Goal: Contribute content: Contribute content

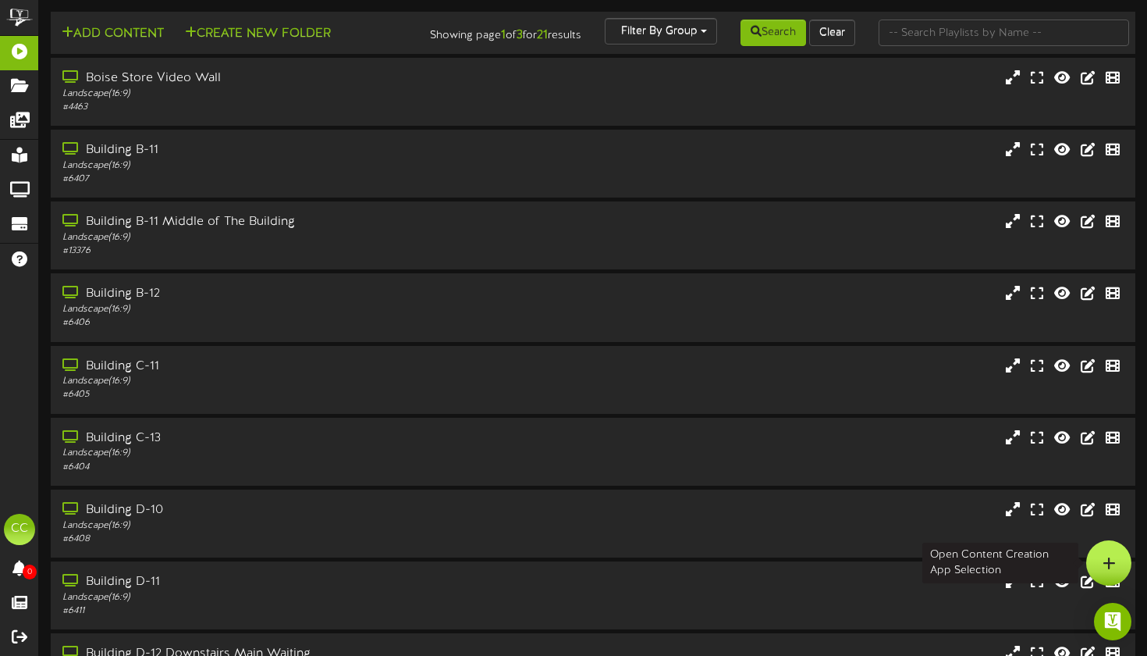
click at [1115, 557] on div at bounding box center [1109, 562] width 45 height 45
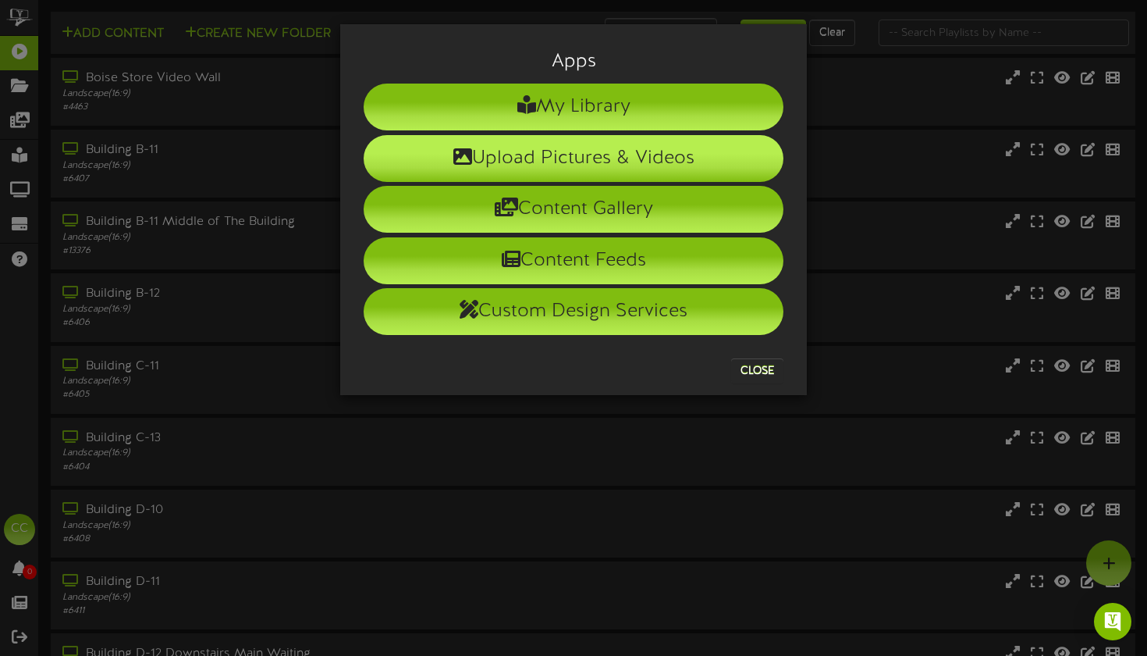
click at [695, 165] on li "Upload Pictures & Videos" at bounding box center [574, 158] width 420 height 47
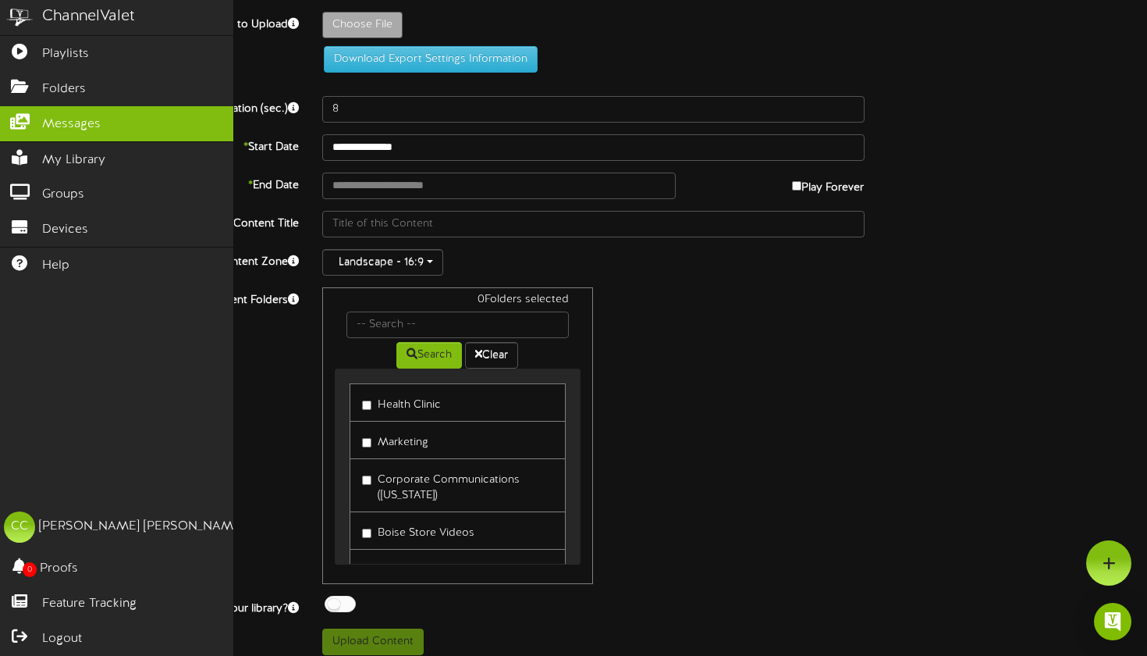
click at [48, 111] on link "Messages" at bounding box center [116, 123] width 233 height 35
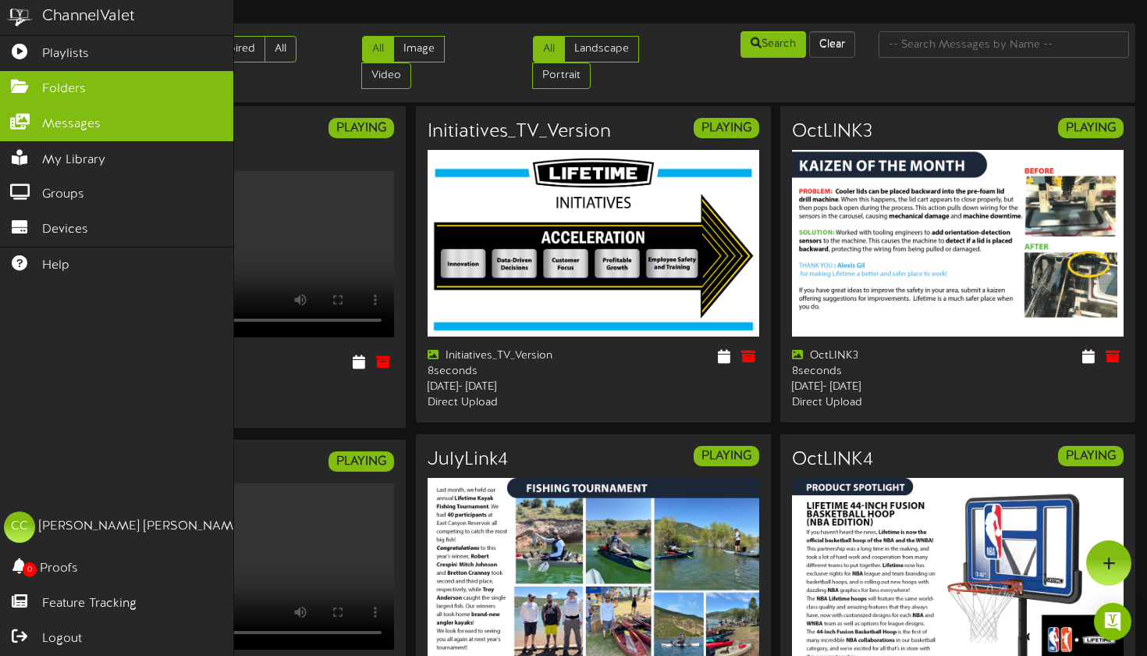
click at [48, 98] on link "Folders" at bounding box center [116, 88] width 233 height 35
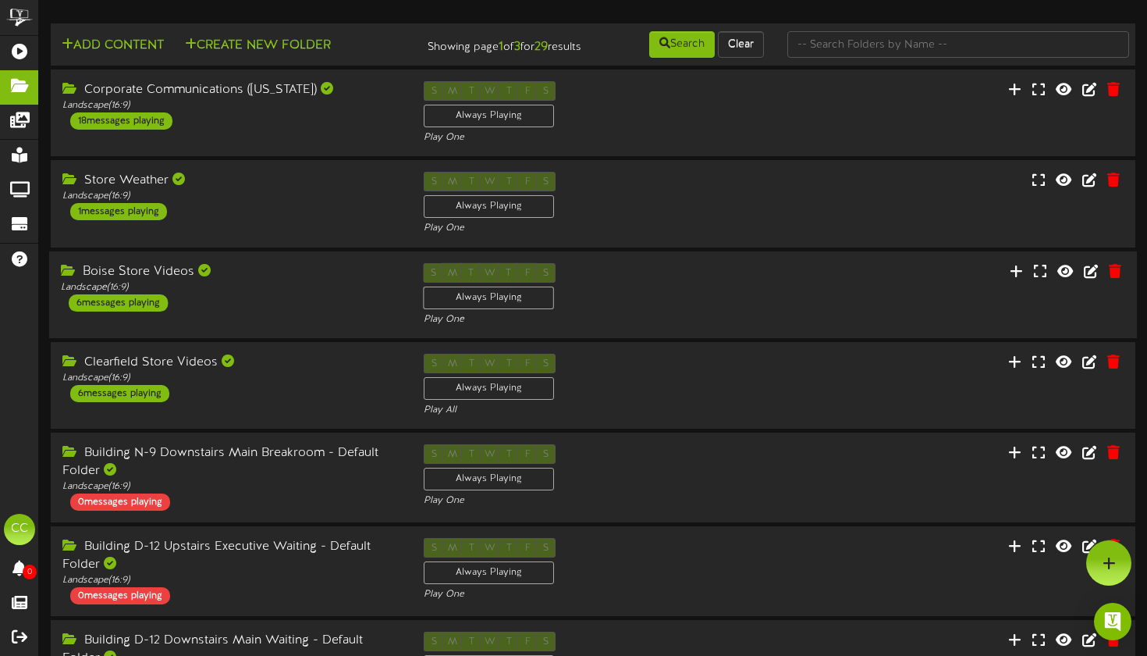
click at [314, 311] on div "Boise Store Videos Landscape ( 16:9 ) 6 messages playing" at bounding box center [230, 286] width 363 height 48
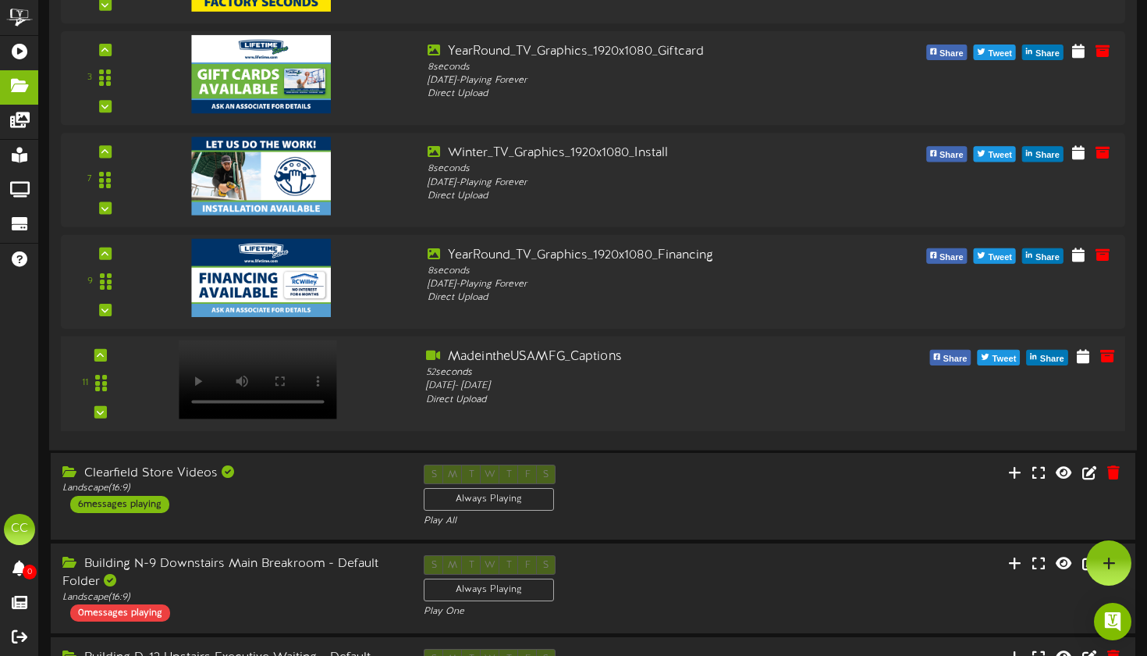
scroll to position [508, 0]
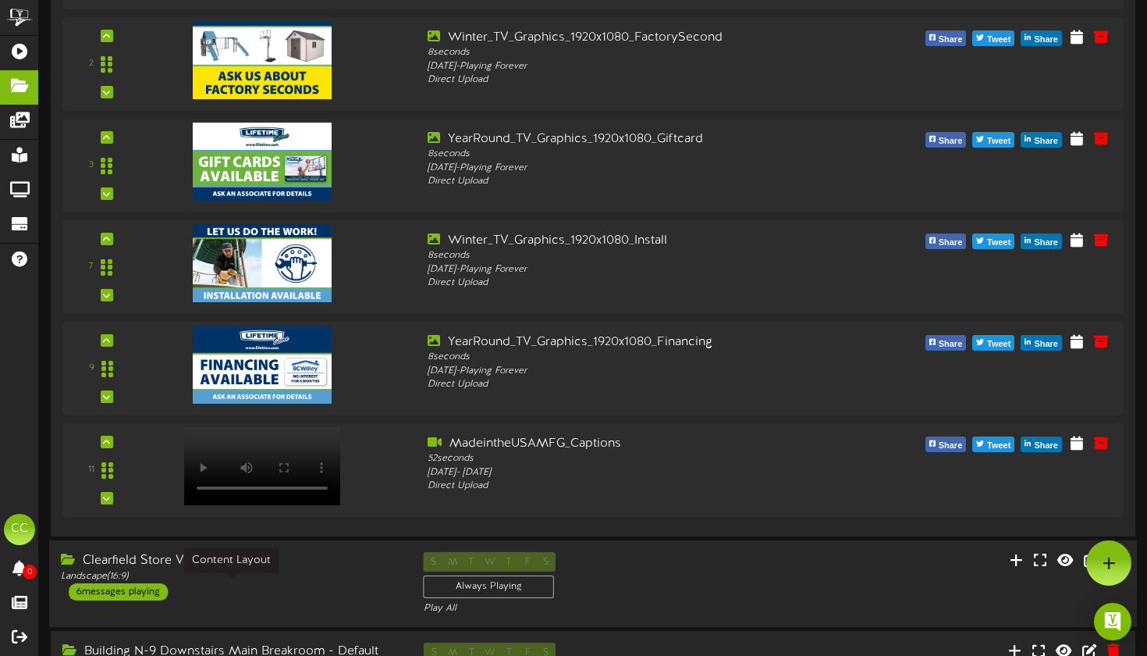
click at [322, 582] on div "Landscape ( 16:9 )" at bounding box center [231, 575] width 340 height 13
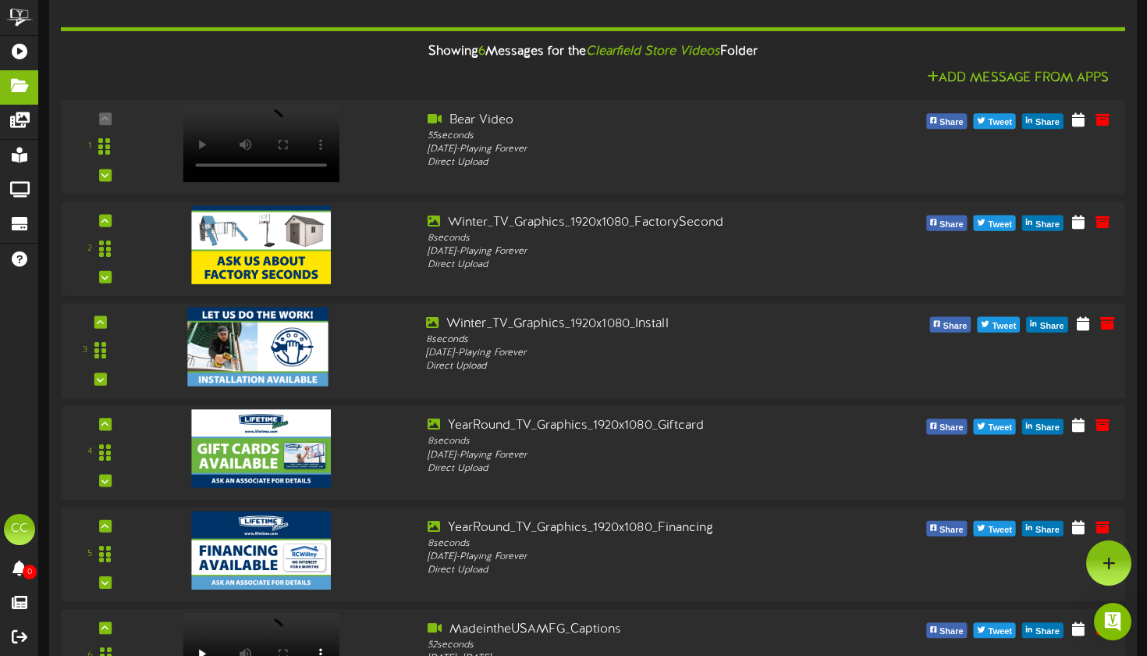
scroll to position [968, 0]
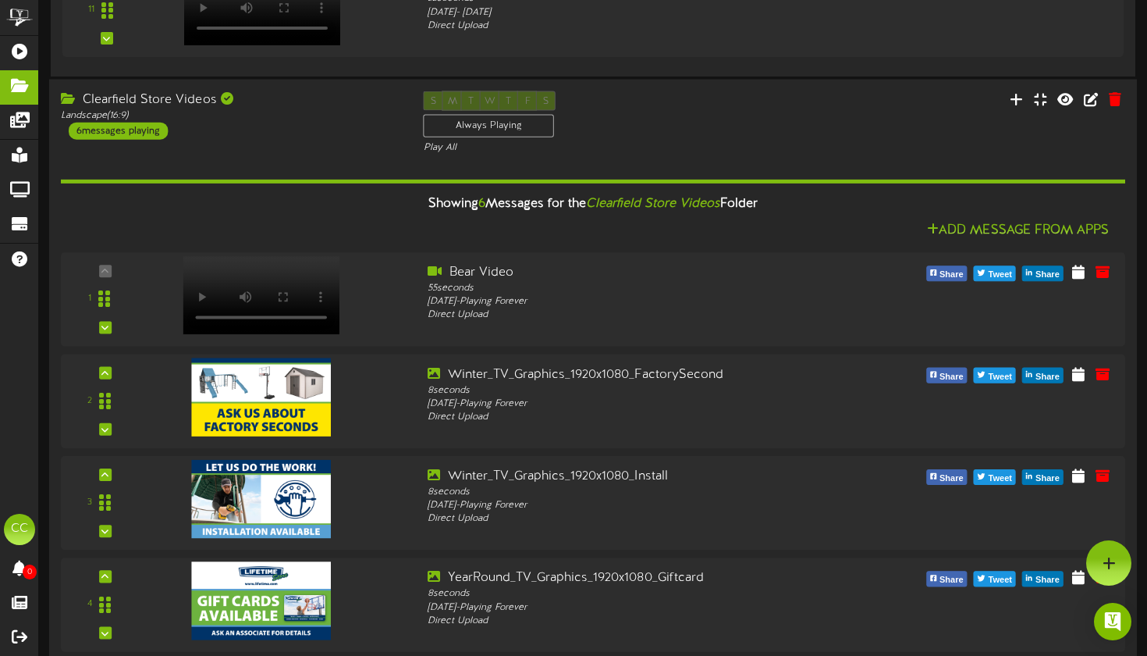
click at [1012, 212] on div "Showing 6 Messages for the Clearfield Store Videos Folder" at bounding box center [593, 204] width 1088 height 34
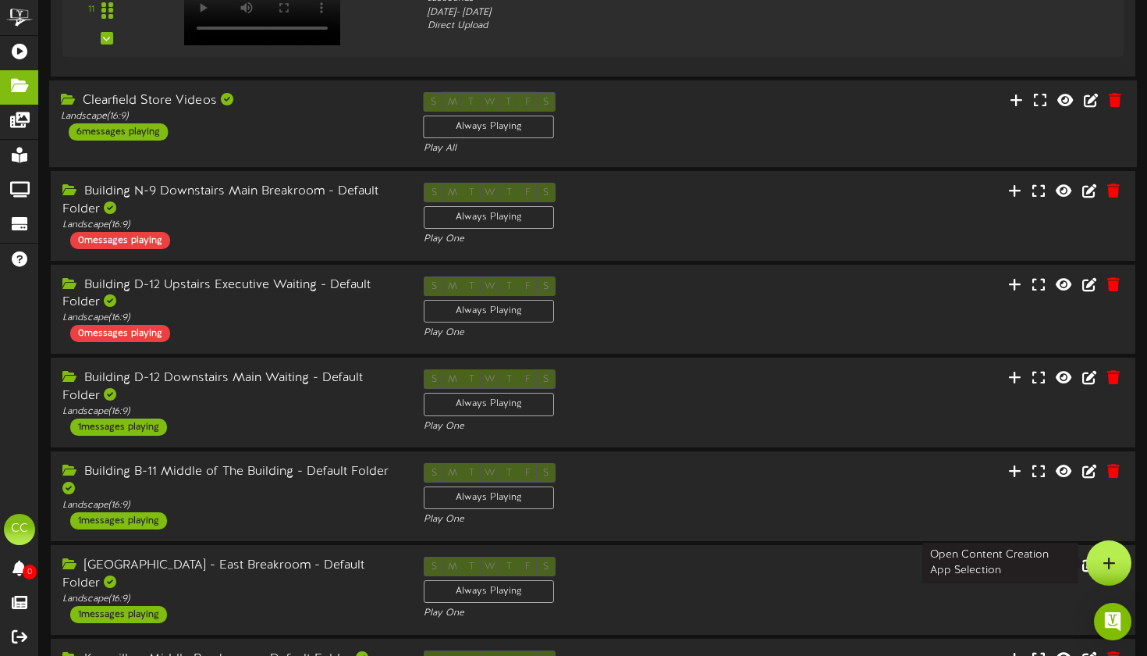
click at [1105, 560] on icon at bounding box center [1109, 563] width 13 height 14
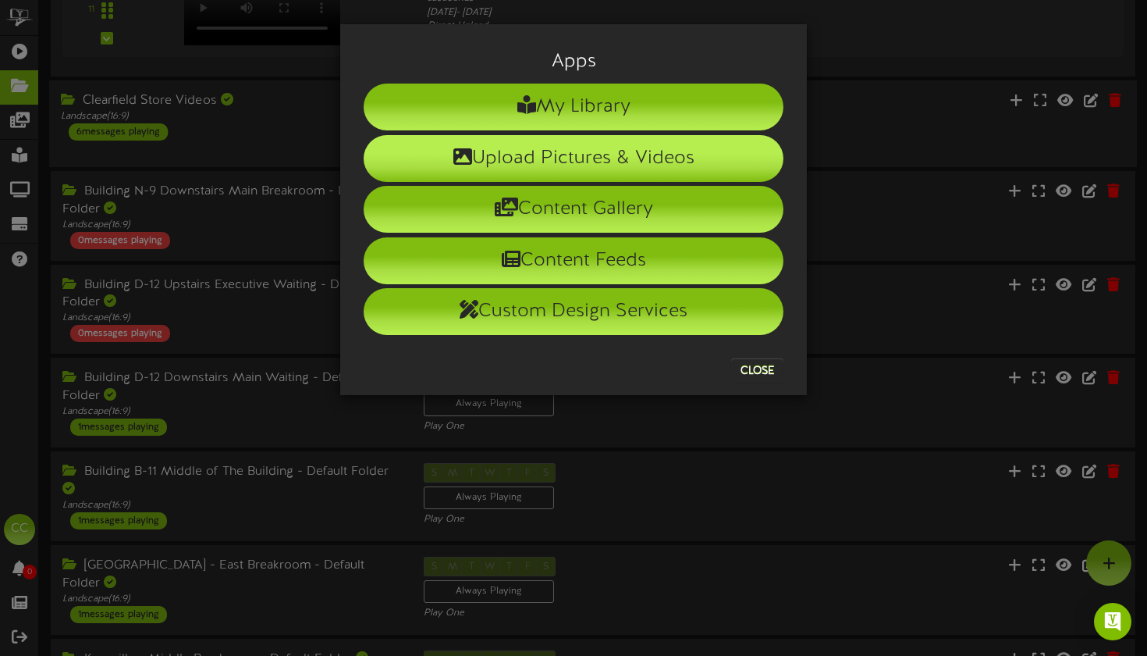
click at [617, 174] on li "Upload Pictures & Videos" at bounding box center [574, 158] width 420 height 47
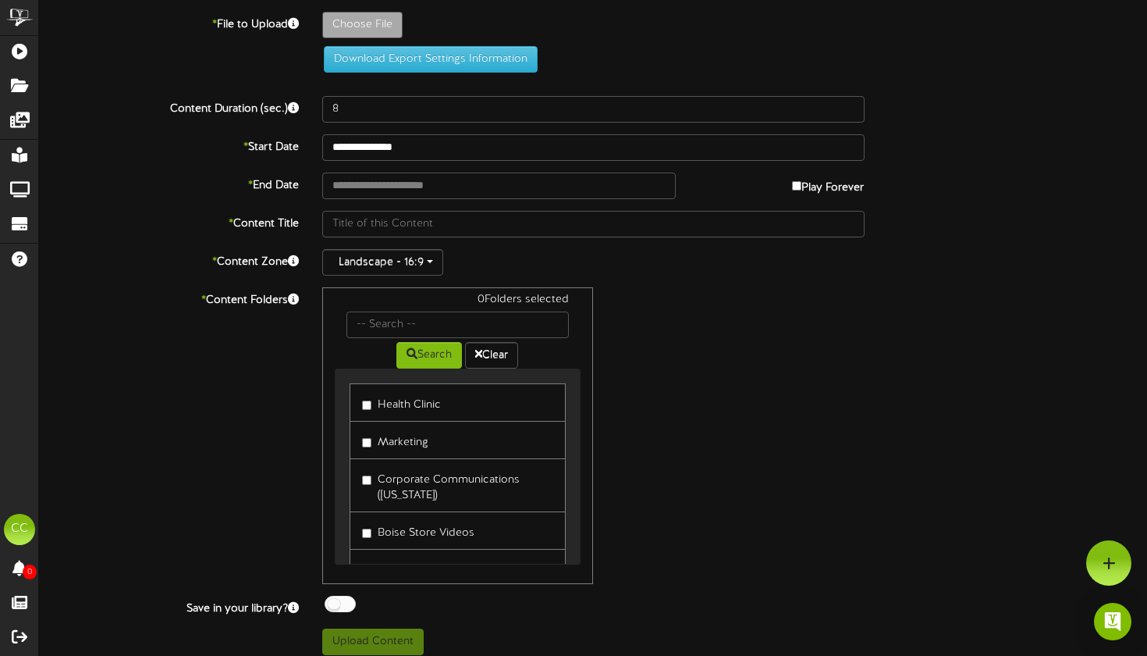
type input "**********"
type input "HalloweenParty-WerewolfNewLifetimeLogo"
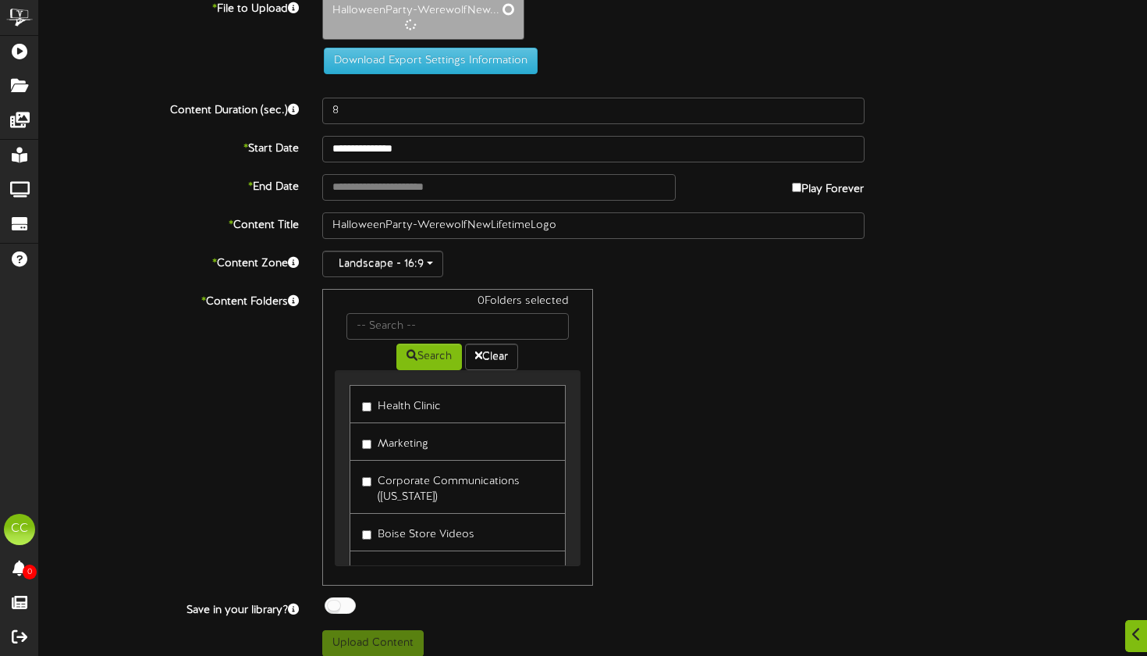
scroll to position [25, 0]
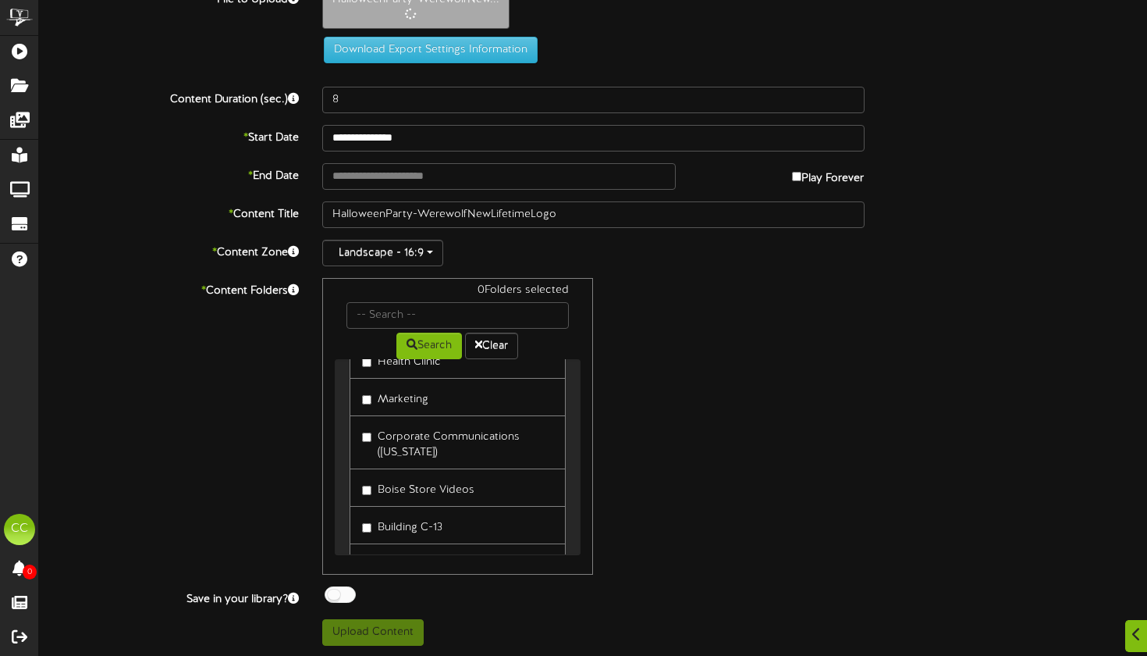
type input "70"
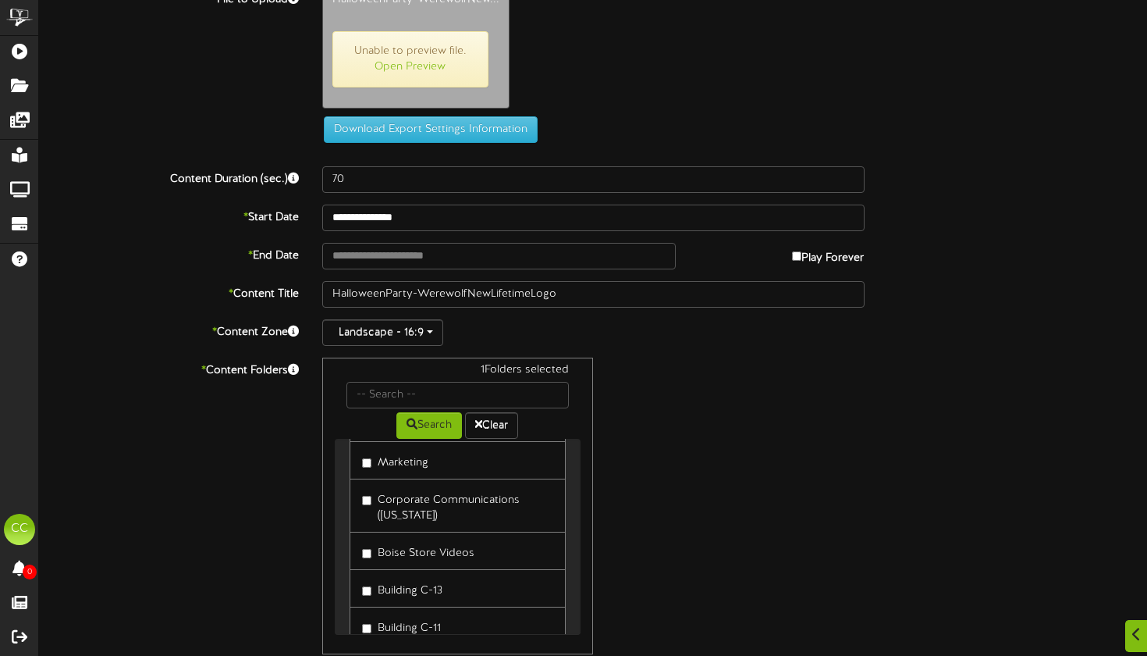
scroll to position [40, 0]
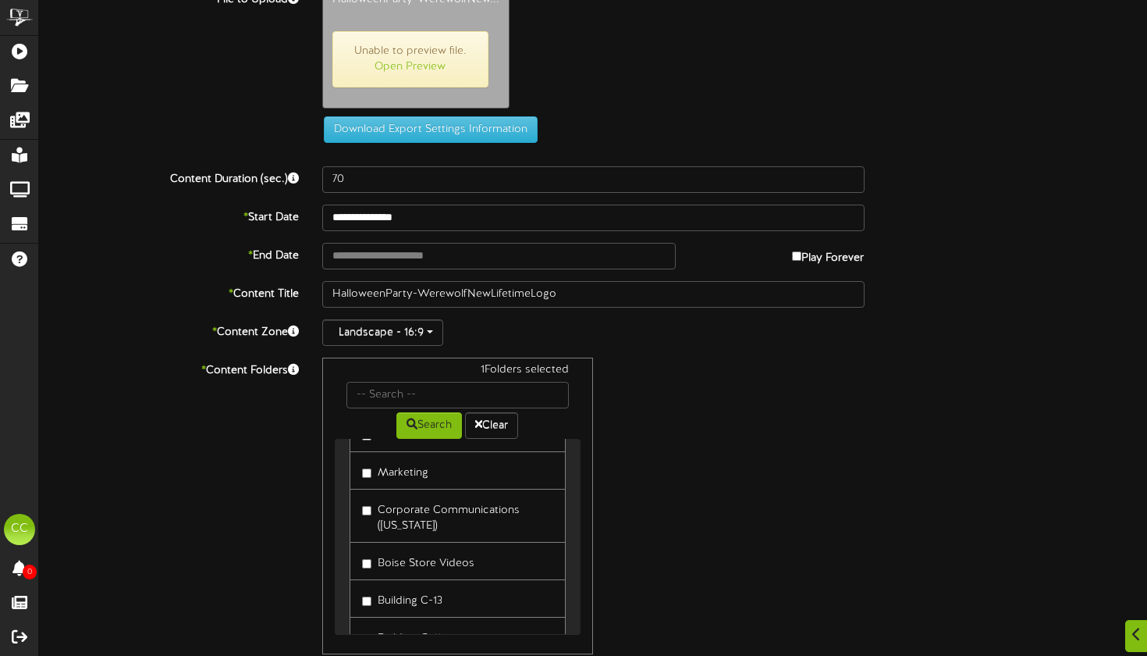
click at [366, 568] on label "Boise Store Videos" at bounding box center [418, 560] width 112 height 21
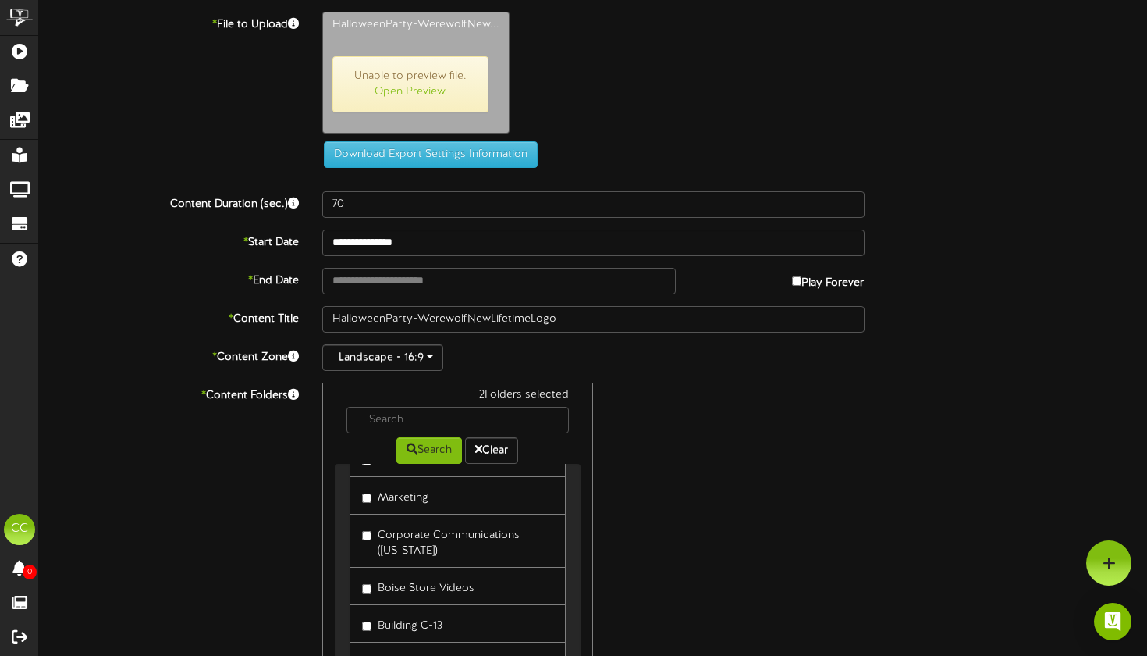
scroll to position [0, 0]
click at [575, 279] on input "text" at bounding box center [499, 281] width 354 height 27
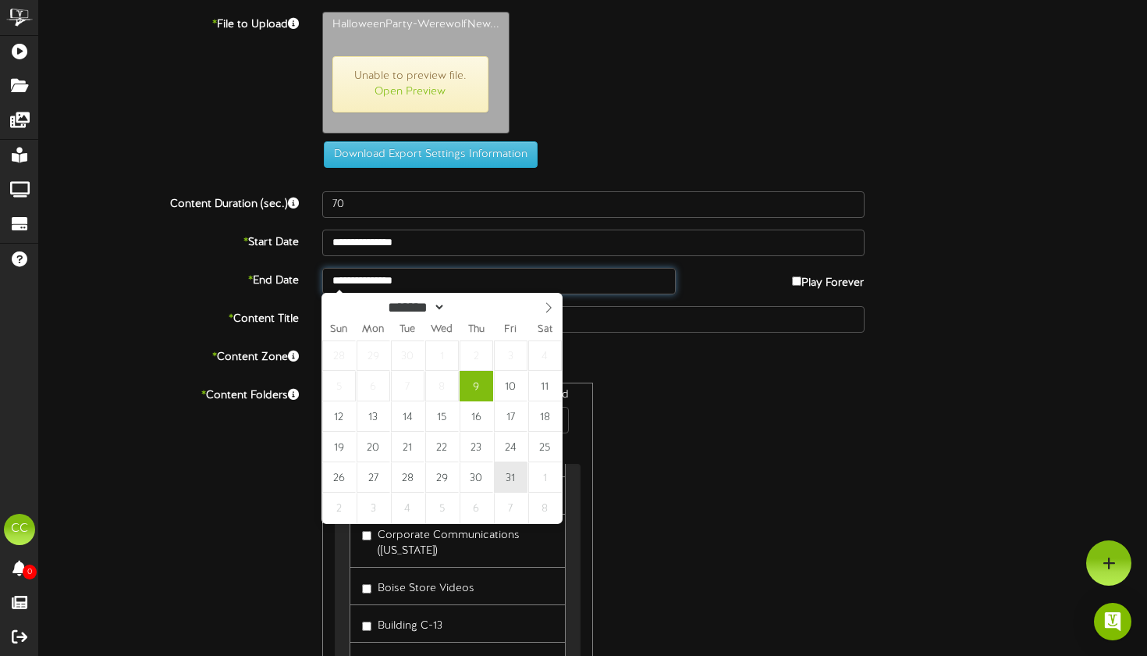
type input "**********"
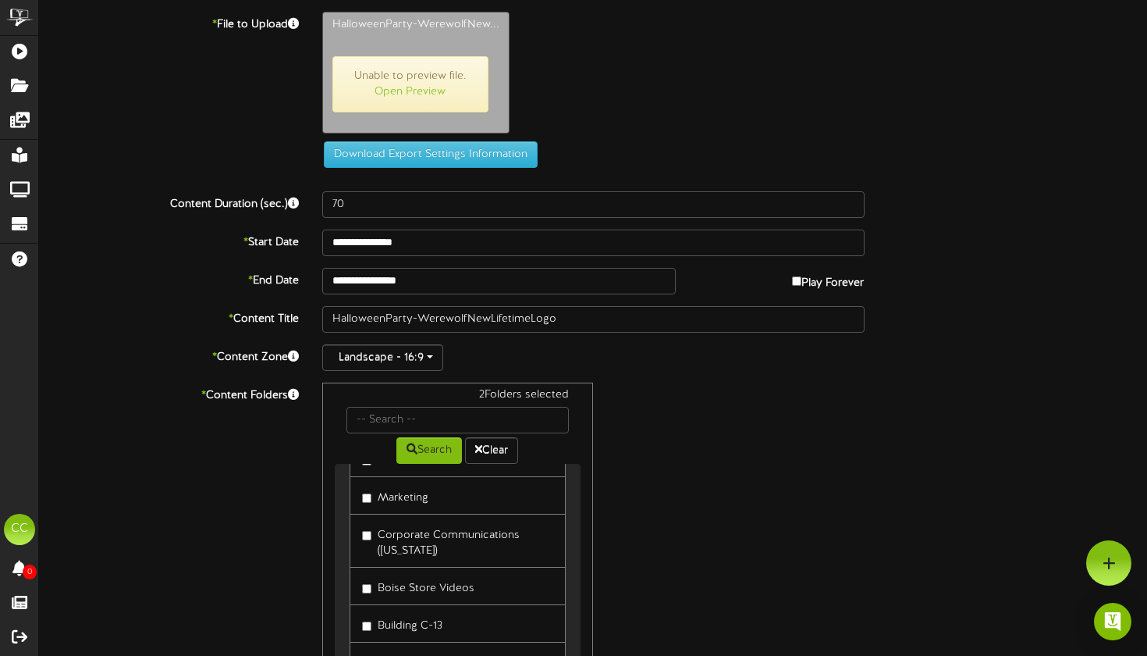
click at [657, 433] on div "2 Folders selected Search Clear Health Clinic Marketing" at bounding box center [594, 530] width 566 height 297
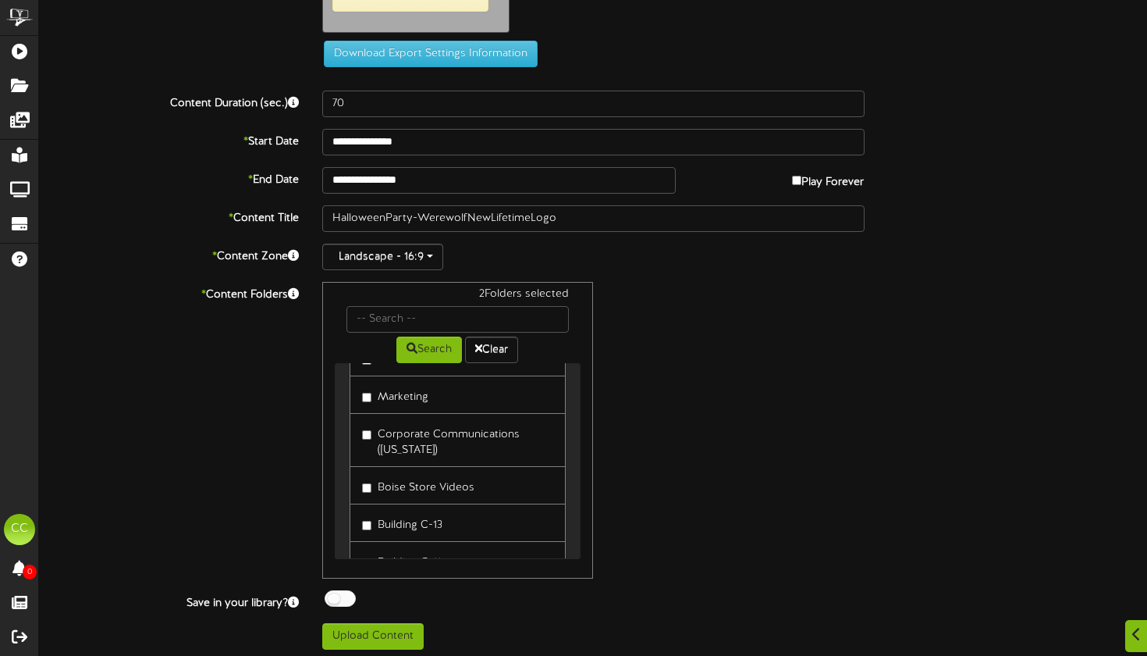
scroll to position [267, 0]
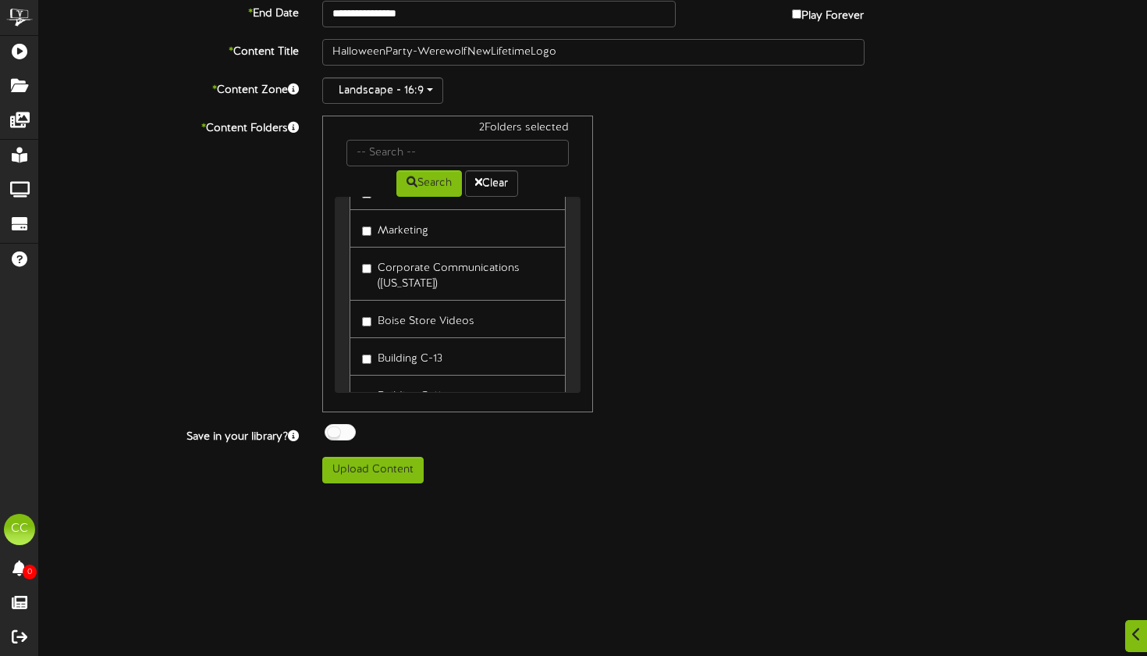
click at [352, 433] on div at bounding box center [340, 432] width 31 height 16
click at [372, 468] on button "Upload Content" at bounding box center [372, 470] width 101 height 27
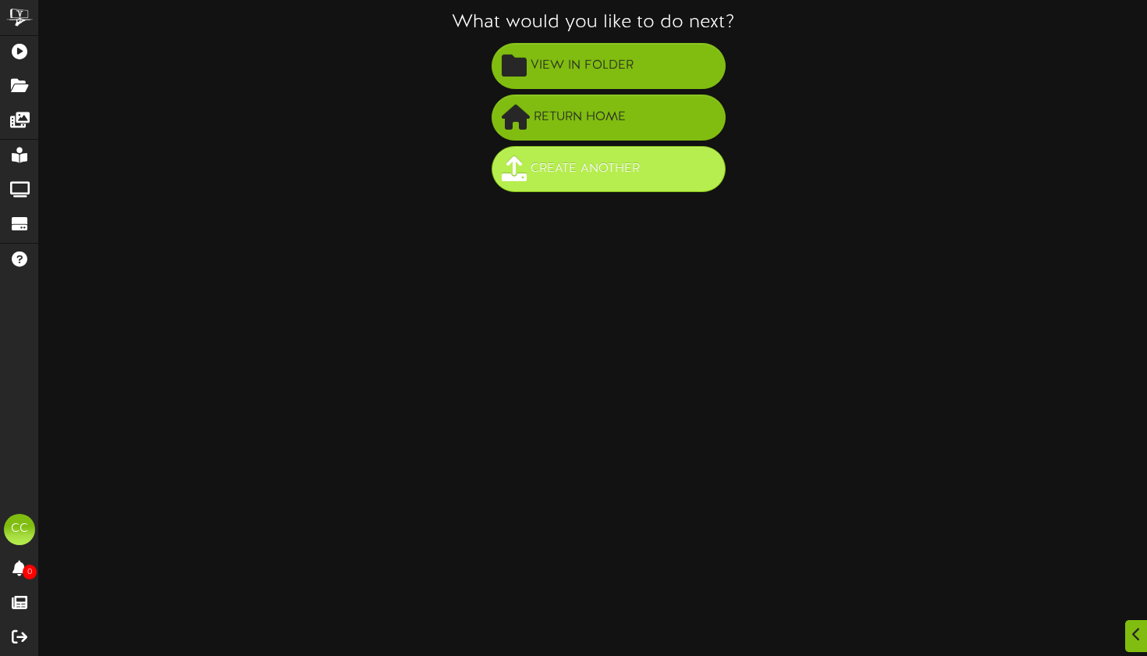
click at [586, 179] on span "Create Another" at bounding box center [585, 169] width 117 height 26
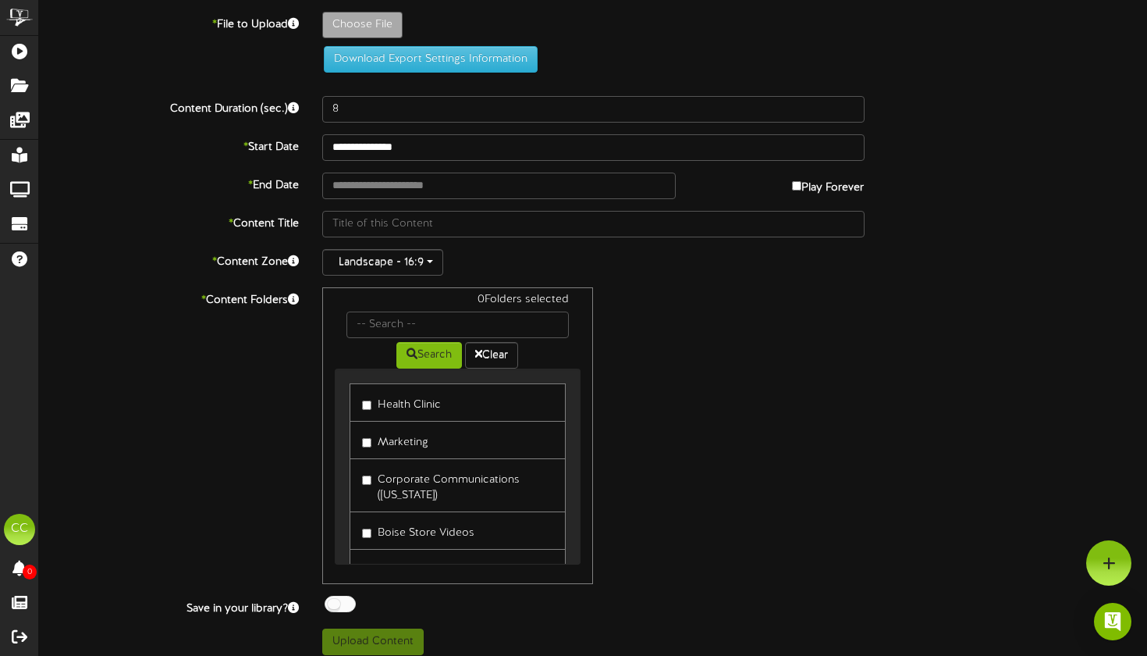
type input "**********"
type input "BearvsCoolerLifetime65-QuartCoolerBearTest"
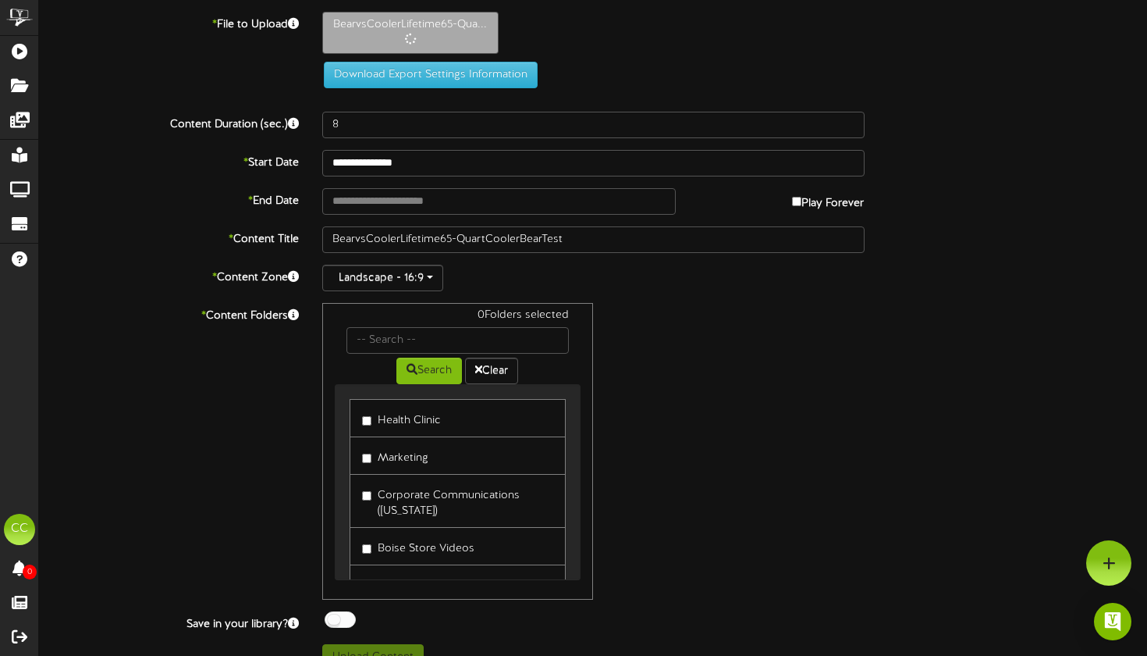
type input "50"
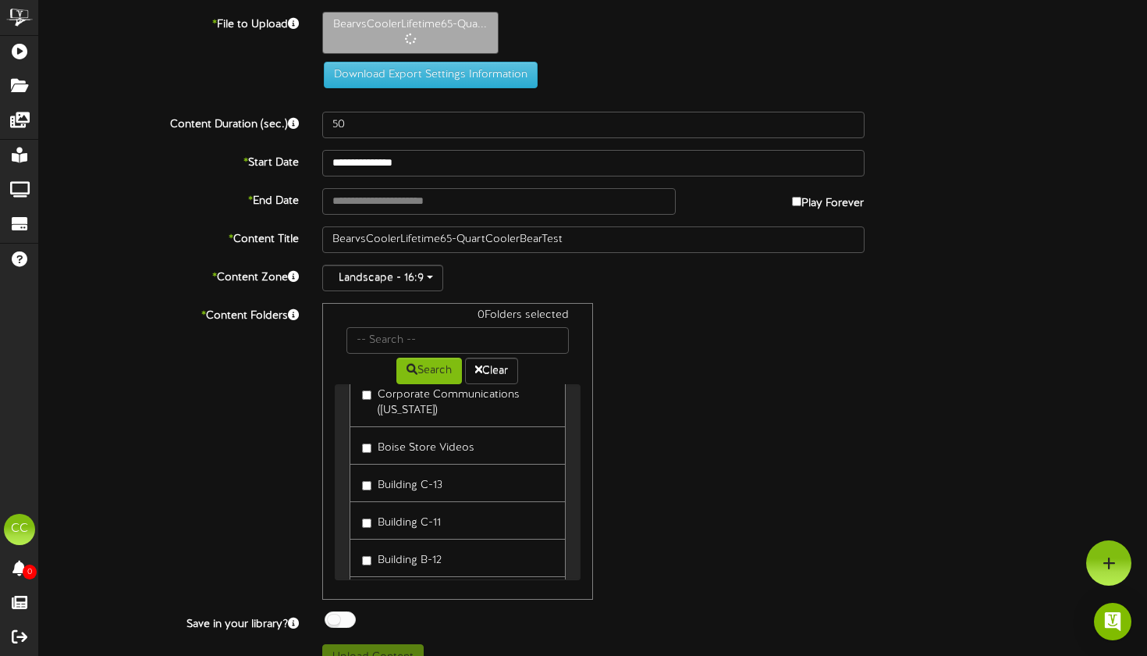
scroll to position [105, 0]
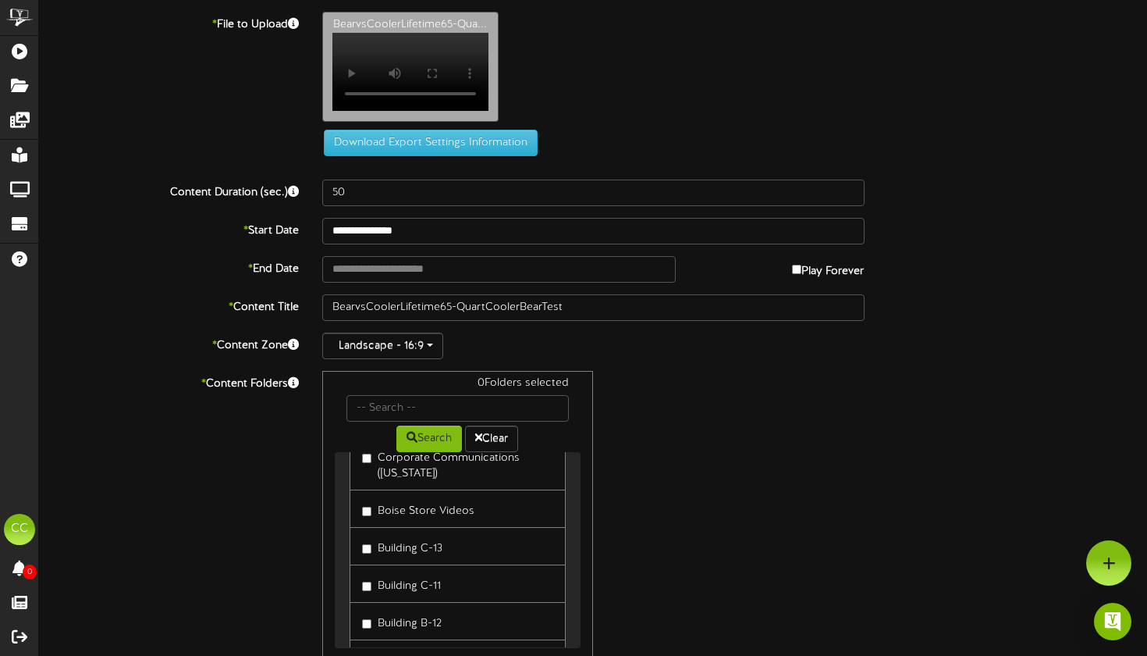
click at [367, 441] on div "Search Clear" at bounding box center [458, 436] width 247 height 30
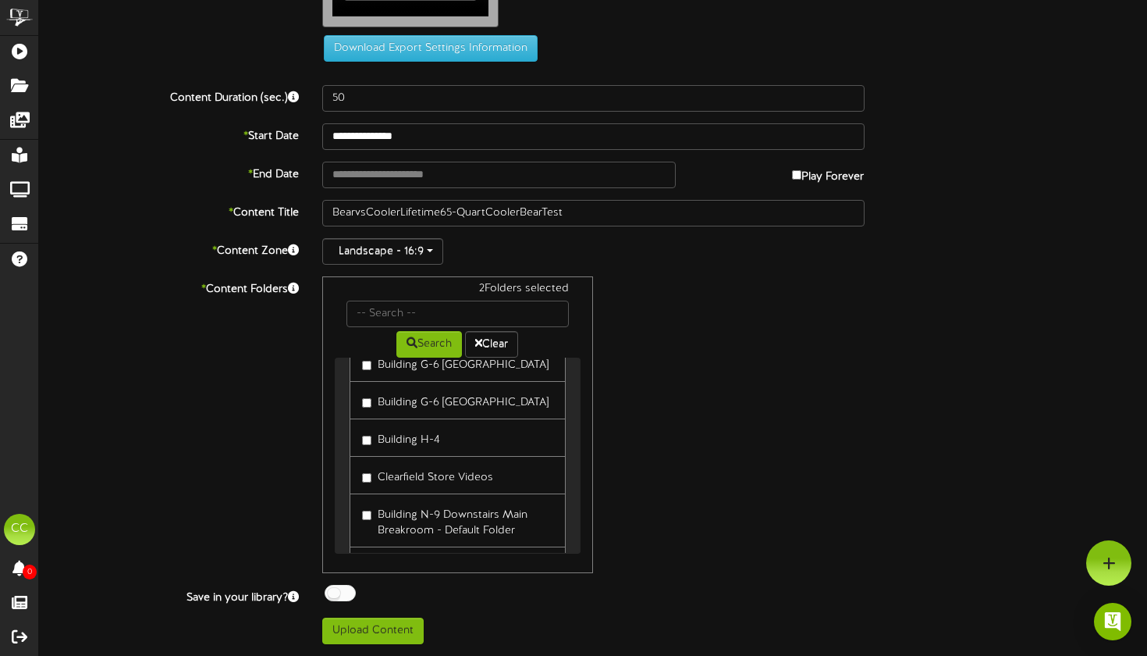
scroll to position [102, 0]
click at [351, 586] on div at bounding box center [340, 593] width 31 height 16
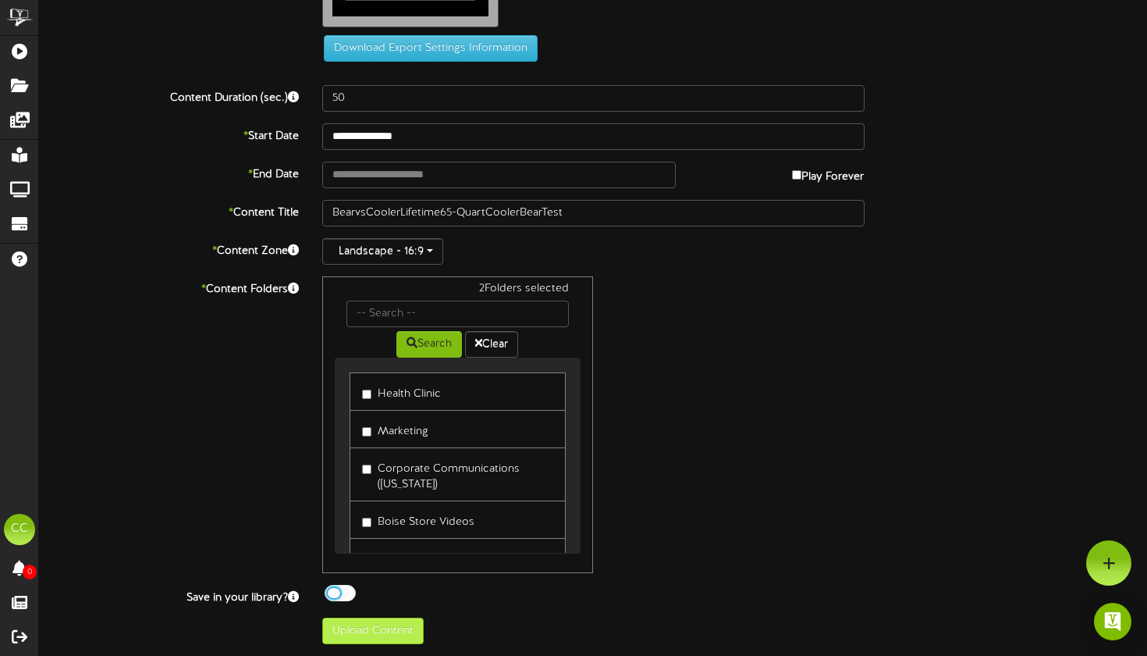
click at [371, 638] on button "Upload Content" at bounding box center [372, 630] width 101 height 27
type input "**********"
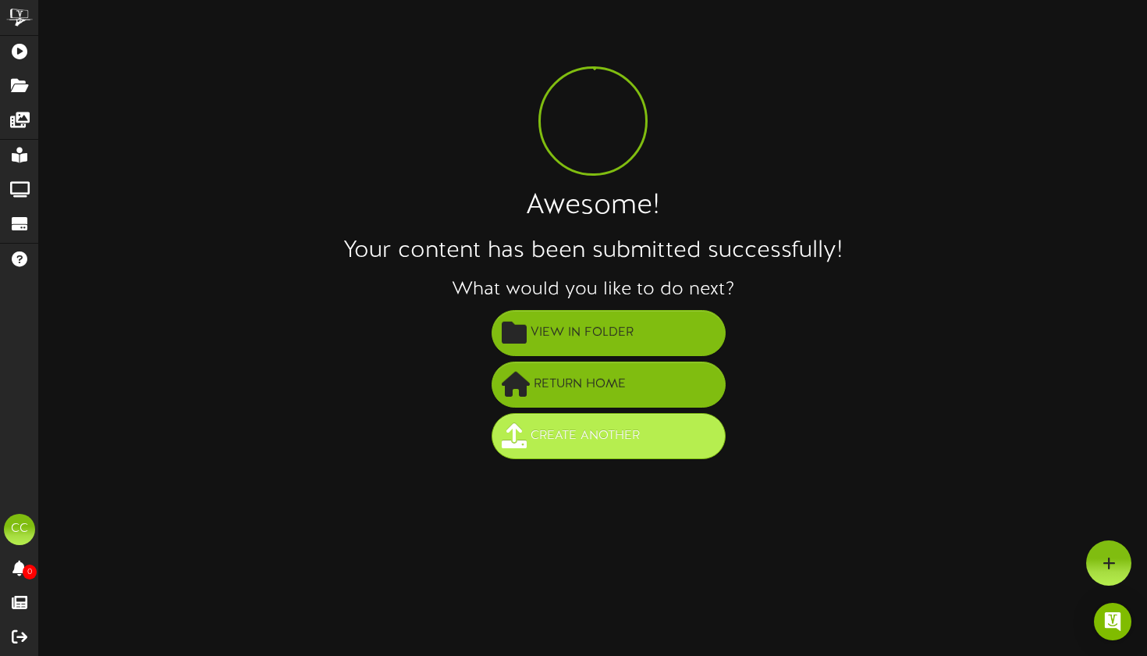
click at [560, 451] on button "Create Another" at bounding box center [609, 436] width 234 height 46
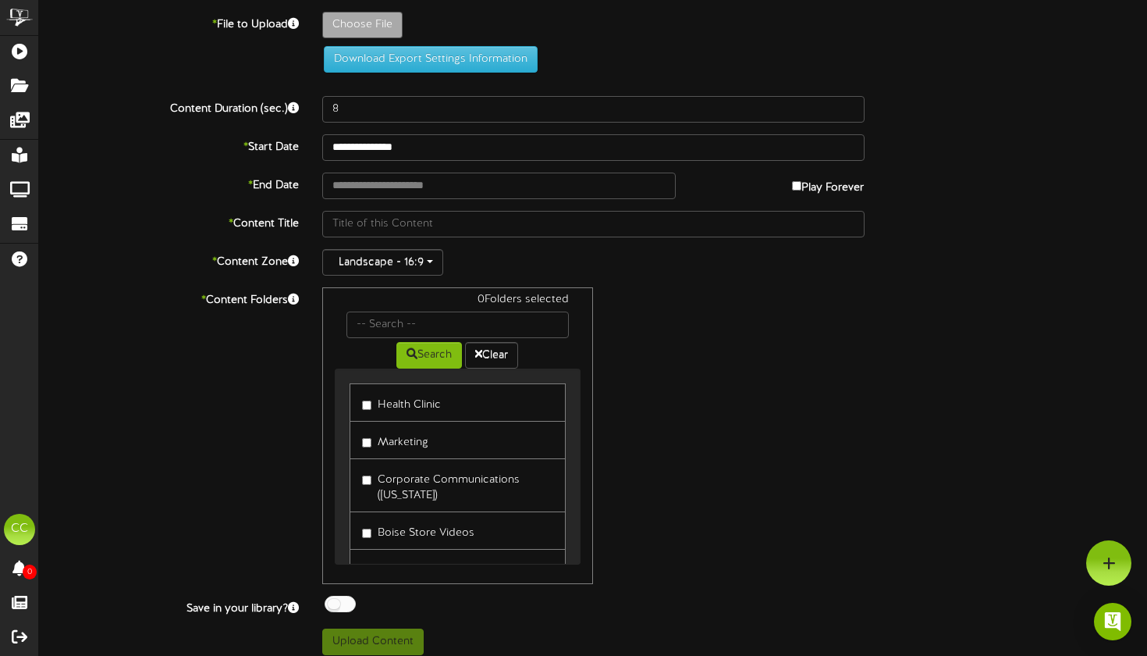
type input "**********"
type input "SPOOKYGOODDEALS-2"
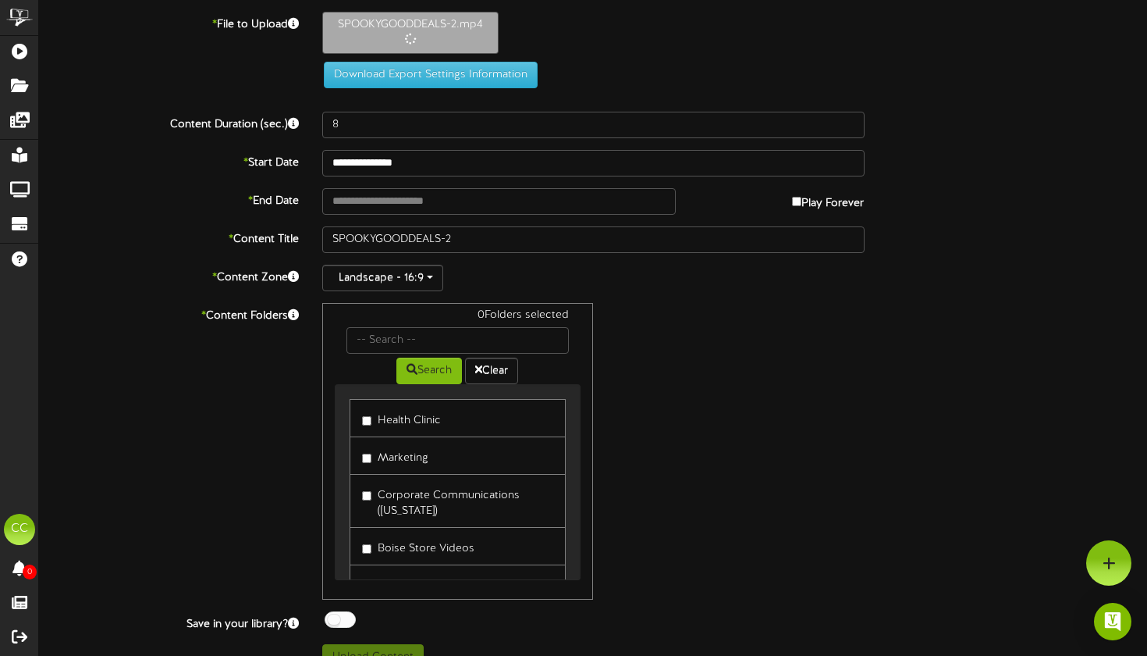
type input "15"
click at [633, 199] on input "text" at bounding box center [499, 201] width 354 height 27
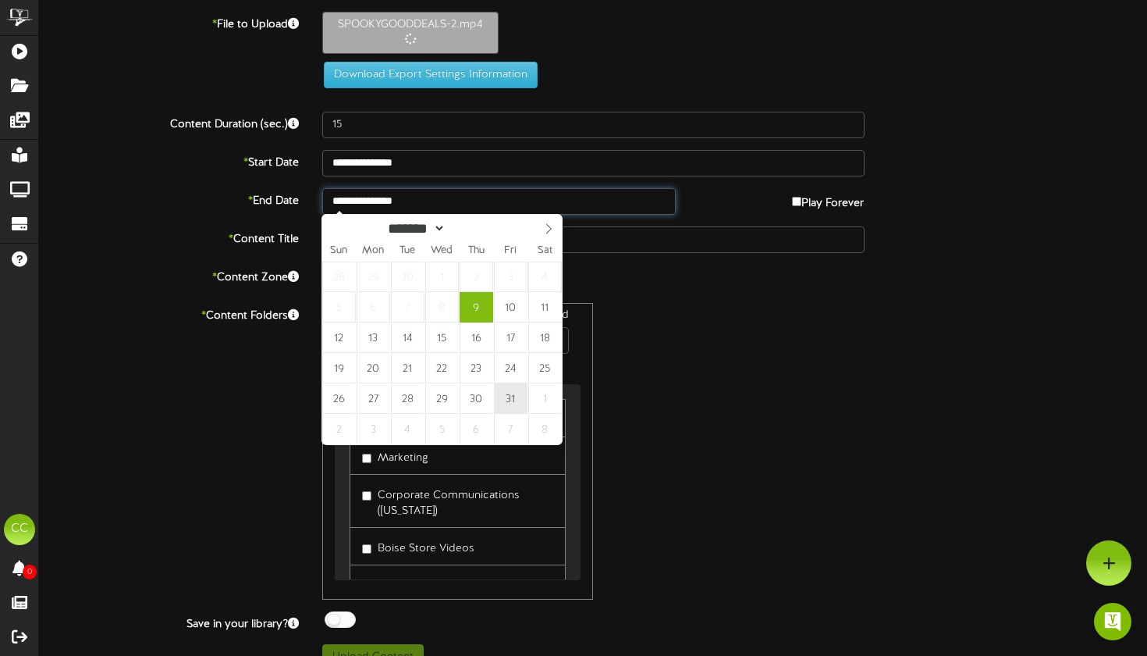
type input "**********"
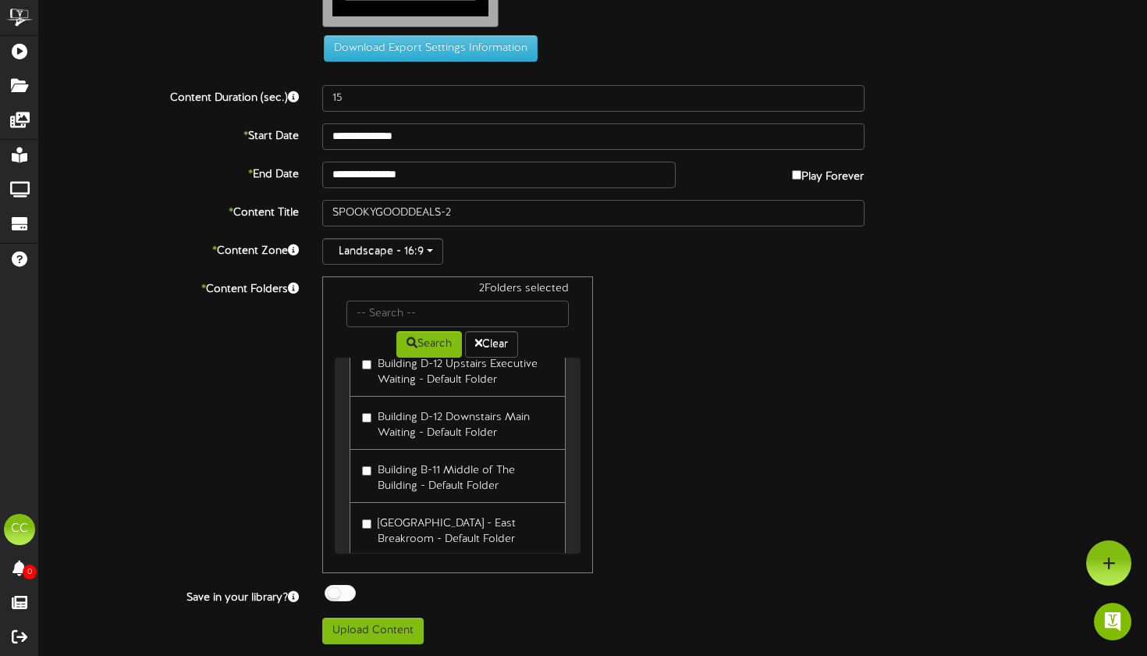
scroll to position [102, 0]
click at [336, 582] on div "**********" at bounding box center [593, 280] width 1108 height 727
click at [336, 591] on div at bounding box center [340, 593] width 31 height 16
click at [363, 621] on button "Upload Content" at bounding box center [372, 630] width 101 height 27
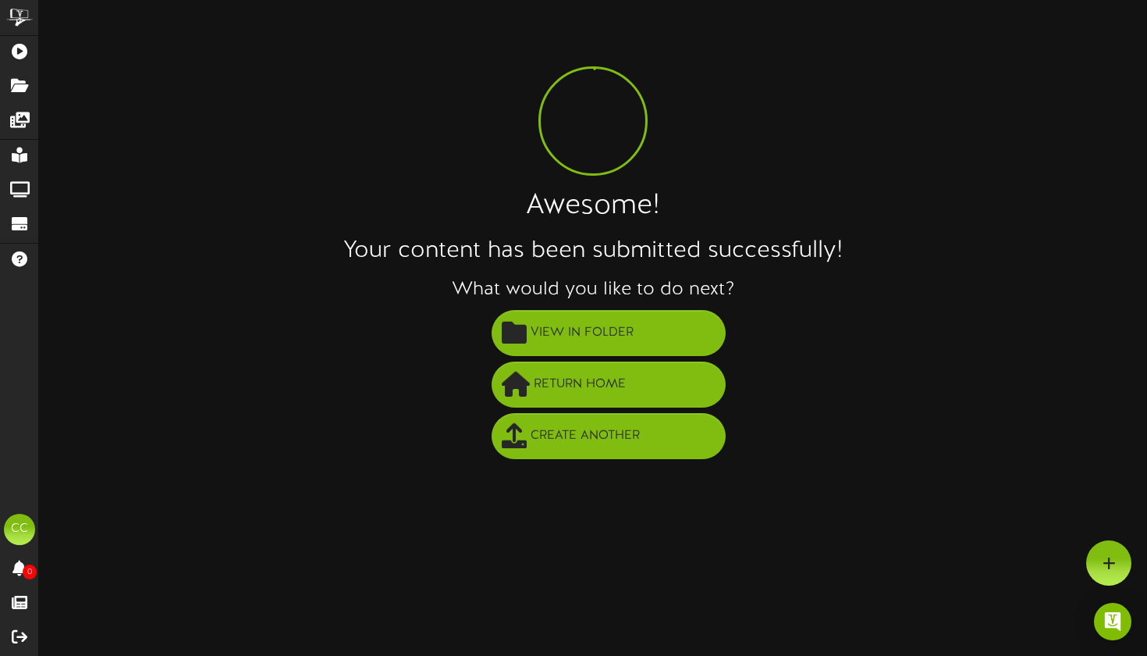
scroll to position [0, 0]
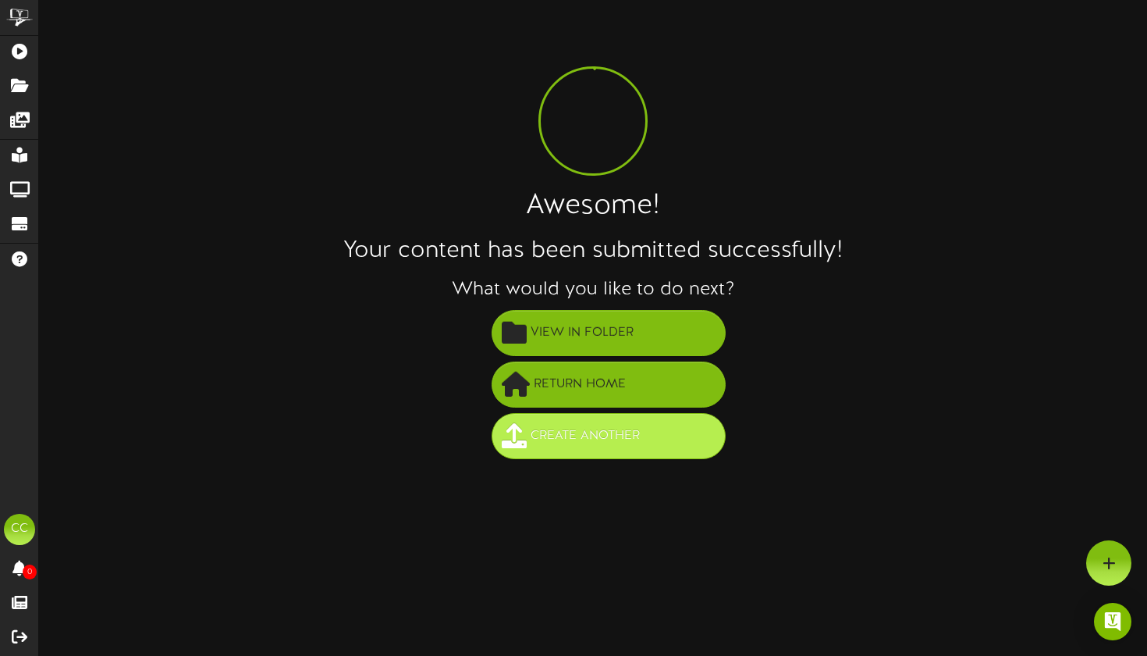
click at [550, 437] on span "Create Another" at bounding box center [585, 436] width 117 height 26
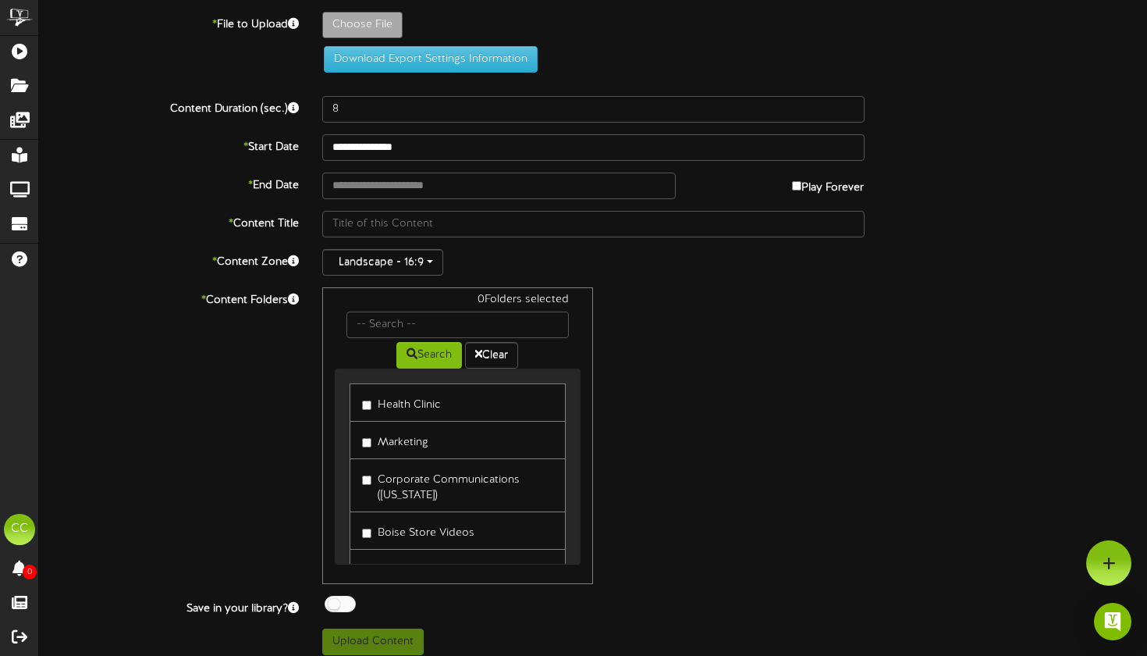
type input "**********"
type input "SPOOKYGOODDEALS"
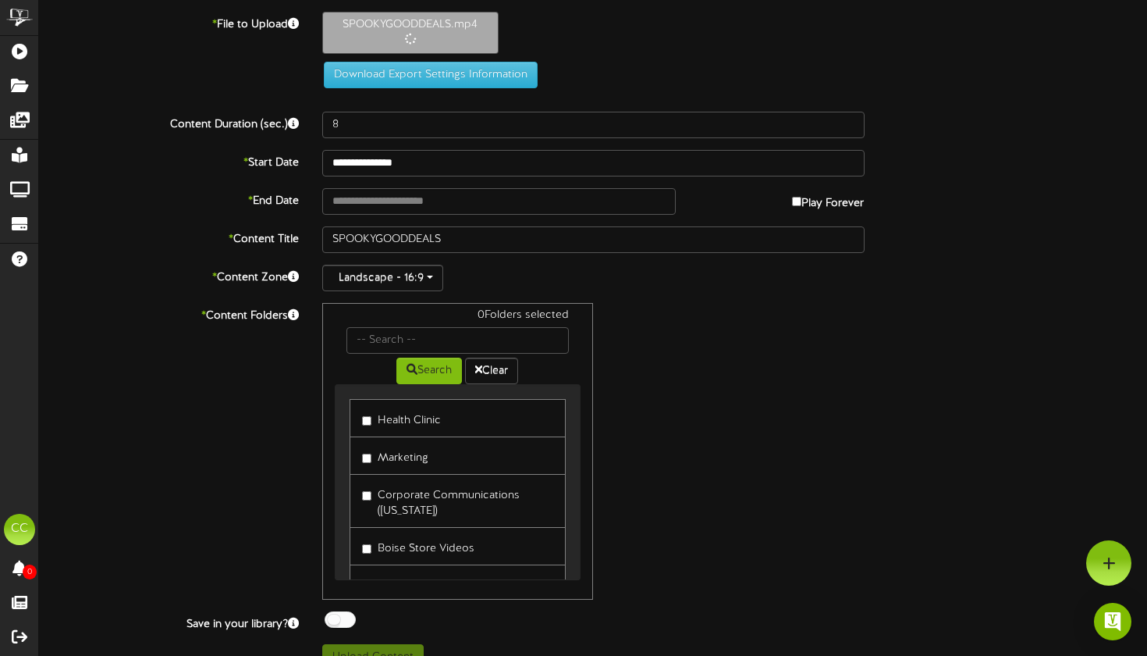
type input "11"
click at [531, 208] on input "text" at bounding box center [499, 201] width 354 height 27
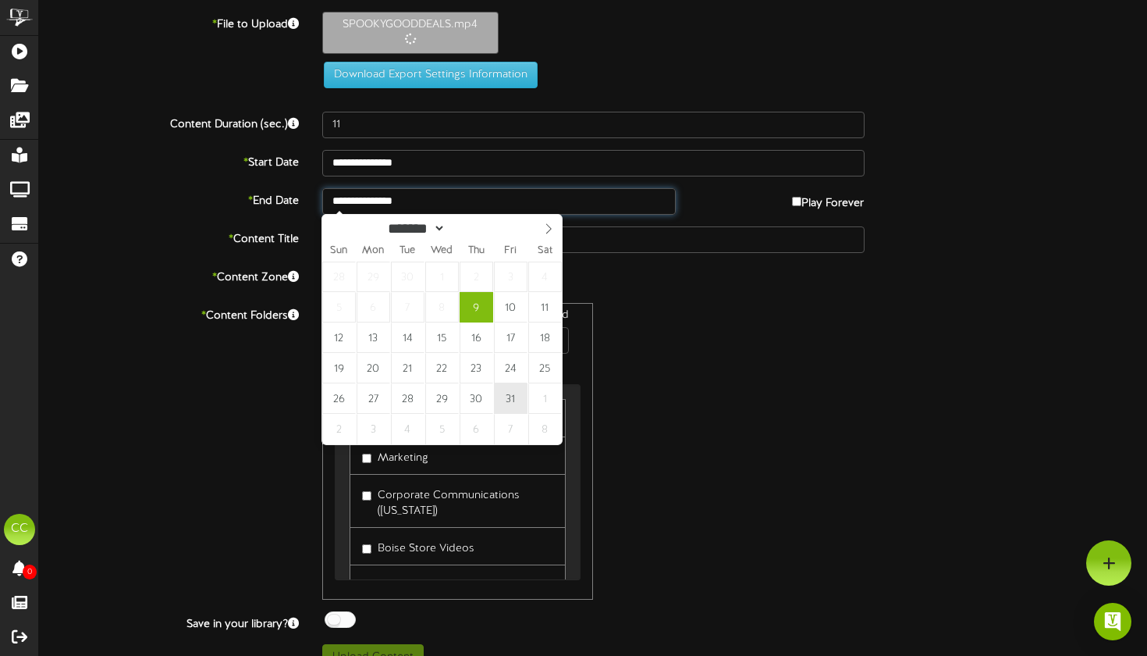
type input "**********"
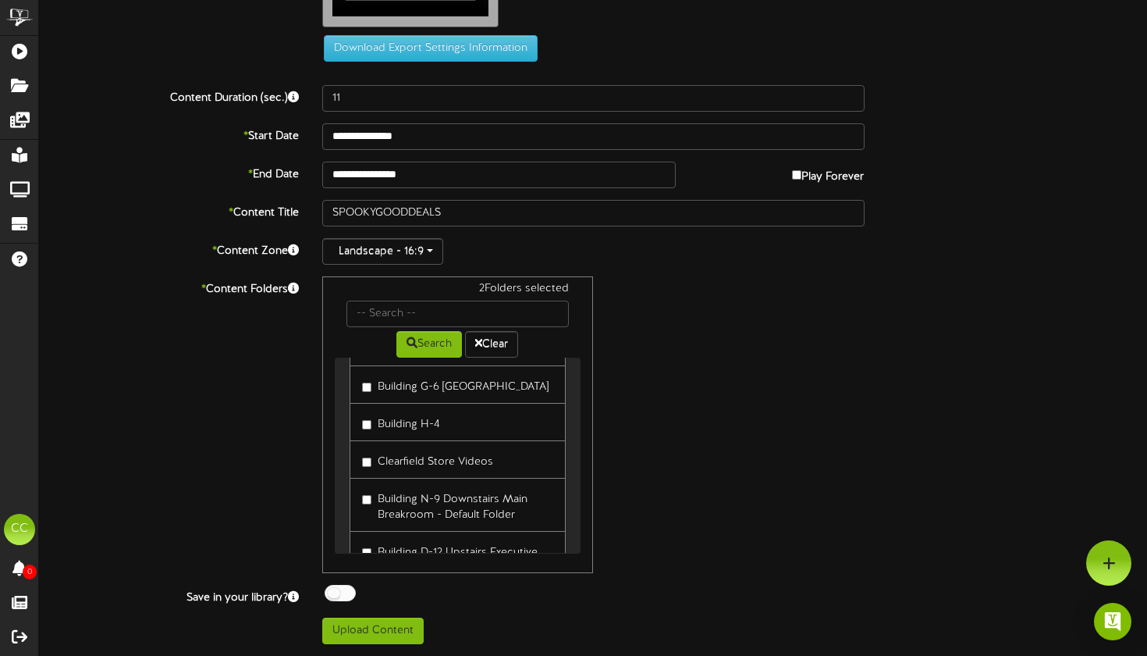
scroll to position [102, 0]
click at [342, 596] on div at bounding box center [340, 593] width 31 height 16
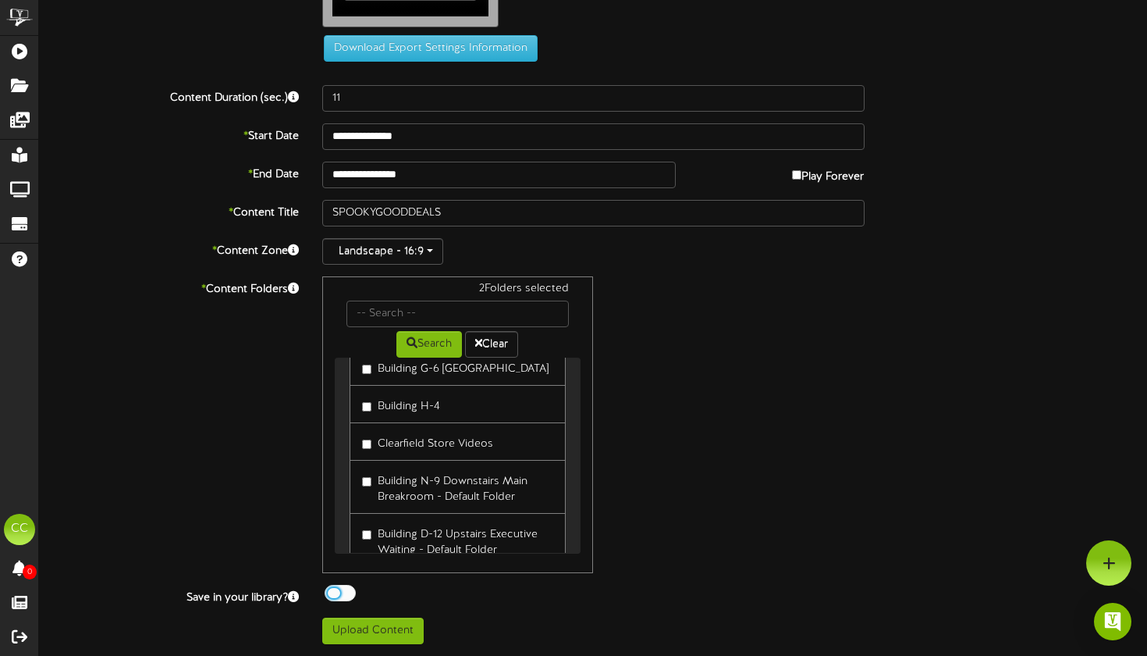
scroll to position [521, 0]
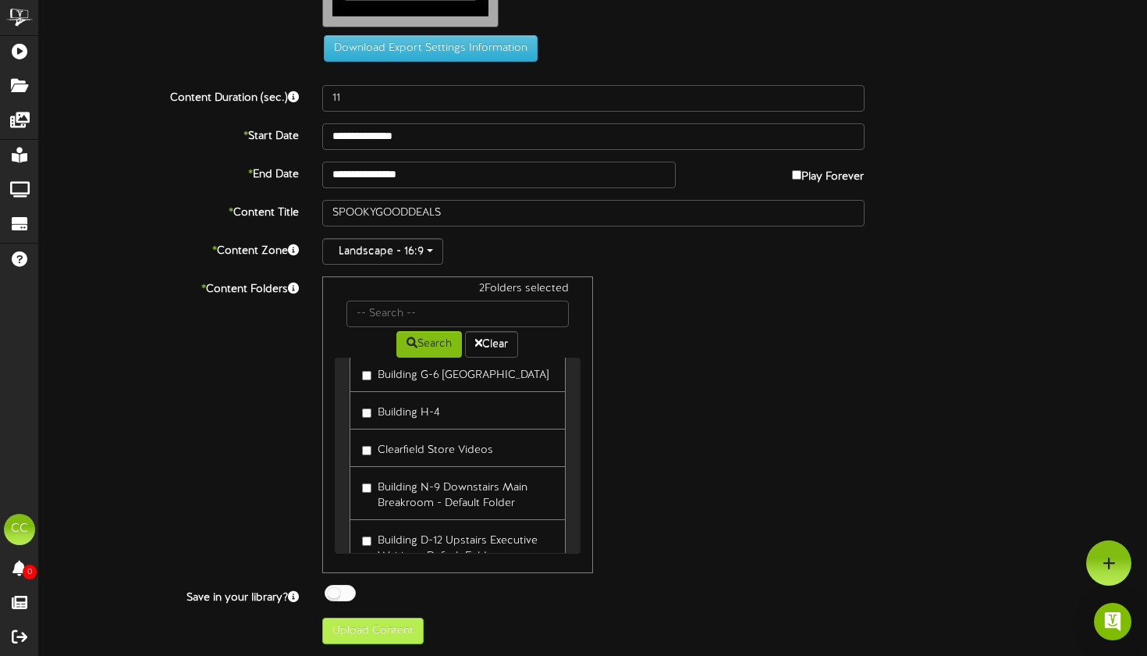
click at [381, 633] on button "Upload Content" at bounding box center [372, 630] width 101 height 27
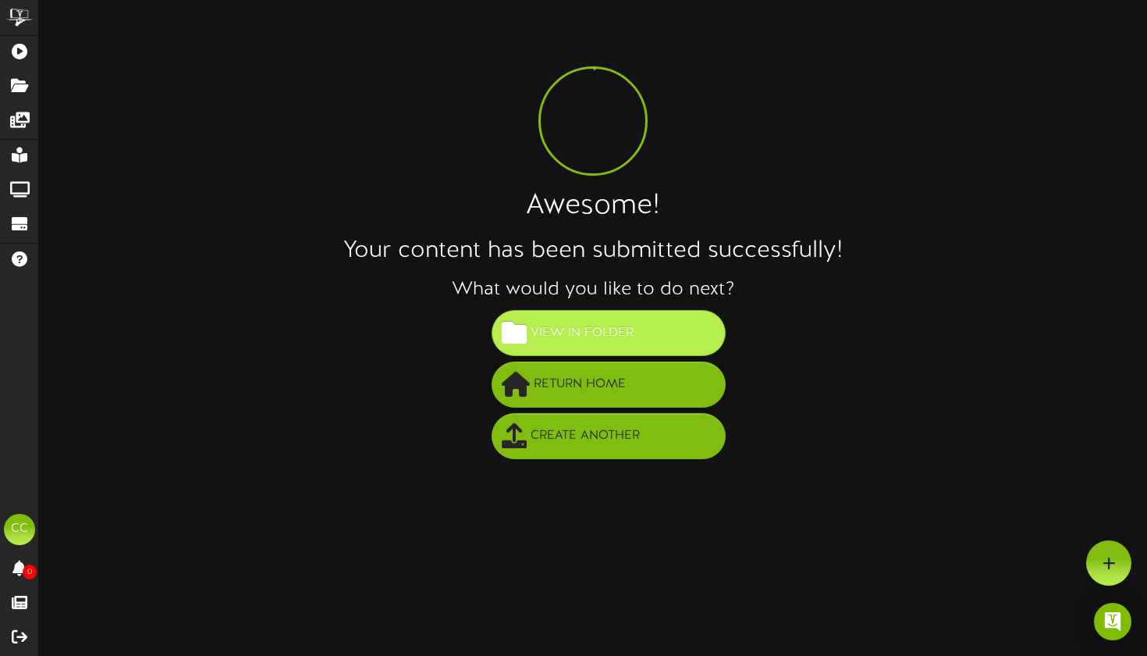
click at [539, 346] on button "View in Folder" at bounding box center [609, 333] width 234 height 46
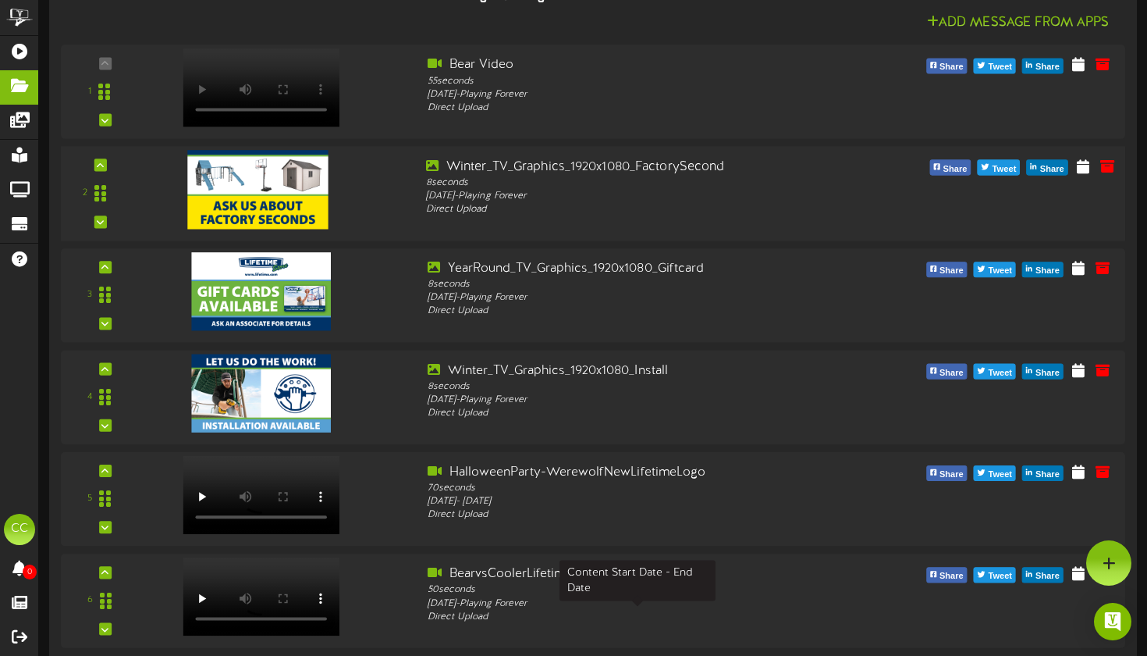
scroll to position [168, 0]
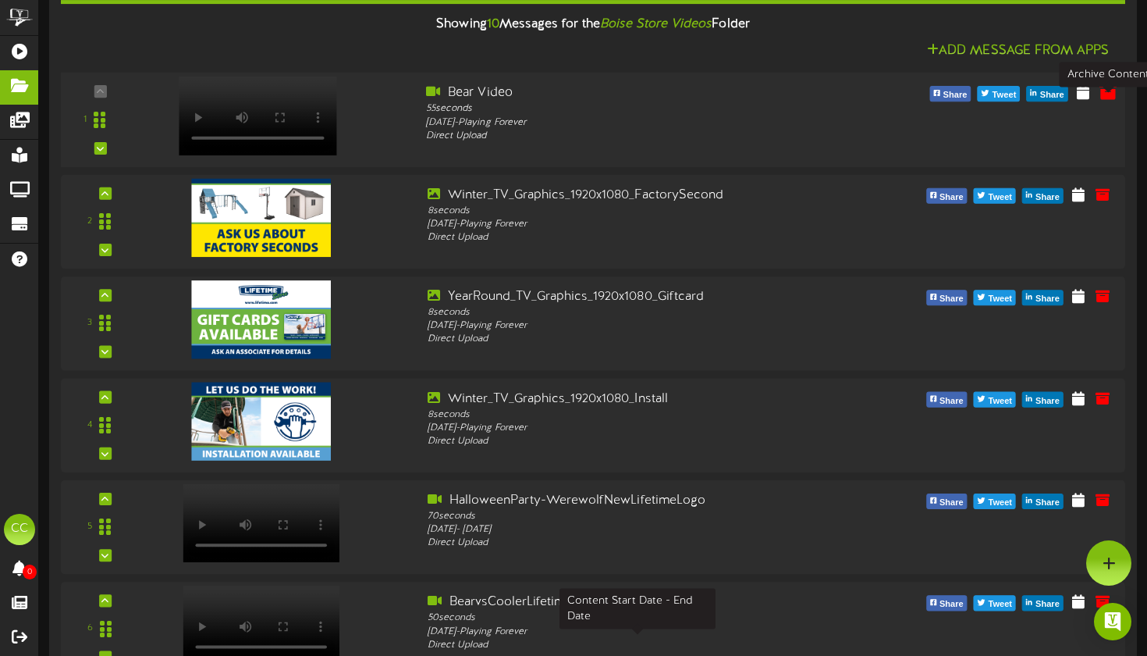
click at [1105, 101] on icon at bounding box center [1108, 92] width 17 height 17
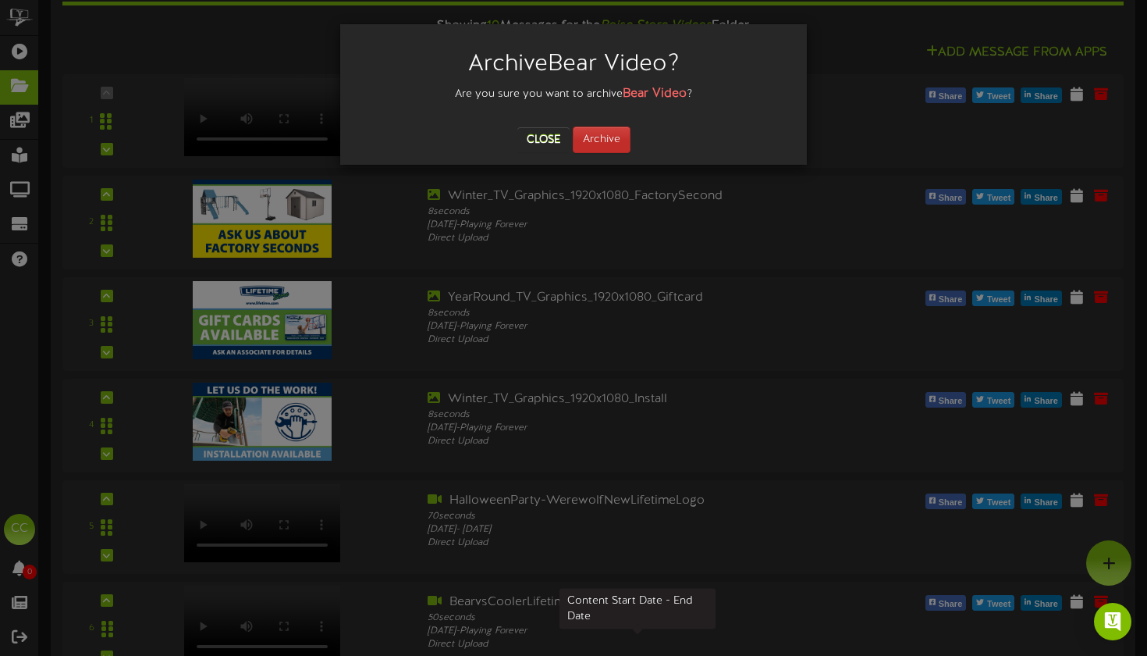
click at [593, 148] on button "Archive" at bounding box center [602, 139] width 58 height 27
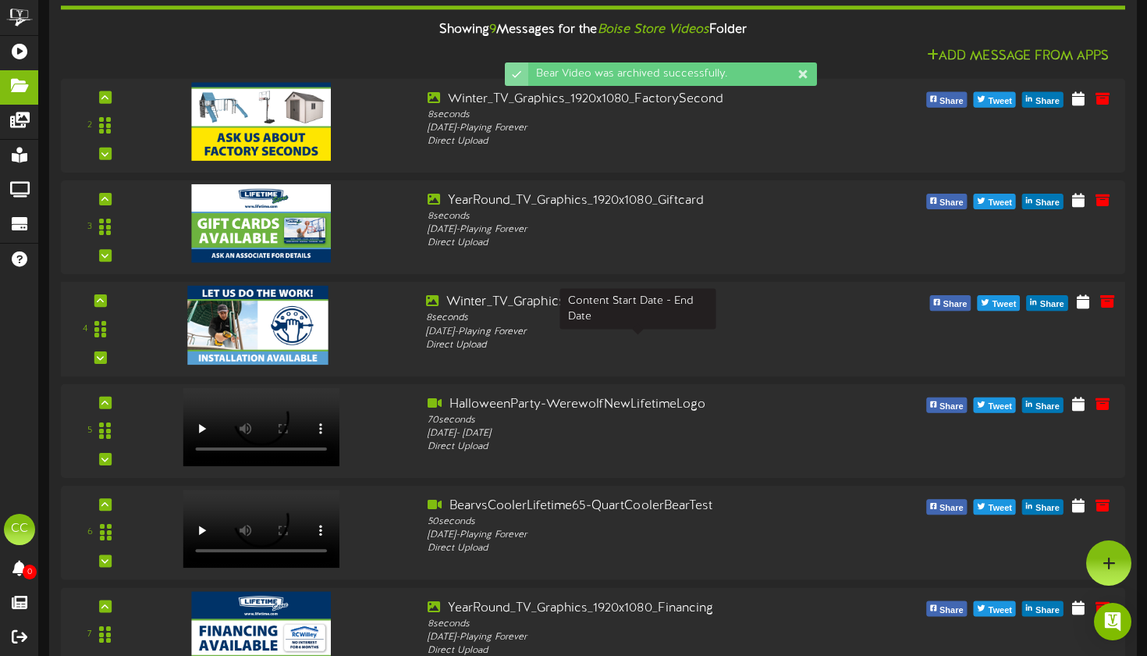
scroll to position [130, 0]
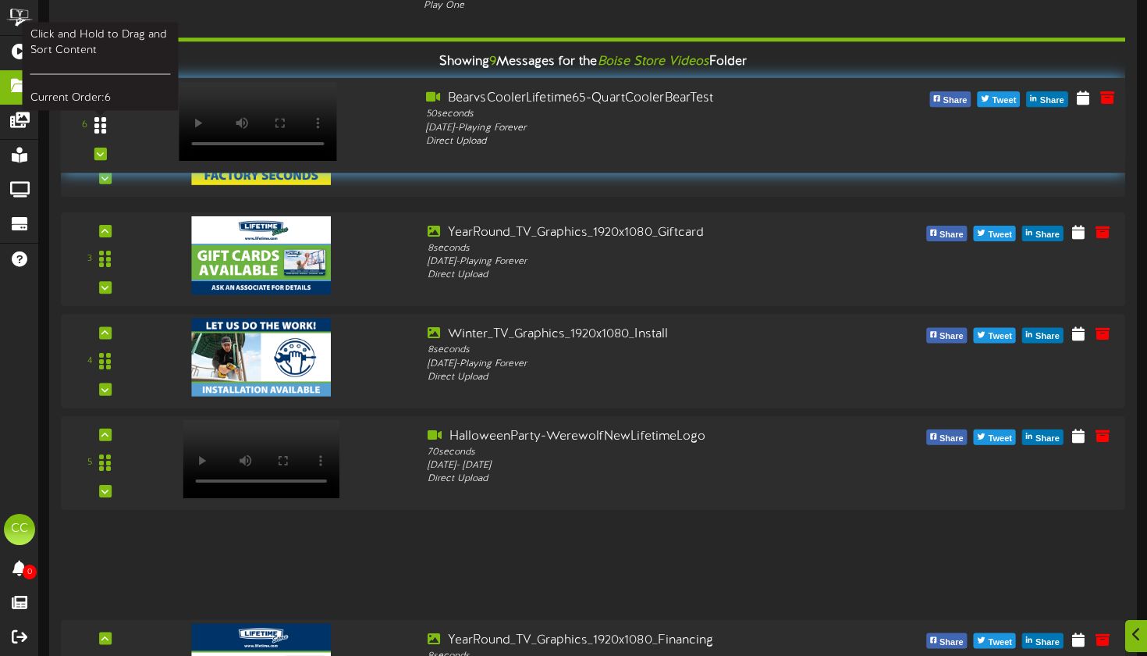
drag, startPoint x: 99, startPoint y: 578, endPoint x: 109, endPoint y: 140, distance: 438.0
click at [109, 140] on div at bounding box center [101, 125] width 36 height 40
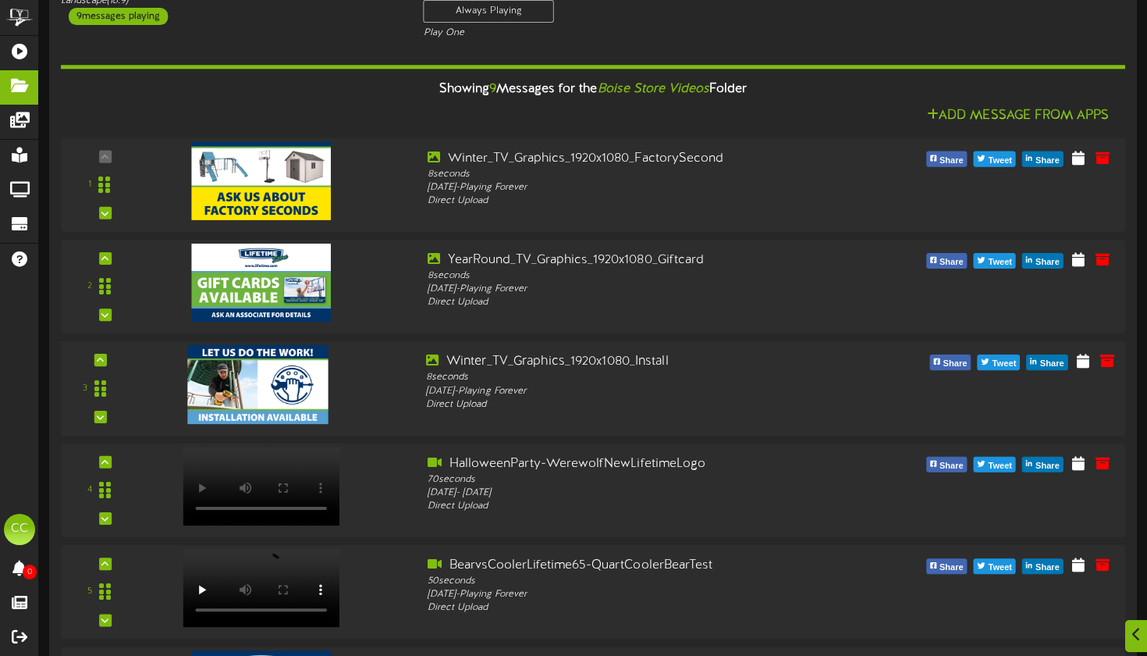
scroll to position [336, 0]
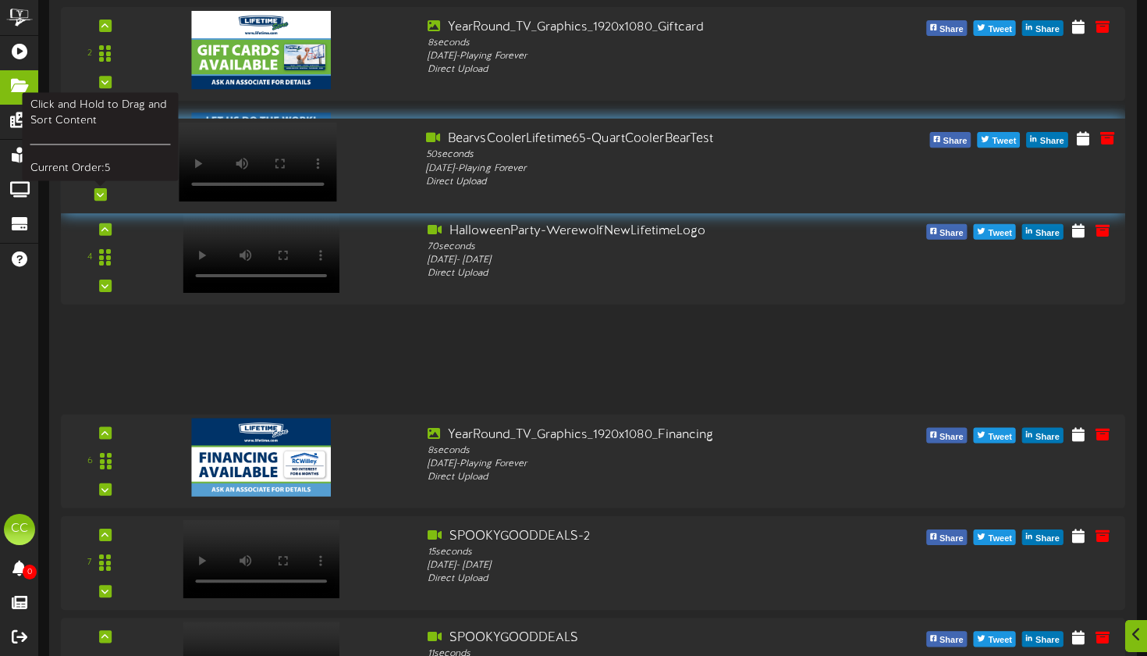
drag, startPoint x: 103, startPoint y: 379, endPoint x: 119, endPoint y: 187, distance: 193.4
click at [119, 186] on div at bounding box center [101, 166] width 36 height 40
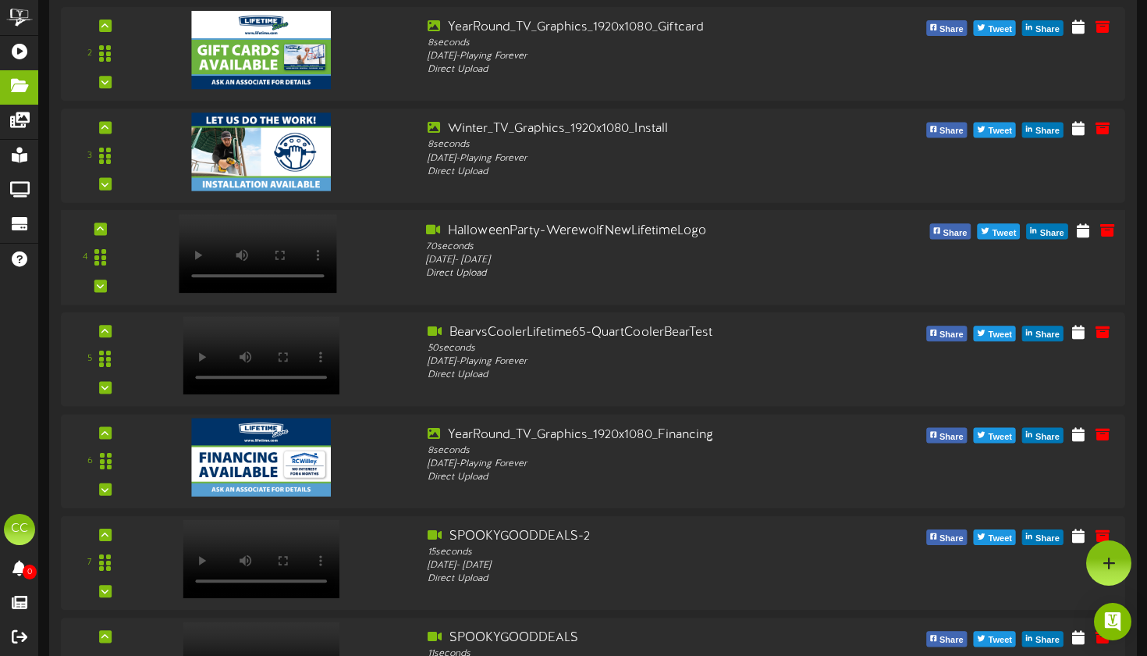
scroll to position [311, 0]
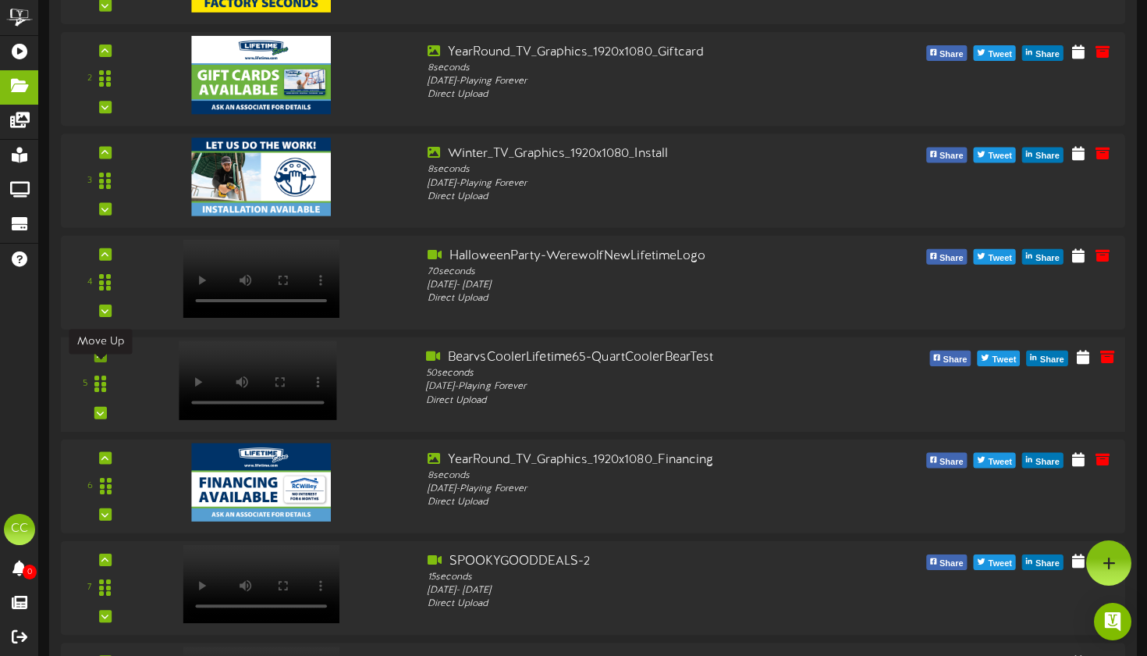
click at [104, 360] on icon at bounding box center [100, 356] width 7 height 8
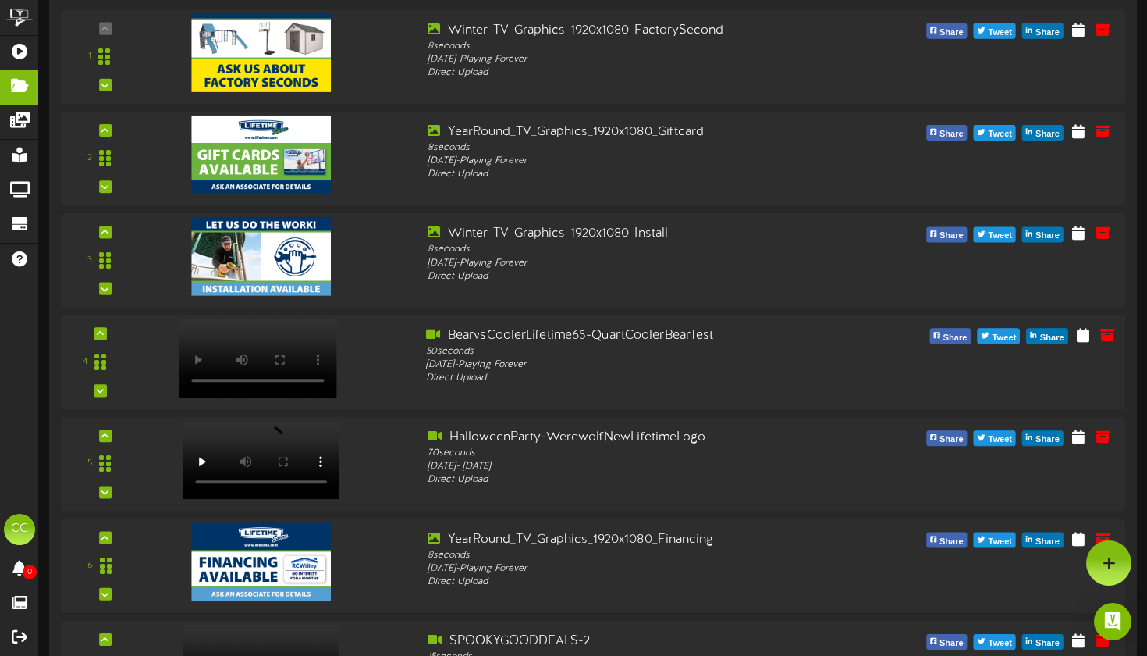
scroll to position [178, 0]
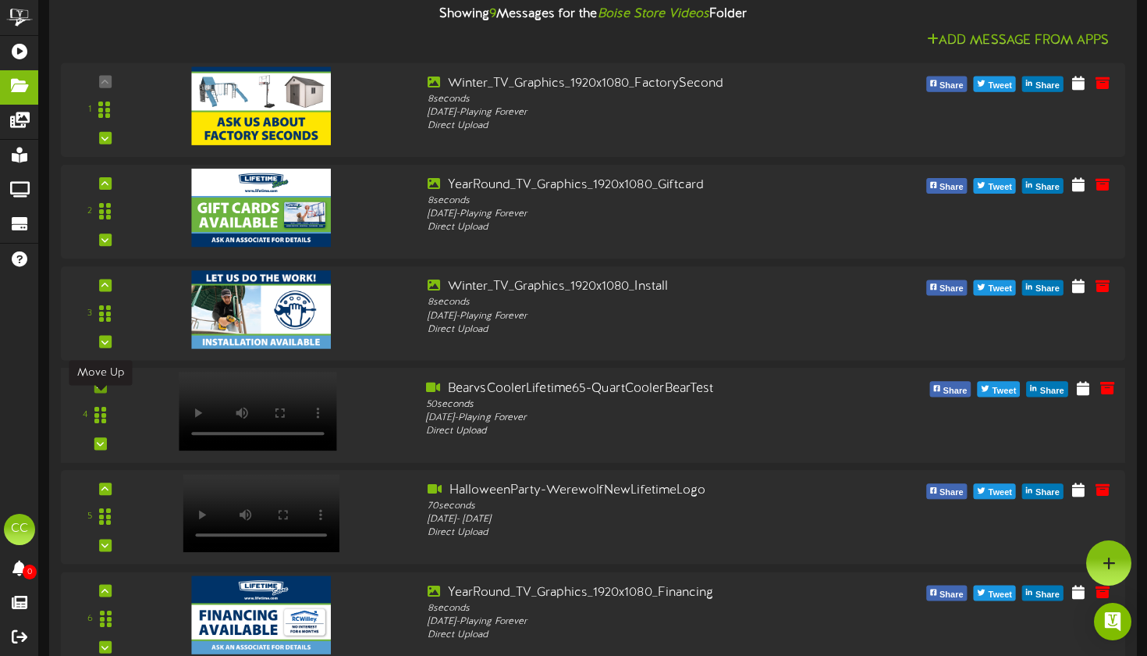
click at [103, 393] on div at bounding box center [100, 386] width 12 height 12
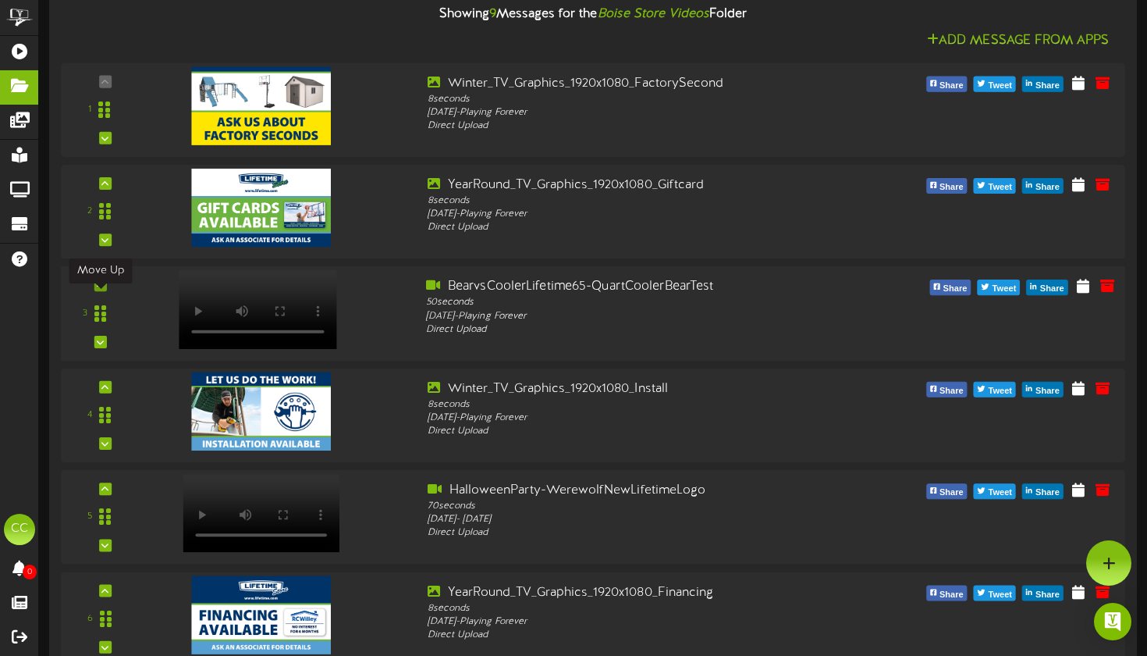
click at [105, 291] on div at bounding box center [100, 285] width 12 height 12
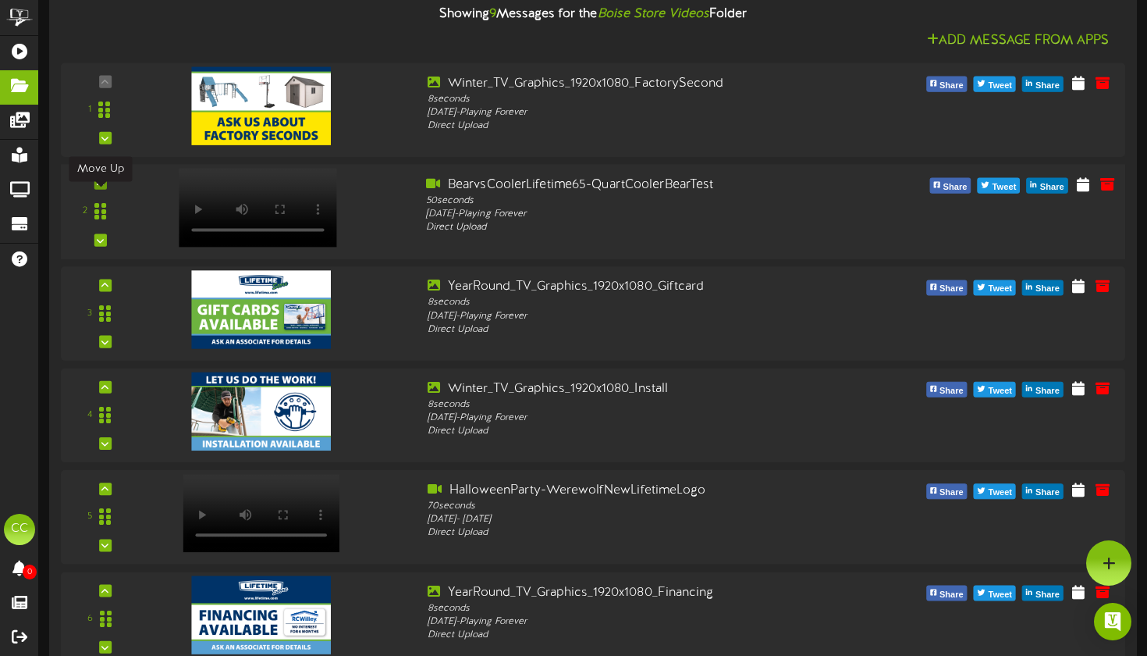
click at [100, 187] on icon at bounding box center [100, 184] width 7 height 8
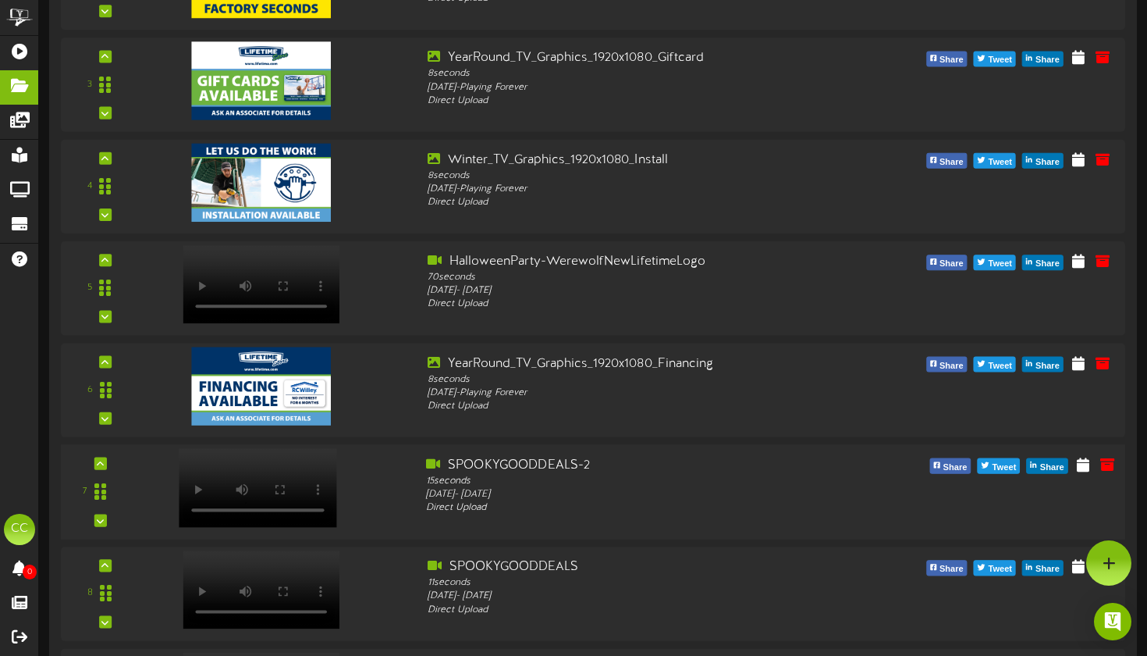
scroll to position [399, 0]
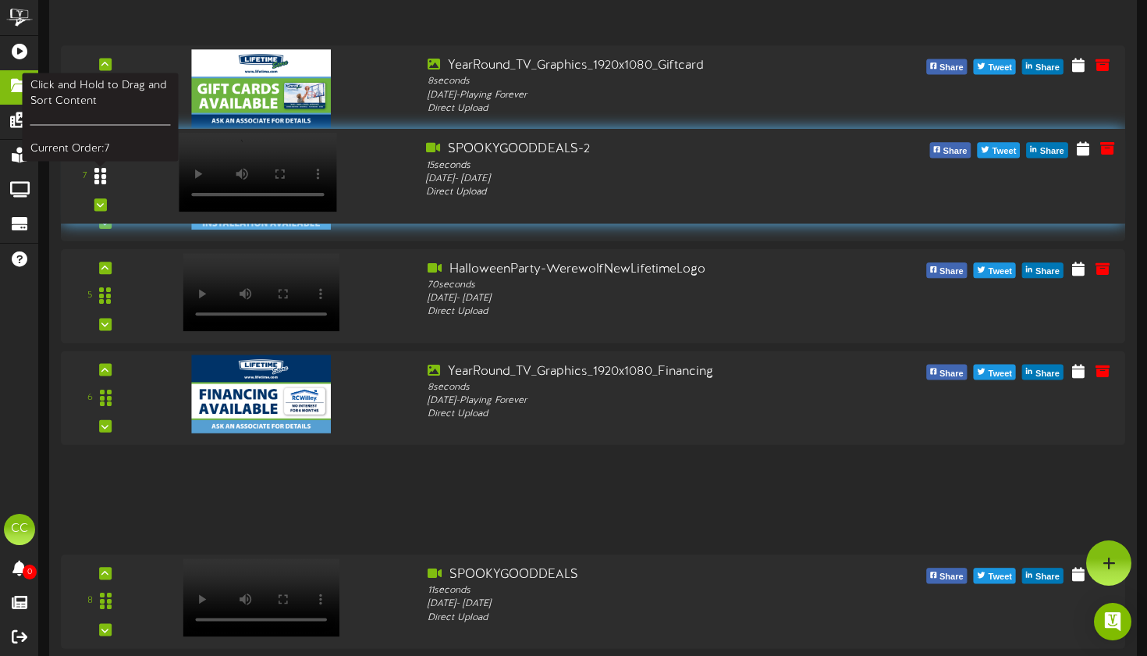
drag, startPoint x: 103, startPoint y: 519, endPoint x: 118, endPoint y: 197, distance: 322.7
click at [118, 196] on div at bounding box center [101, 176] width 36 height 40
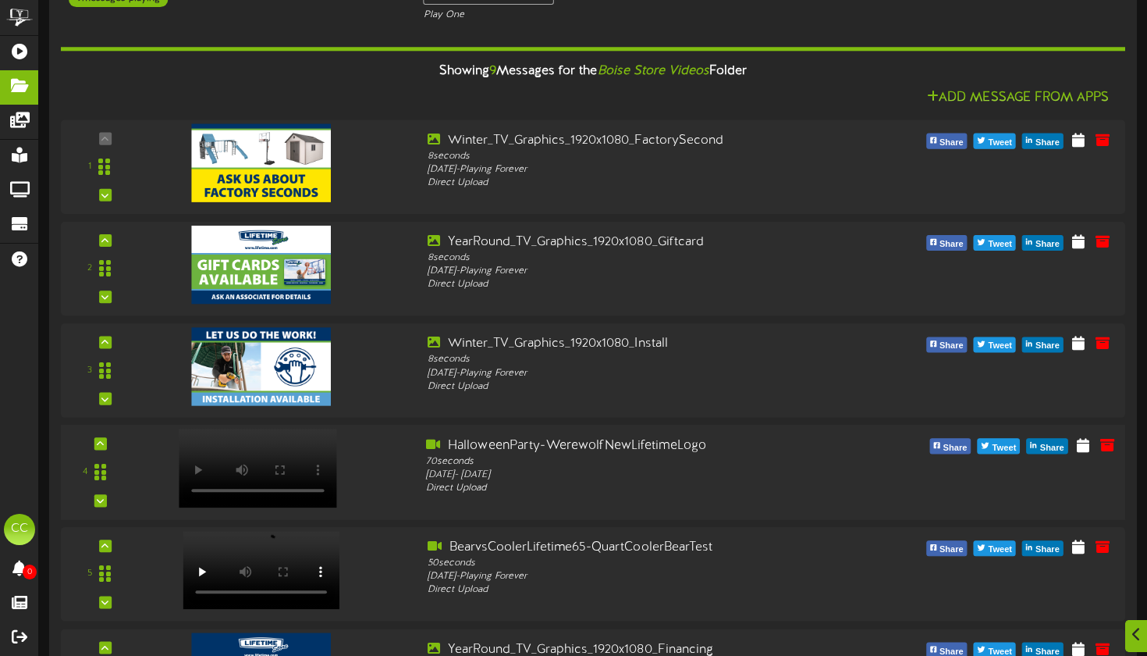
scroll to position [155, 0]
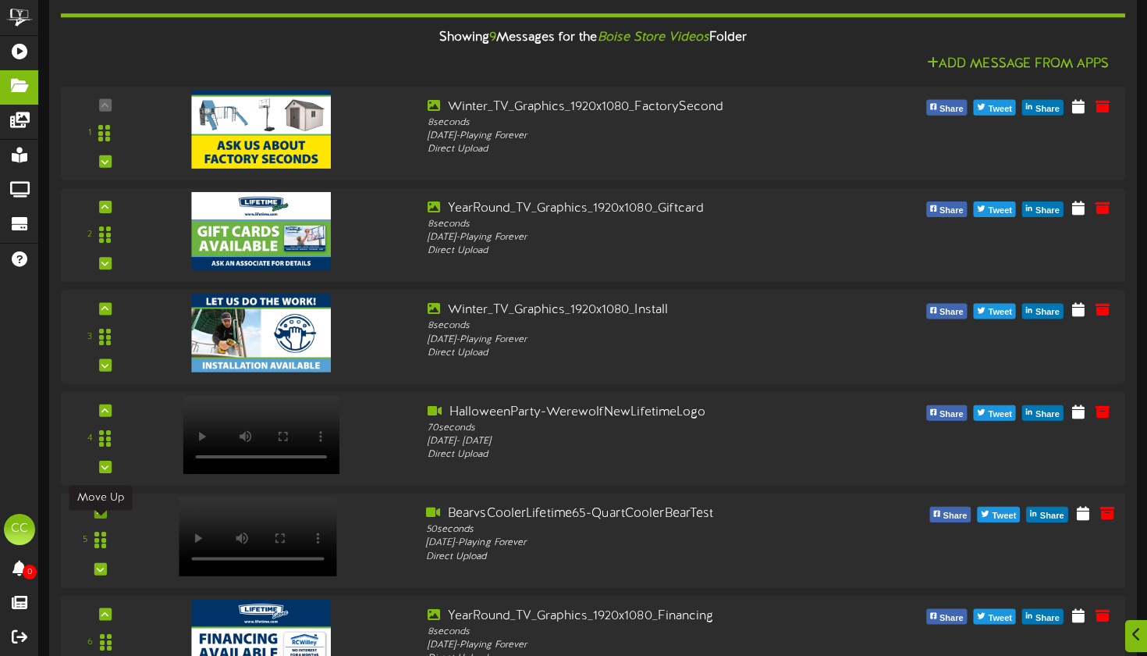
click at [103, 516] on icon at bounding box center [100, 512] width 7 height 8
click at [108, 419] on div "4" at bounding box center [100, 438] width 66 height 71
click at [106, 416] on div at bounding box center [100, 410] width 12 height 12
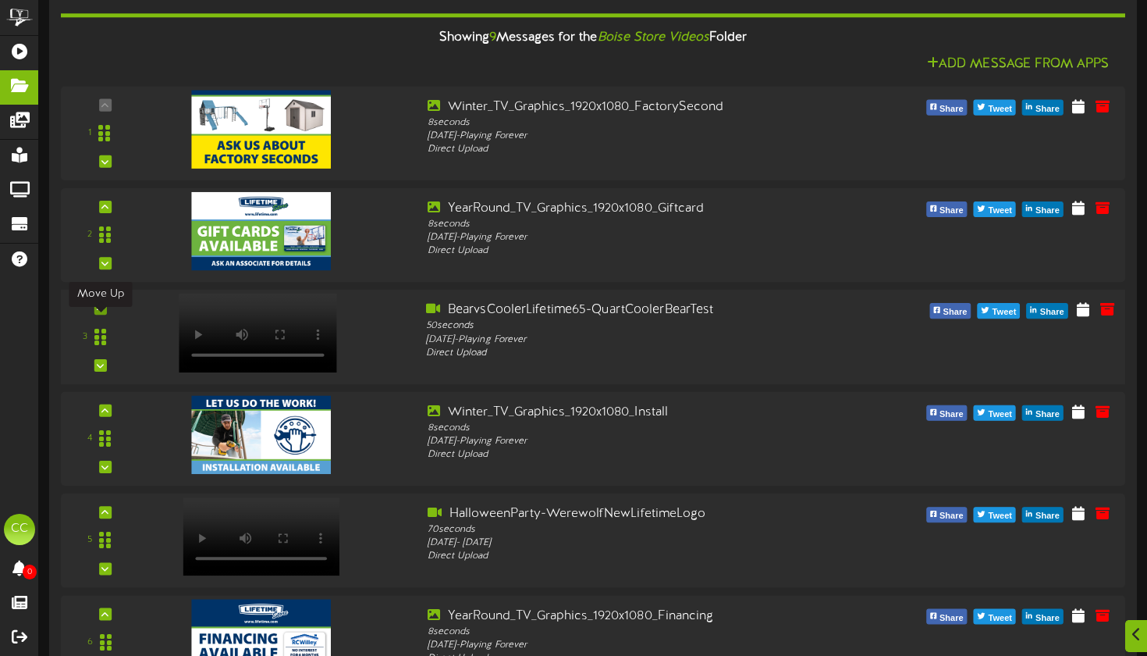
click at [104, 312] on icon at bounding box center [100, 308] width 7 height 8
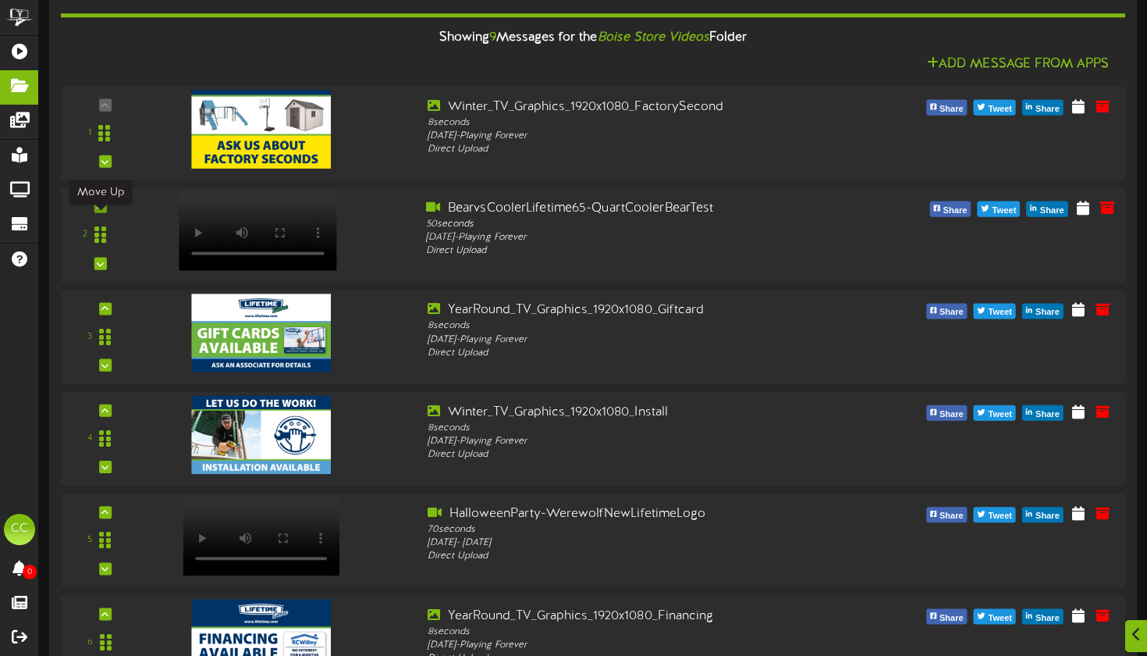
click at [104, 213] on div at bounding box center [100, 207] width 12 height 12
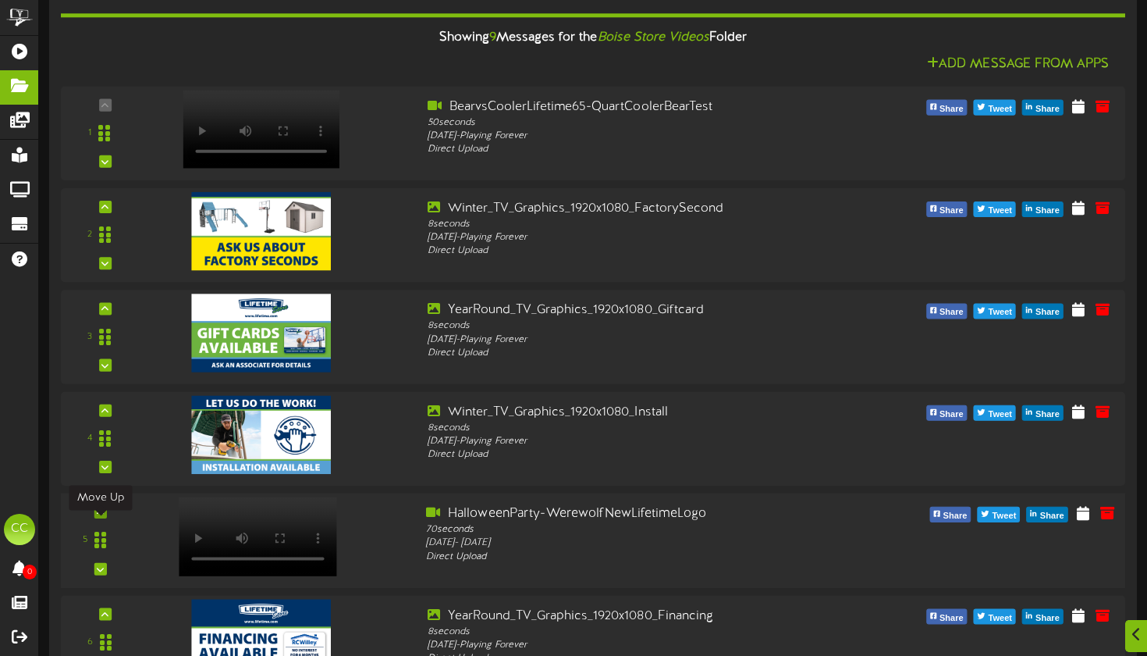
click at [97, 518] on div at bounding box center [100, 512] width 12 height 12
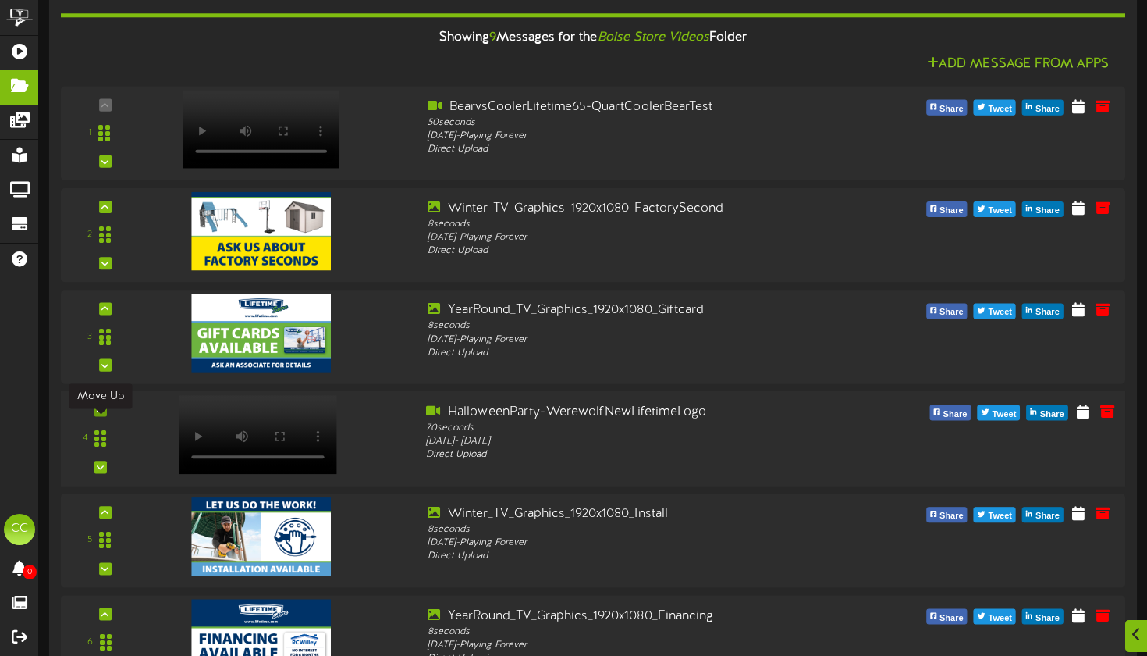
click at [100, 416] on div at bounding box center [100, 410] width 12 height 12
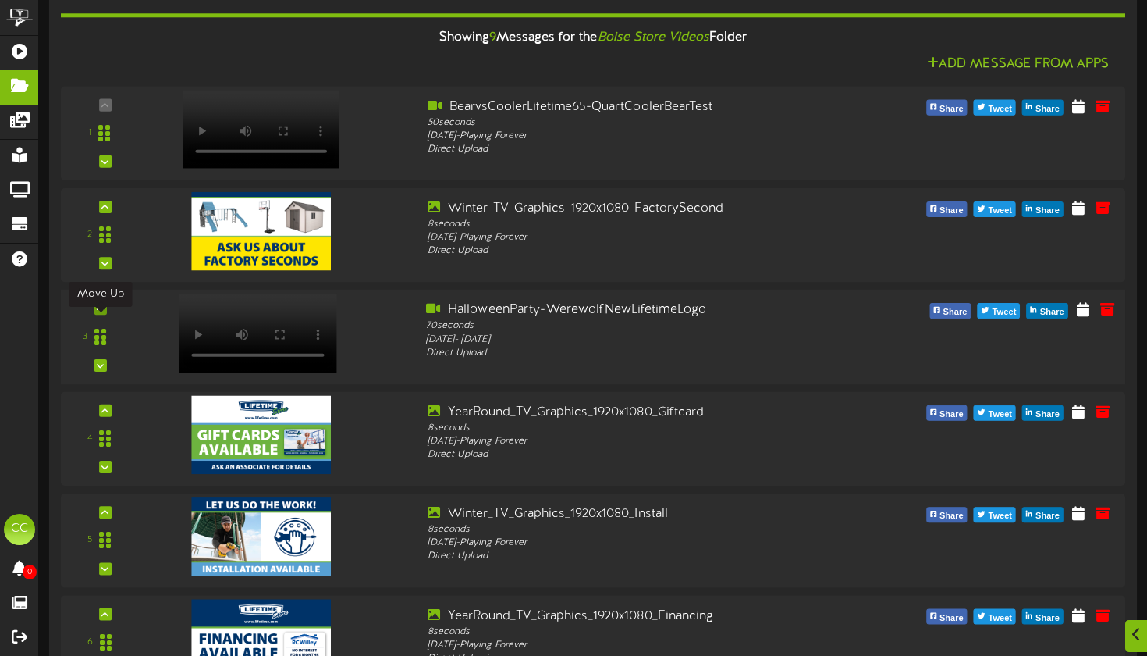
click at [102, 312] on icon at bounding box center [100, 308] width 7 height 8
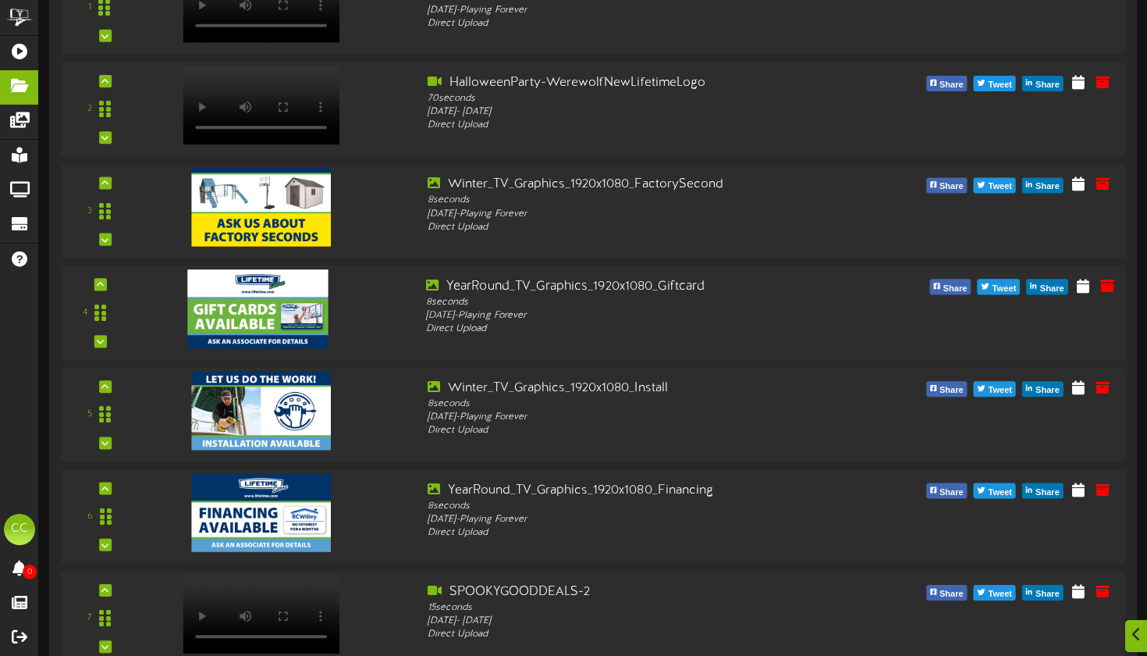
scroll to position [375, 0]
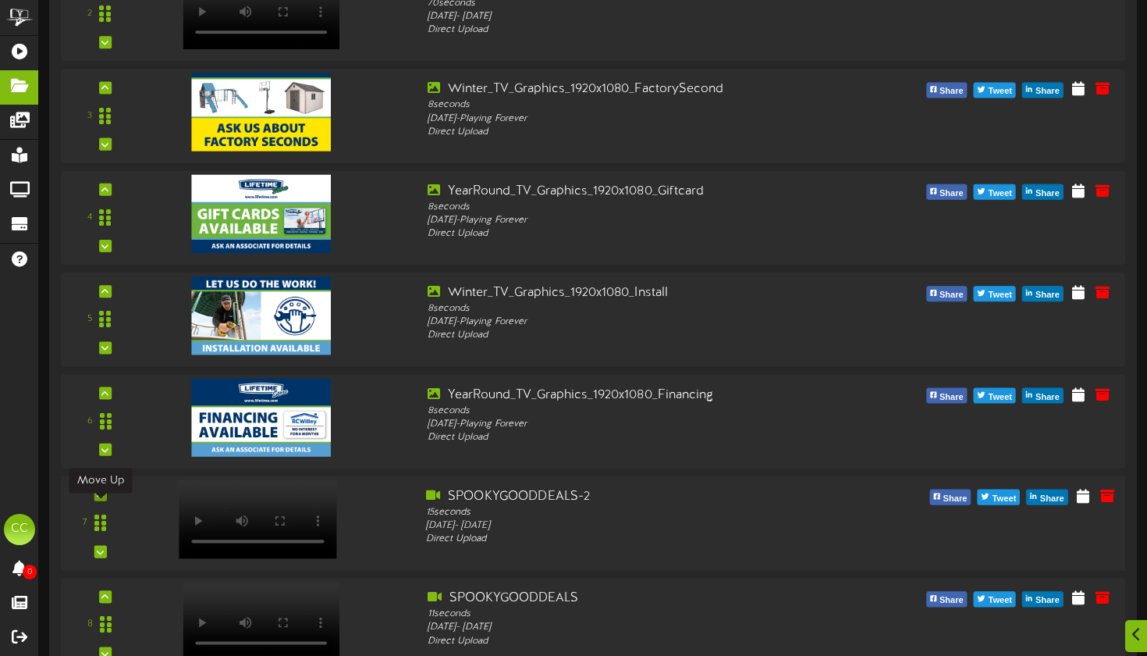
click at [105, 500] on div at bounding box center [100, 494] width 12 height 12
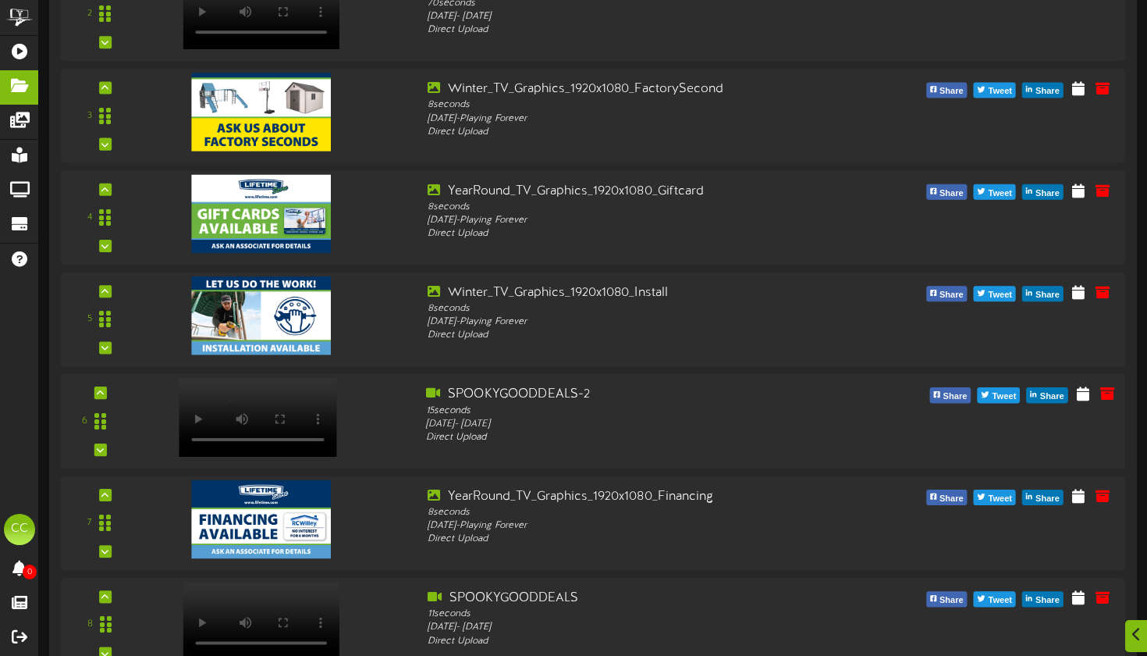
click at [109, 405] on div "6" at bounding box center [100, 421] width 66 height 71
click at [103, 397] on icon at bounding box center [100, 393] width 7 height 8
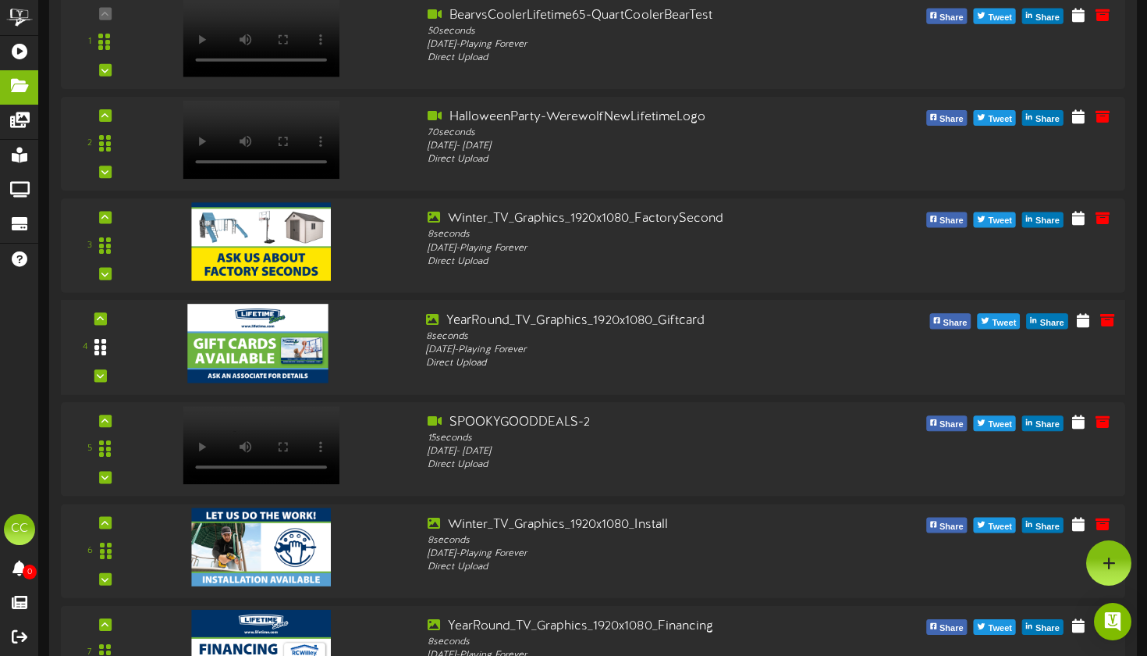
scroll to position [241, 0]
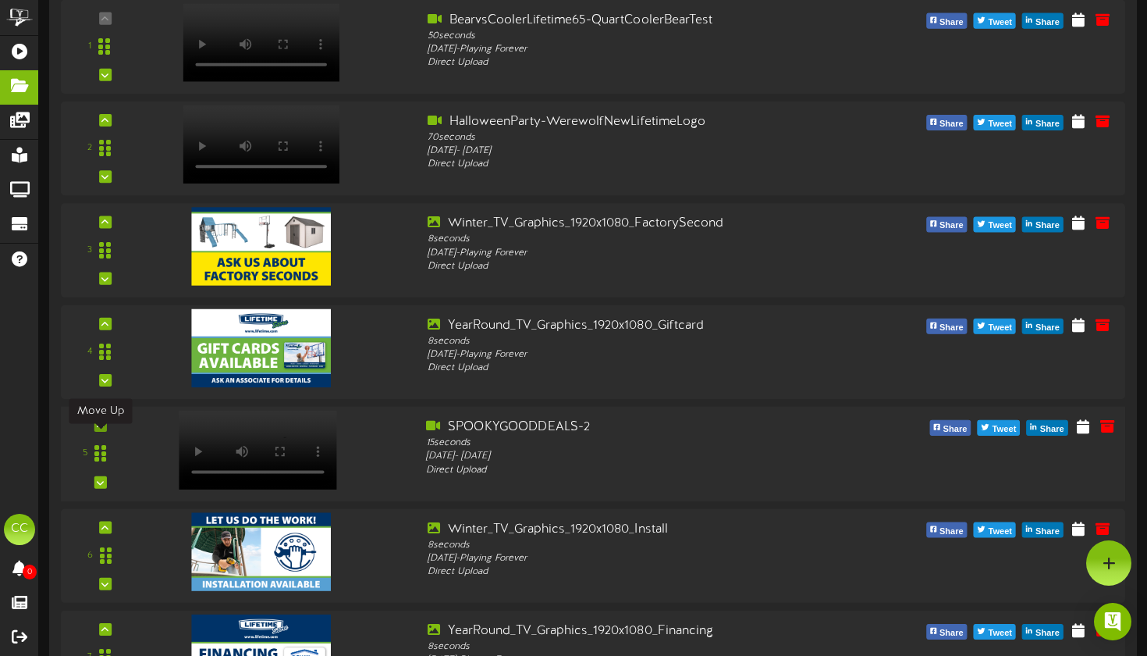
click at [99, 432] on div at bounding box center [100, 425] width 12 height 12
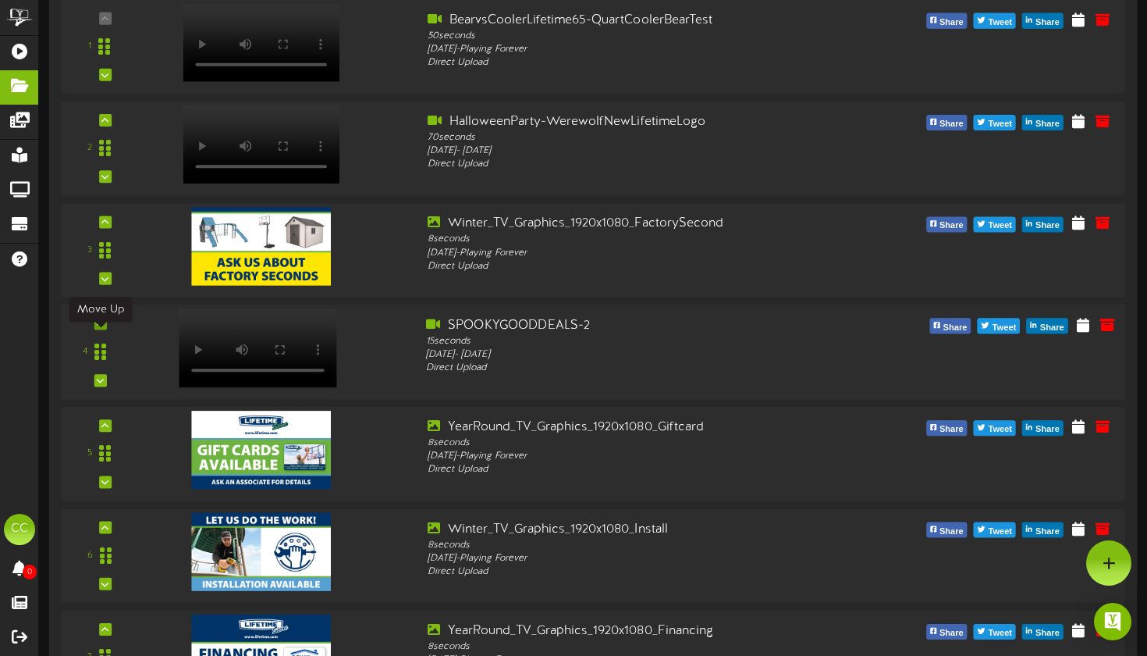
click at [106, 329] on div at bounding box center [100, 323] width 12 height 12
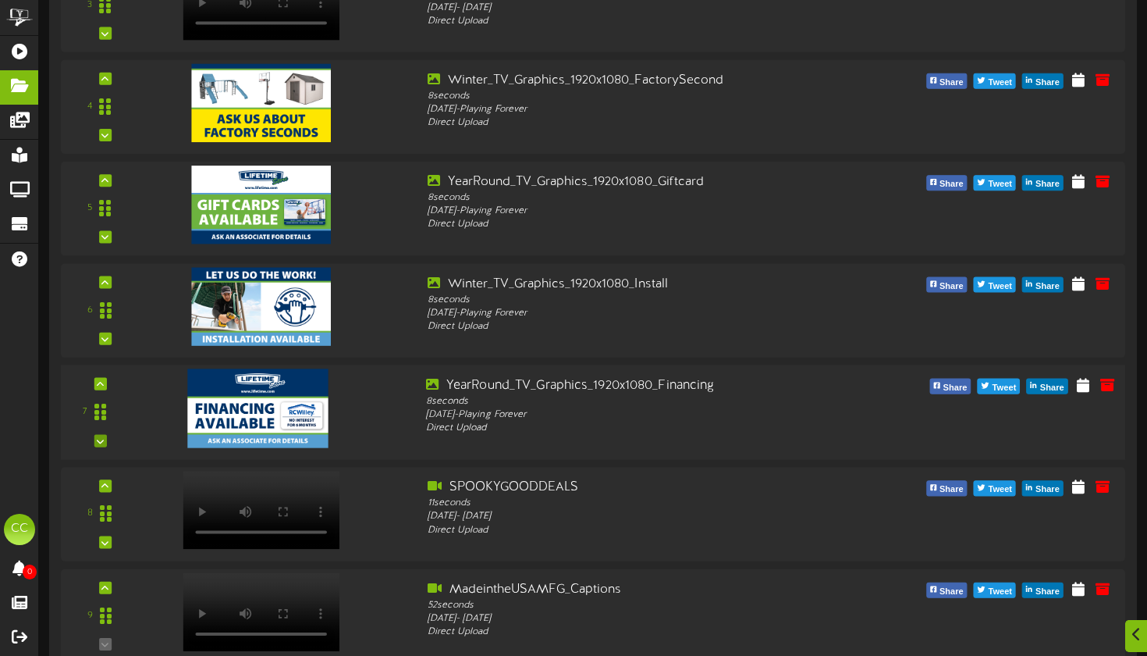
scroll to position [520, 0]
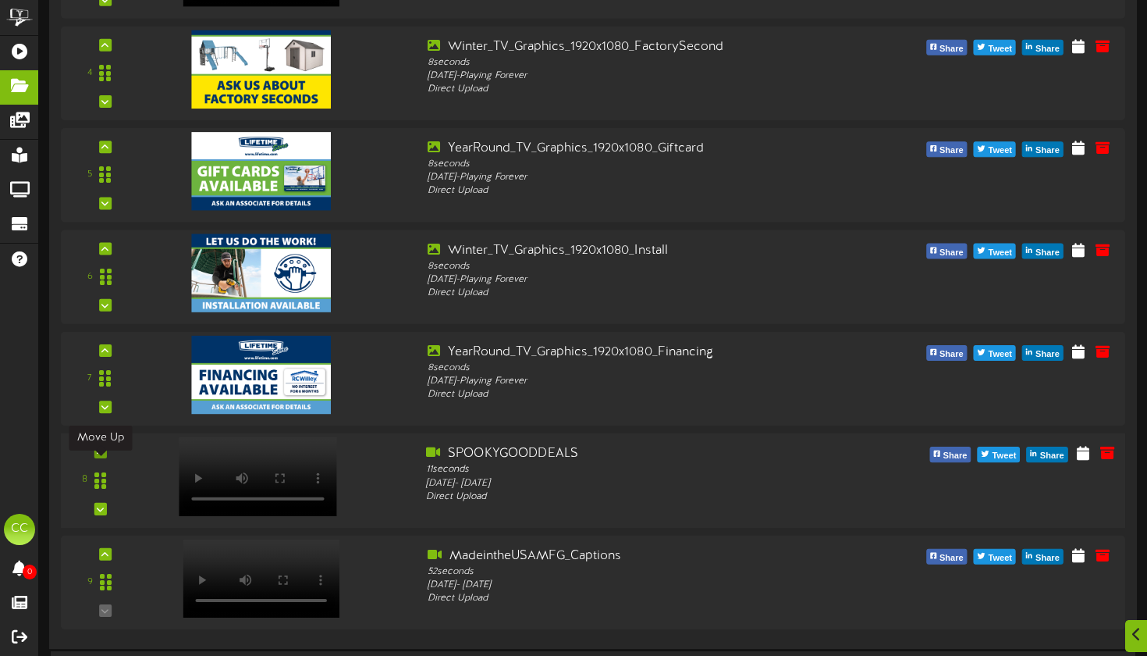
click at [99, 456] on icon at bounding box center [100, 452] width 7 height 8
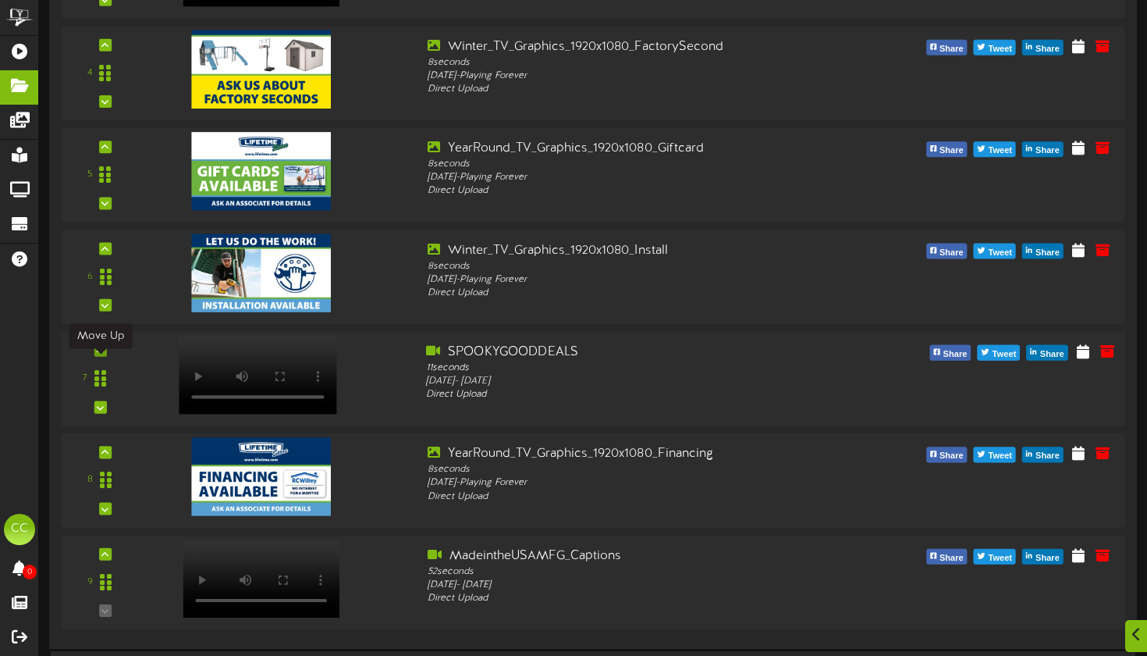
click at [103, 354] on icon at bounding box center [100, 351] width 7 height 8
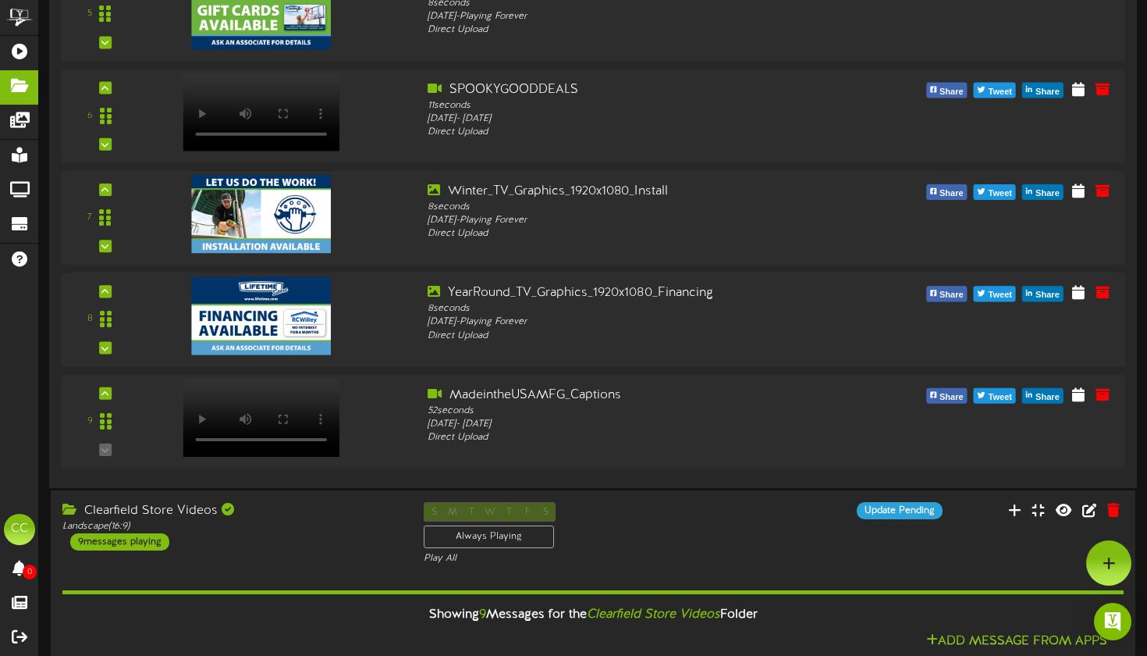
scroll to position [571, 0]
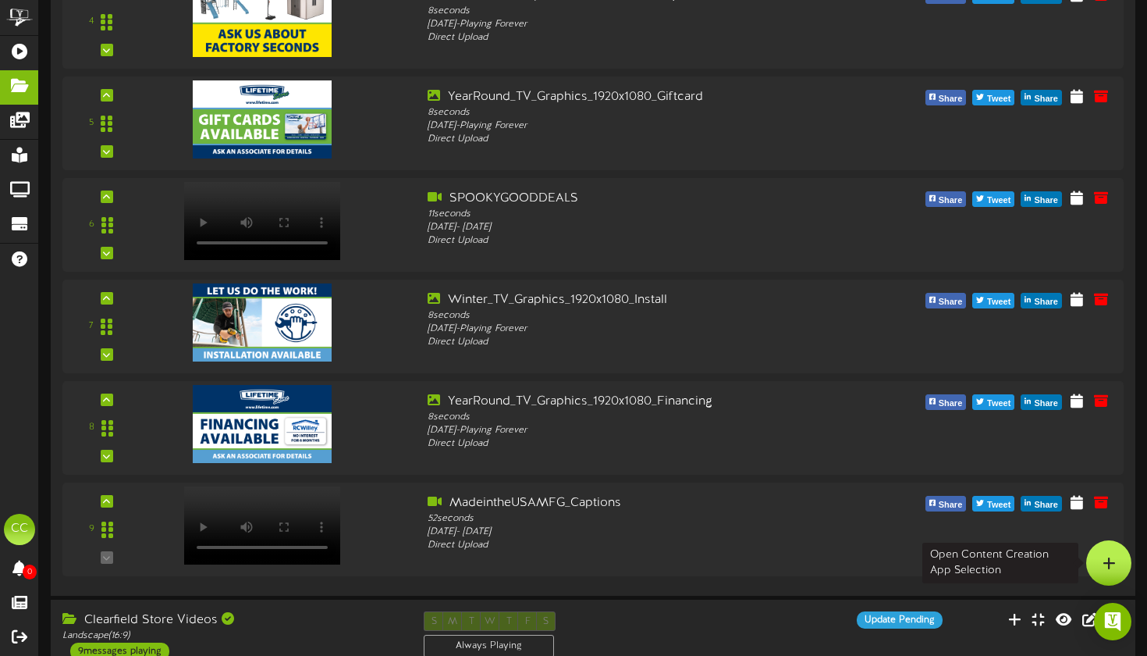
click at [1110, 565] on icon at bounding box center [1109, 563] width 13 height 14
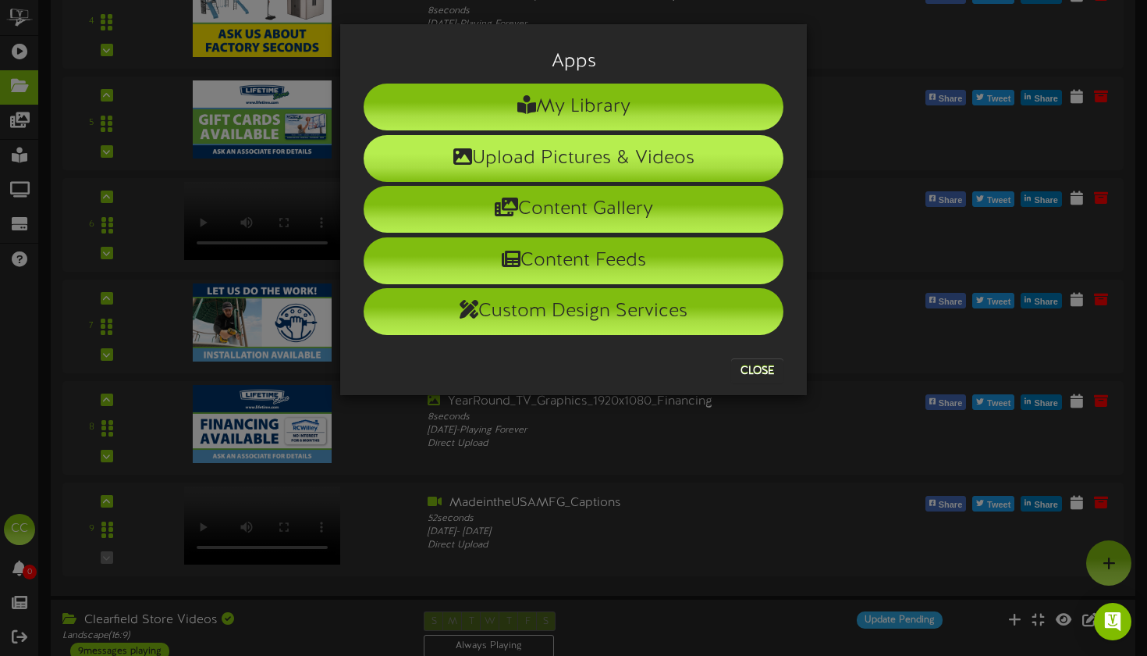
click at [552, 158] on li "Upload Pictures & Videos" at bounding box center [574, 158] width 420 height 47
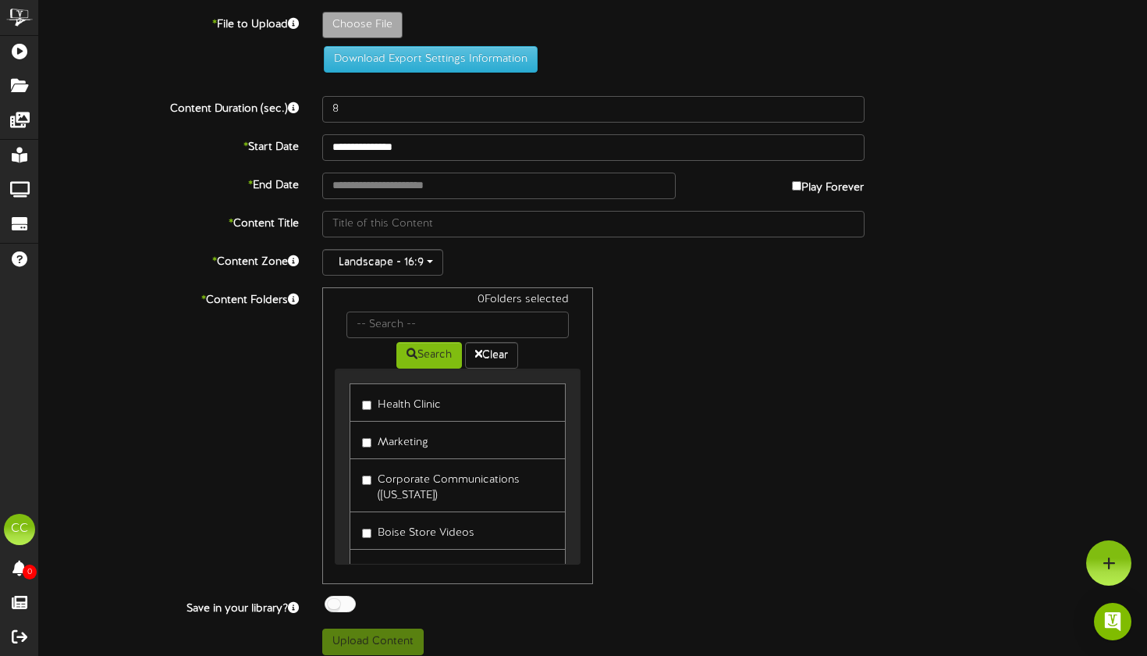
type input "**********"
type input "Lifetime_Official_NBA"
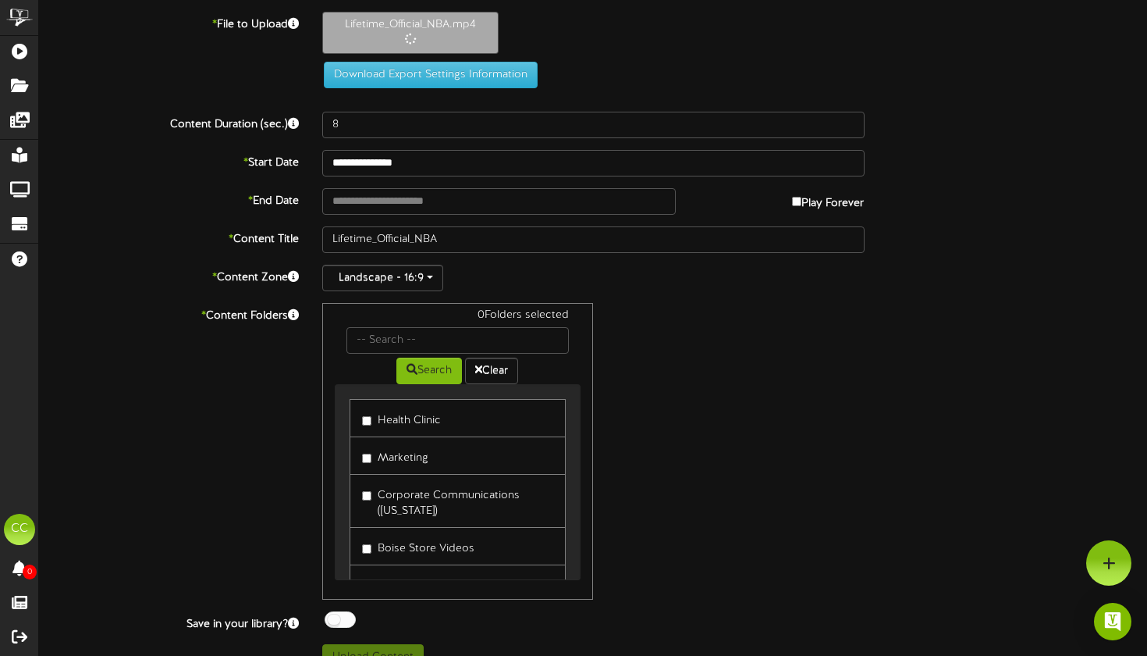
type input "5"
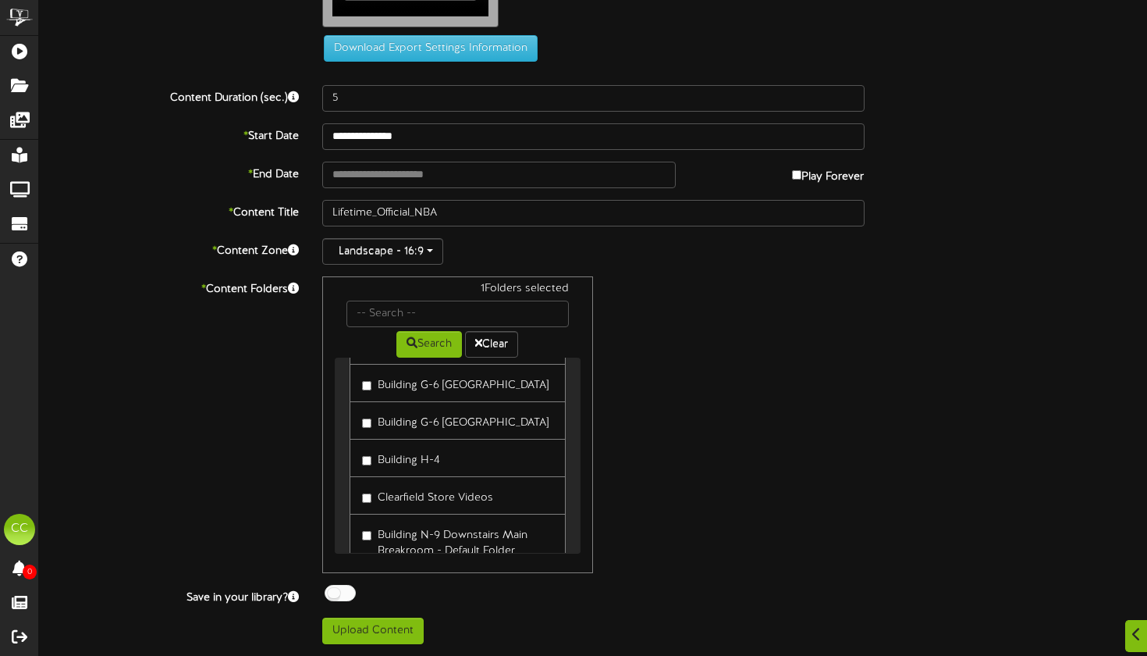
scroll to position [521, 0]
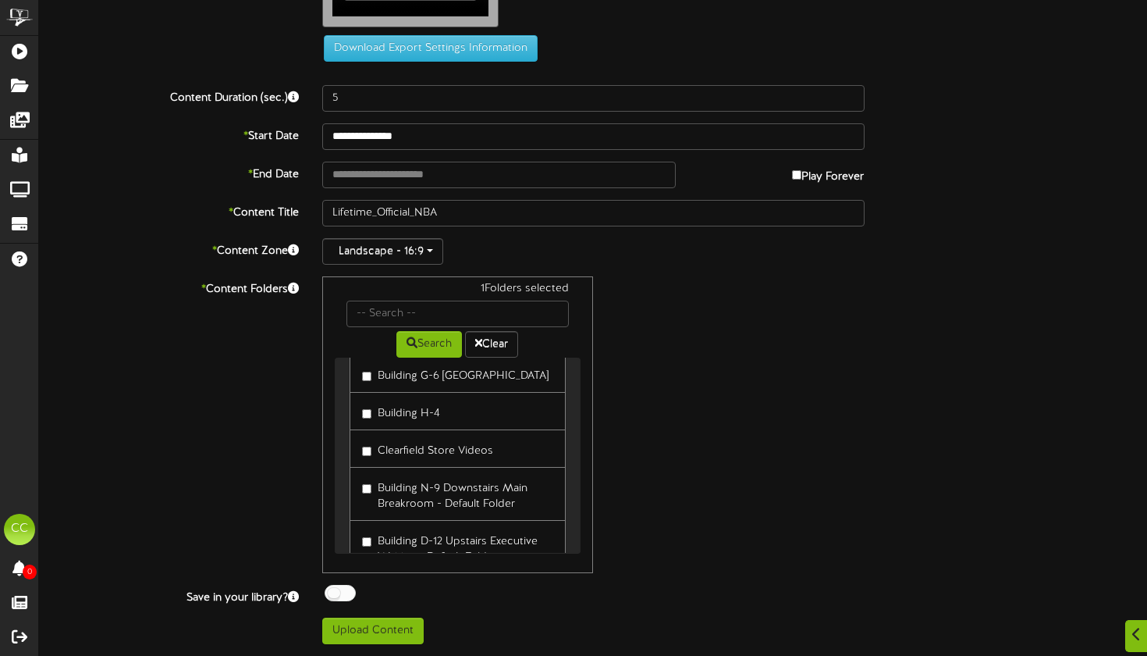
click at [362, 459] on label "Clearfield Store Videos" at bounding box center [427, 448] width 131 height 21
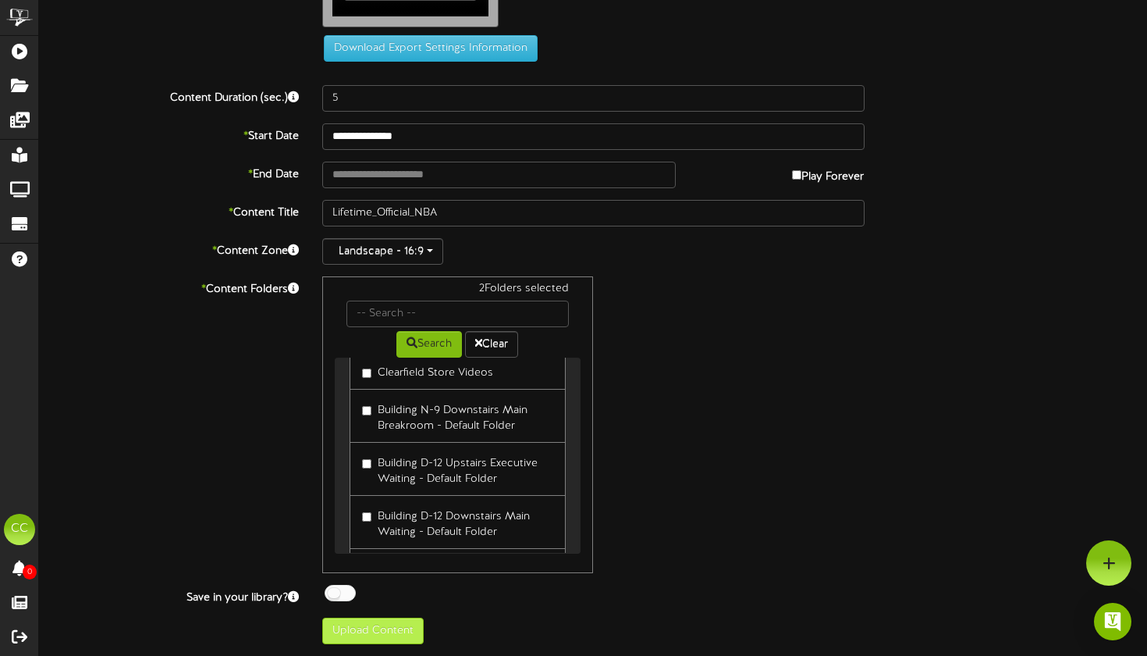
scroll to position [102, 0]
click at [400, 624] on button "Upload Content" at bounding box center [372, 630] width 101 height 27
type input "**********"
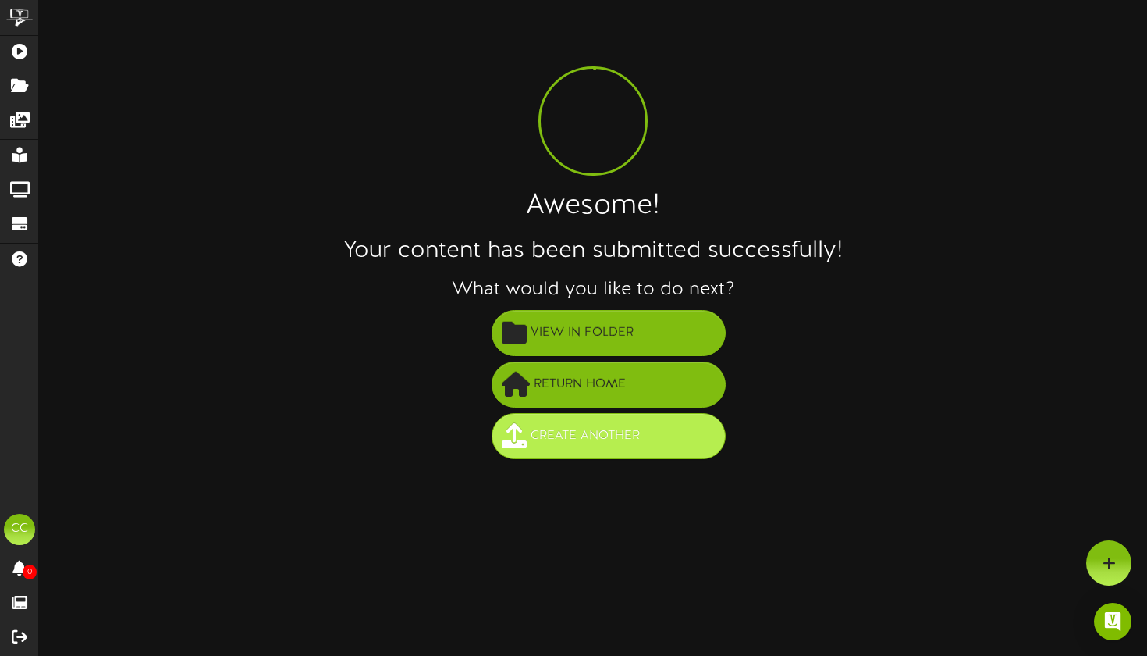
click at [557, 418] on button "Create Another" at bounding box center [609, 436] width 234 height 46
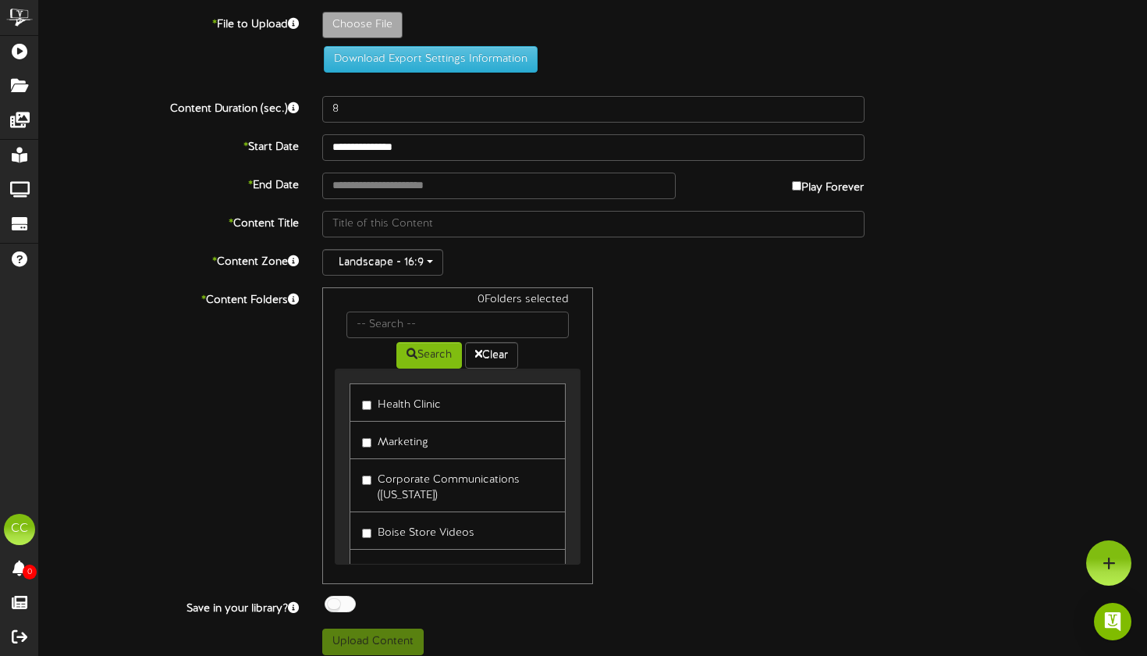
type input "**********"
type input "Lifetime_Team_Hoops"
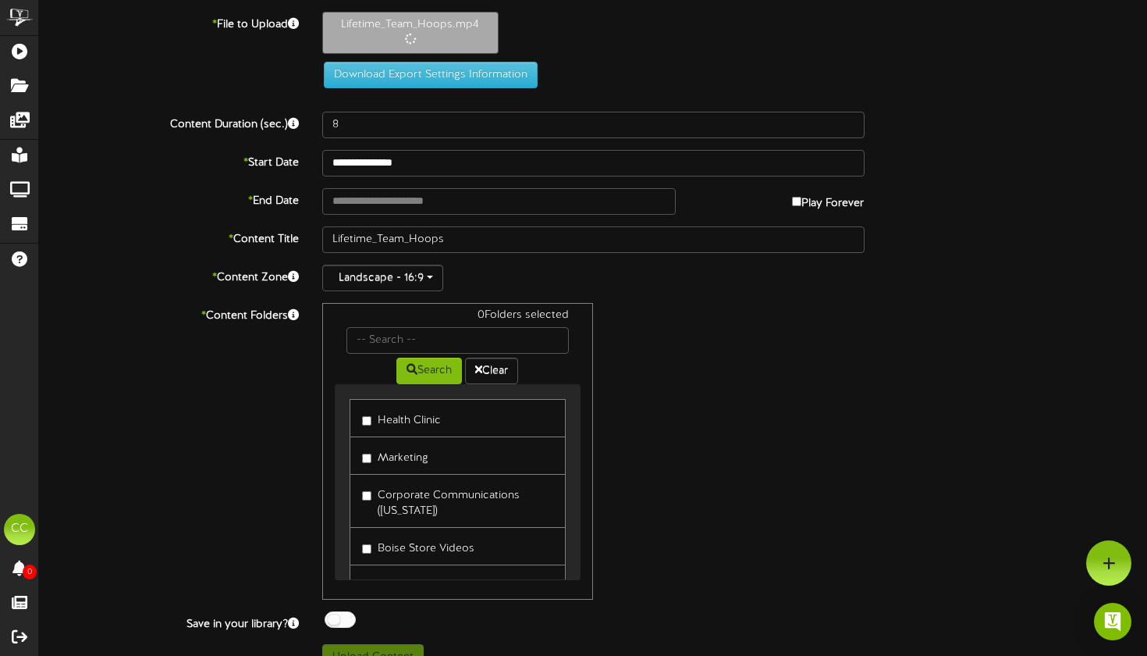
type input "5"
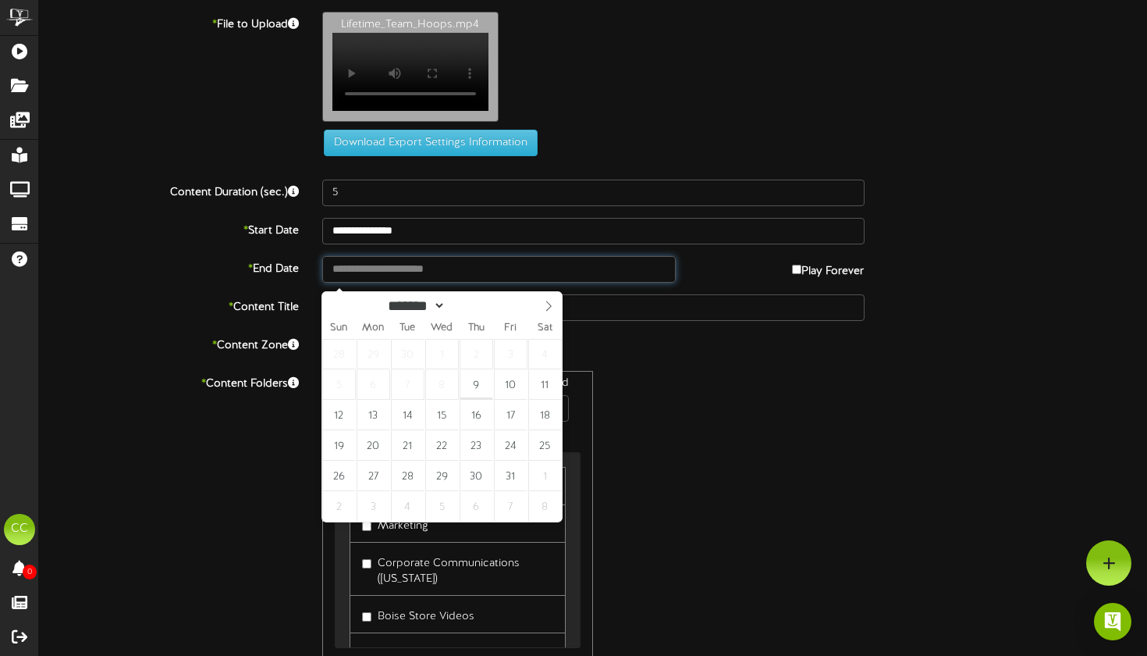
click at [554, 272] on input "text" at bounding box center [499, 269] width 354 height 27
type input "**********"
click at [554, 272] on input "**********" at bounding box center [499, 269] width 354 height 27
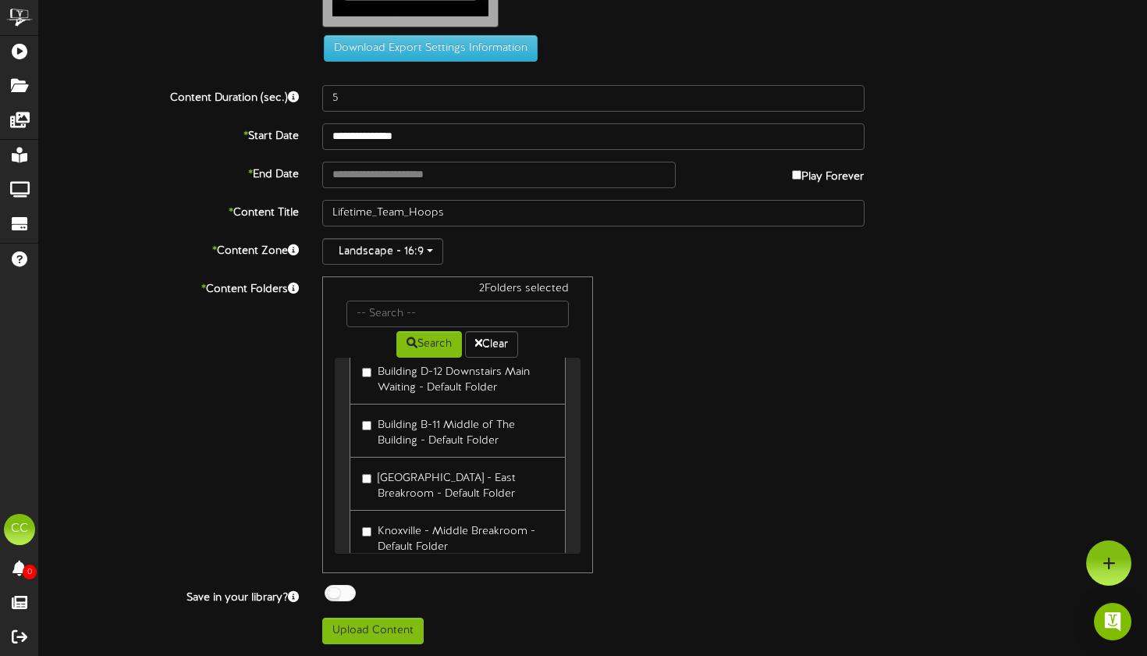
scroll to position [102, 0]
click at [386, 631] on button "Upload Content" at bounding box center [372, 630] width 101 height 27
type input "**********"
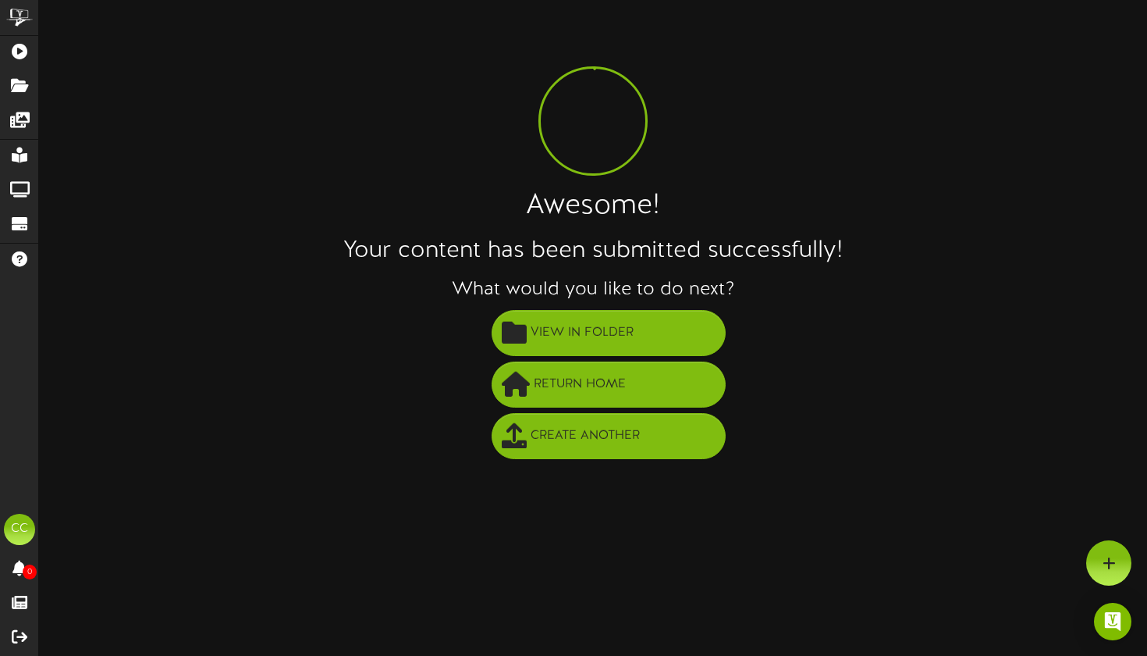
scroll to position [0, 0]
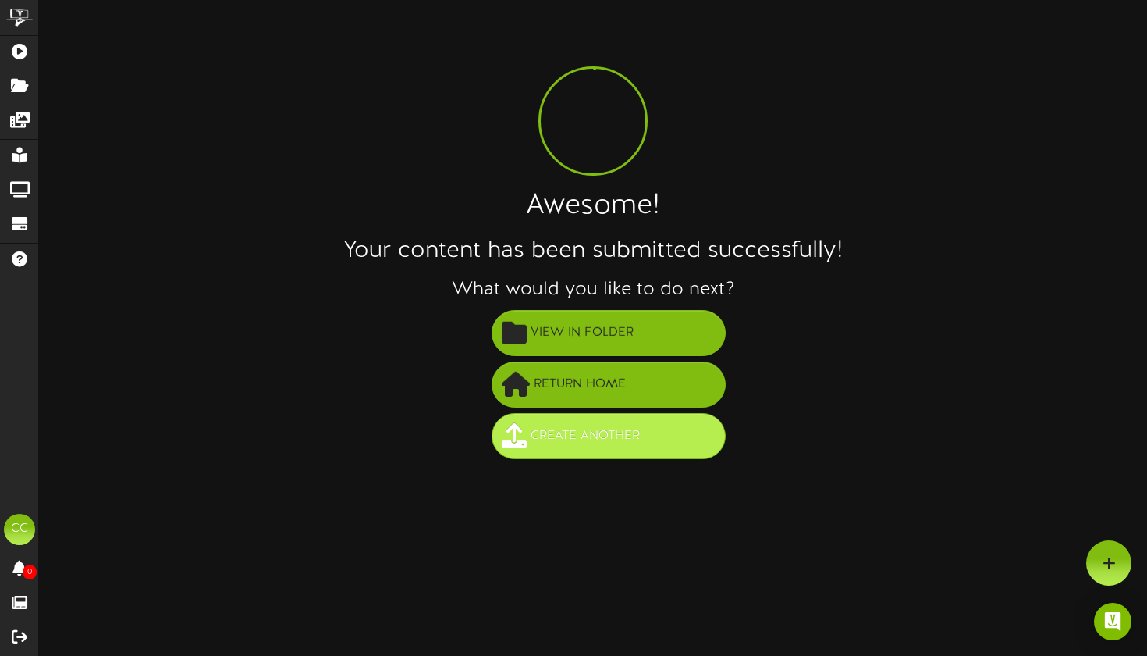
click at [596, 437] on span "Create Another" at bounding box center [585, 436] width 117 height 26
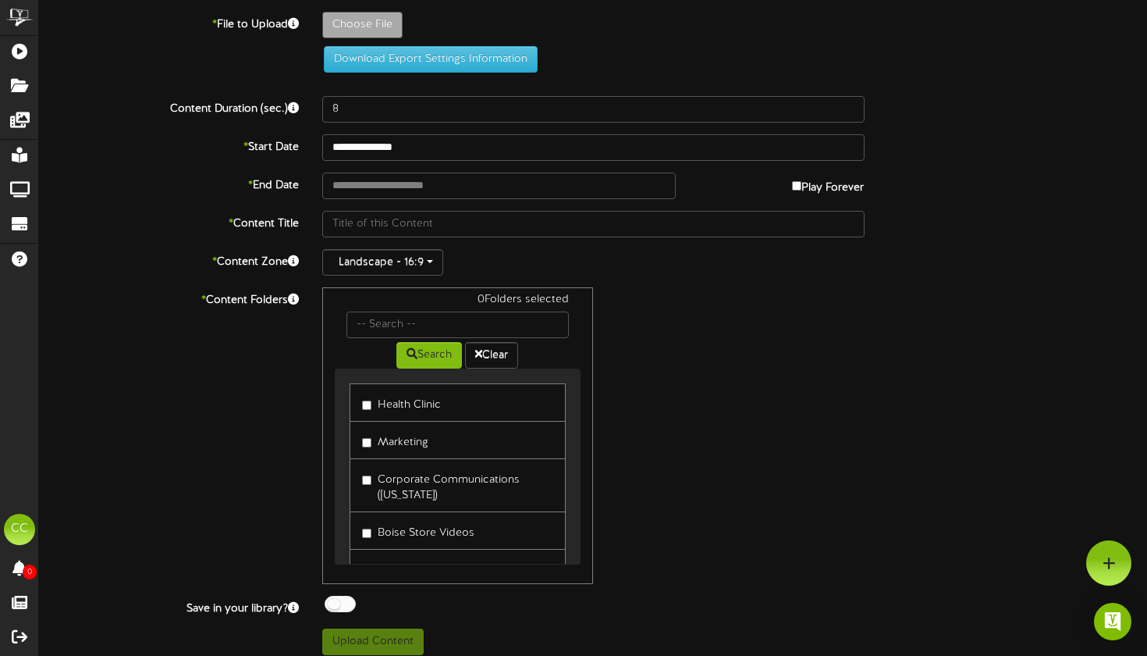
type input "**********"
type input "2025_0925_NBA_Fusion_video_v4f_Determine"
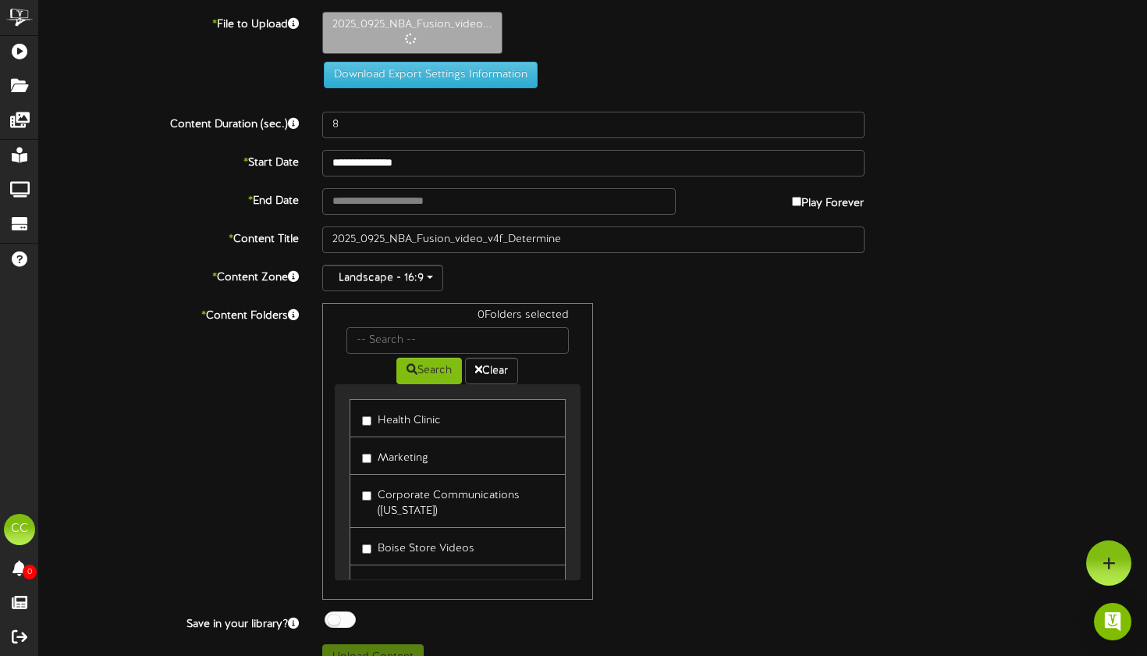
type input "15"
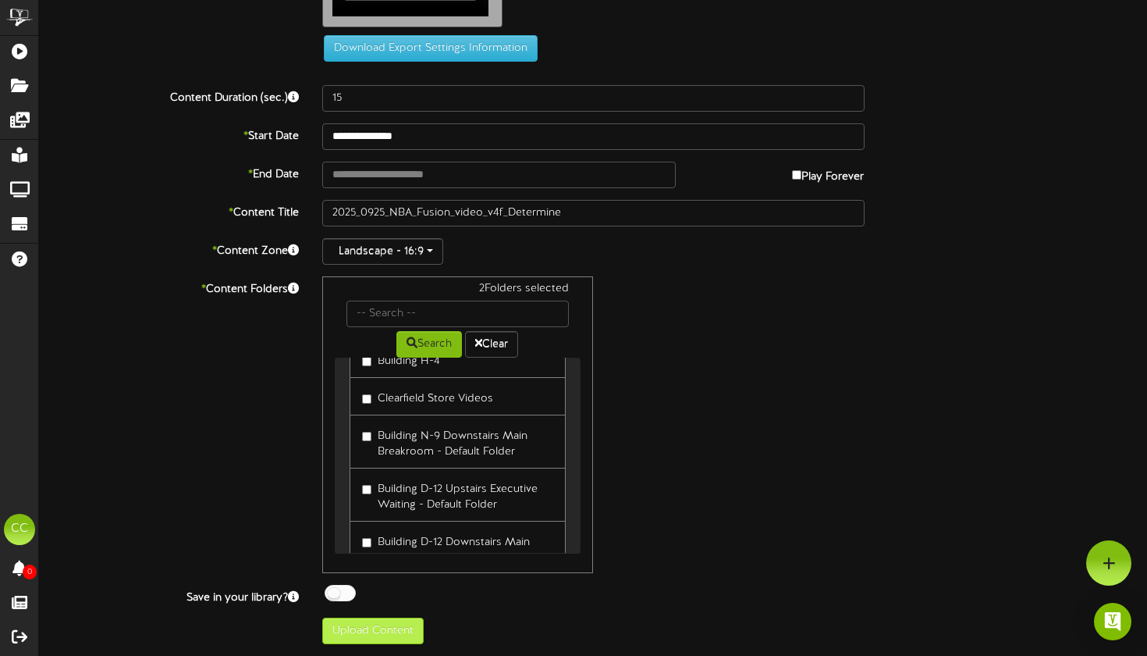
scroll to position [102, 0]
click at [384, 623] on button "Upload Content" at bounding box center [372, 630] width 101 height 27
type input "**********"
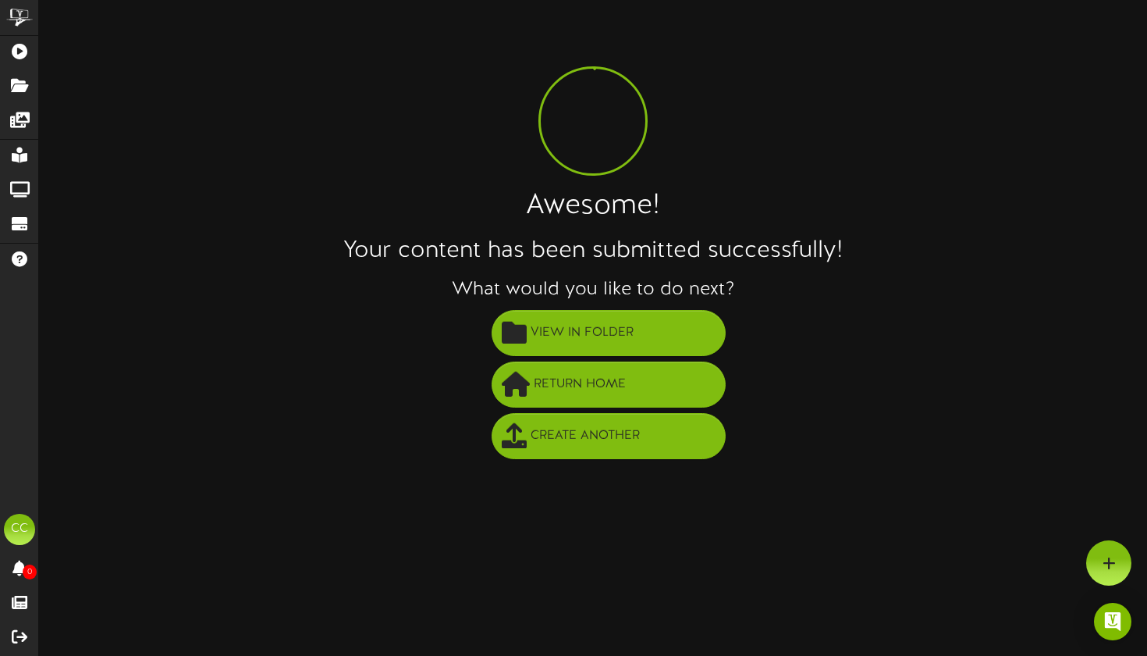
scroll to position [0, 0]
click at [589, 347] on button "View in Folder" at bounding box center [609, 333] width 234 height 46
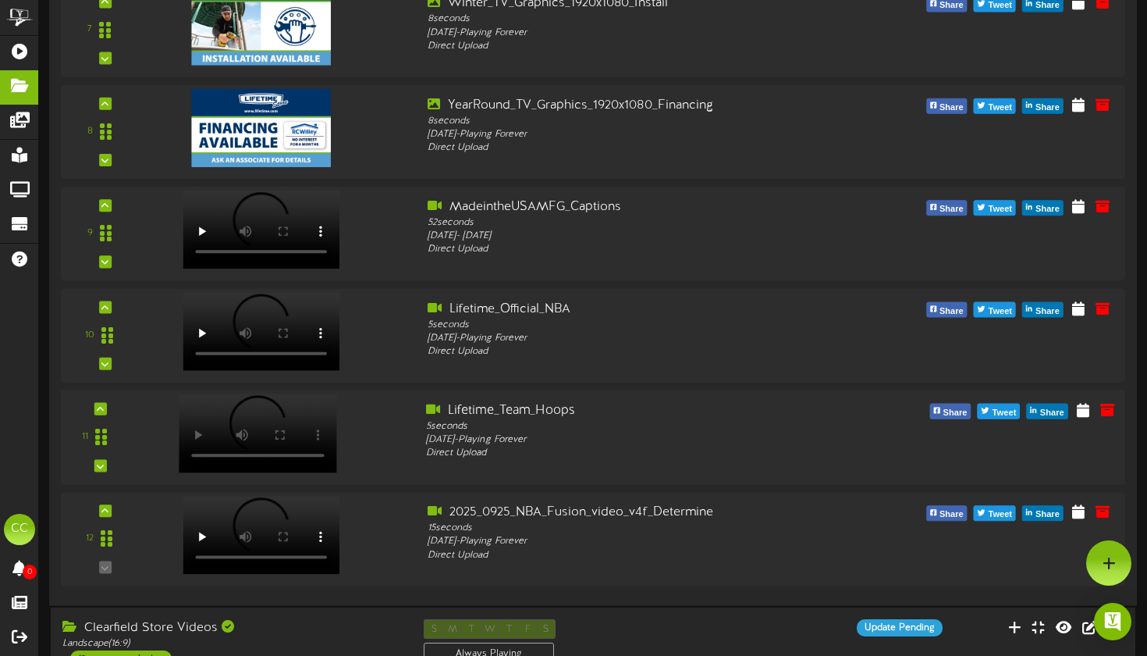
scroll to position [786, 0]
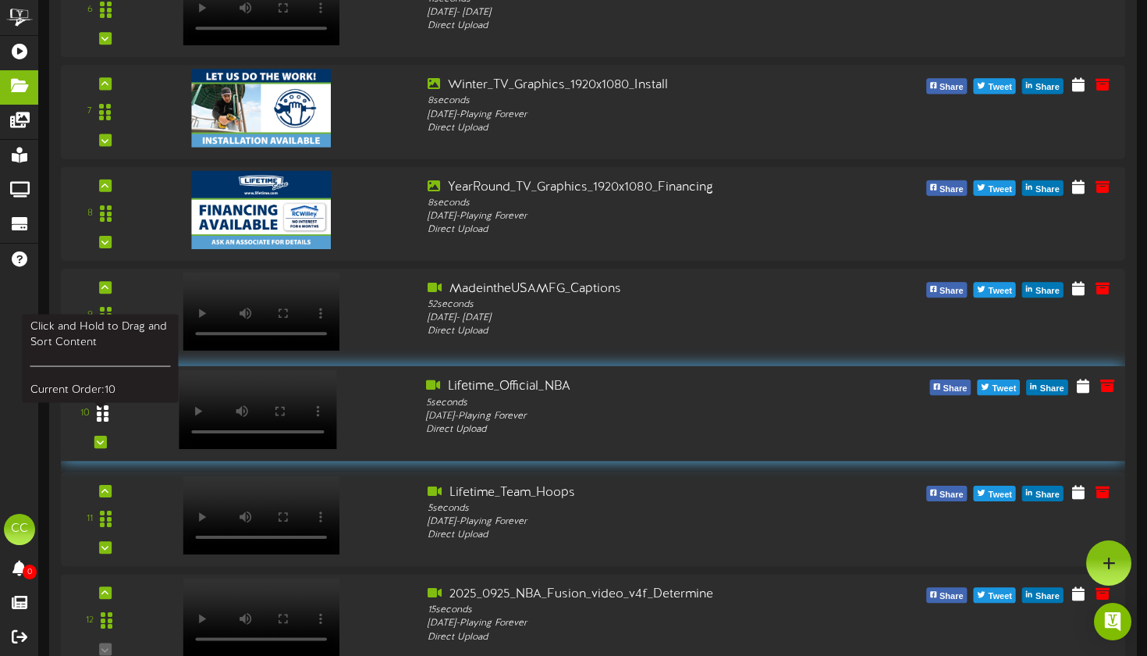
click at [108, 422] on icon at bounding box center [103, 413] width 12 height 19
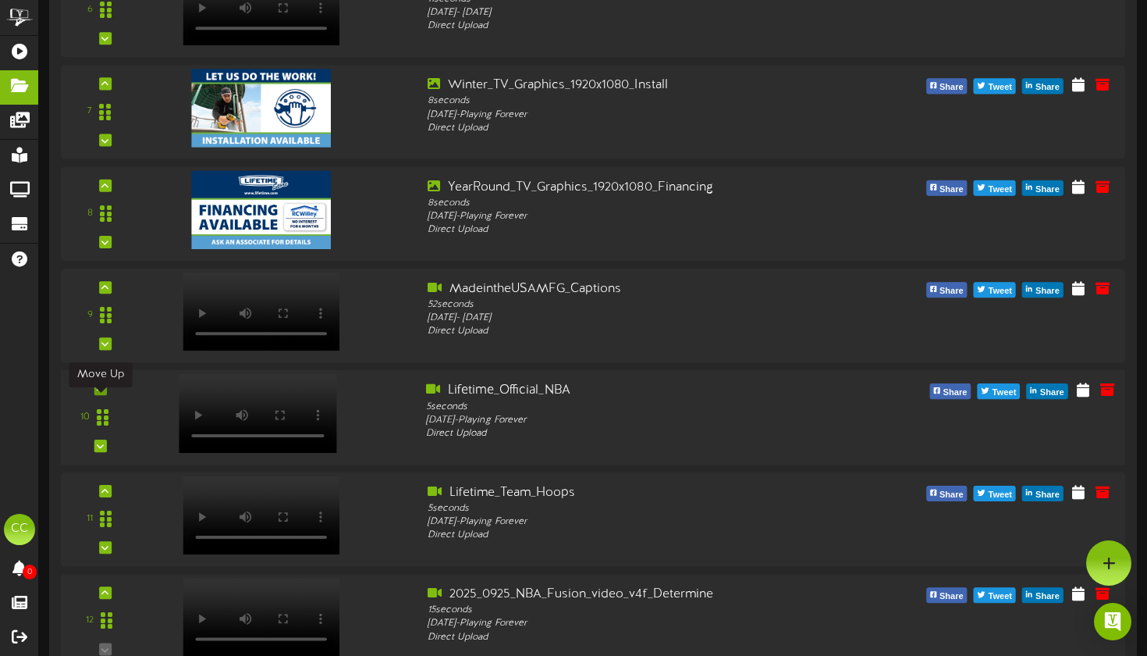
click at [103, 393] on icon at bounding box center [100, 389] width 7 height 8
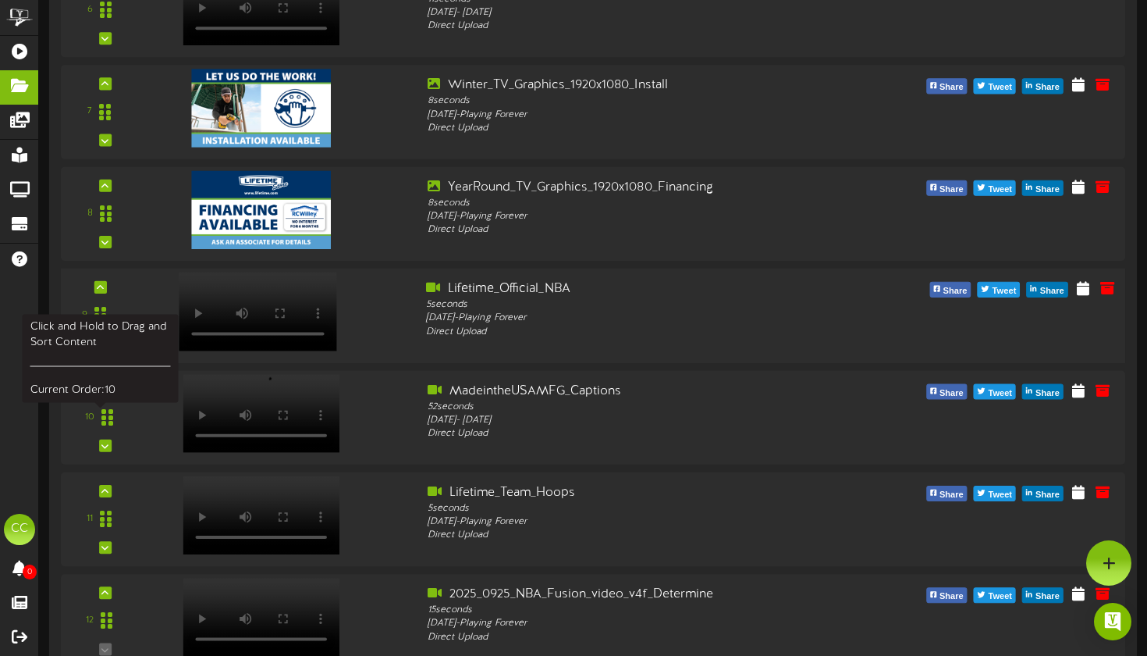
scroll to position [722, 0]
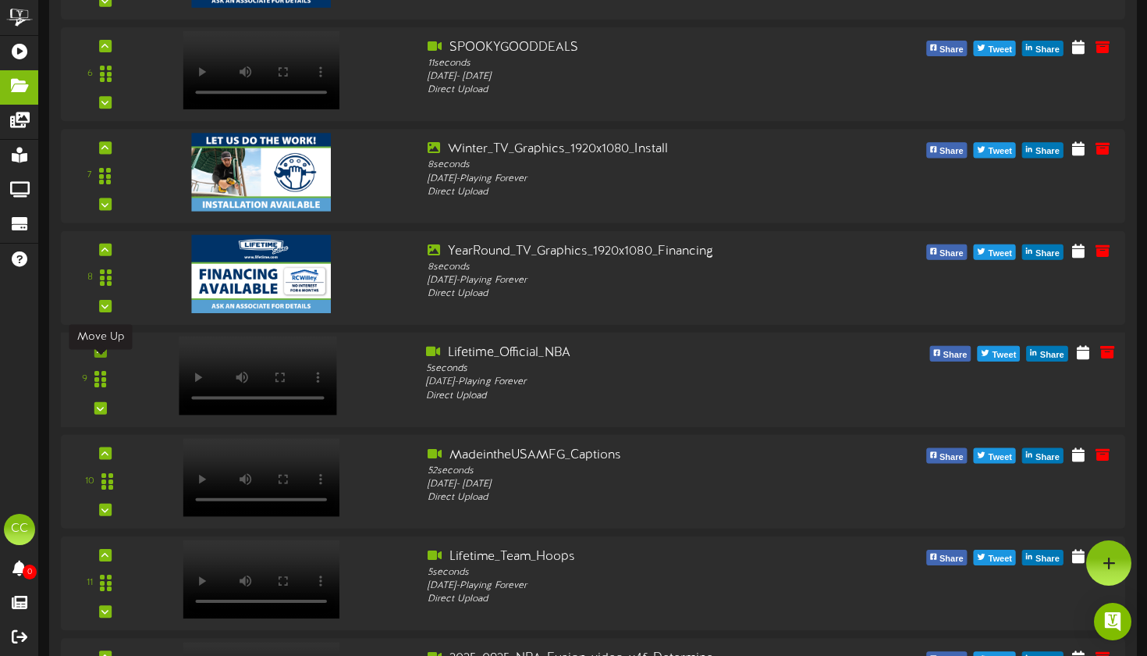
click at [101, 355] on icon at bounding box center [100, 351] width 7 height 8
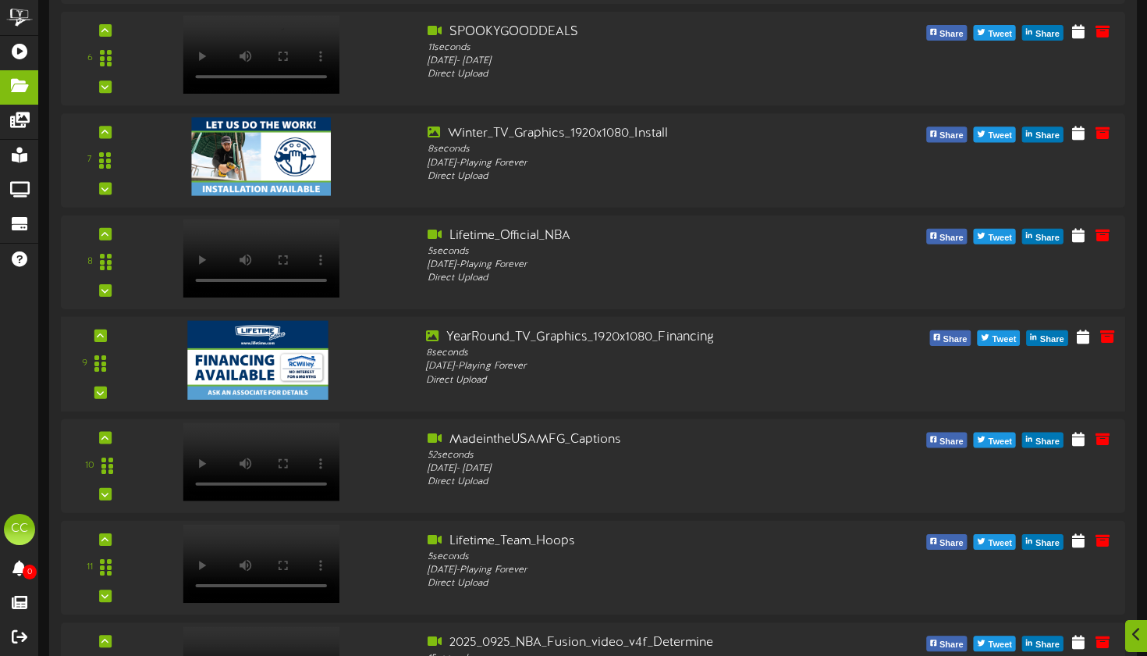
scroll to position [880, 0]
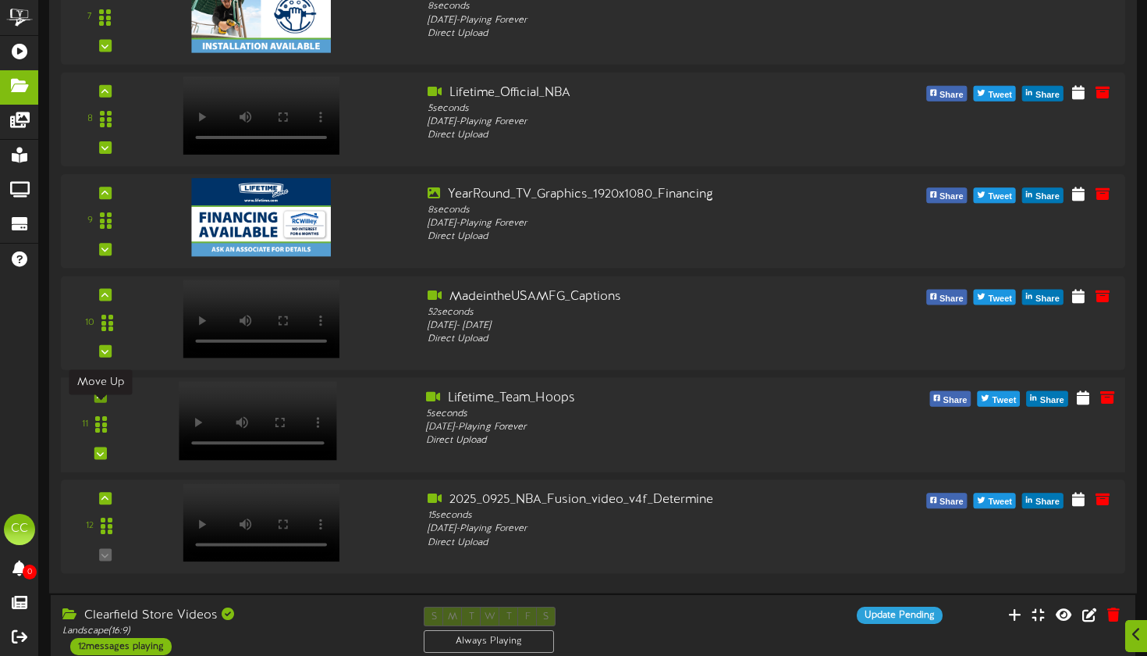
click at [95, 402] on div at bounding box center [100, 395] width 12 height 12
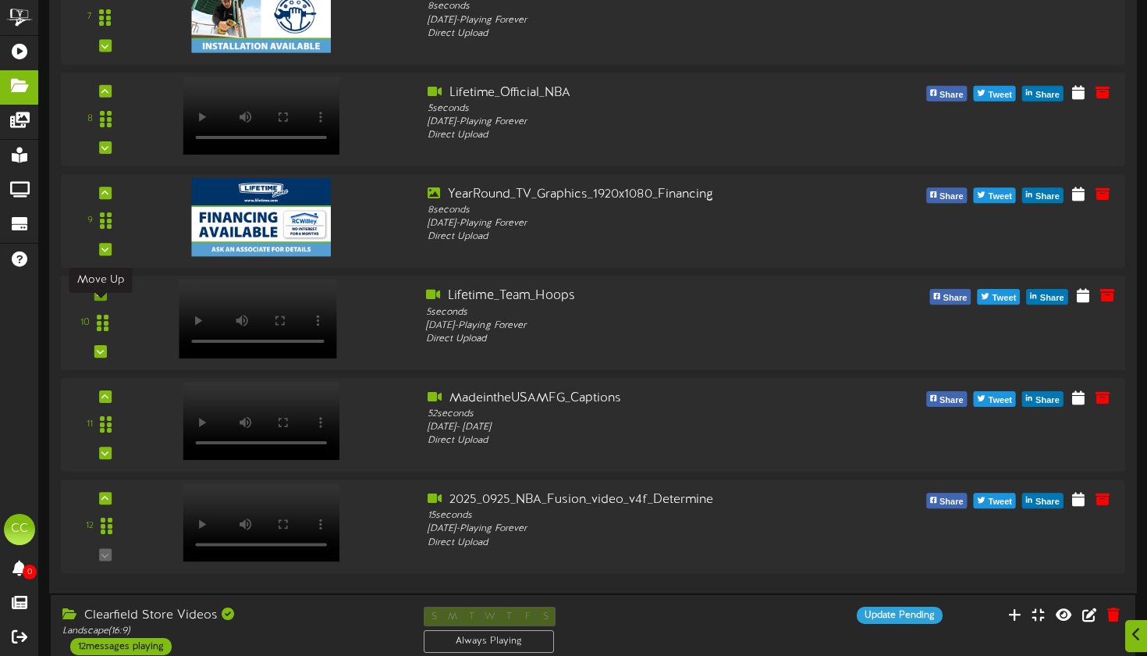
click at [105, 301] on div at bounding box center [100, 294] width 12 height 12
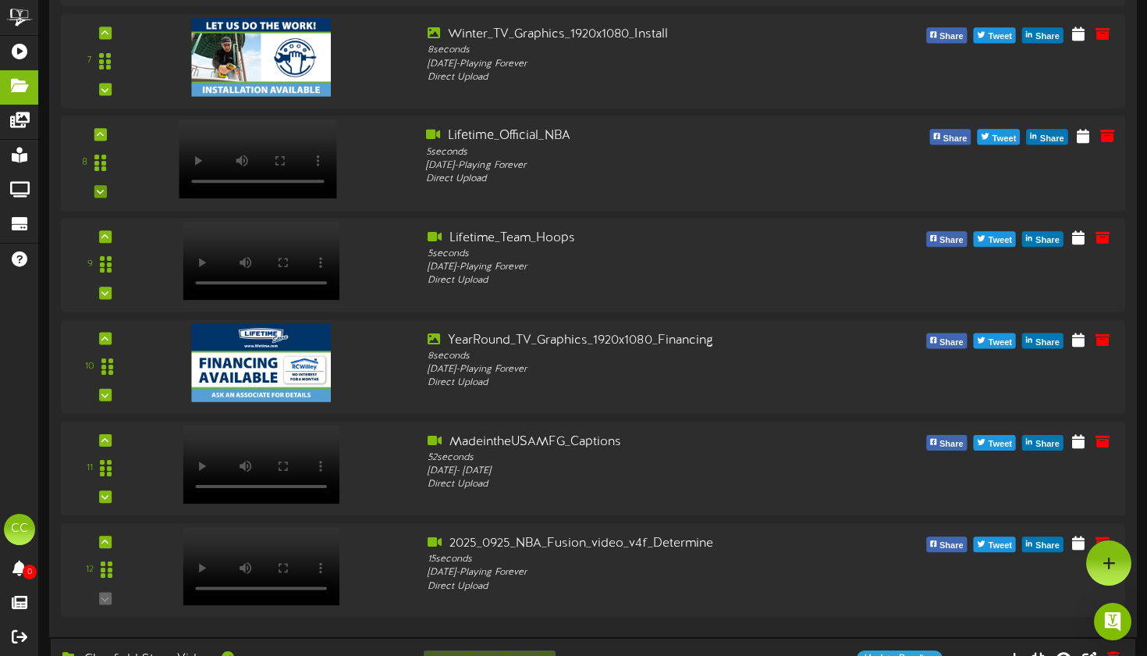
scroll to position [712, 0]
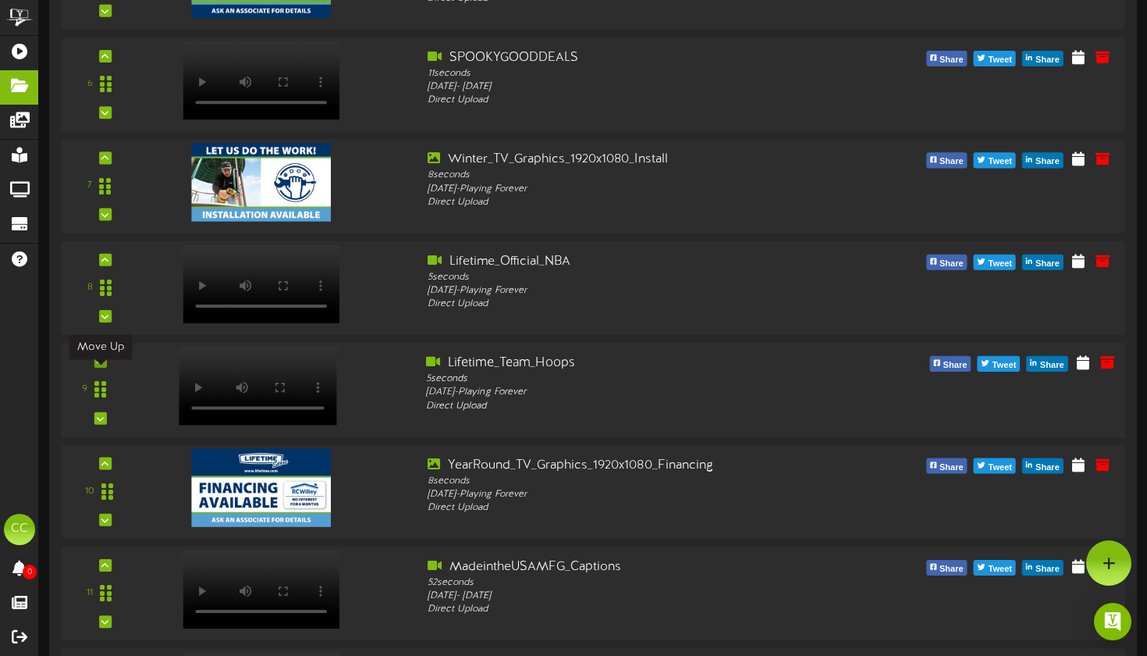
click at [96, 368] on div at bounding box center [100, 361] width 12 height 12
click at [103, 263] on icon at bounding box center [100, 259] width 7 height 8
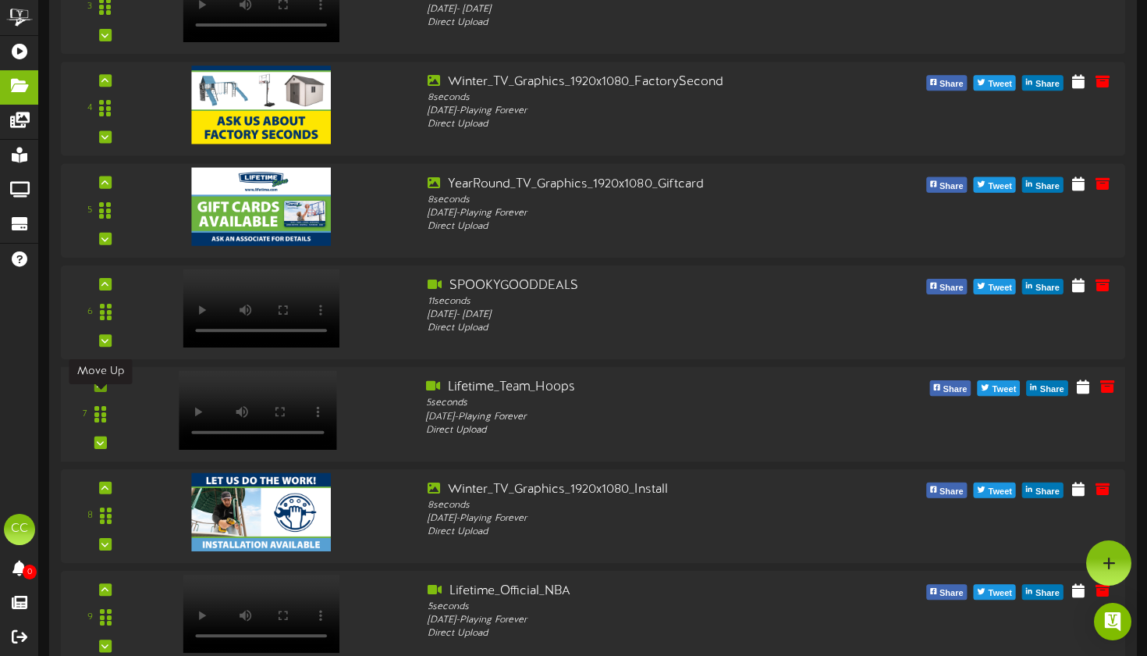
scroll to position [400, 0]
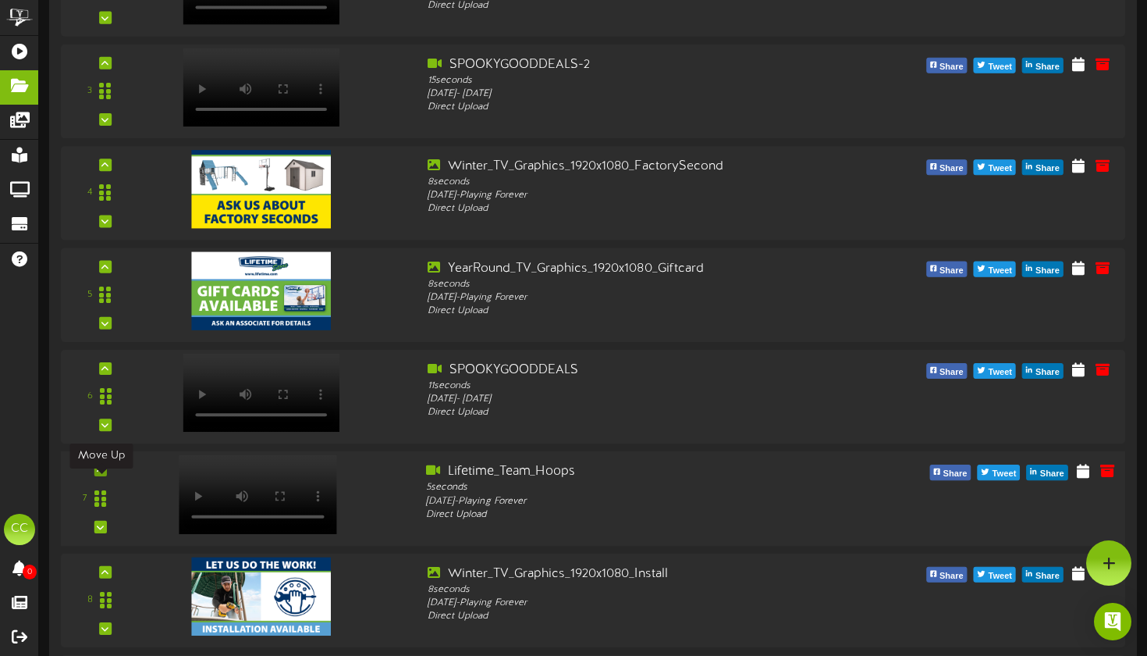
click at [97, 474] on icon at bounding box center [100, 470] width 7 height 8
click at [103, 372] on icon at bounding box center [100, 369] width 7 height 8
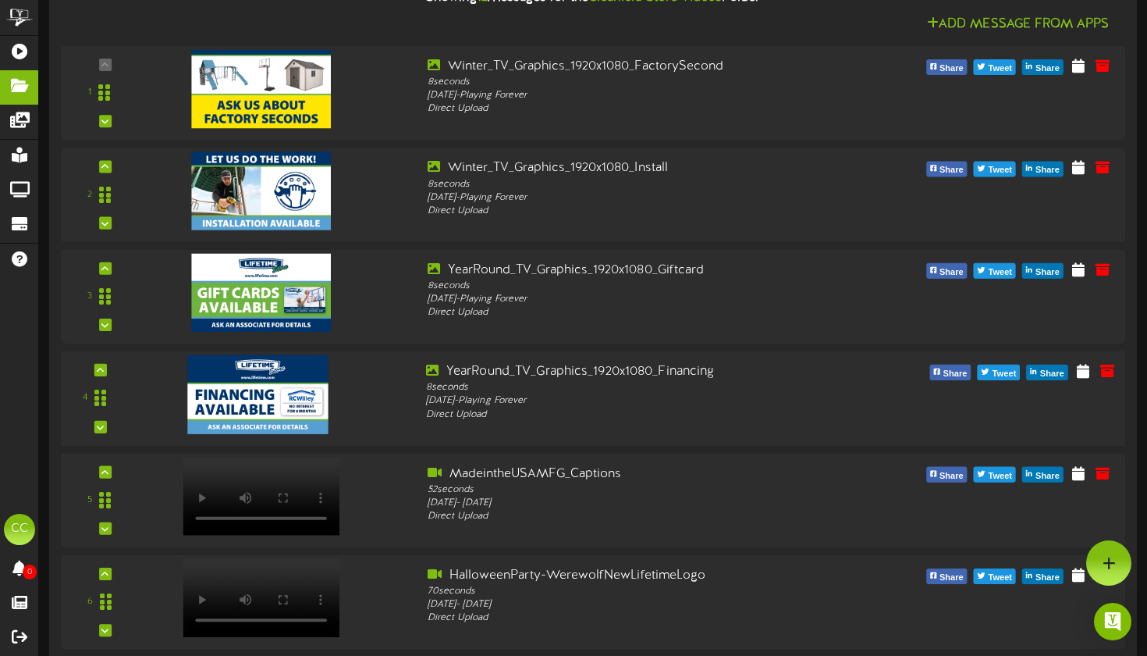
scroll to position [1594, 0]
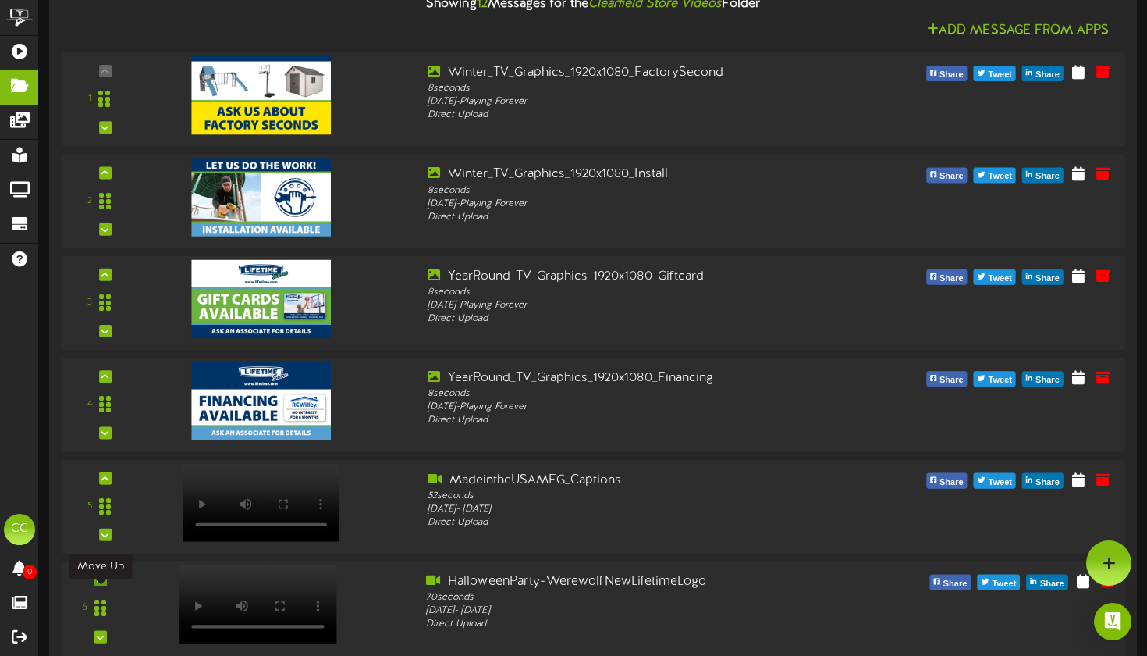
click at [105, 585] on div at bounding box center [100, 579] width 12 height 12
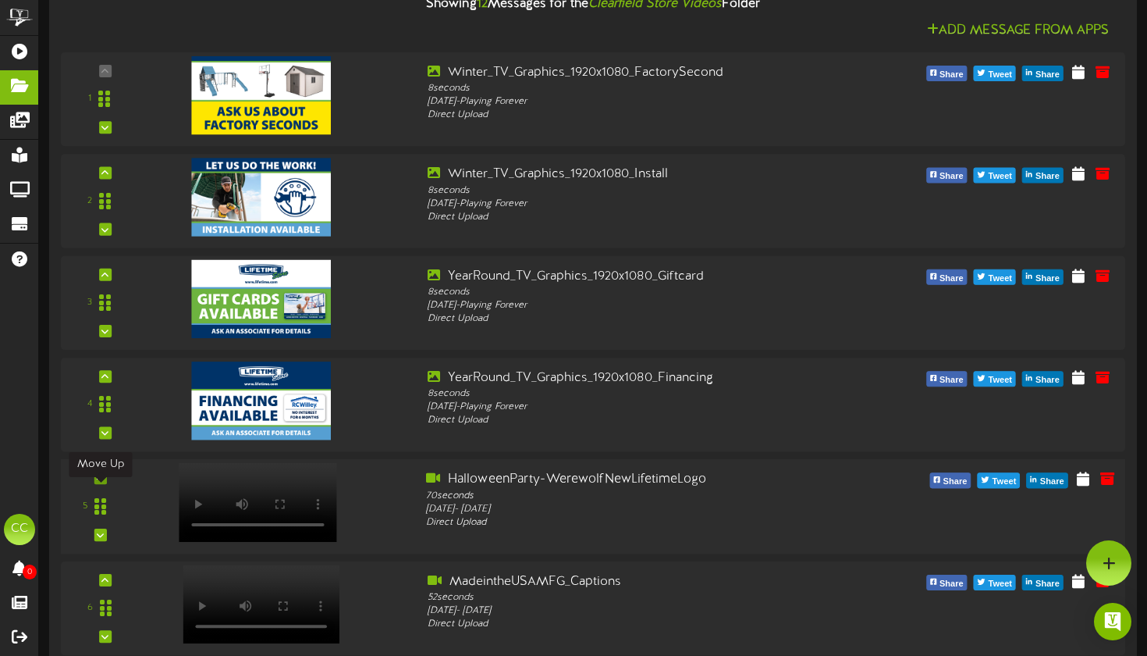
click at [103, 482] on icon at bounding box center [100, 478] width 7 height 8
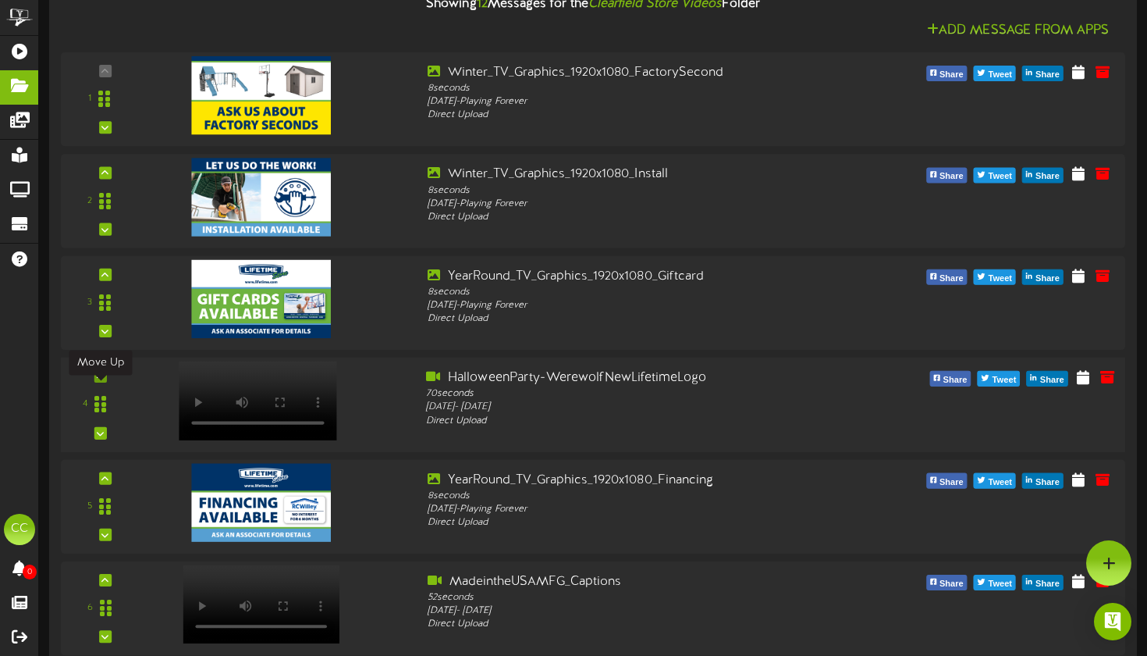
click at [104, 382] on div at bounding box center [100, 376] width 12 height 12
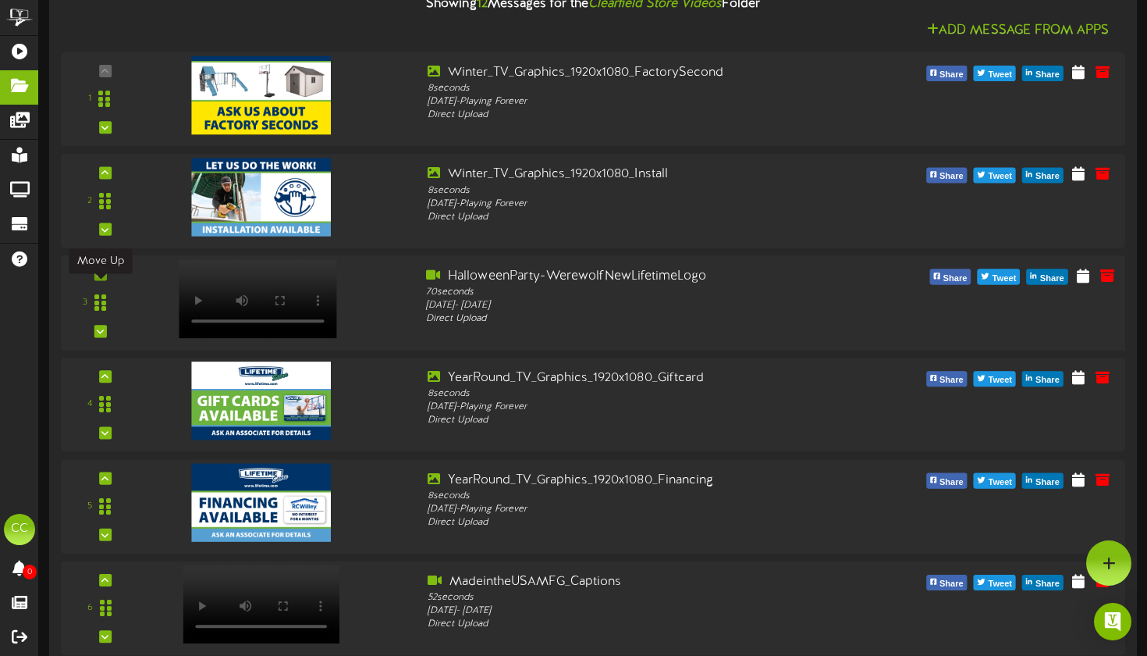
click at [103, 278] on icon at bounding box center [100, 274] width 7 height 8
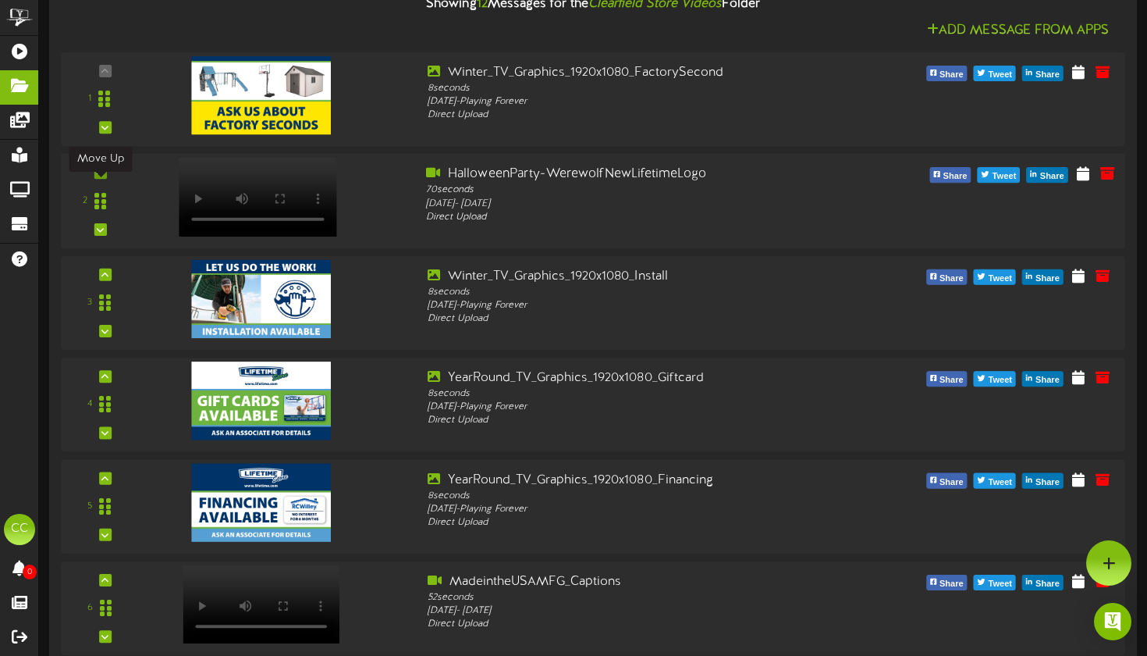
click at [102, 176] on icon at bounding box center [100, 173] width 7 height 8
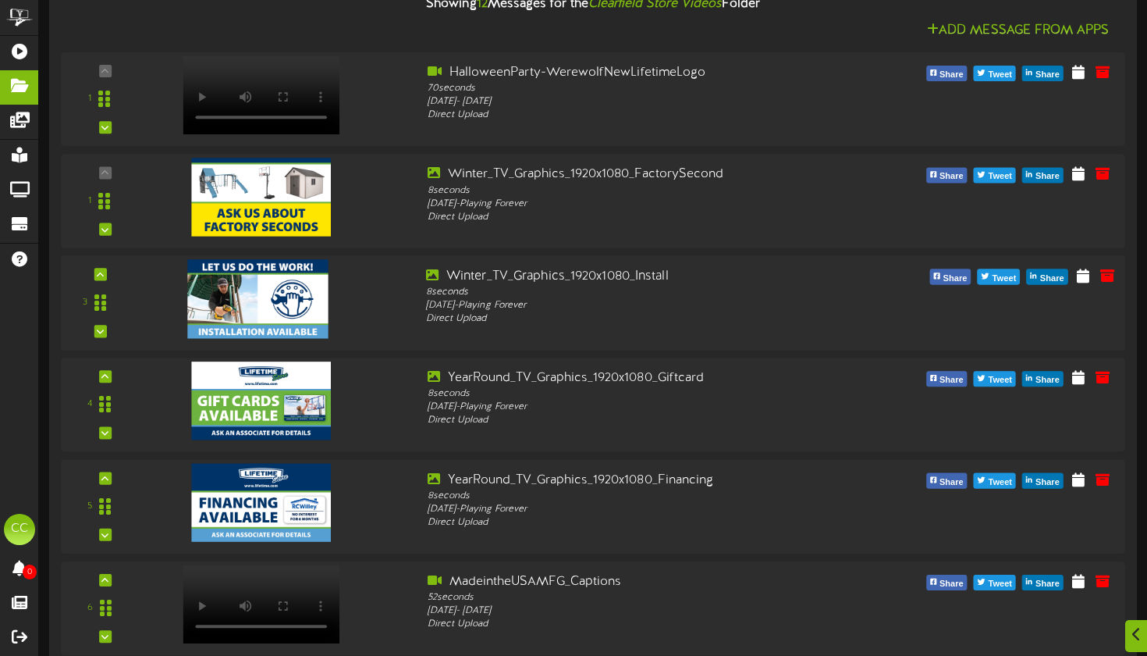
scroll to position [1709, 0]
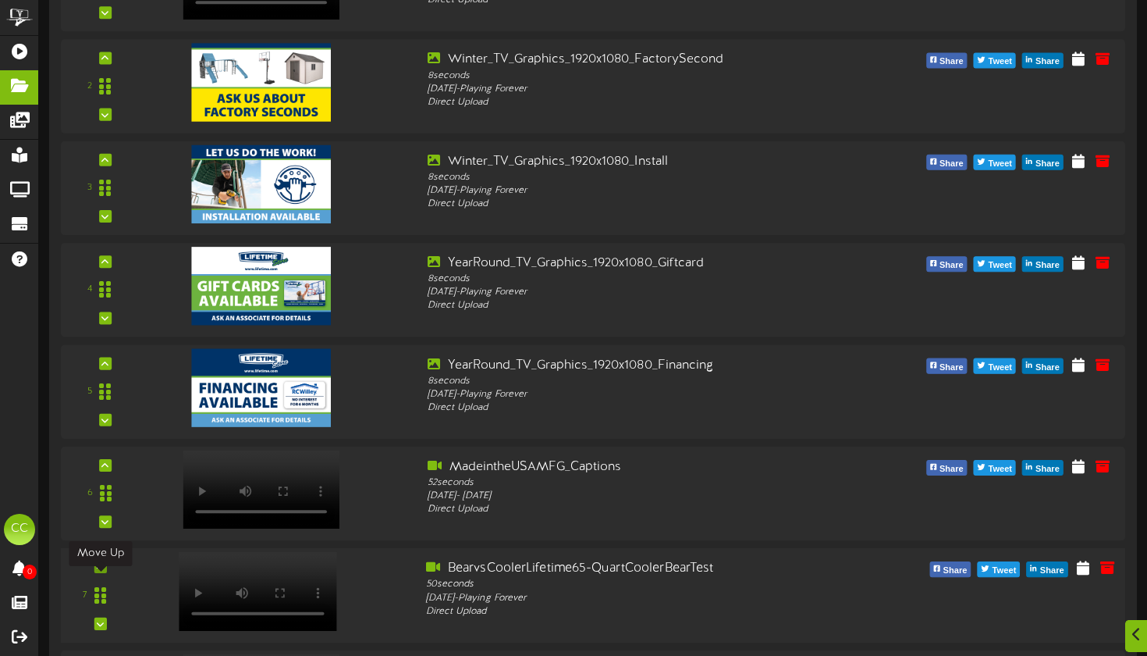
click at [104, 573] on div at bounding box center [100, 566] width 12 height 12
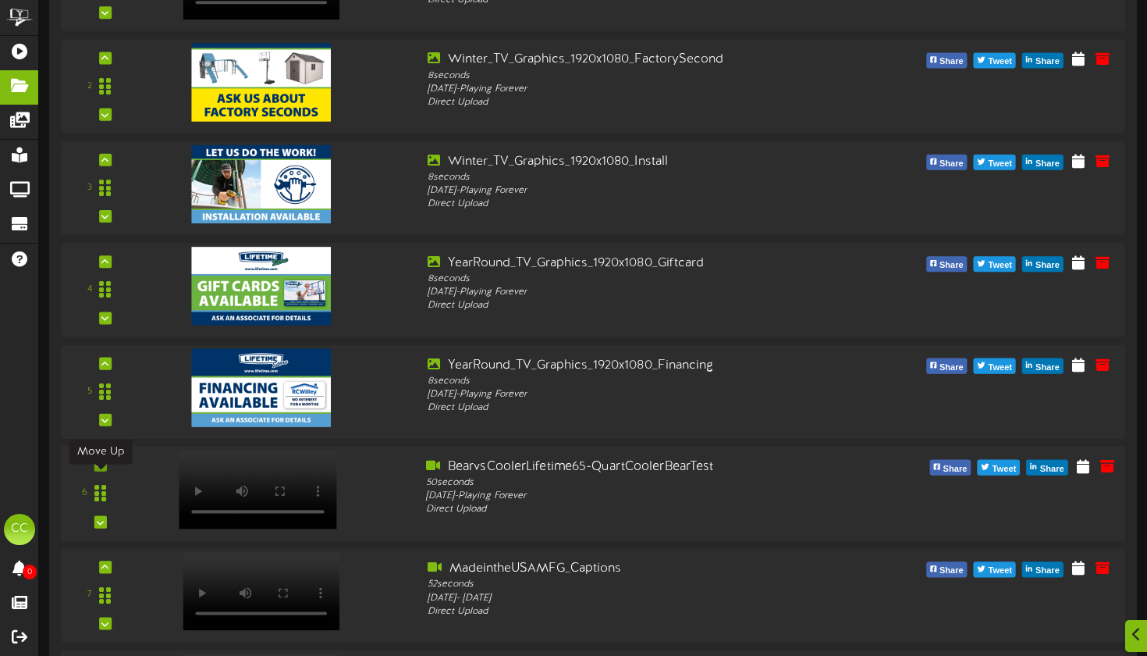
click at [103, 469] on icon at bounding box center [100, 465] width 7 height 8
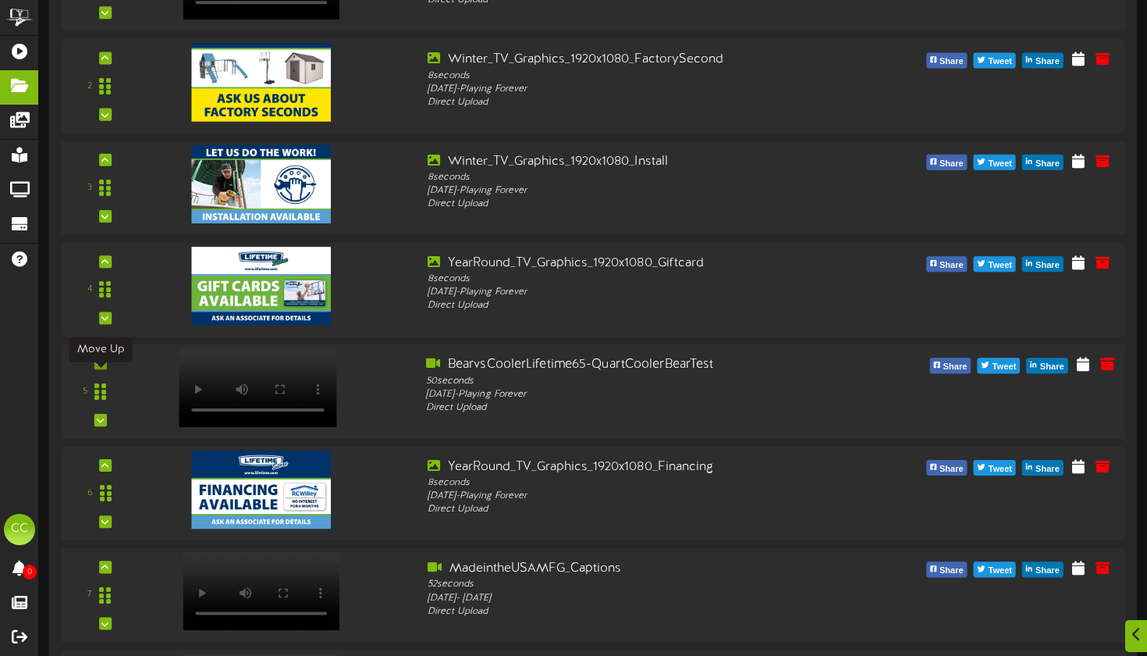
click at [98, 367] on icon at bounding box center [100, 363] width 7 height 8
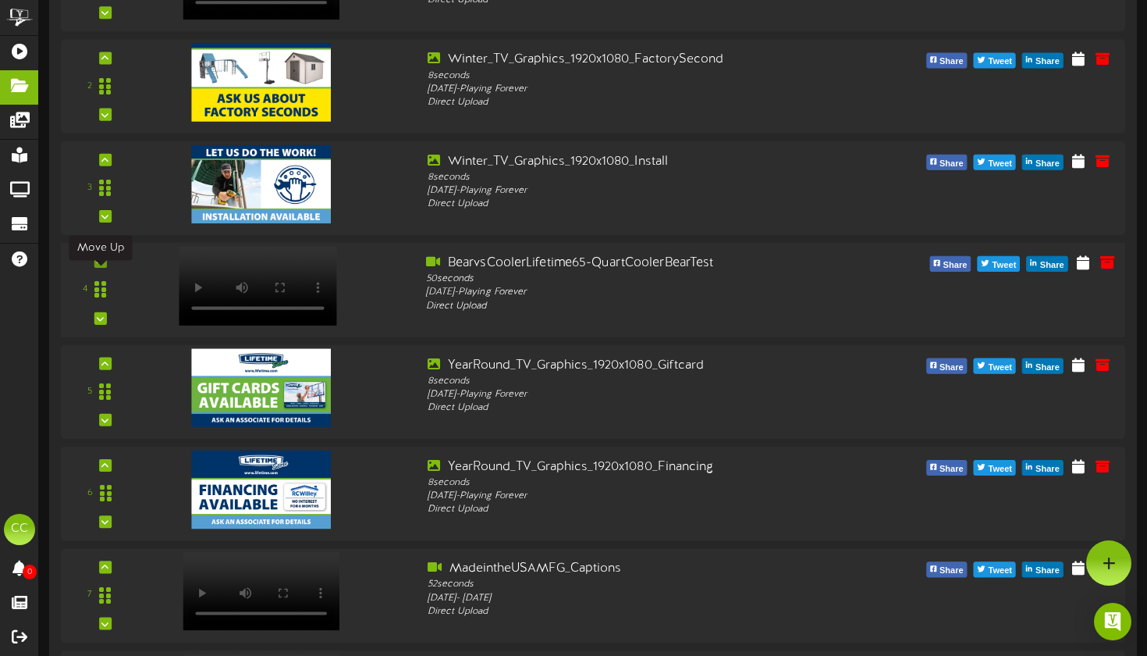
scroll to position [1617, 0]
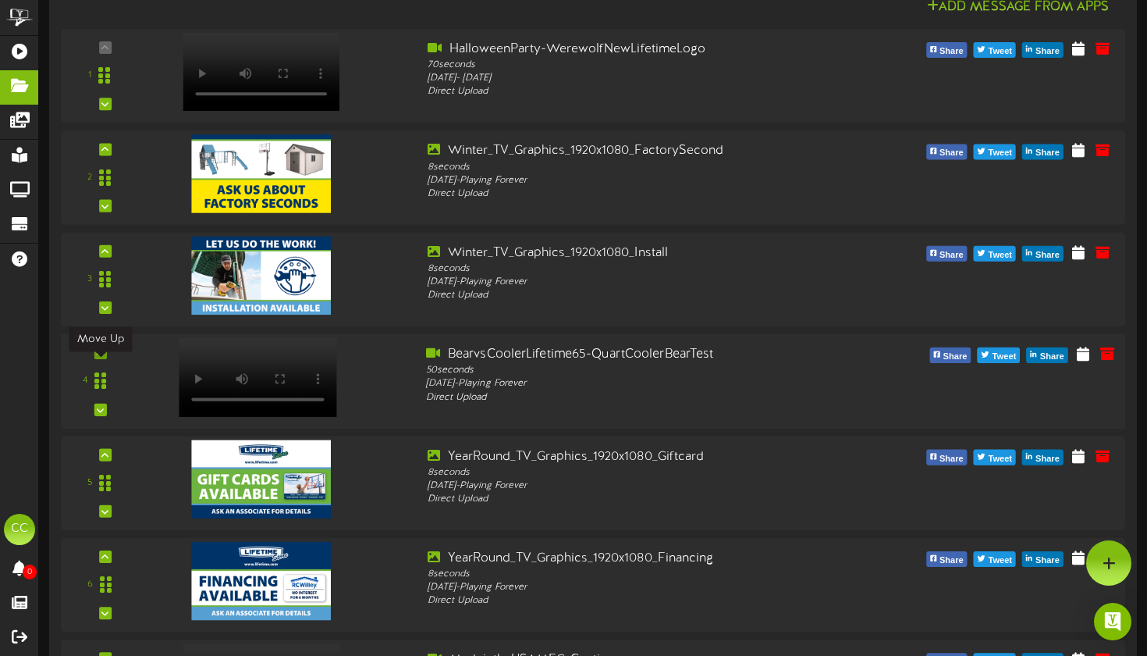
click at [100, 357] on icon at bounding box center [100, 353] width 7 height 8
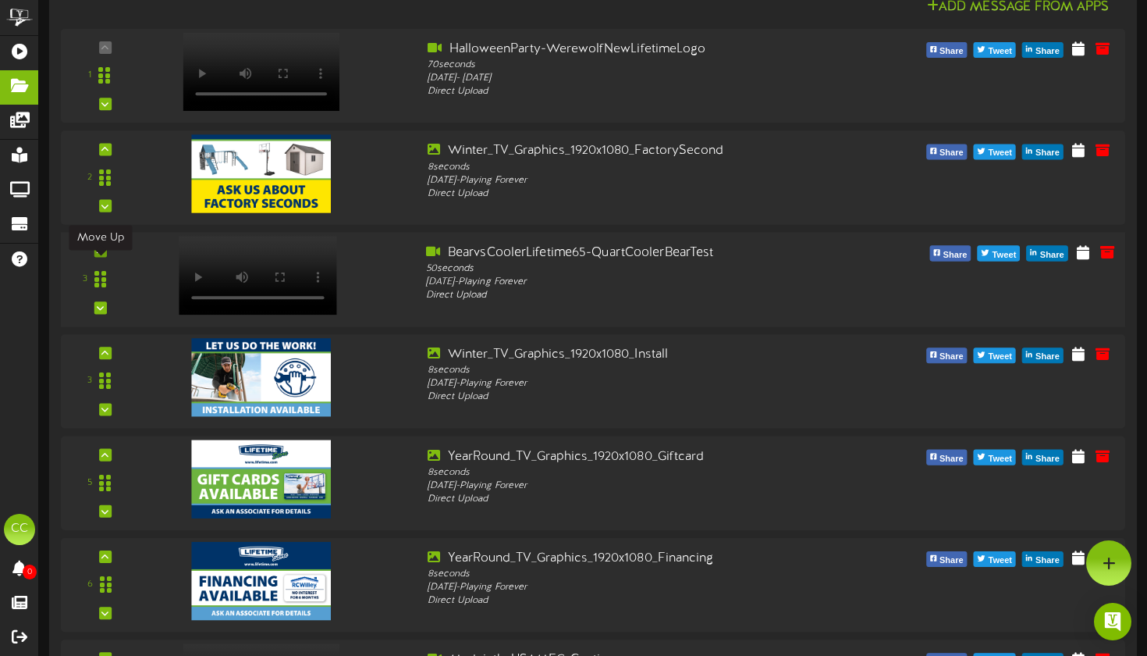
click at [105, 257] on div at bounding box center [100, 250] width 12 height 12
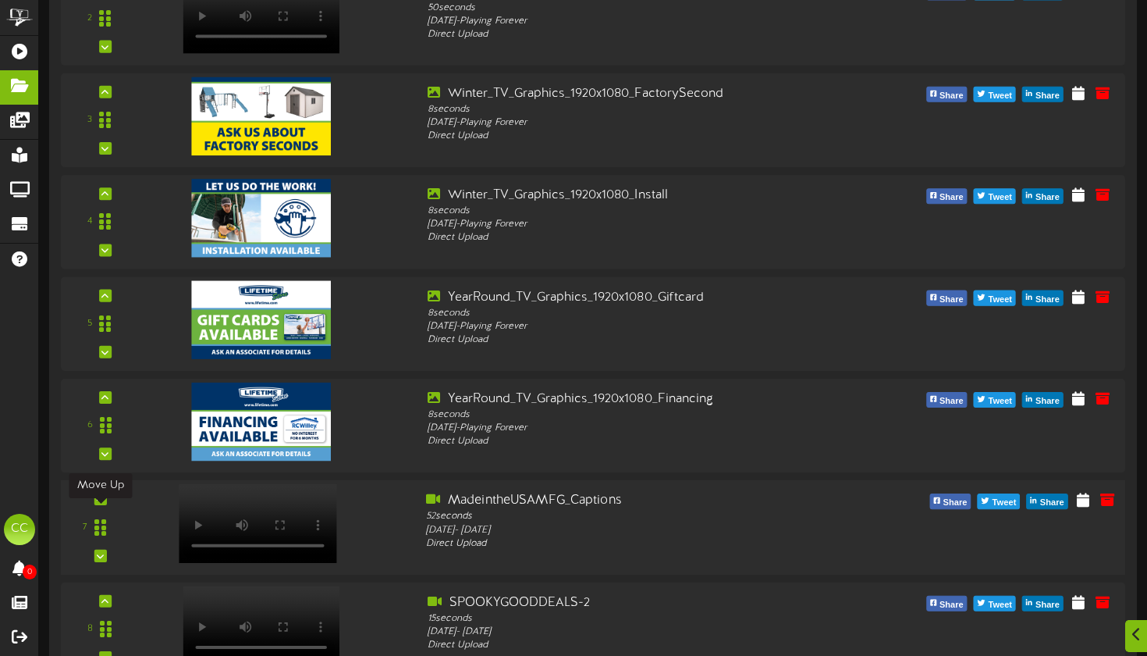
scroll to position [1783, 0]
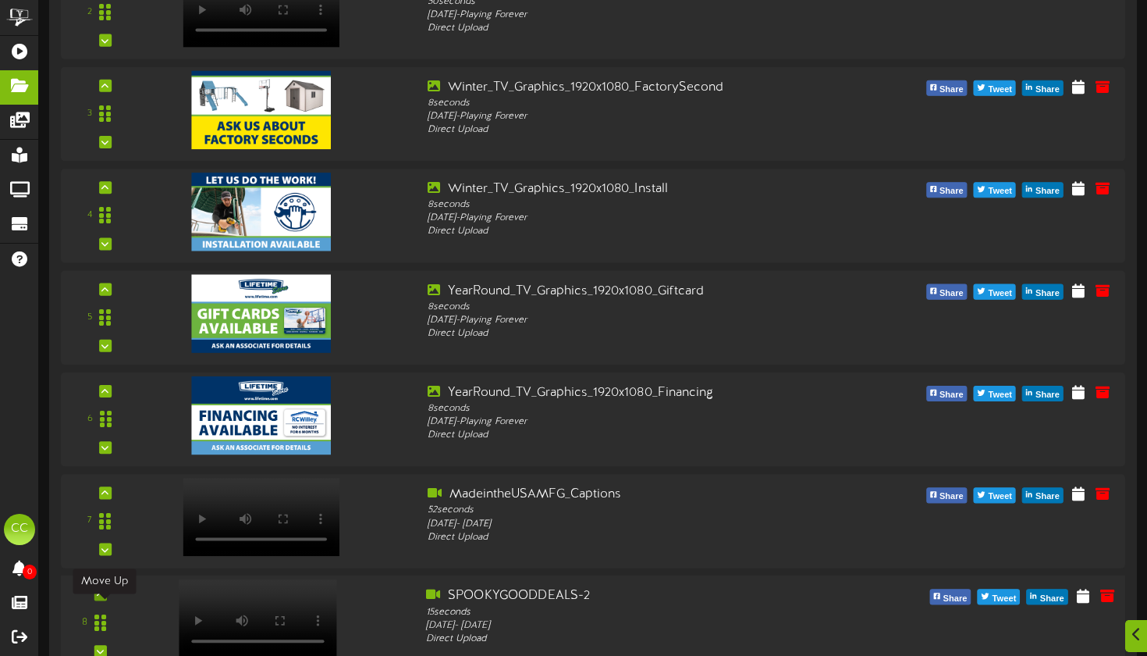
click at [105, 600] on div at bounding box center [100, 594] width 12 height 12
click at [104, 496] on icon at bounding box center [100, 493] width 7 height 8
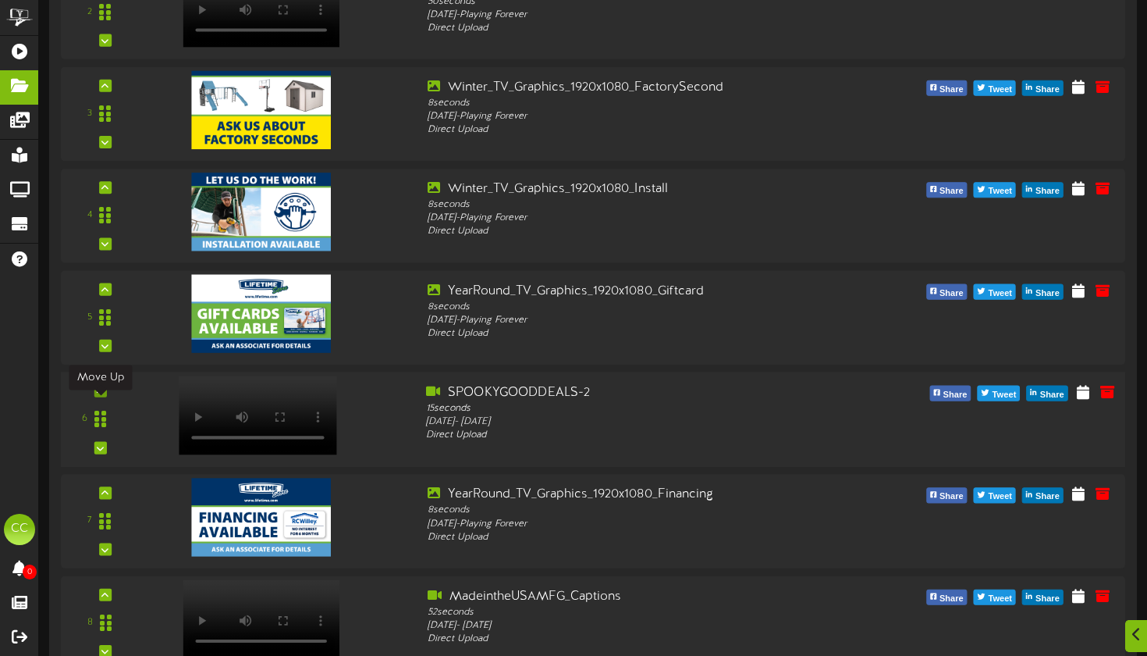
click at [102, 395] on icon at bounding box center [100, 391] width 7 height 8
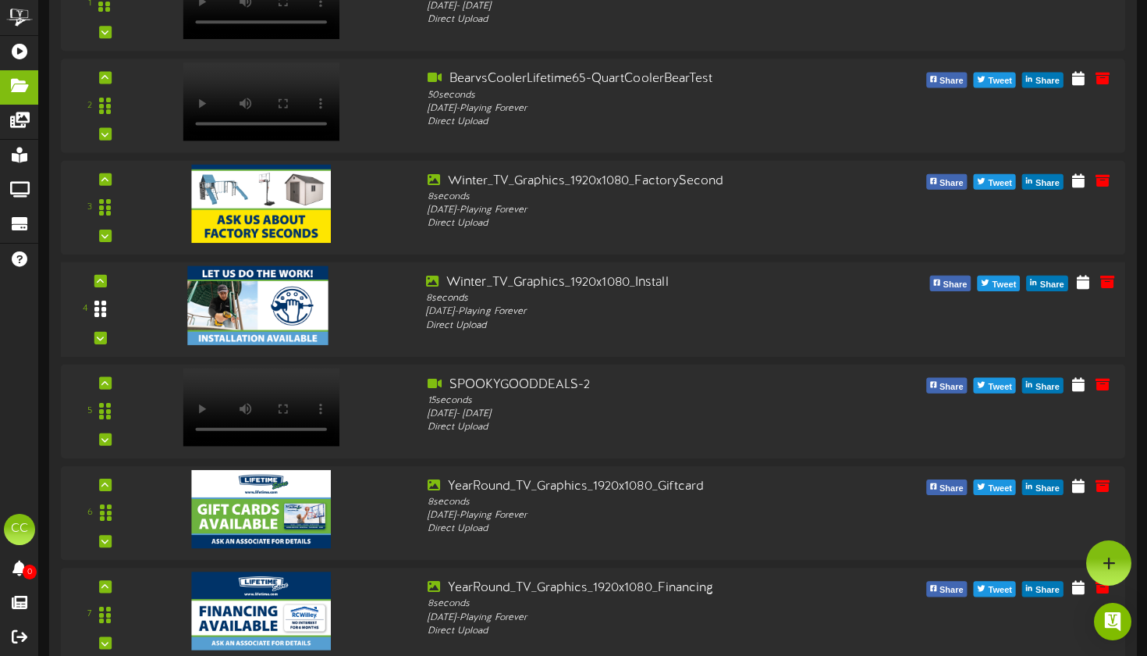
scroll to position [1648, 0]
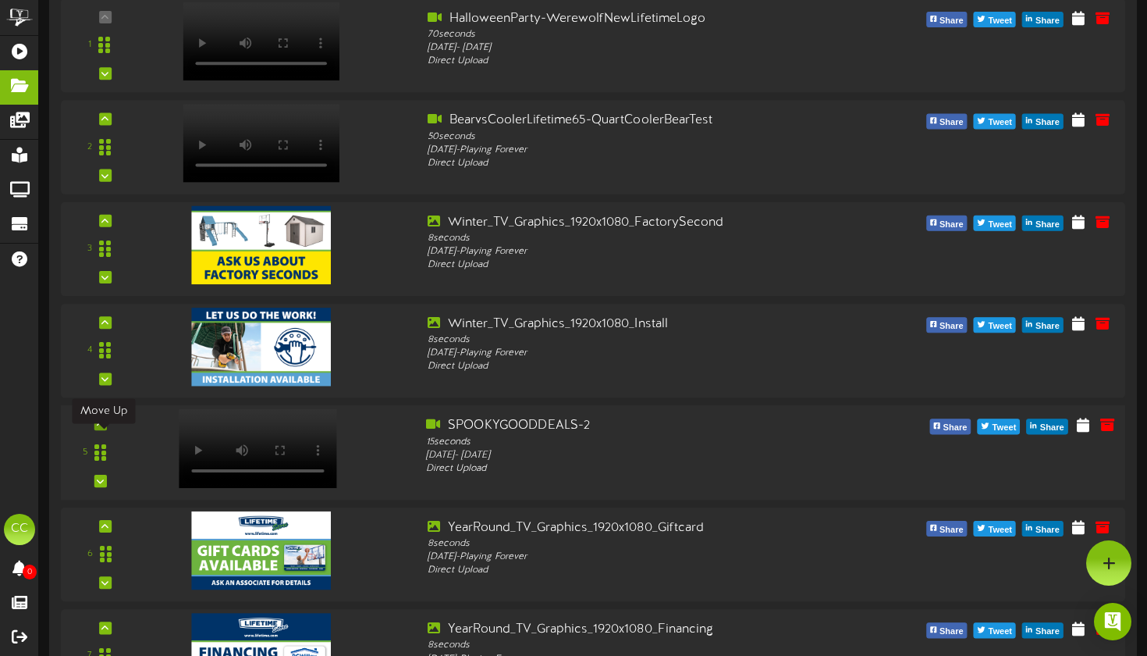
click at [104, 428] on icon at bounding box center [100, 424] width 7 height 8
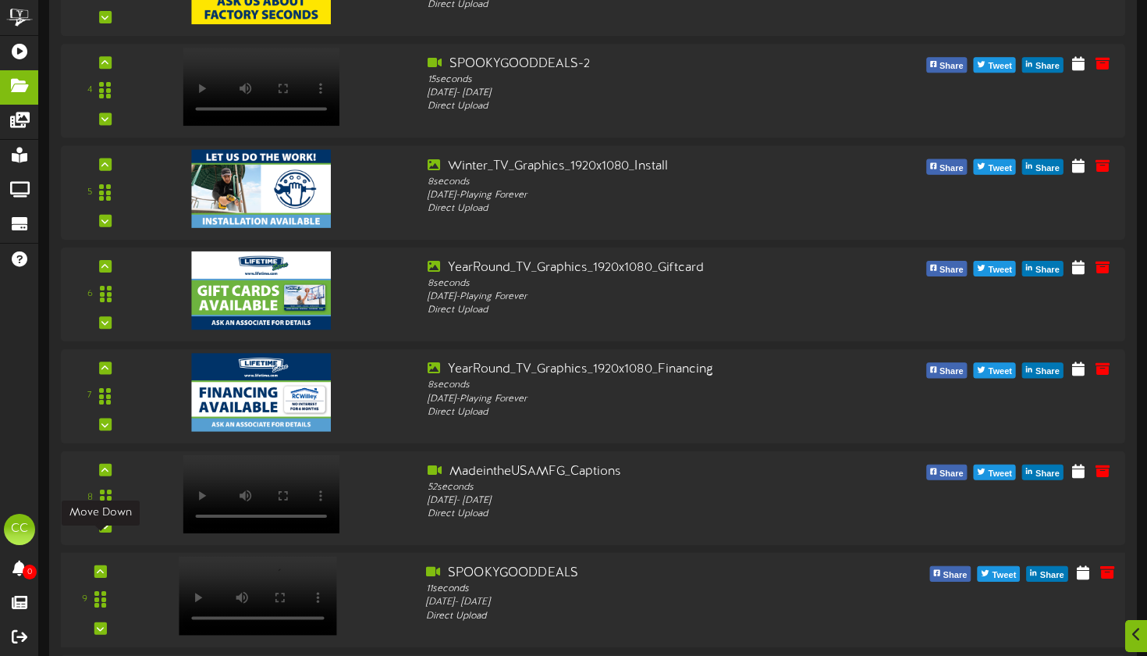
scroll to position [1936, 0]
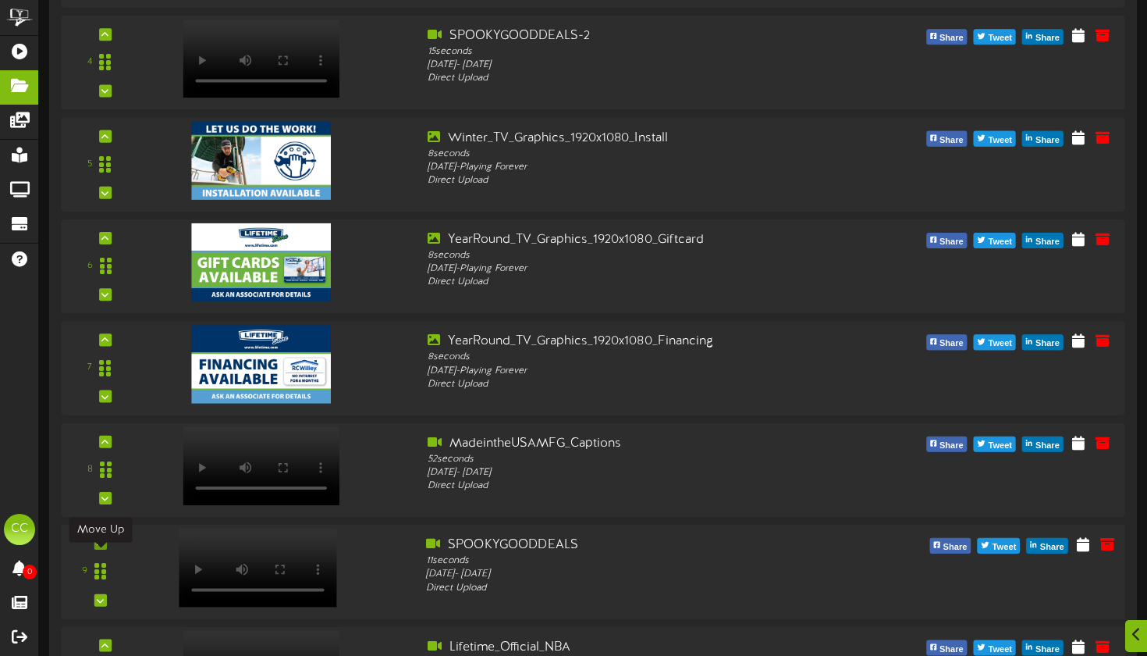
click at [105, 550] on div at bounding box center [100, 543] width 12 height 12
click at [101, 445] on icon at bounding box center [100, 441] width 7 height 8
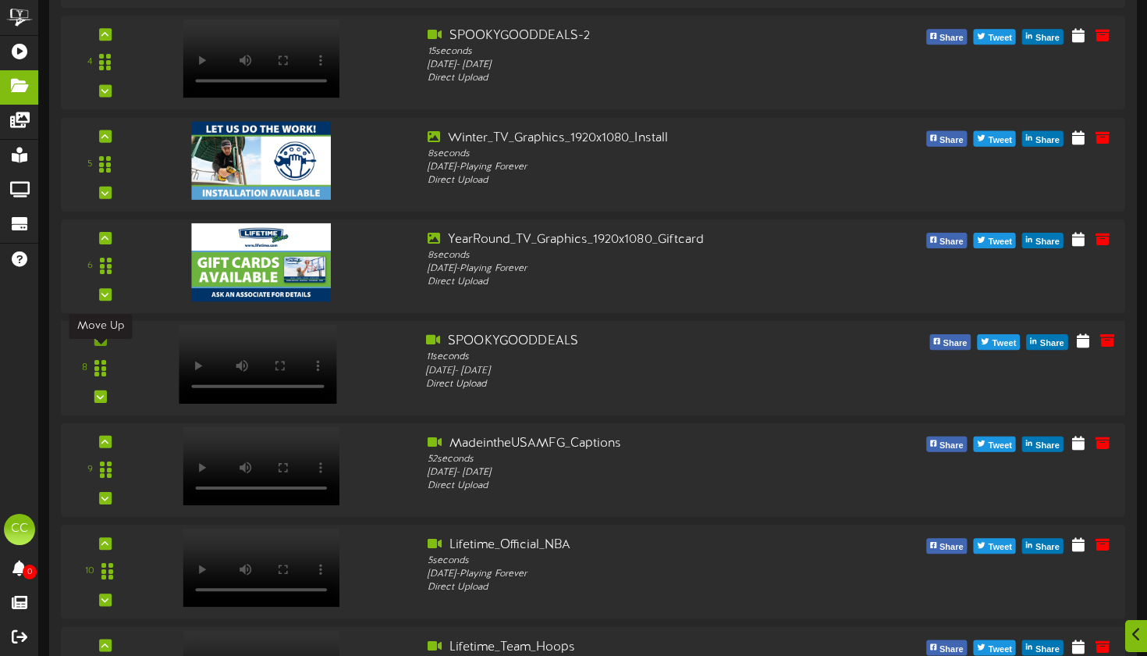
click at [106, 346] on div at bounding box center [100, 339] width 12 height 12
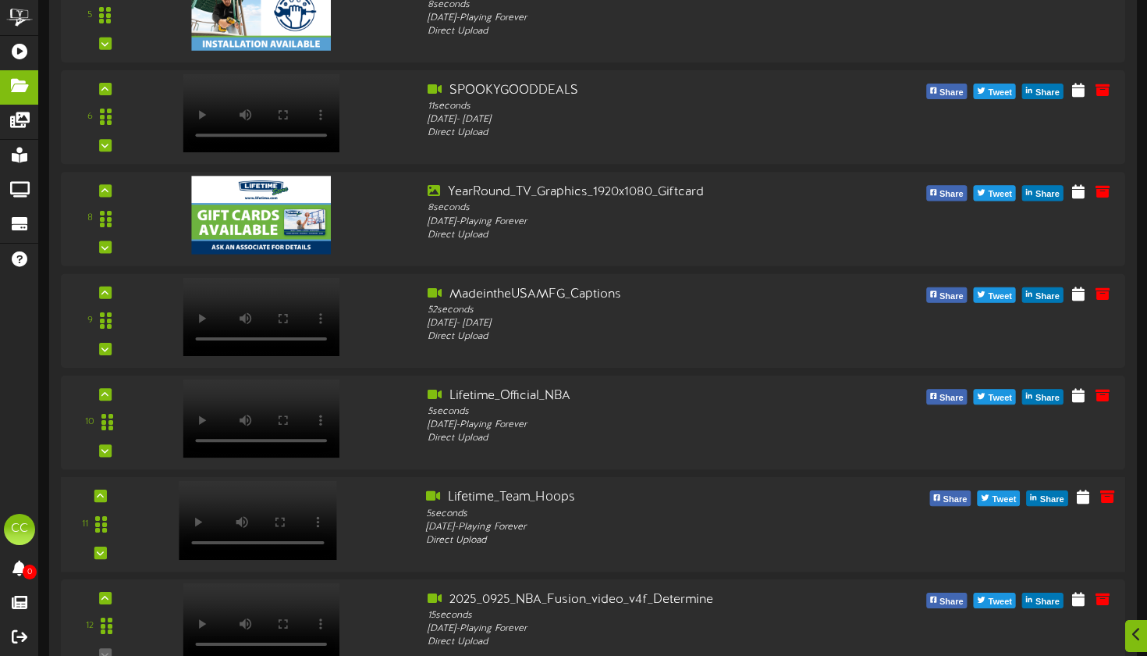
scroll to position [2105, 0]
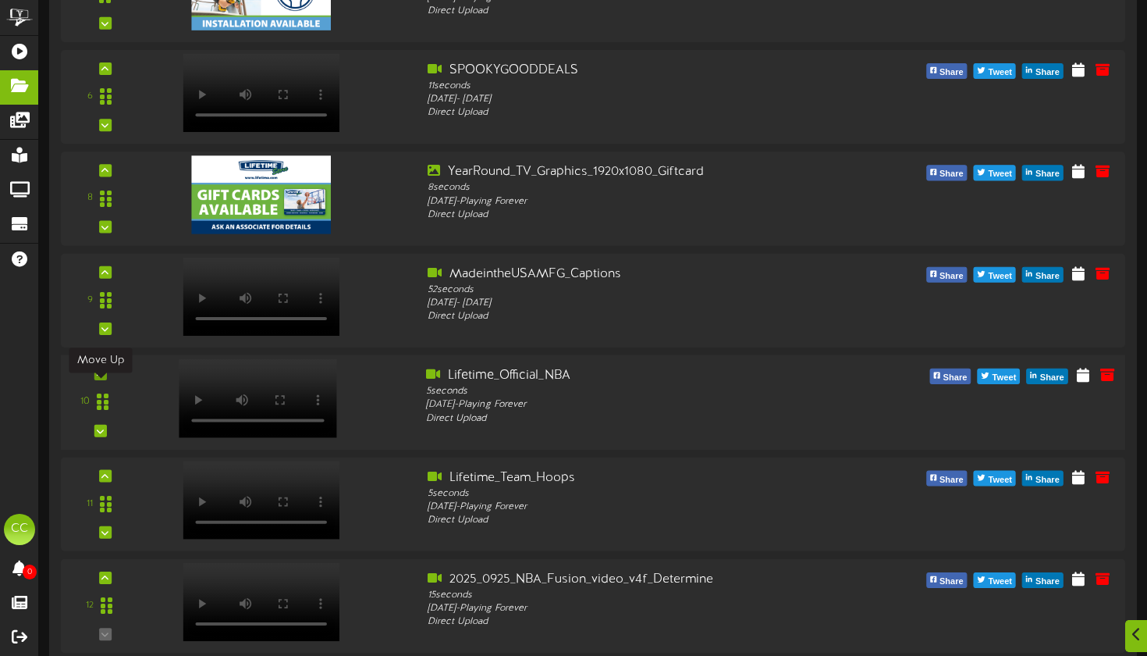
click at [104, 378] on icon at bounding box center [100, 374] width 7 height 8
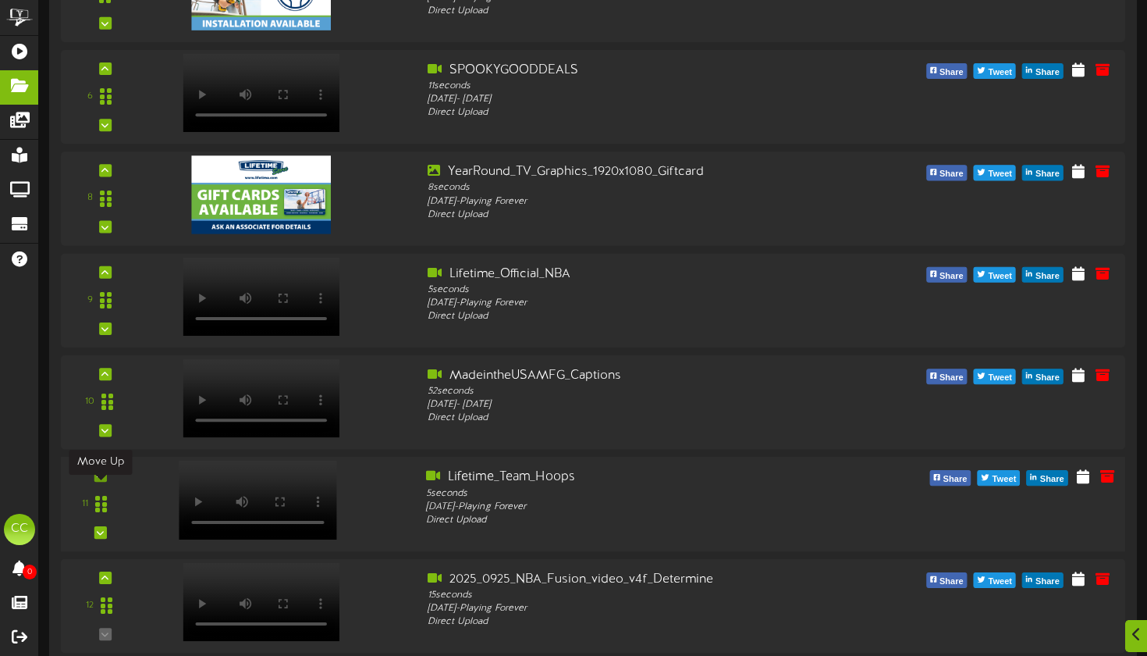
click at [104, 479] on icon at bounding box center [100, 475] width 7 height 8
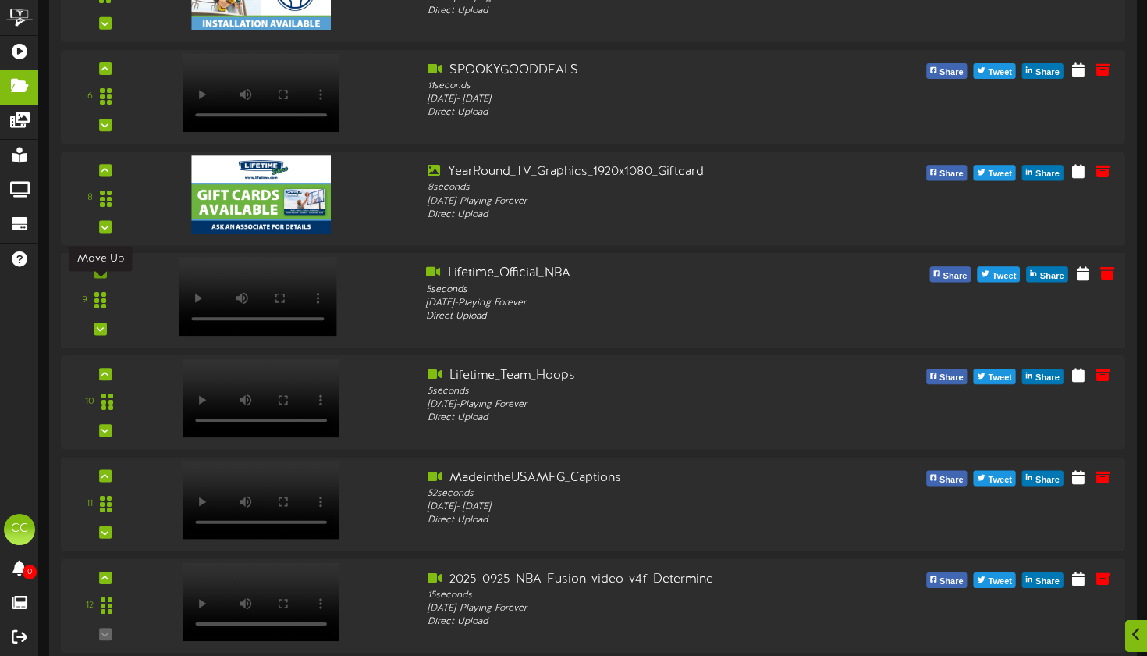
click at [104, 276] on icon at bounding box center [100, 272] width 7 height 8
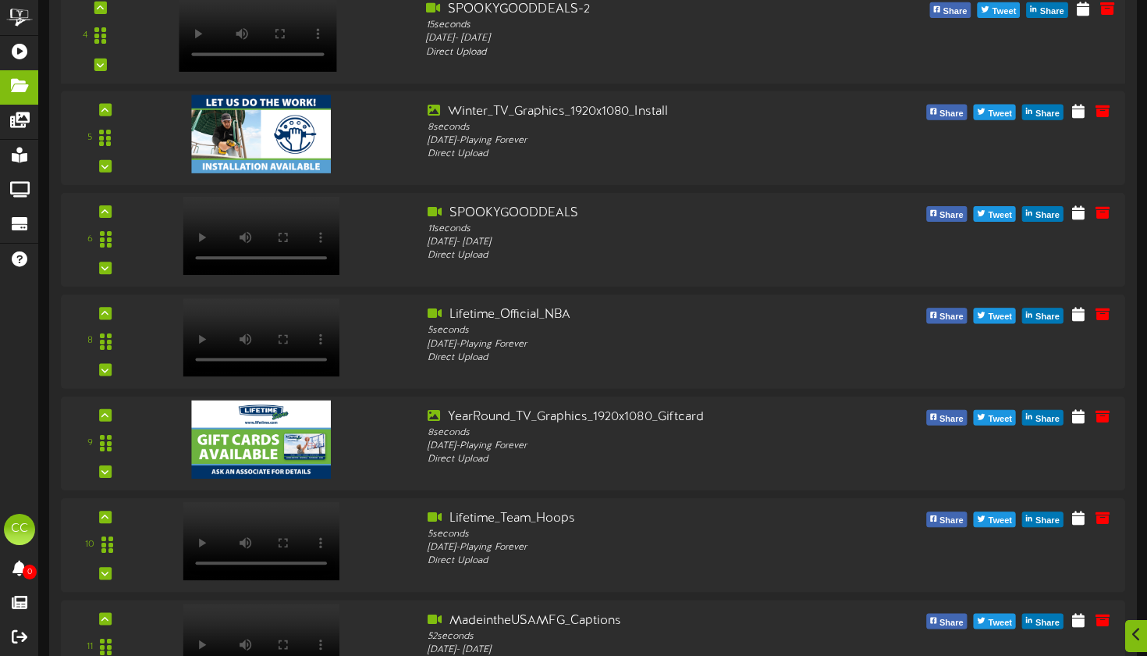
scroll to position [1995, 0]
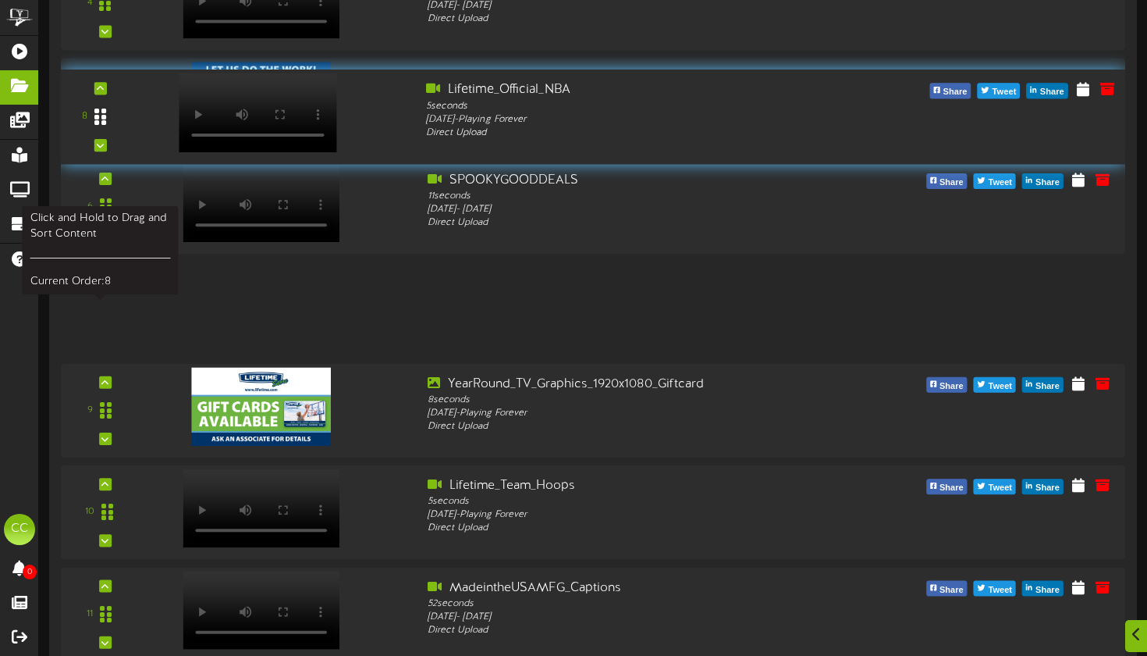
drag, startPoint x: 108, startPoint y: 322, endPoint x: 116, endPoint y: 130, distance: 191.4
click at [116, 130] on div at bounding box center [101, 117] width 36 height 40
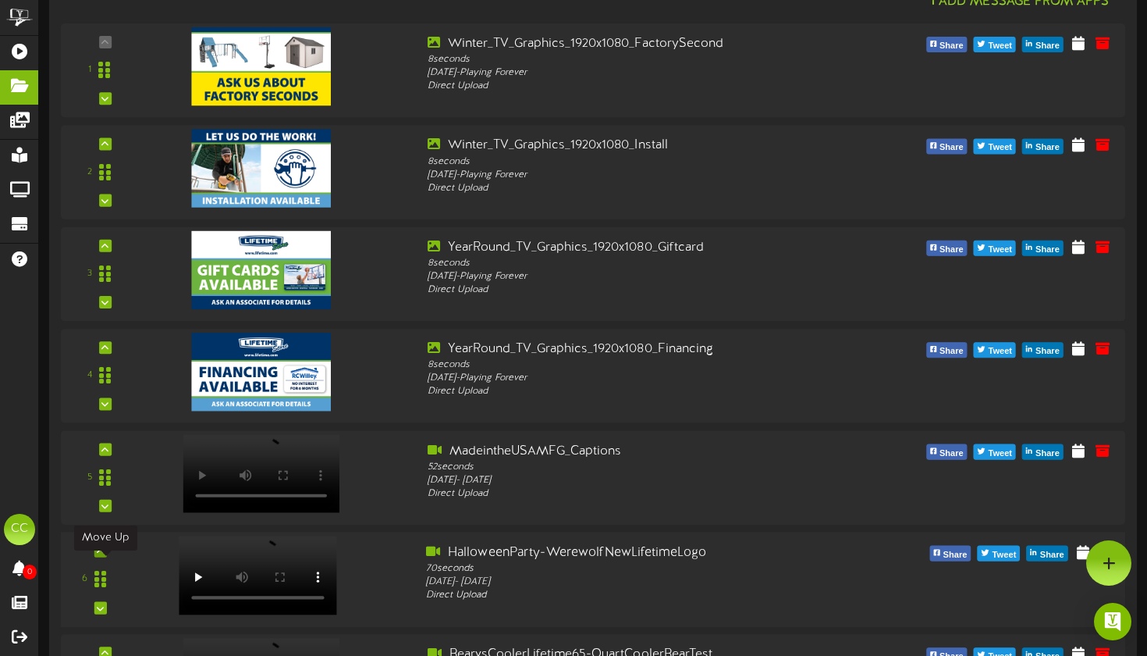
scroll to position [1624, 0]
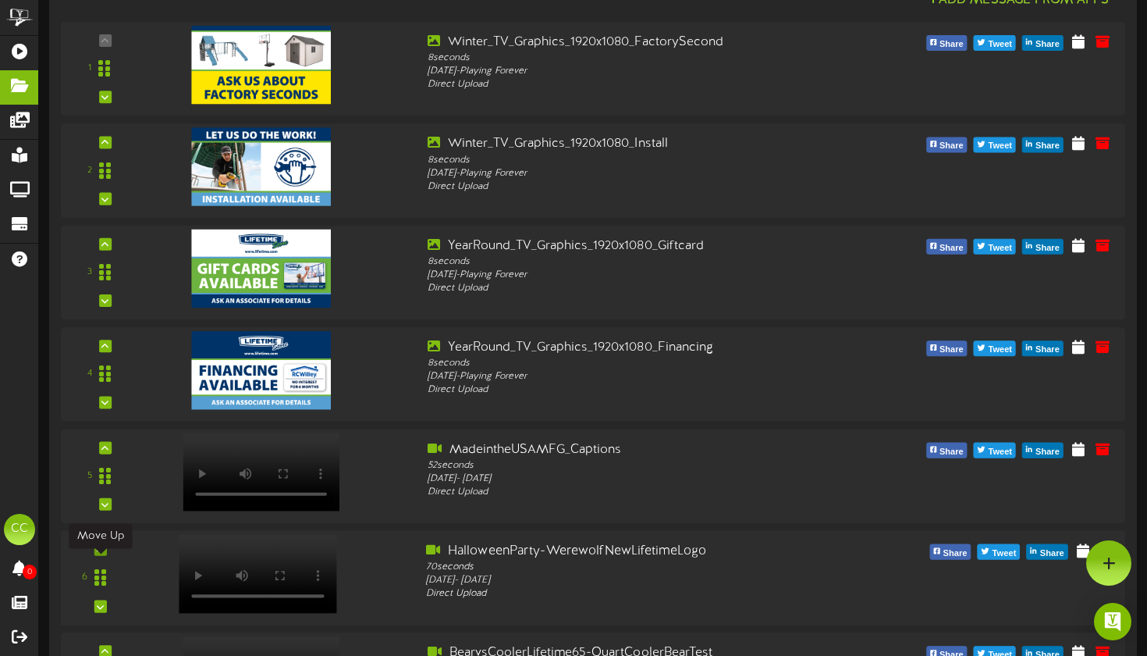
click at [101, 553] on icon at bounding box center [100, 550] width 7 height 8
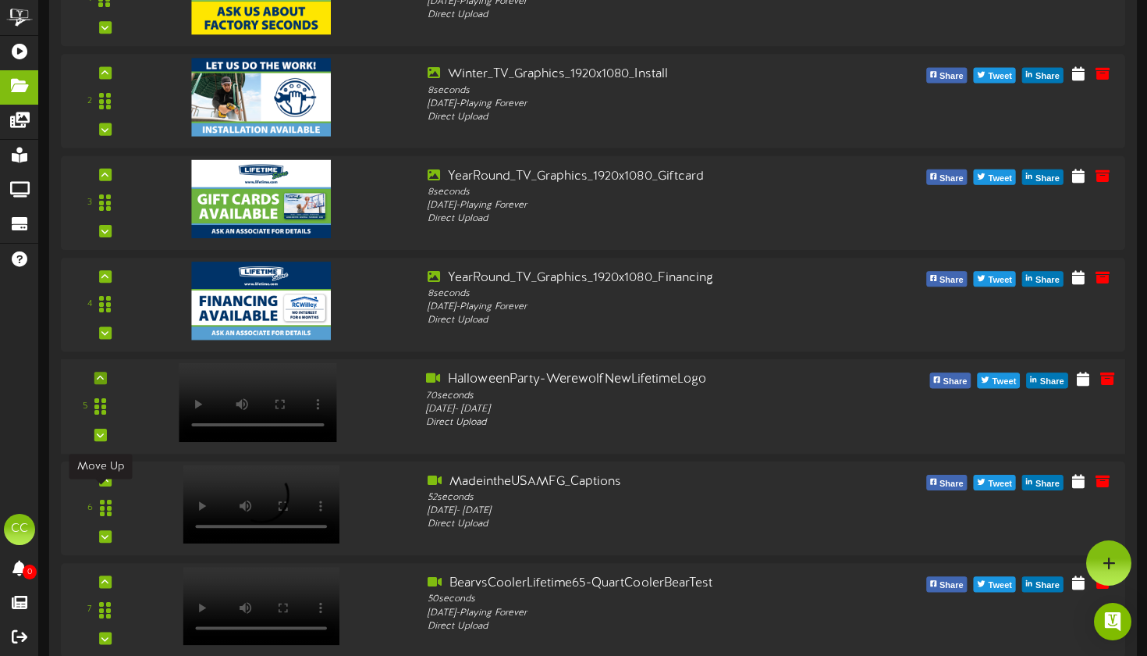
scroll to position [1593, 0]
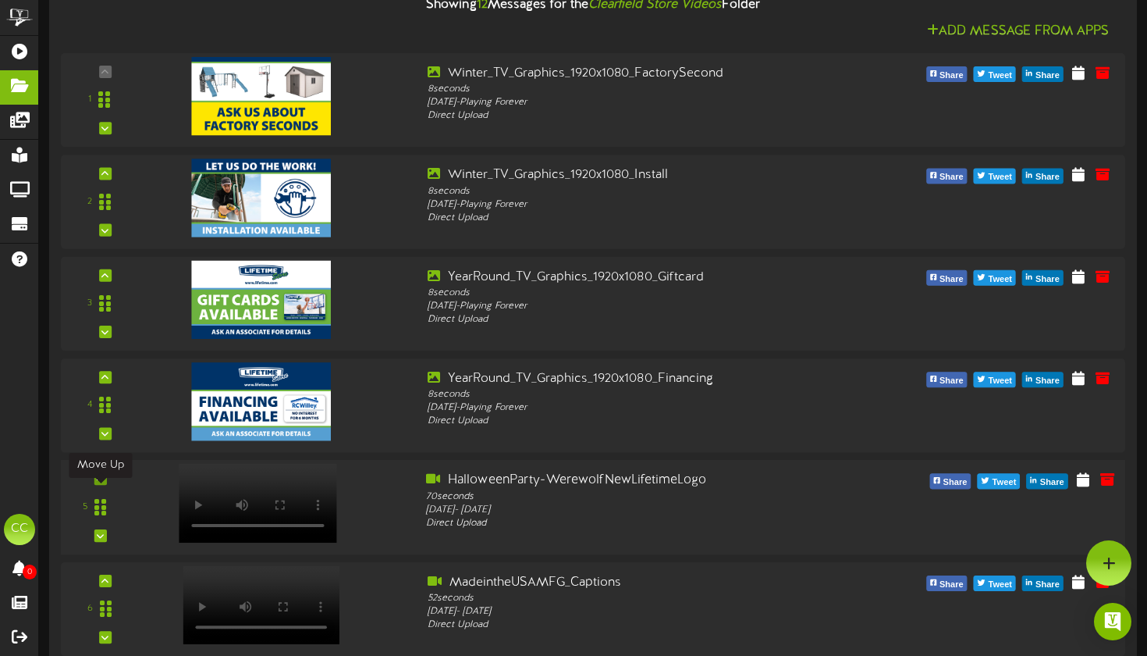
click at [102, 482] on icon at bounding box center [100, 479] width 7 height 8
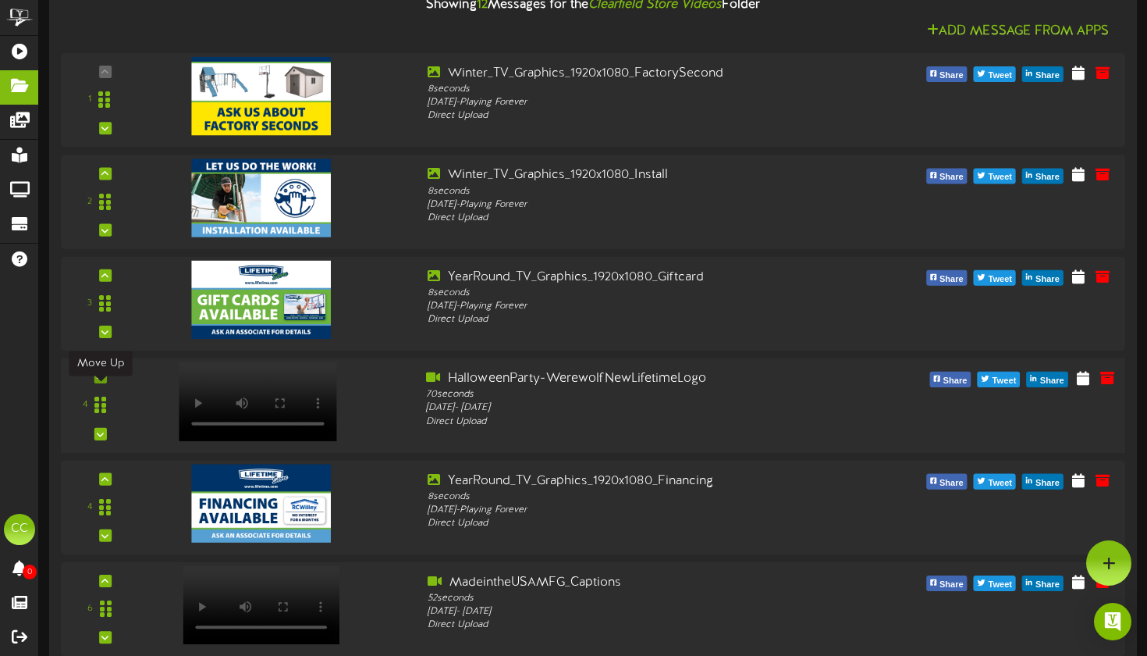
click at [101, 381] on icon at bounding box center [100, 377] width 7 height 8
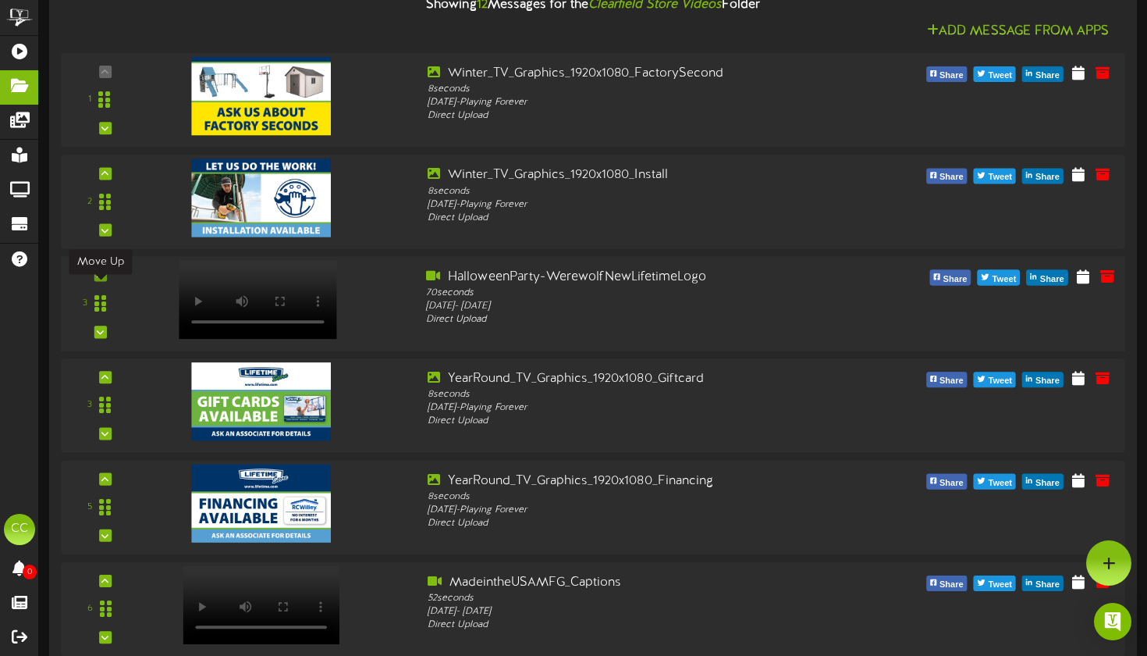
click at [100, 279] on icon at bounding box center [100, 275] width 7 height 8
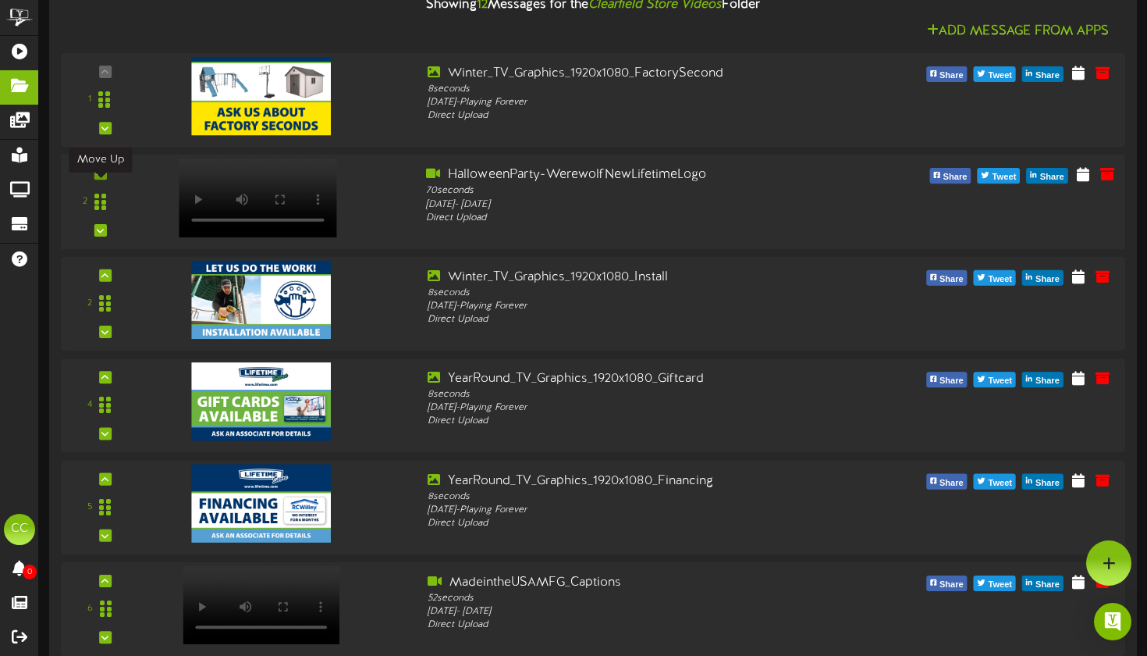
click at [100, 177] on icon at bounding box center [100, 173] width 7 height 8
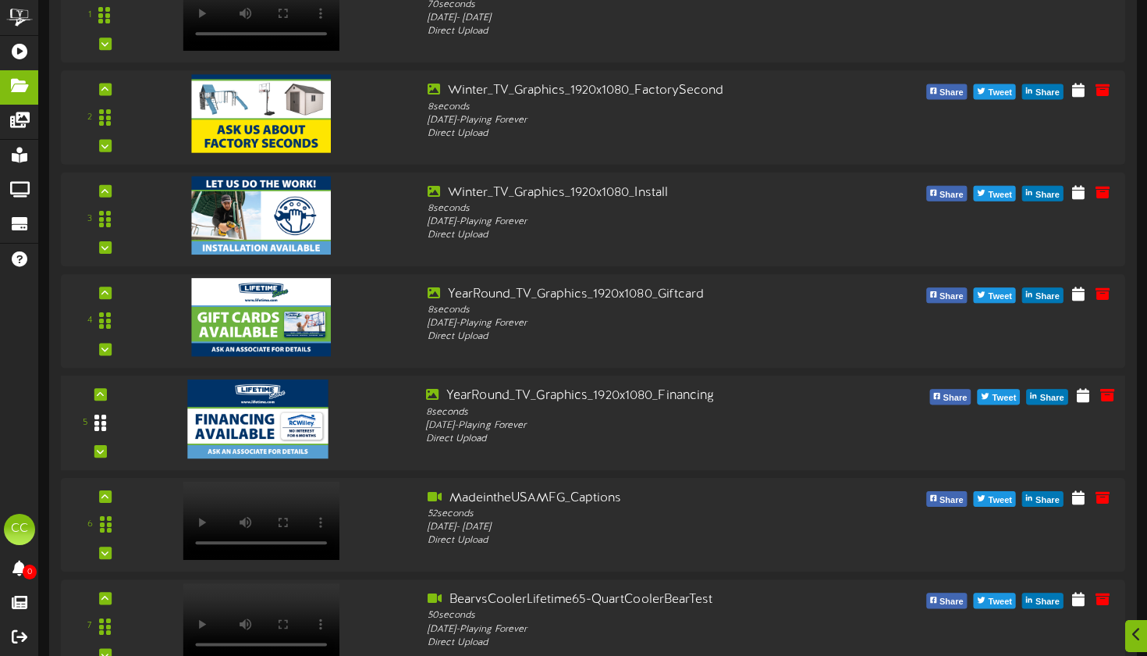
scroll to position [1713, 0]
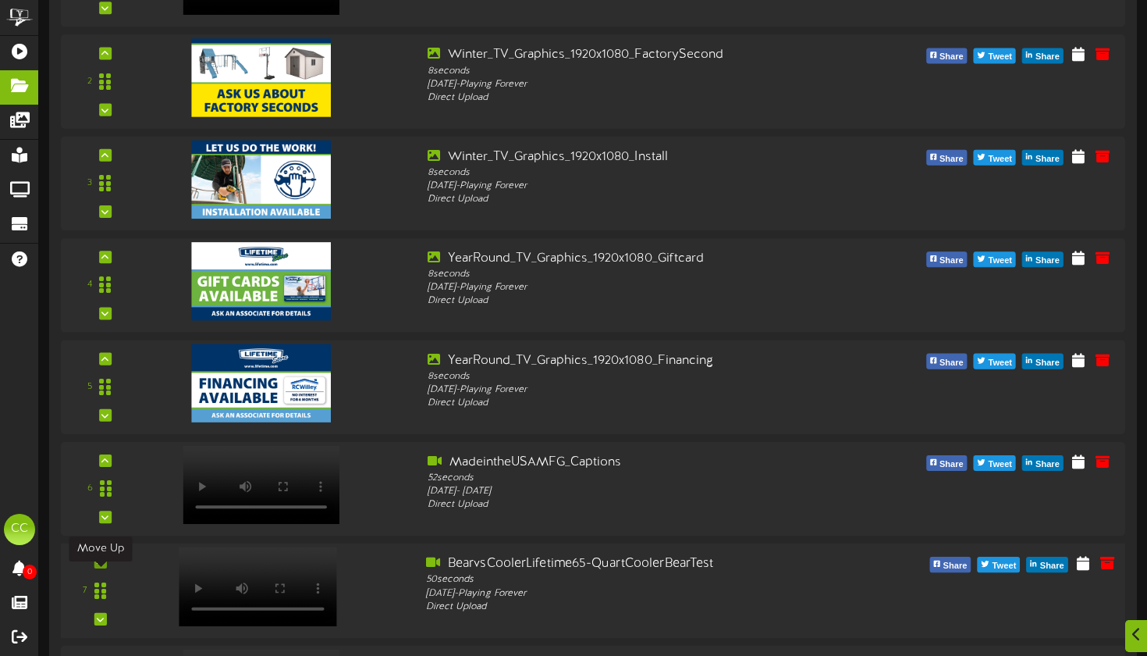
click at [103, 566] on icon at bounding box center [100, 562] width 7 height 8
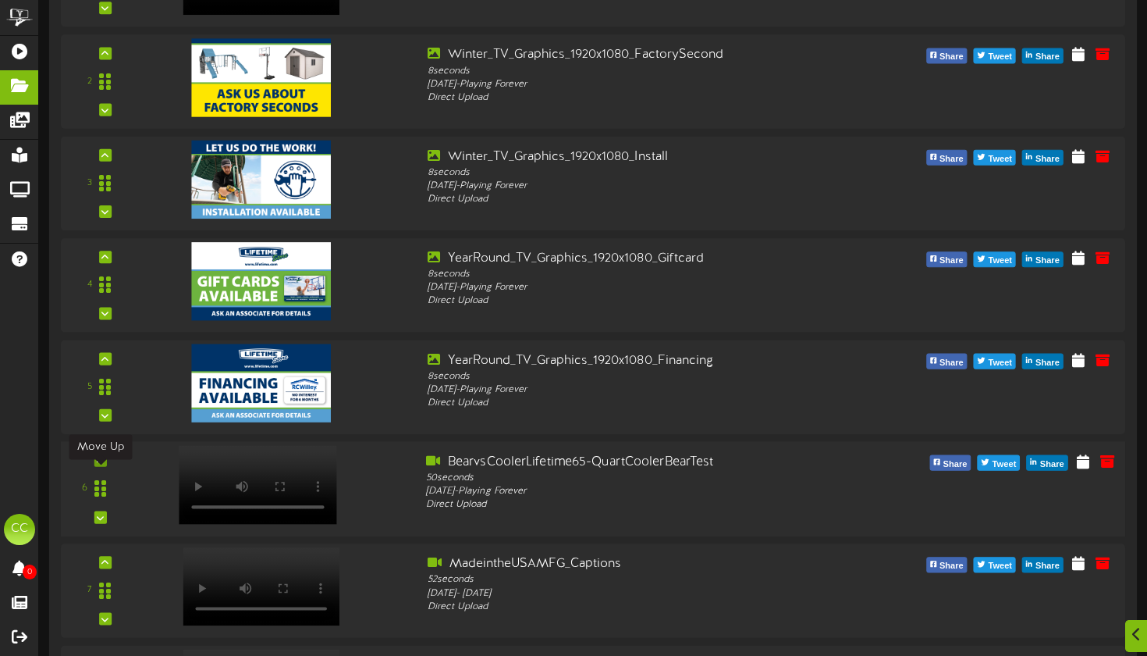
click at [105, 466] on div at bounding box center [100, 459] width 12 height 12
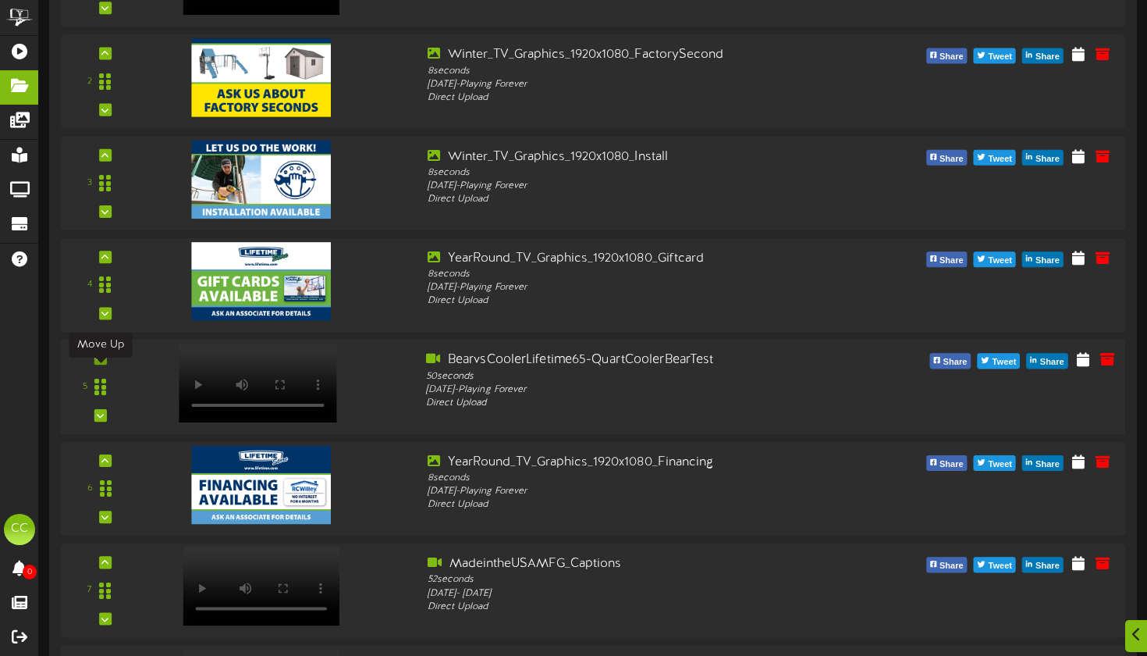
click at [99, 362] on icon at bounding box center [100, 358] width 7 height 8
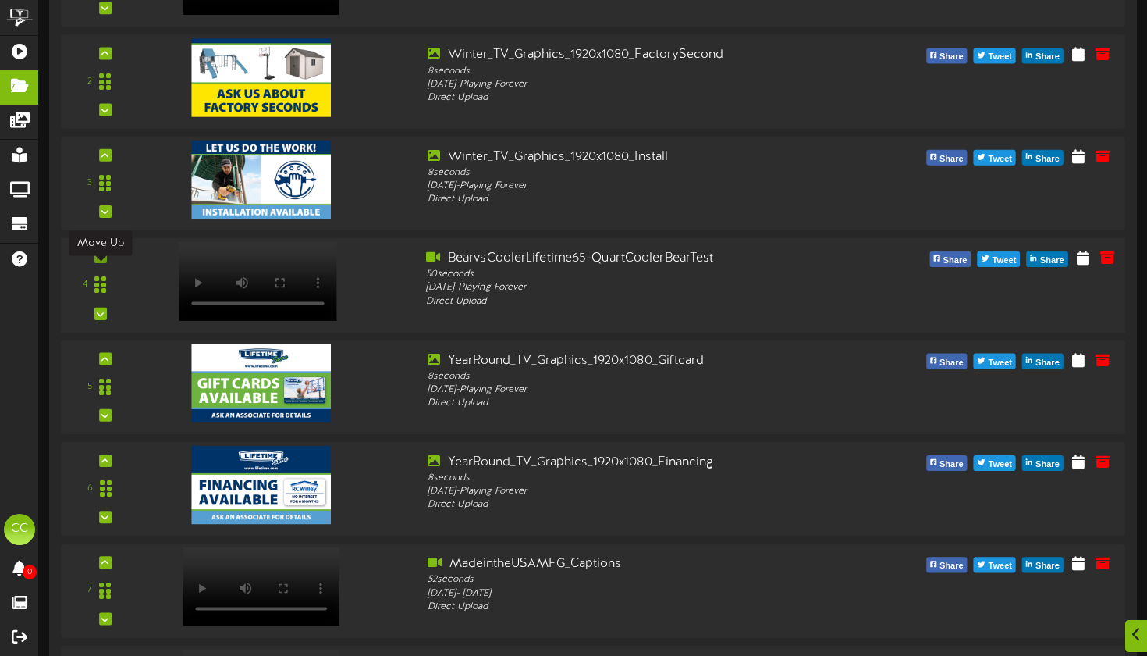
click at [101, 263] on div at bounding box center [100, 257] width 12 height 12
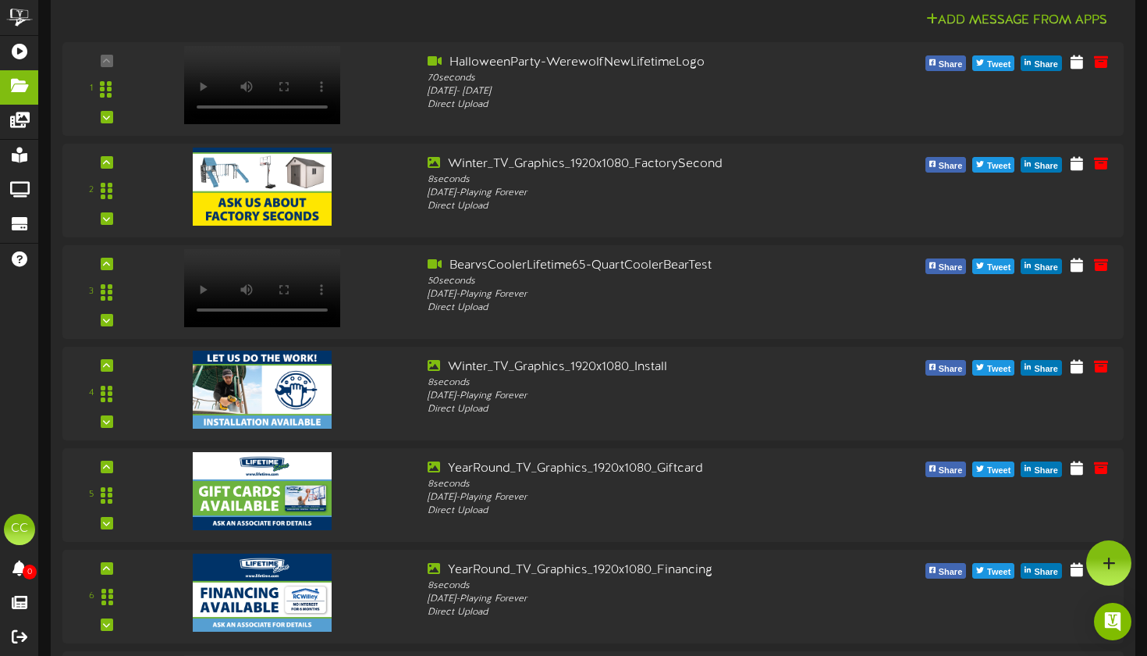
scroll to position [1575, 0]
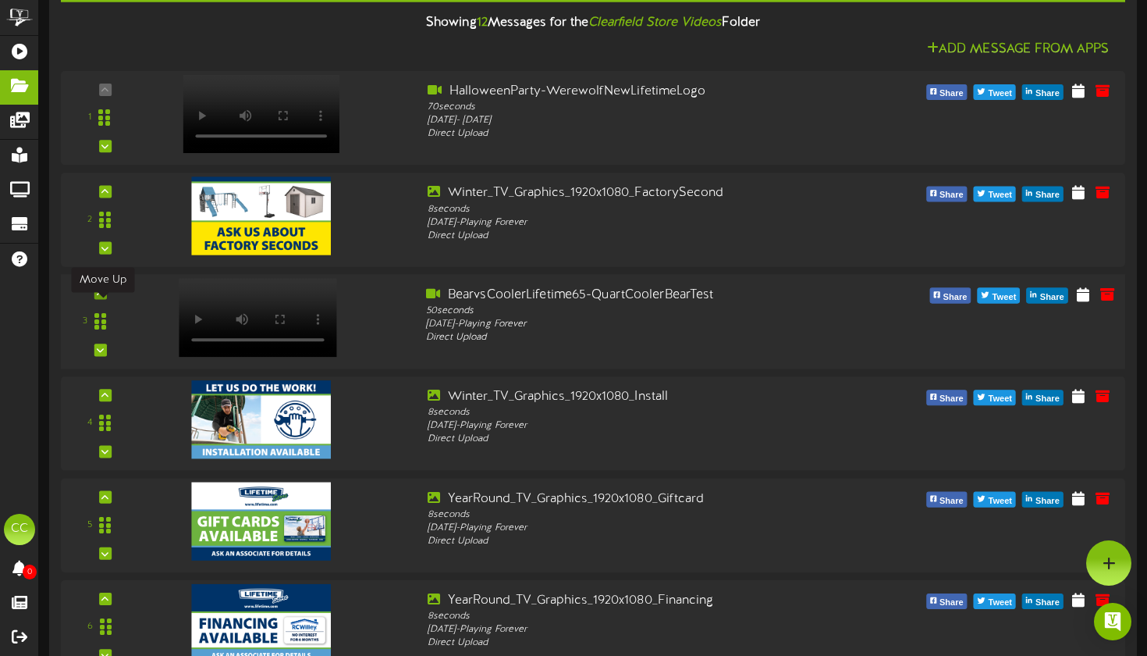
click at [101, 297] on icon at bounding box center [100, 293] width 7 height 8
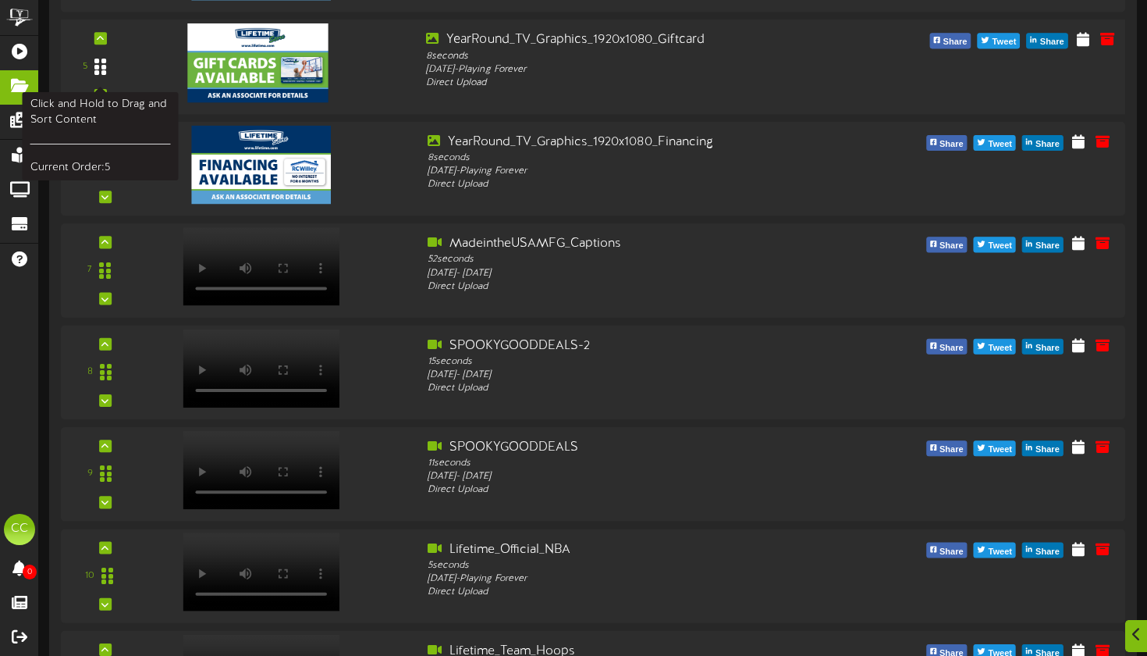
scroll to position [2068, 0]
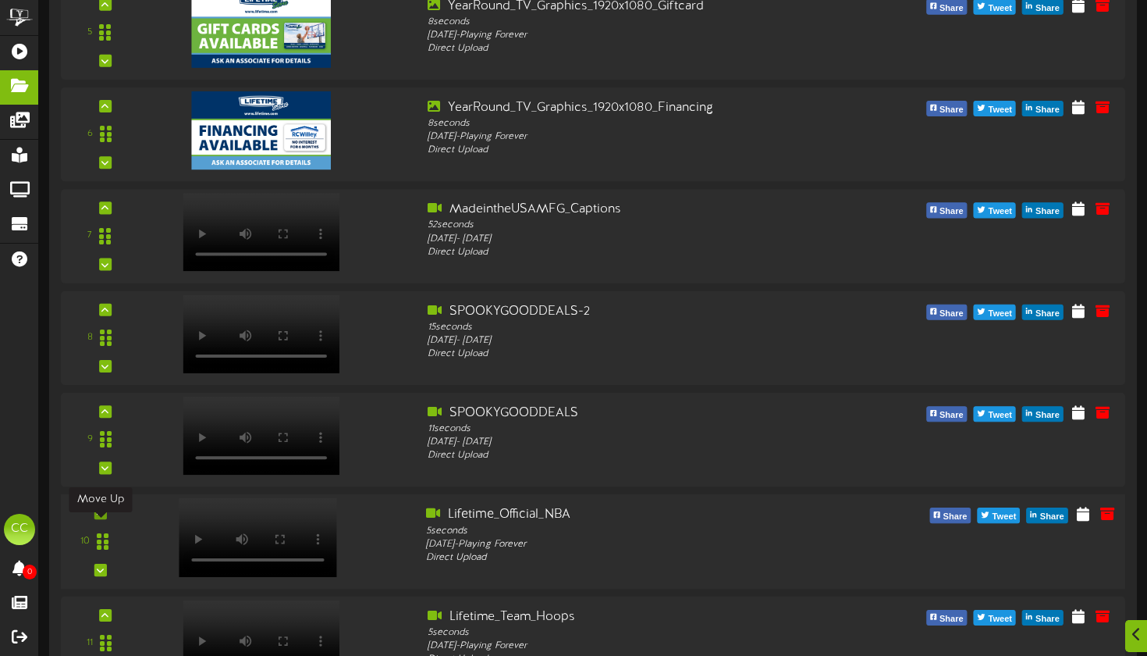
click at [104, 517] on icon at bounding box center [100, 513] width 7 height 8
click at [104, 517] on icon at bounding box center [104, 513] width 7 height 8
click at [98, 418] on div at bounding box center [100, 411] width 12 height 12
click at [102, 313] on icon at bounding box center [100, 309] width 7 height 8
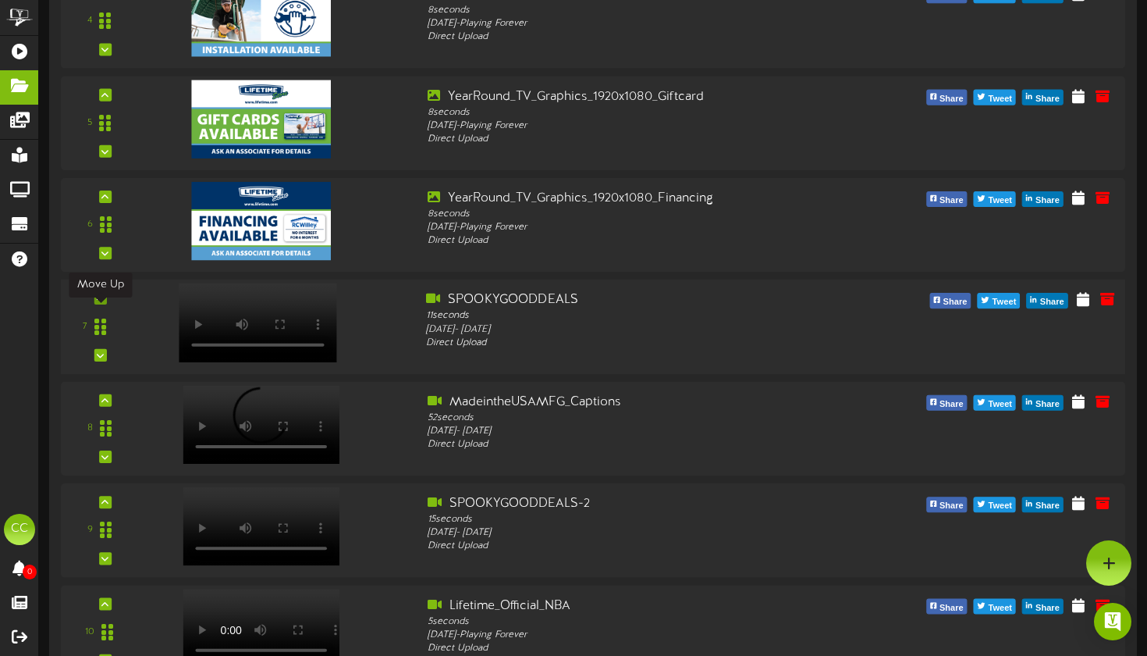
scroll to position [1973, 0]
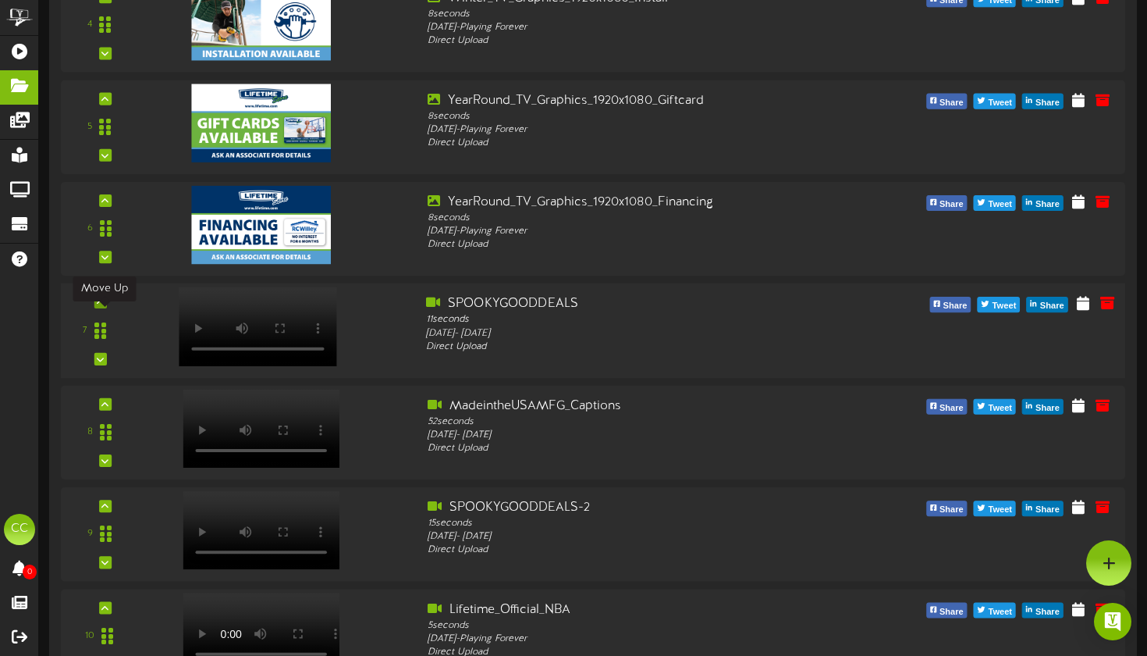
click at [103, 306] on icon at bounding box center [100, 302] width 7 height 8
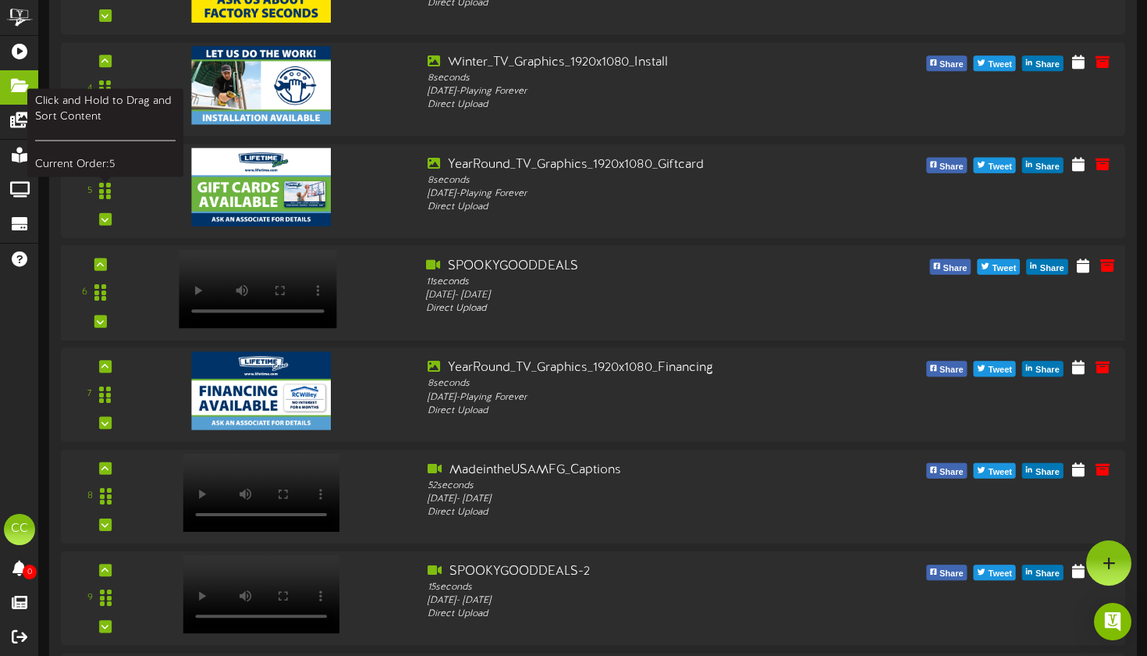
scroll to position [1807, 0]
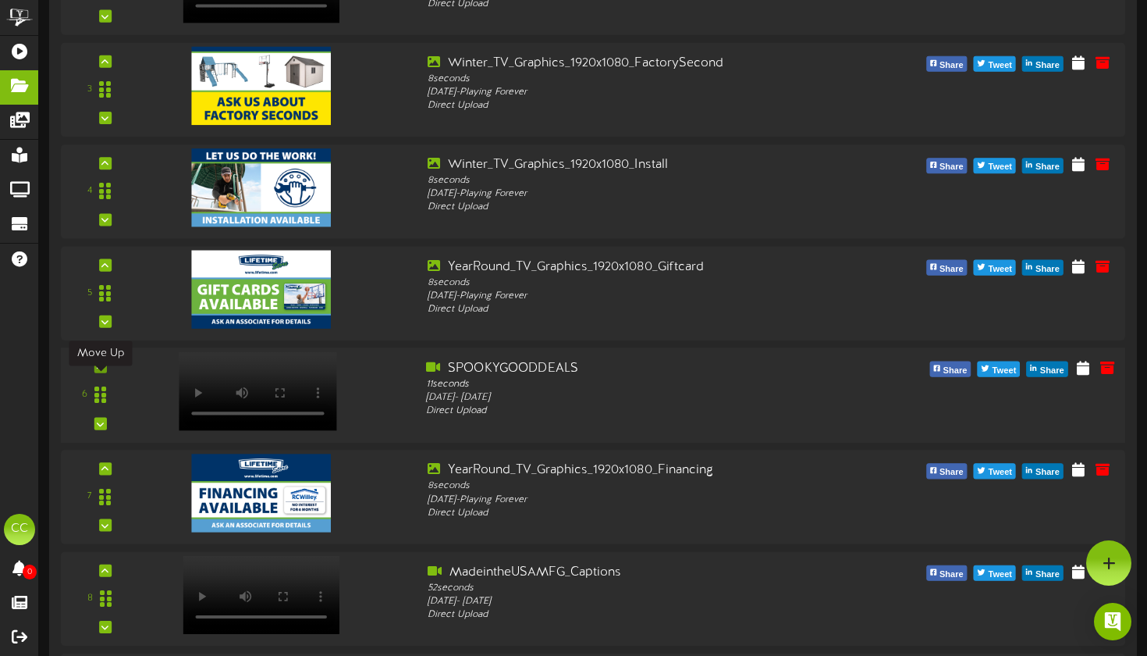
click at [101, 372] on div at bounding box center [100, 366] width 12 height 12
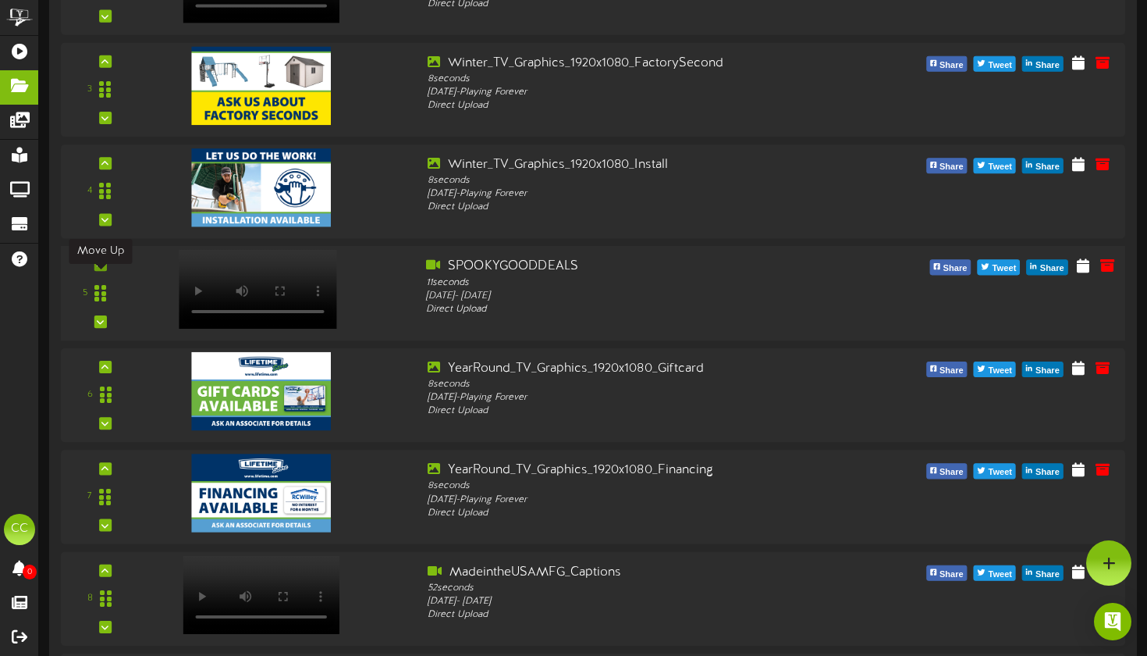
click at [102, 269] on icon at bounding box center [100, 265] width 7 height 8
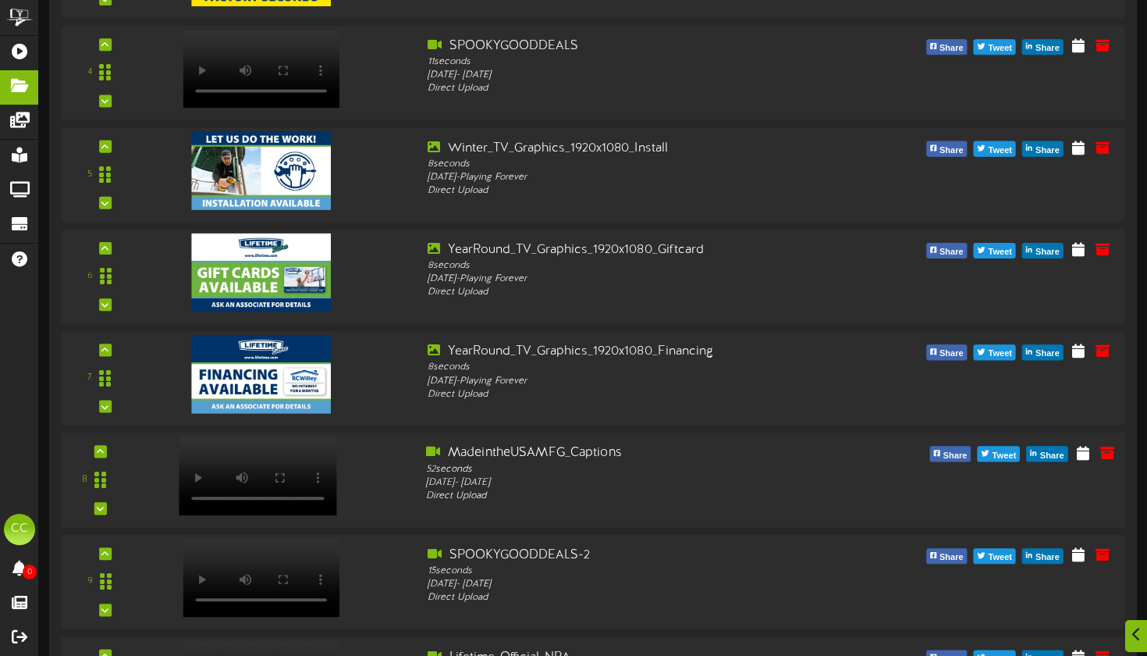
scroll to position [2039, 0]
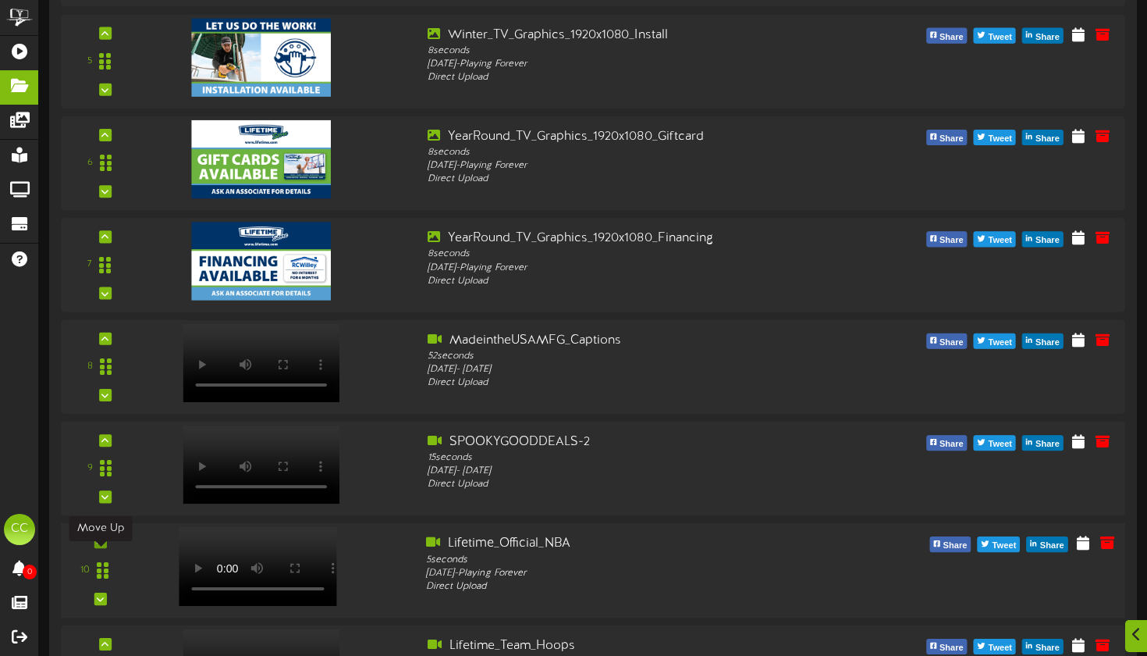
click at [103, 546] on icon at bounding box center [100, 542] width 7 height 8
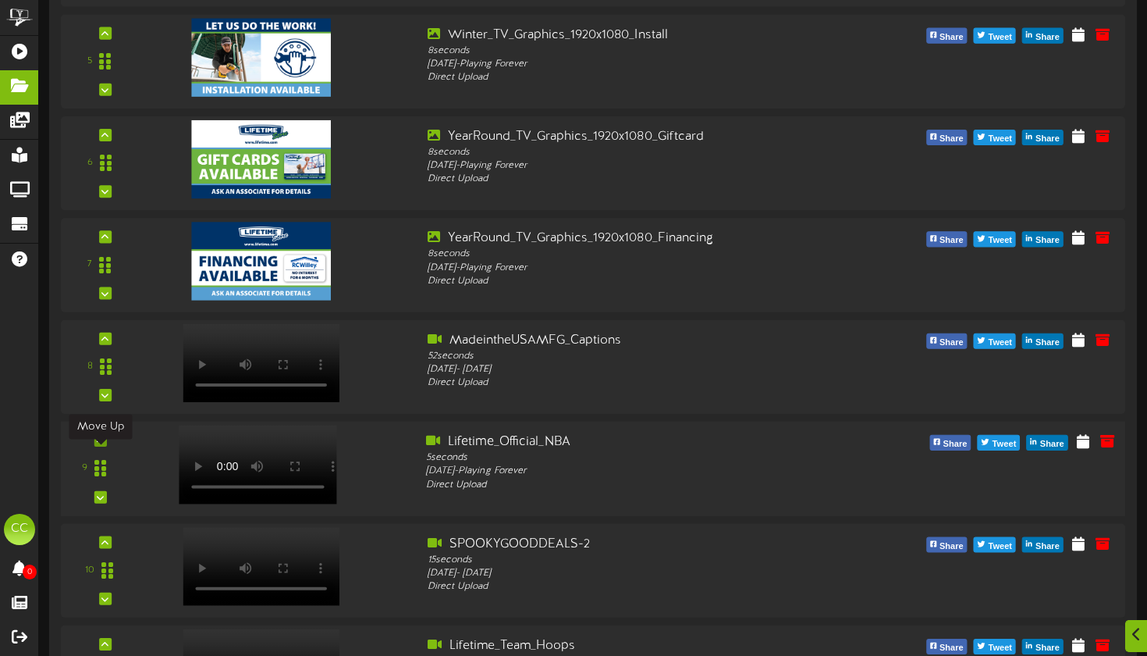
click at [102, 444] on icon at bounding box center [100, 440] width 7 height 8
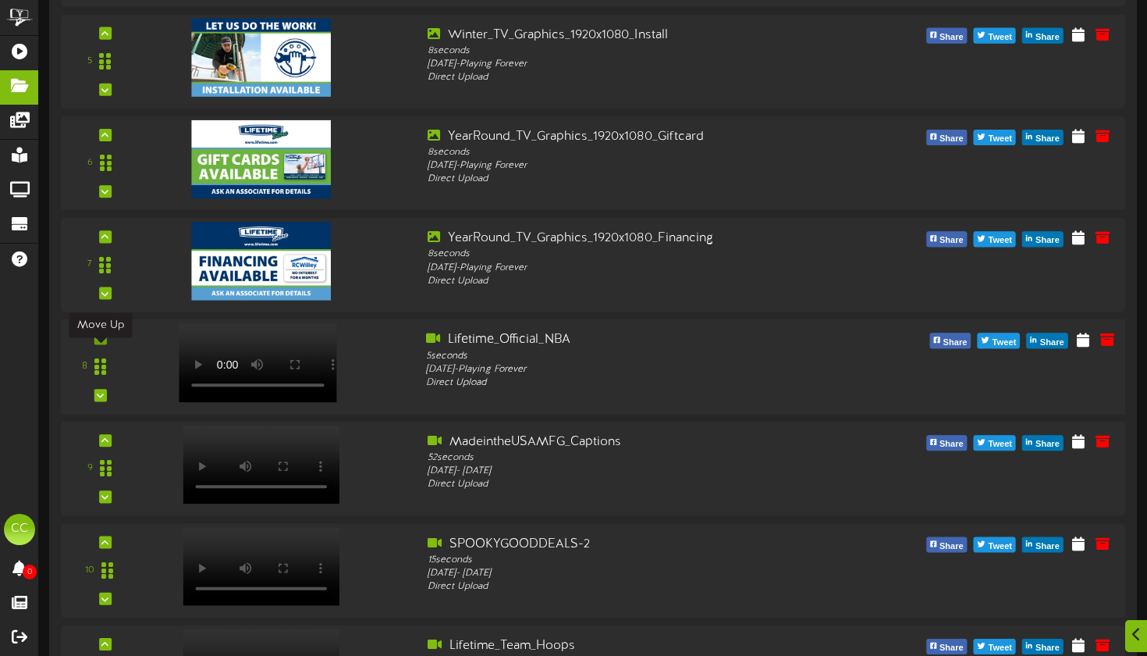
click at [101, 344] on div at bounding box center [100, 338] width 12 height 12
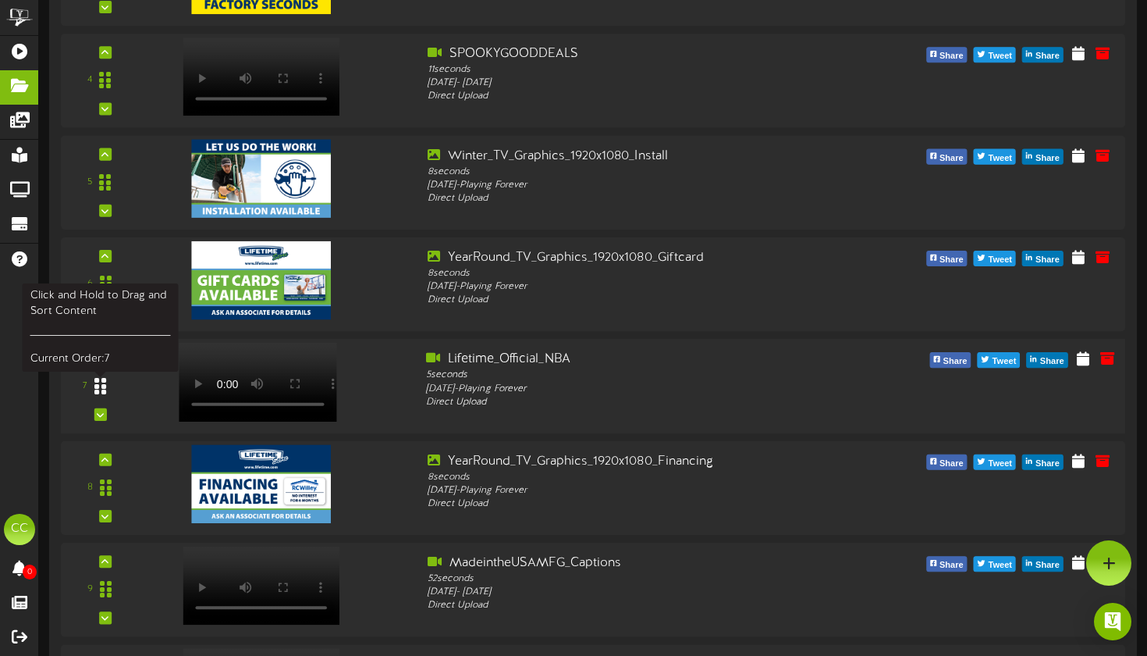
scroll to position [1885, 0]
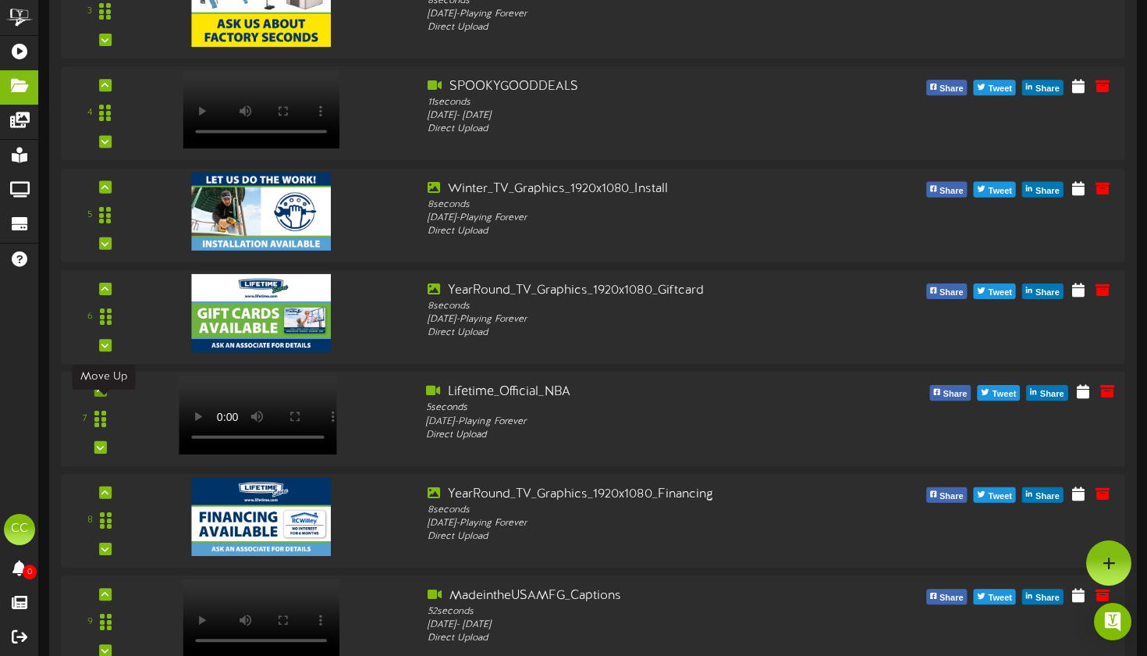
click at [105, 397] on div at bounding box center [100, 390] width 12 height 12
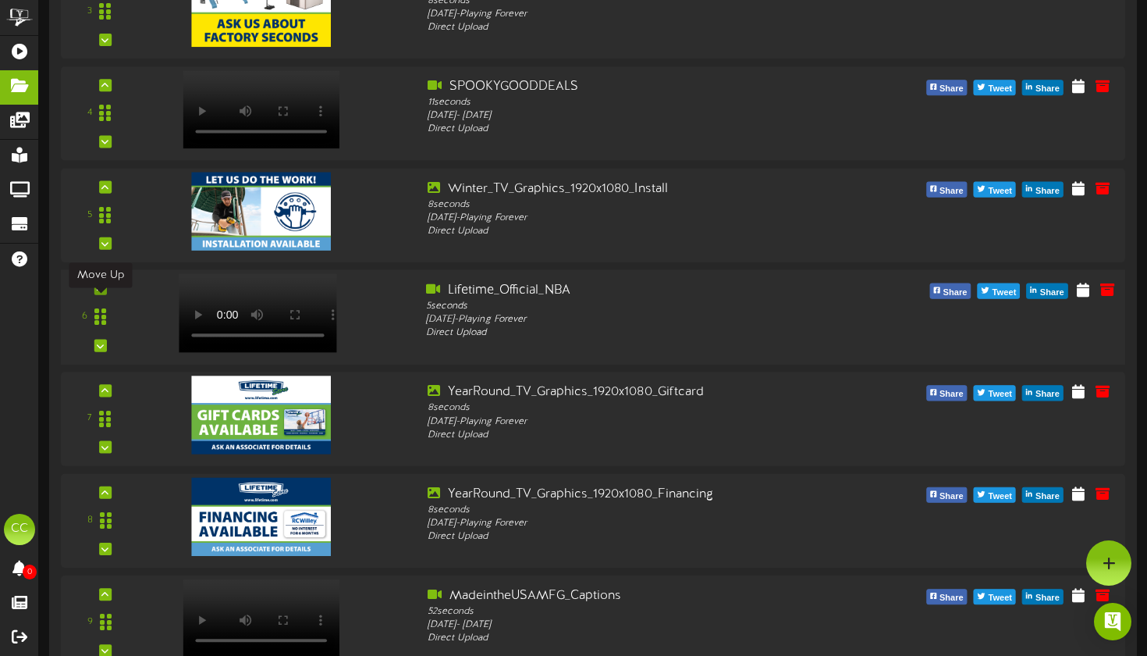
click at [99, 293] on icon at bounding box center [100, 289] width 7 height 8
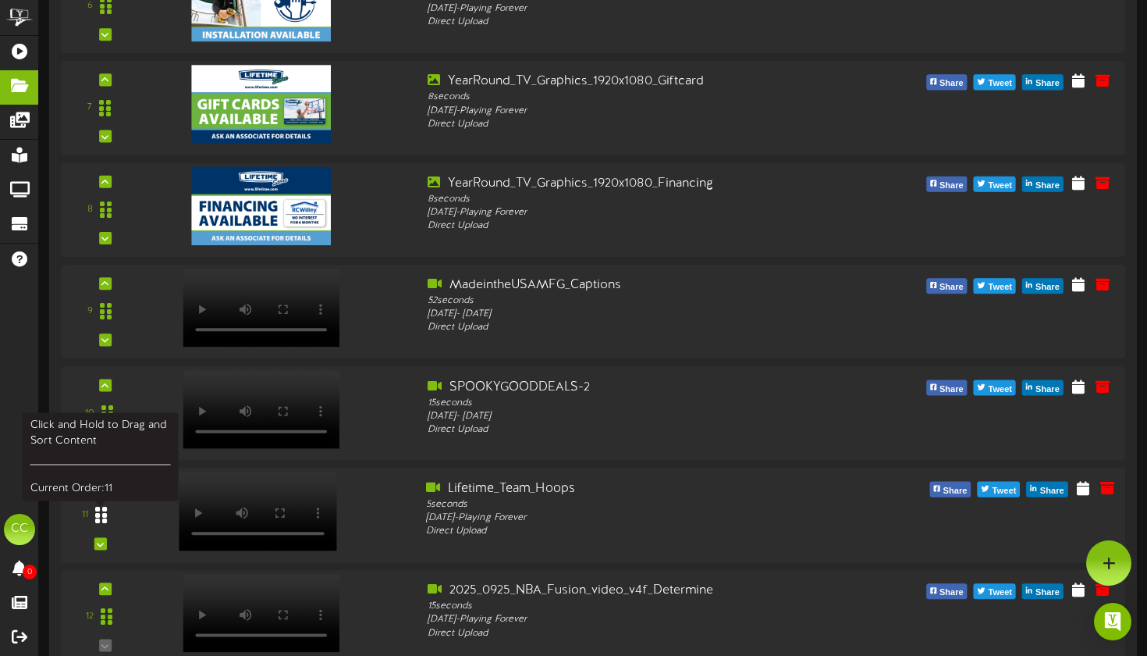
scroll to position [2187, 0]
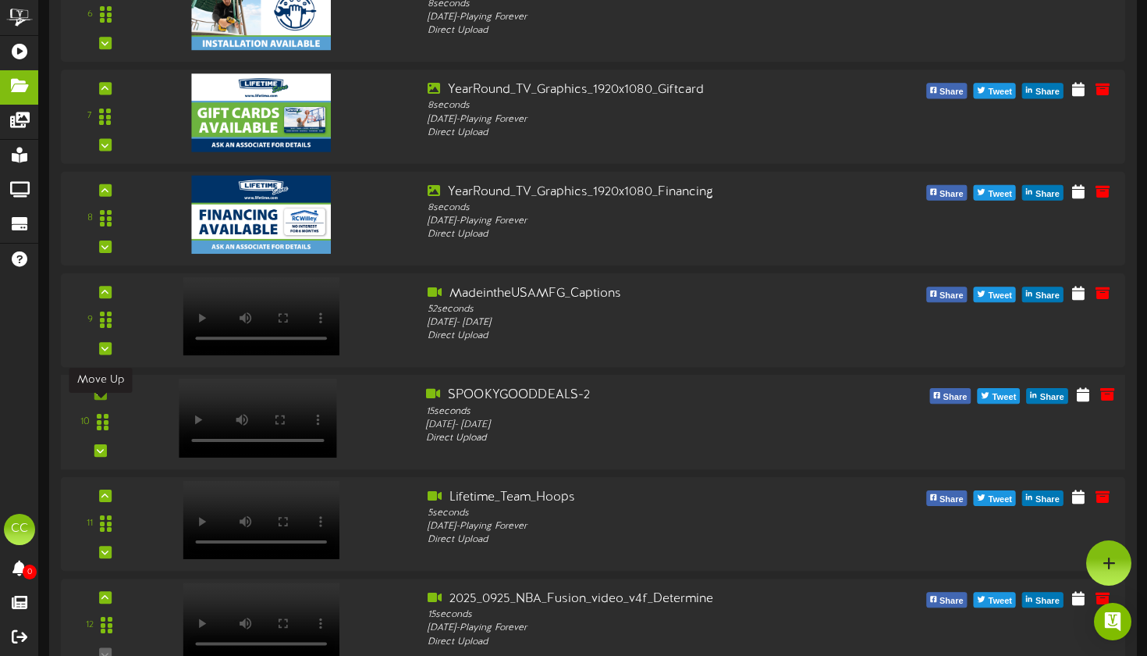
click at [105, 400] on div at bounding box center [100, 393] width 12 height 12
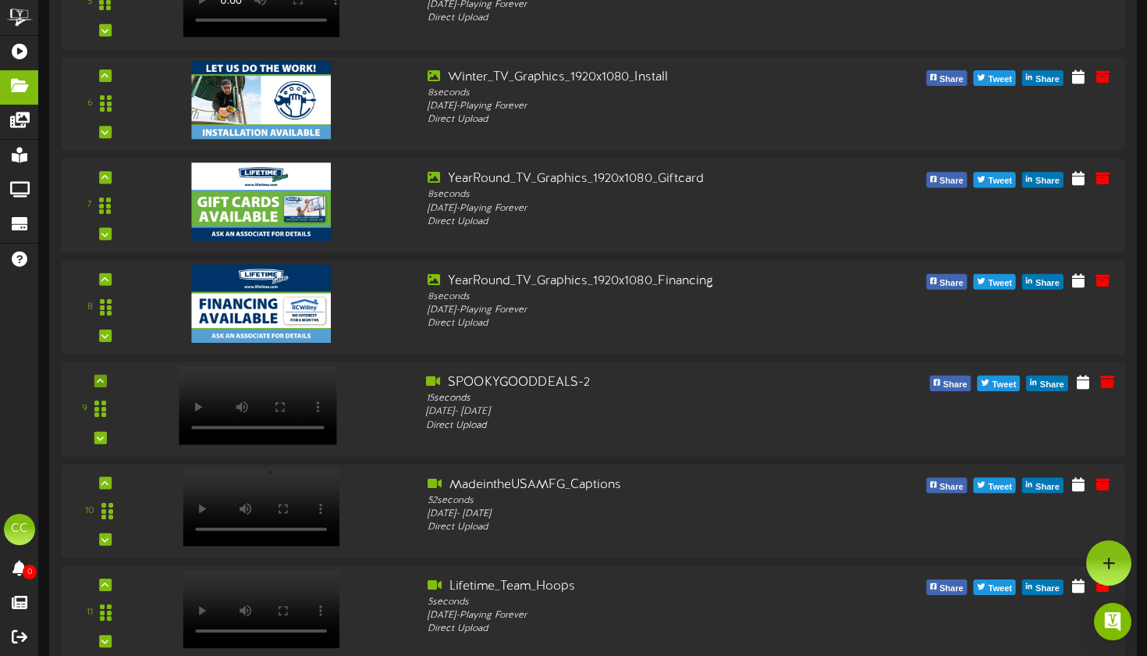
scroll to position [2094, 0]
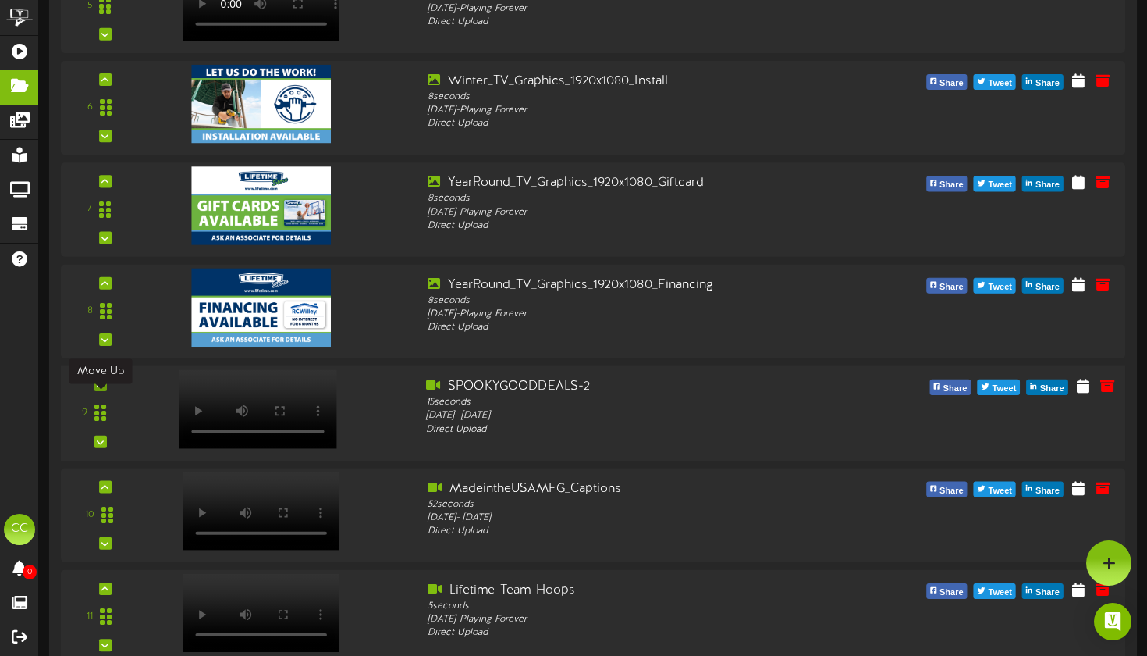
click at [101, 389] on icon at bounding box center [100, 385] width 7 height 8
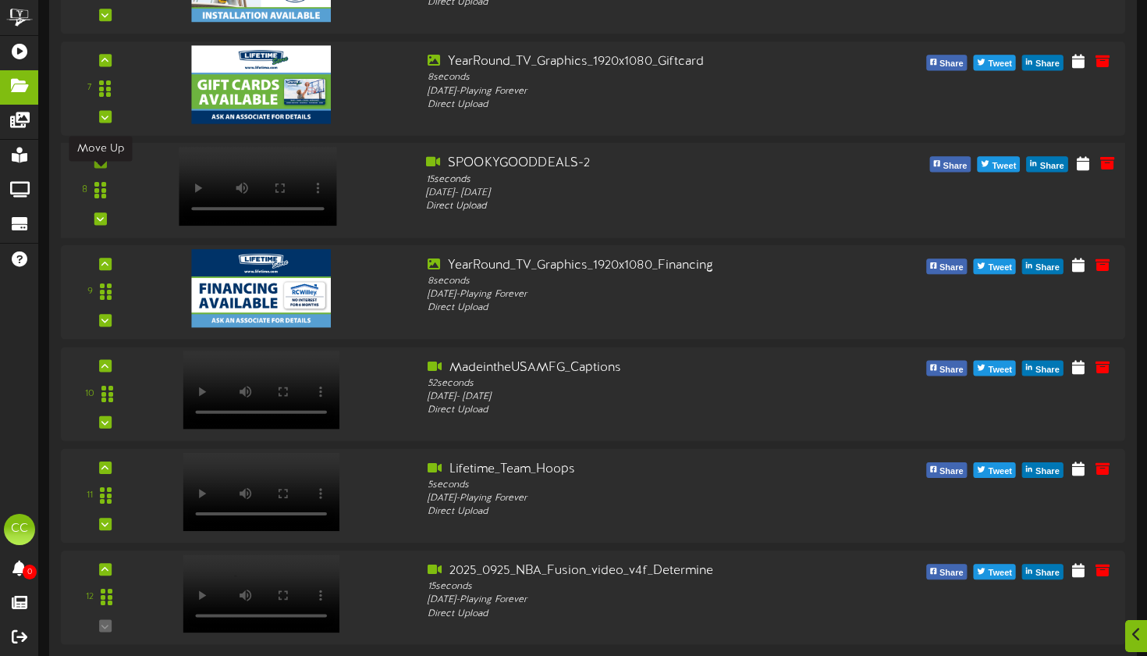
scroll to position [2229, 0]
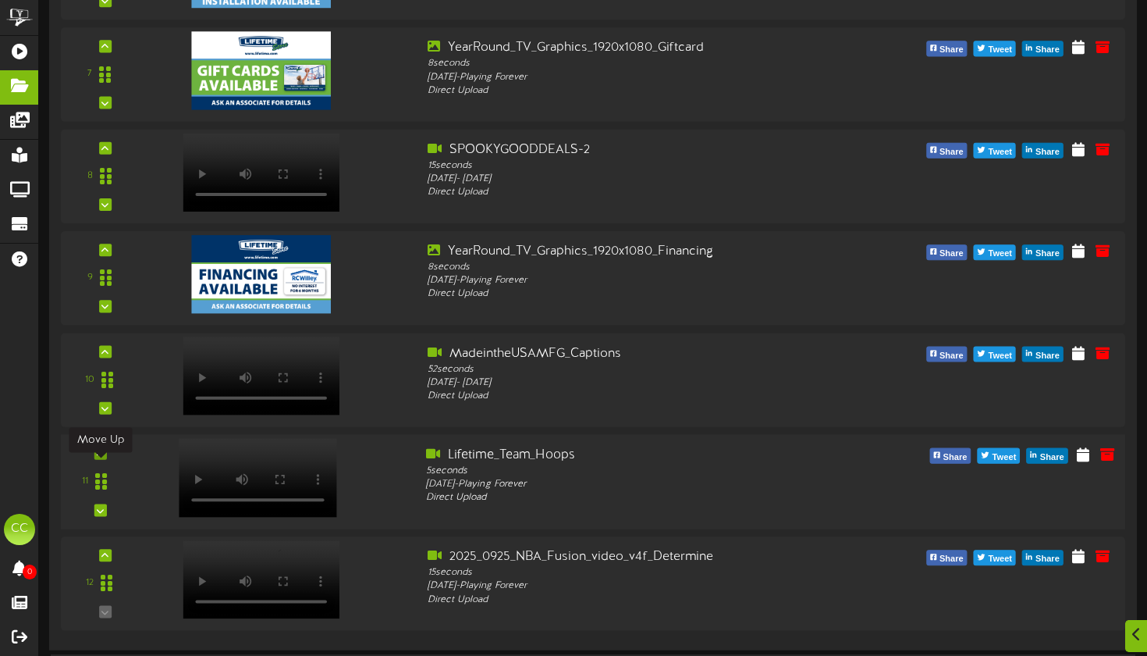
click at [101, 457] on icon at bounding box center [100, 453] width 7 height 8
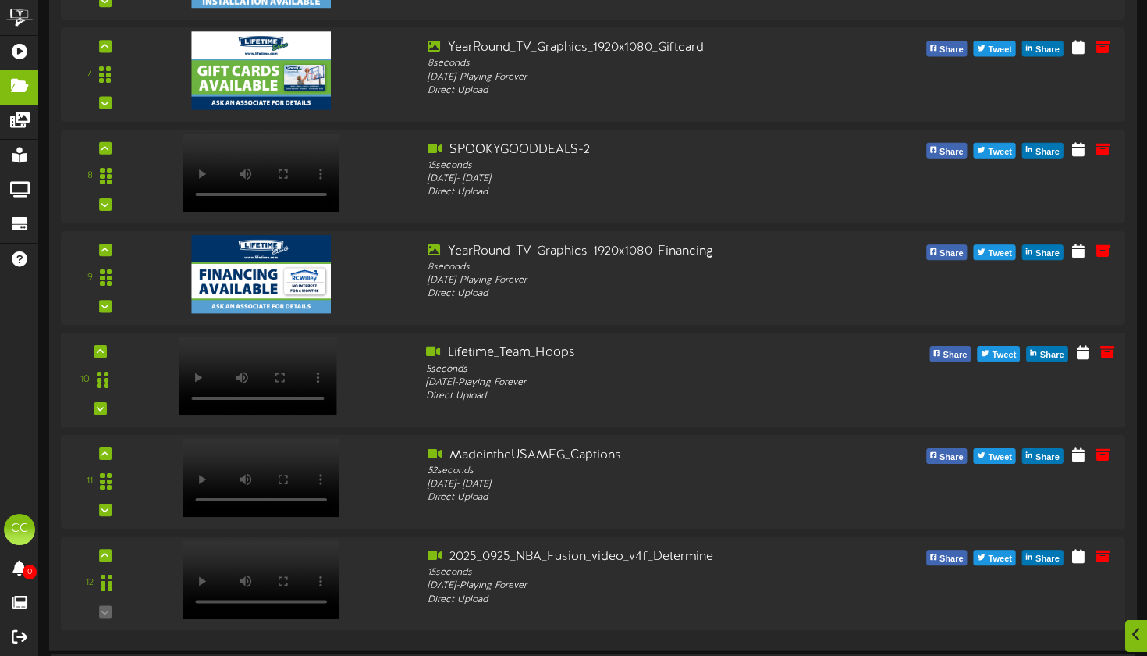
click at [98, 372] on div "10" at bounding box center [100, 379] width 66 height 71
click at [102, 355] on icon at bounding box center [100, 351] width 7 height 8
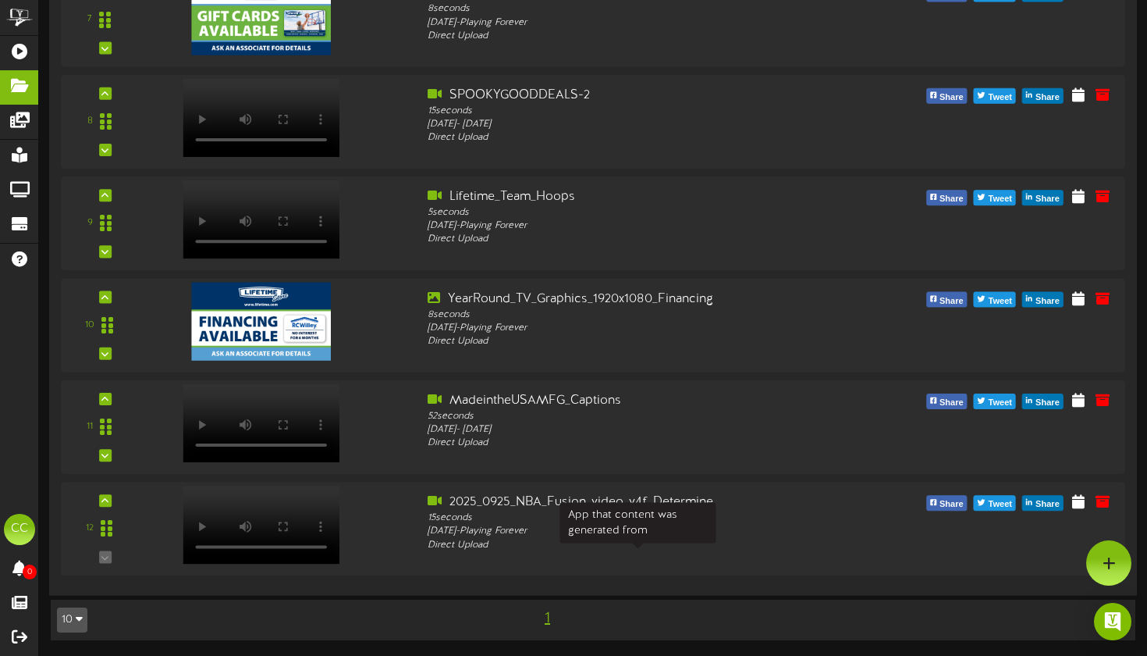
scroll to position [1919, 0]
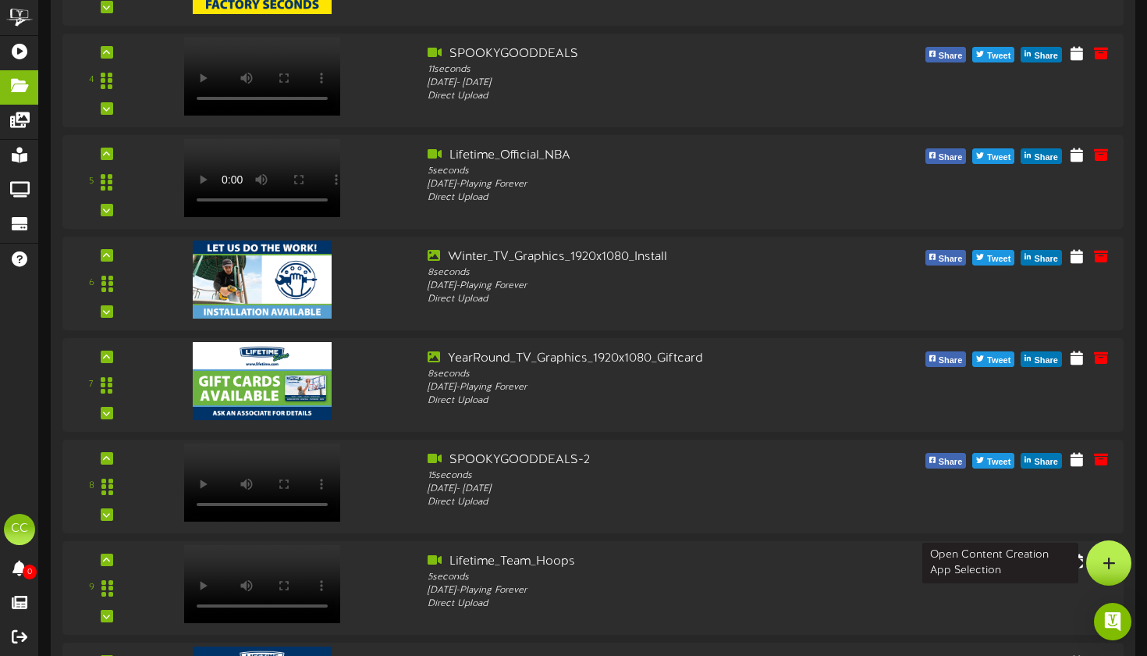
click at [1122, 550] on div at bounding box center [1109, 562] width 45 height 45
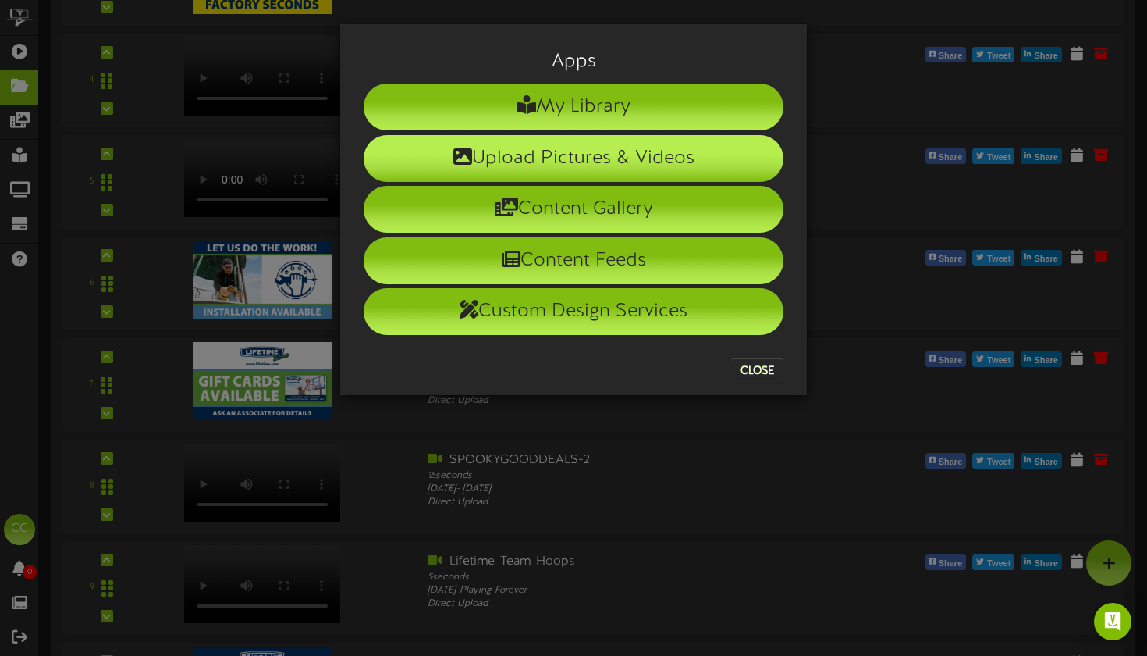
click at [568, 150] on li "Upload Pictures & Videos" at bounding box center [574, 158] width 420 height 47
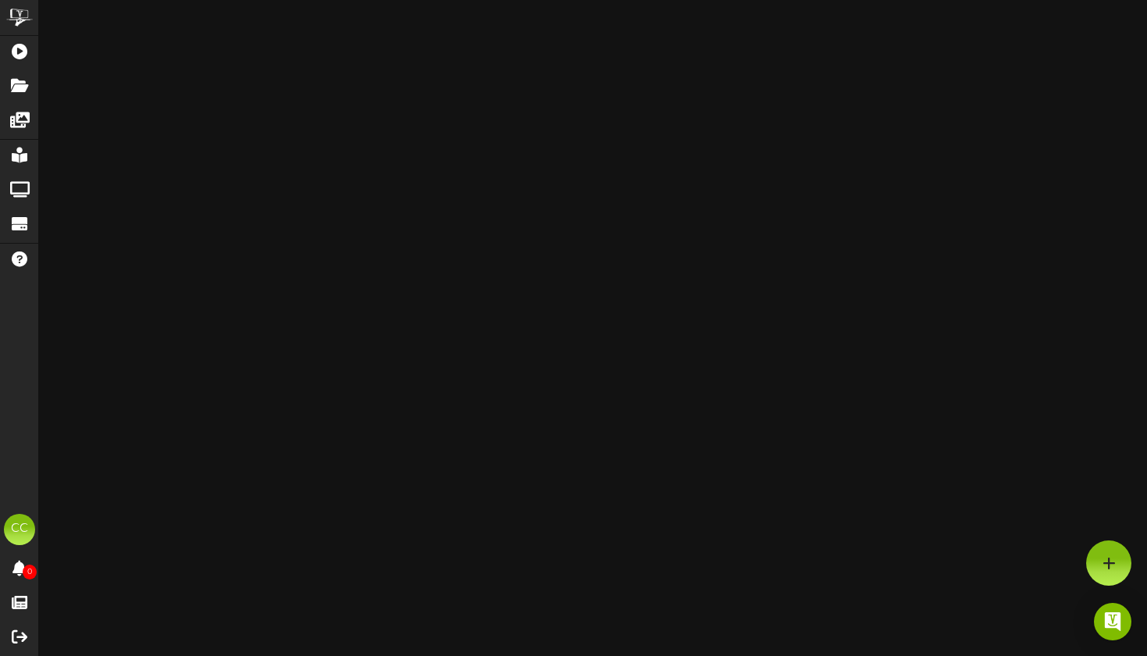
scroll to position [1846, 0]
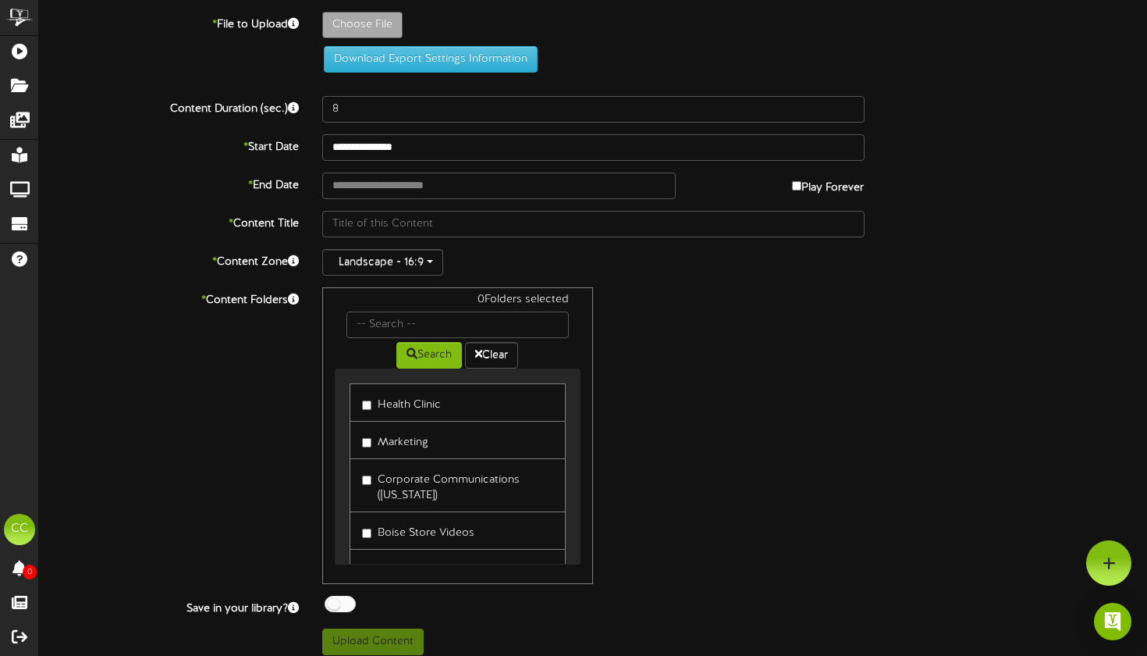
type input "**********"
type input "SPOOKYGOODDEALS"
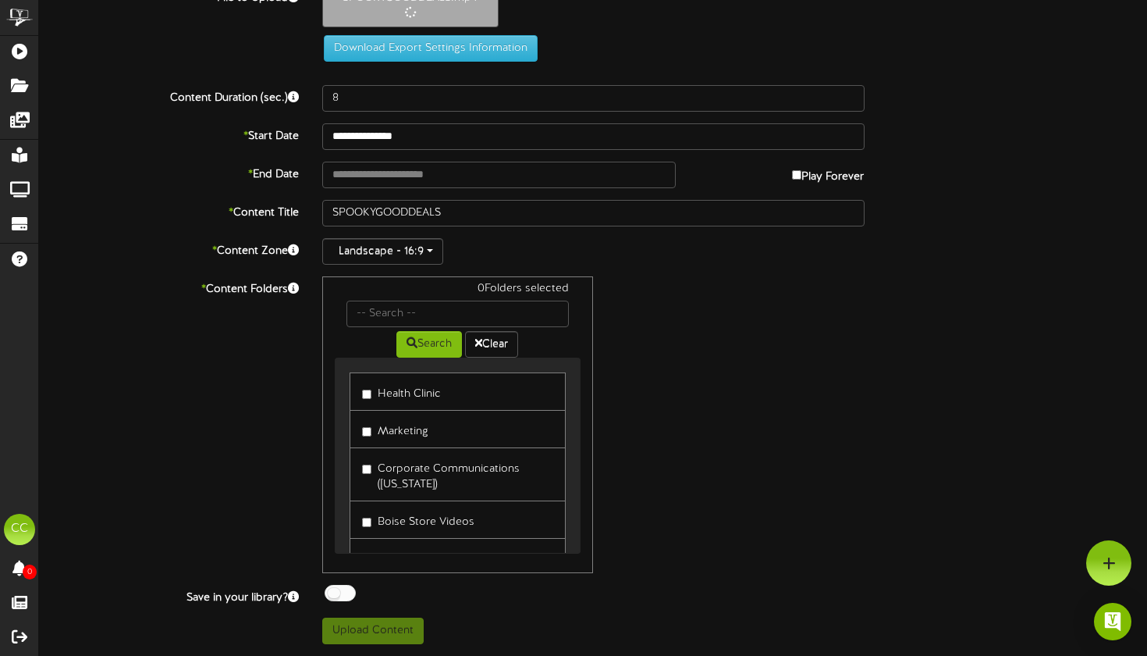
scroll to position [19, 0]
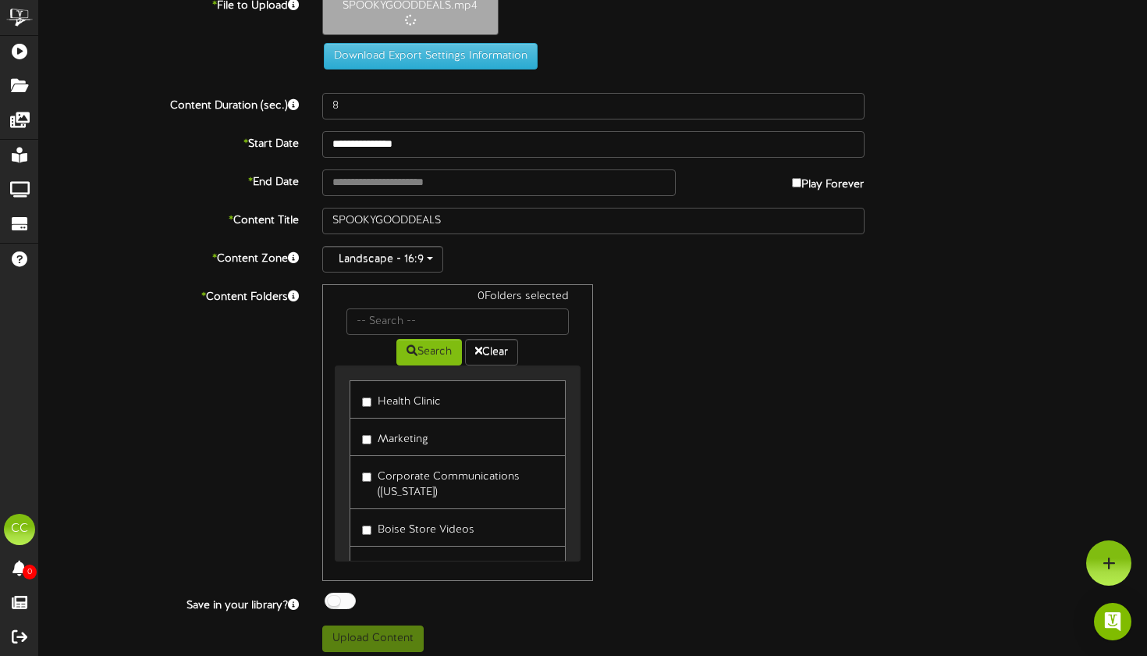
type input "11"
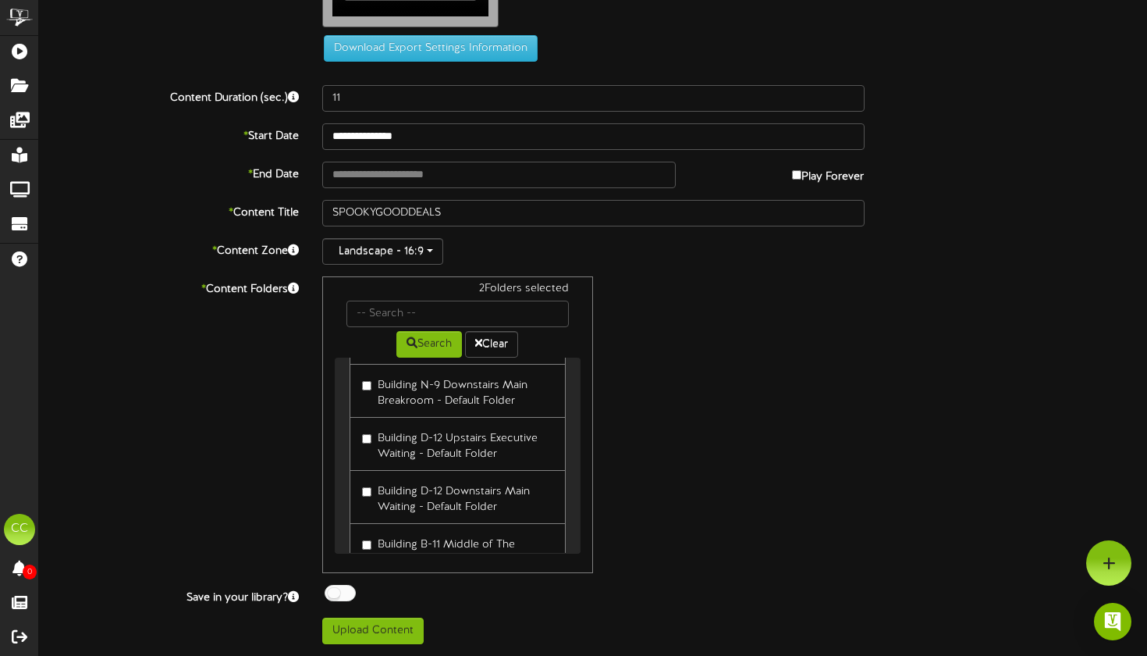
scroll to position [629, 0]
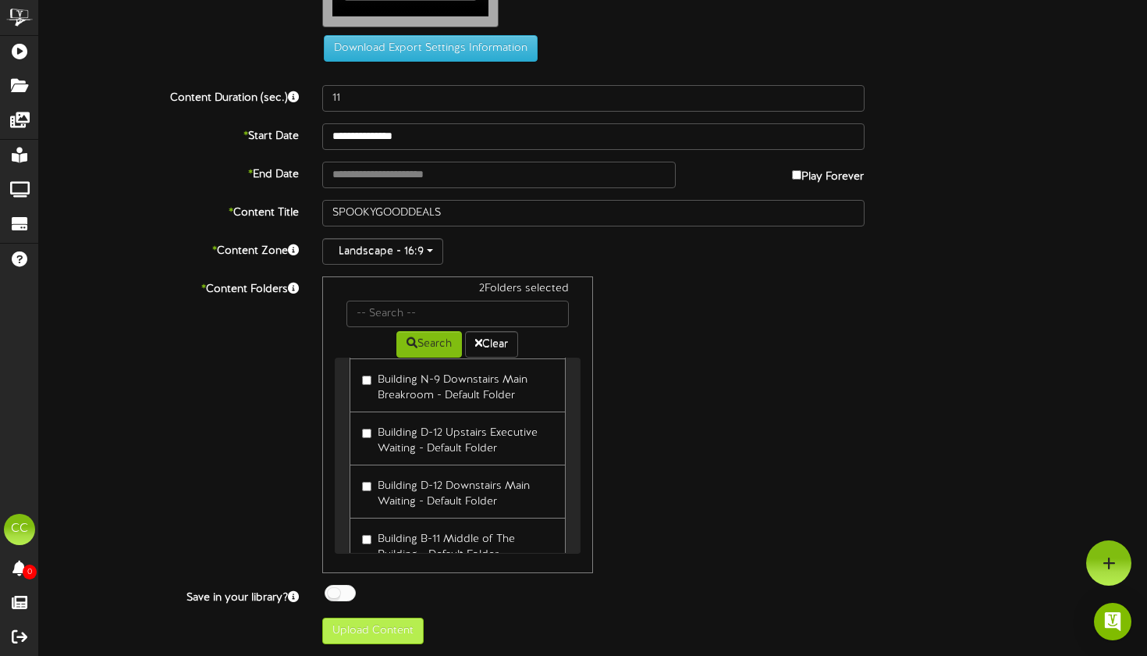
click at [413, 627] on button "Upload Content" at bounding box center [372, 630] width 101 height 27
type input "**********"
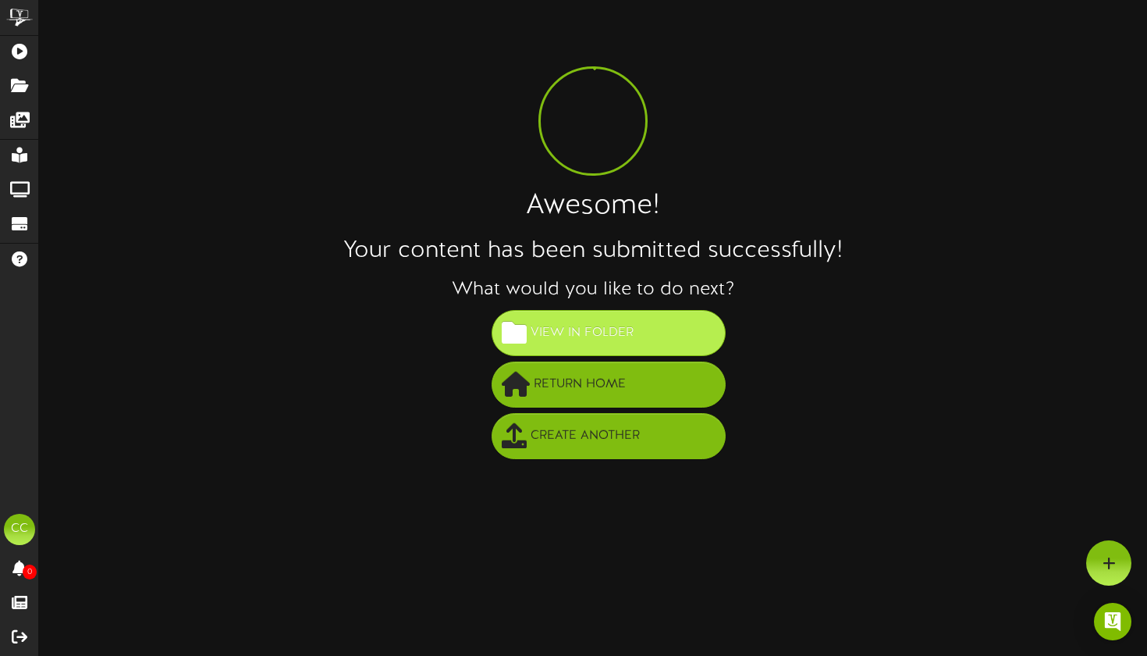
click at [558, 332] on span "View in Folder" at bounding box center [582, 333] width 111 height 26
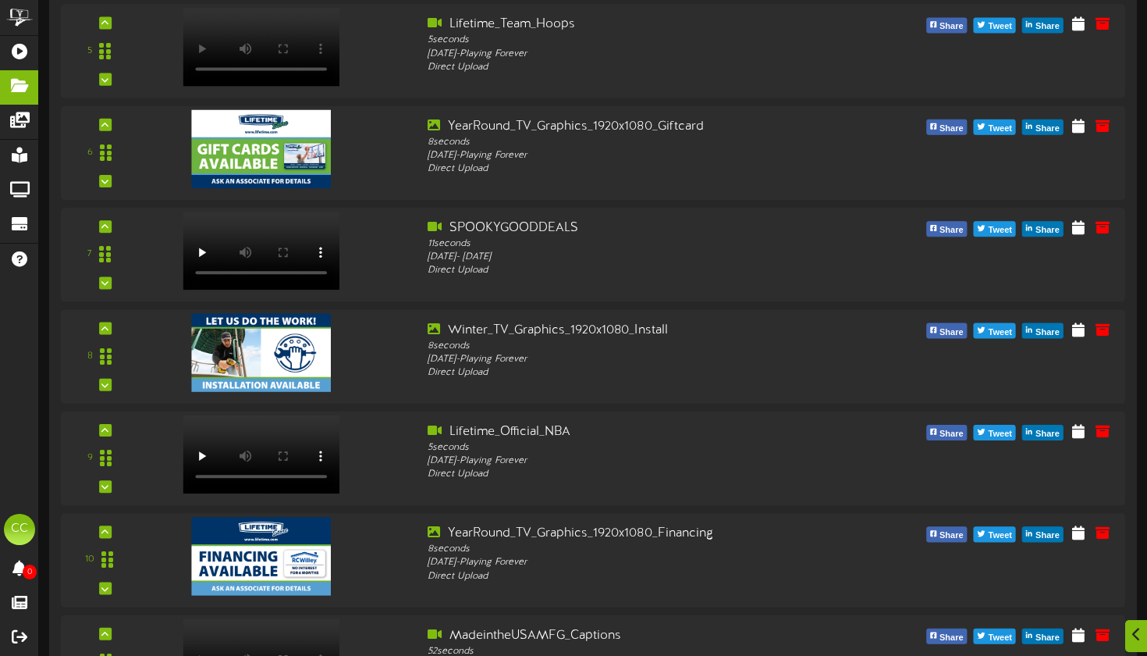
scroll to position [1082, 0]
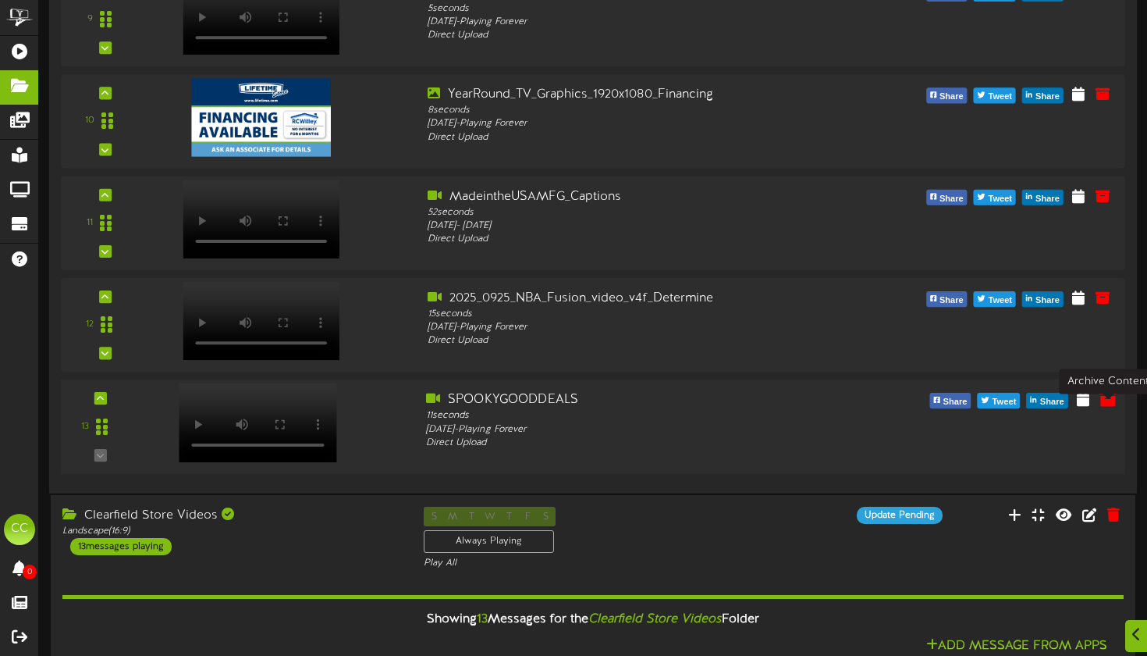
click at [1113, 407] on icon at bounding box center [1108, 398] width 17 height 17
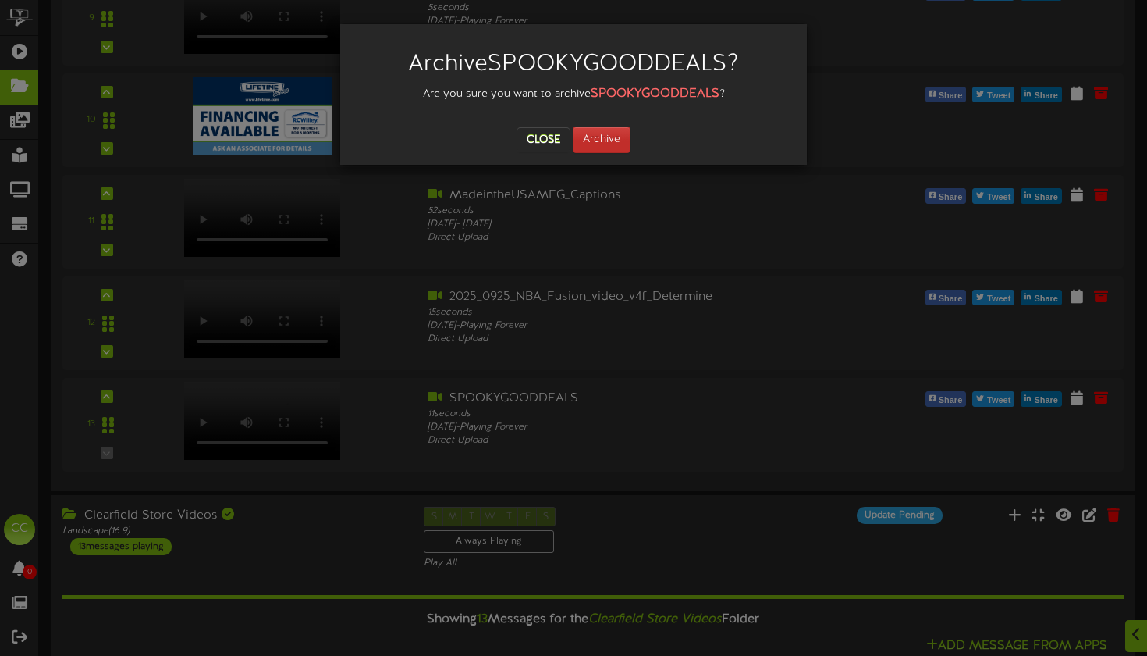
click at [594, 137] on button "Archive" at bounding box center [602, 139] width 58 height 27
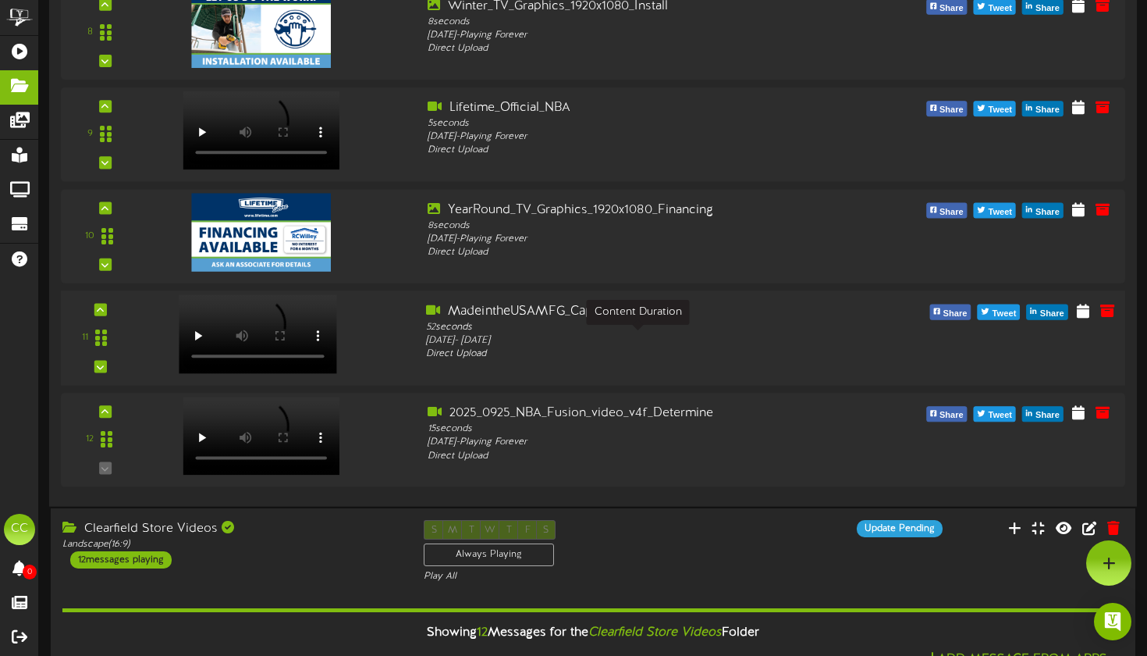
scroll to position [646, 0]
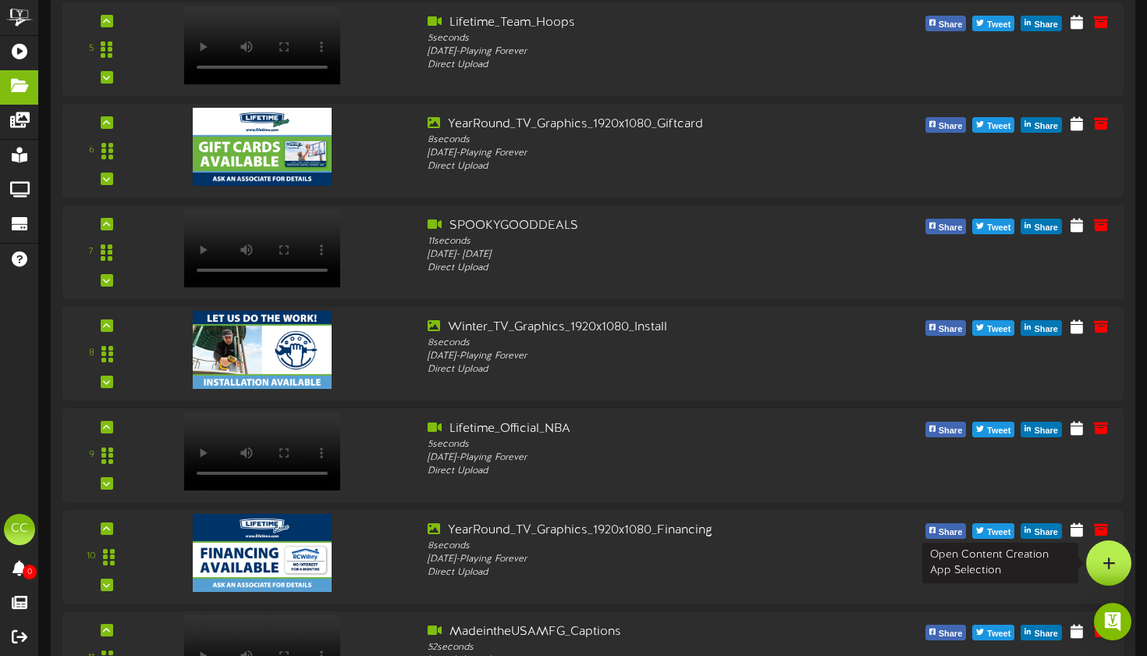
click at [1119, 567] on div at bounding box center [1109, 562] width 45 height 45
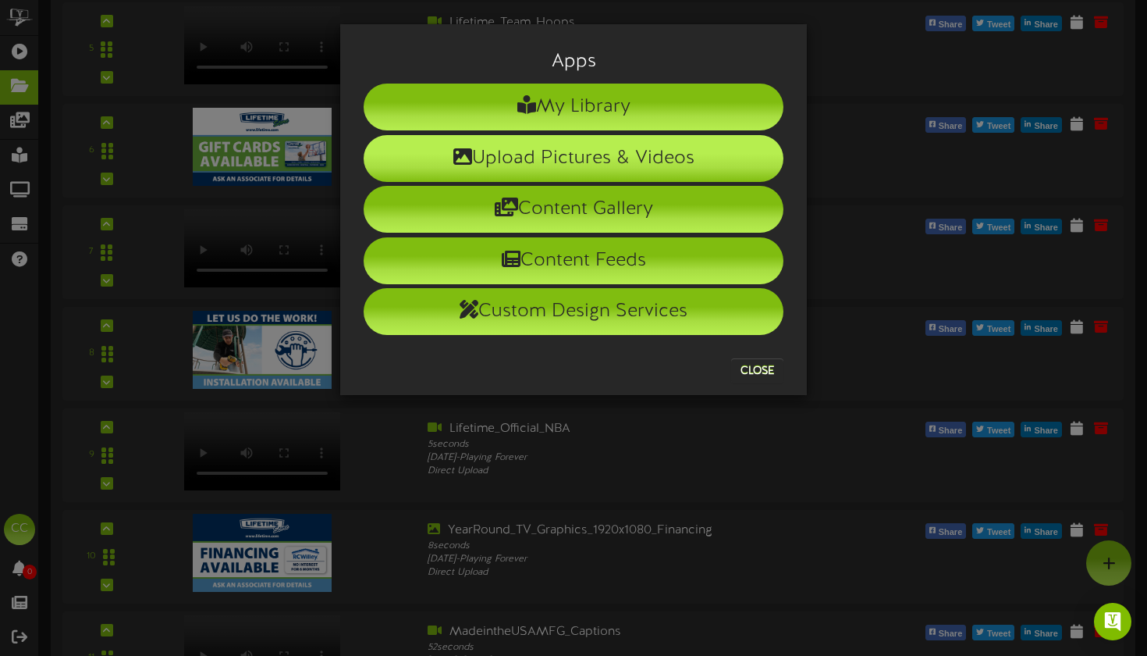
click at [650, 162] on li "Upload Pictures & Videos" at bounding box center [574, 158] width 420 height 47
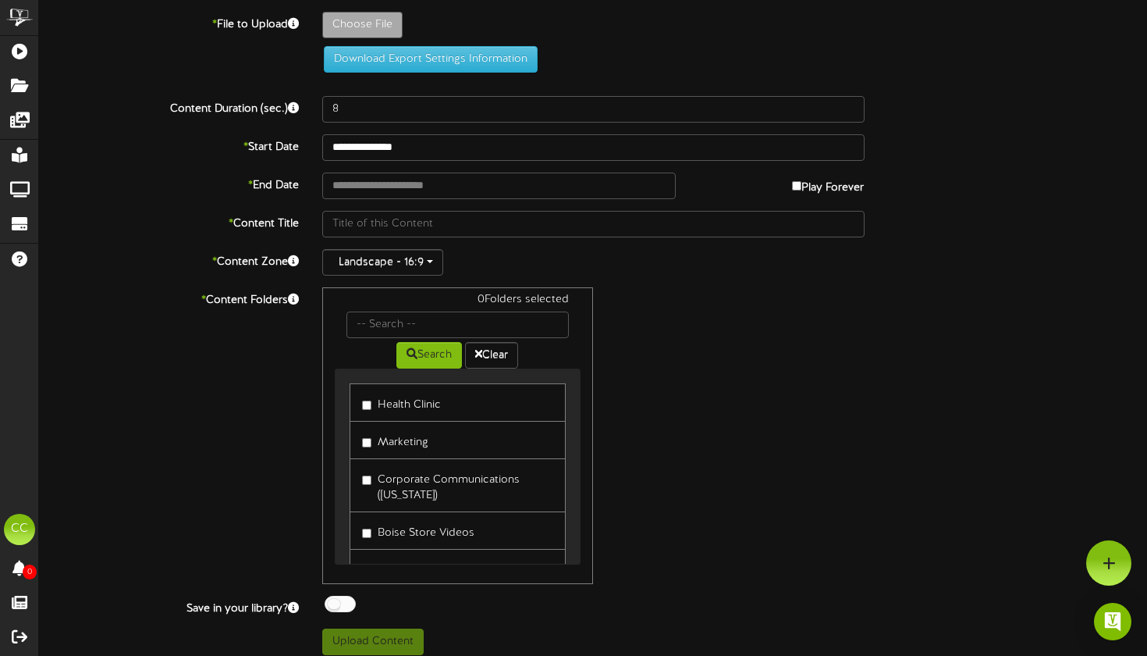
type input "**********"
type input "SPOOKYGOODDEALS-3"
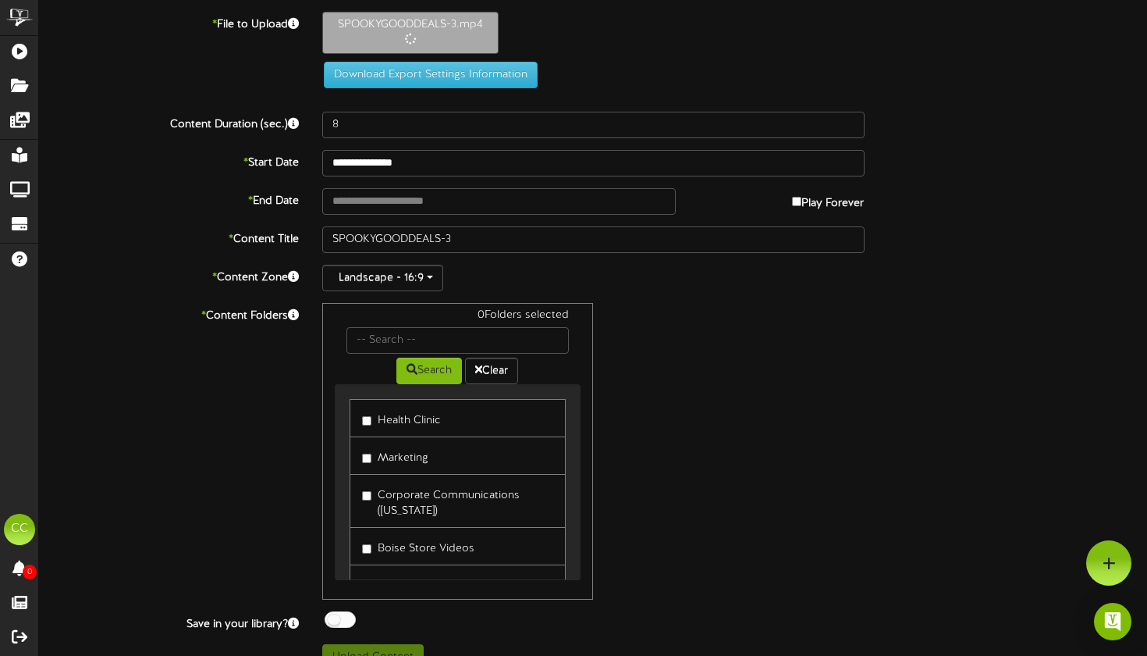
type input "46"
click at [581, 200] on input "text" at bounding box center [499, 201] width 354 height 27
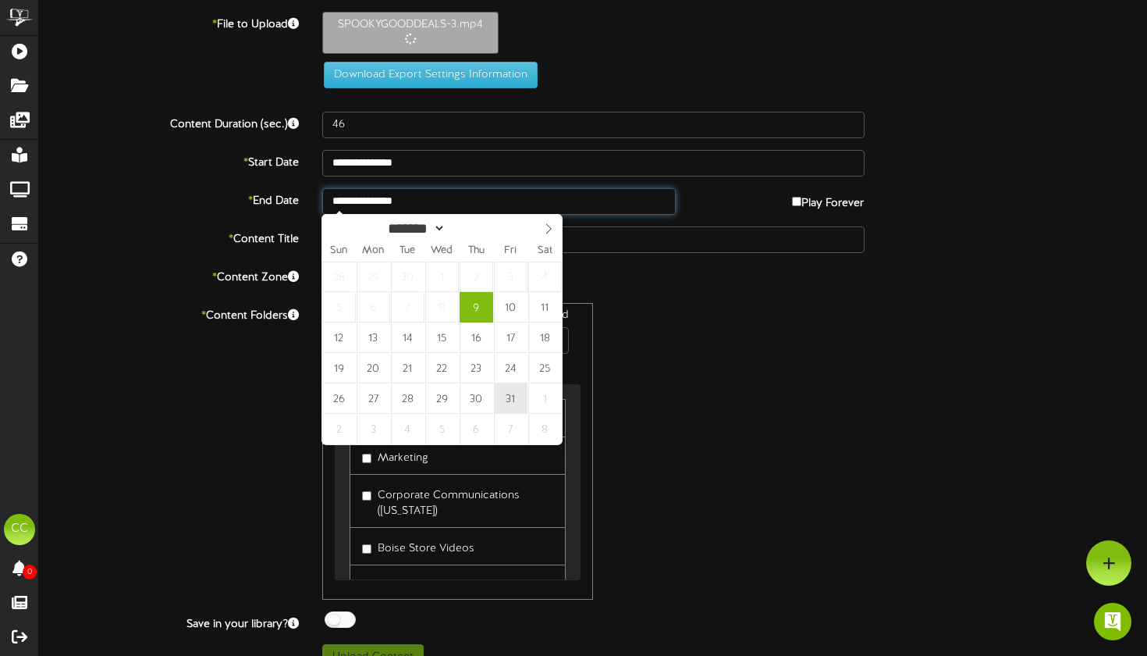
type input "**********"
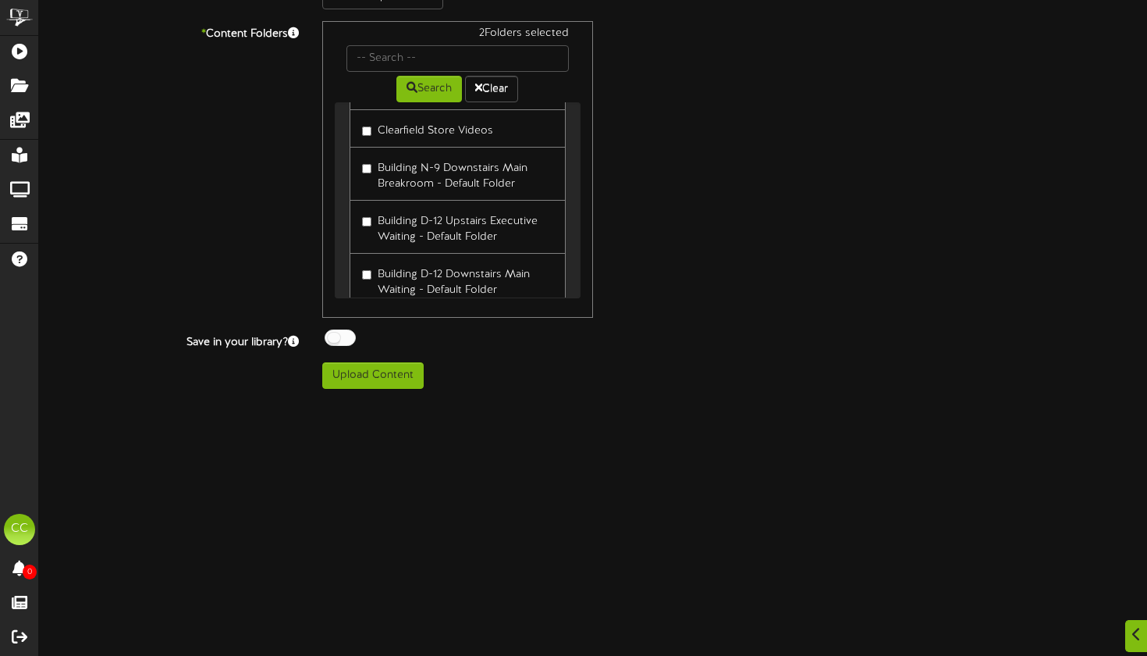
scroll to position [371, 0]
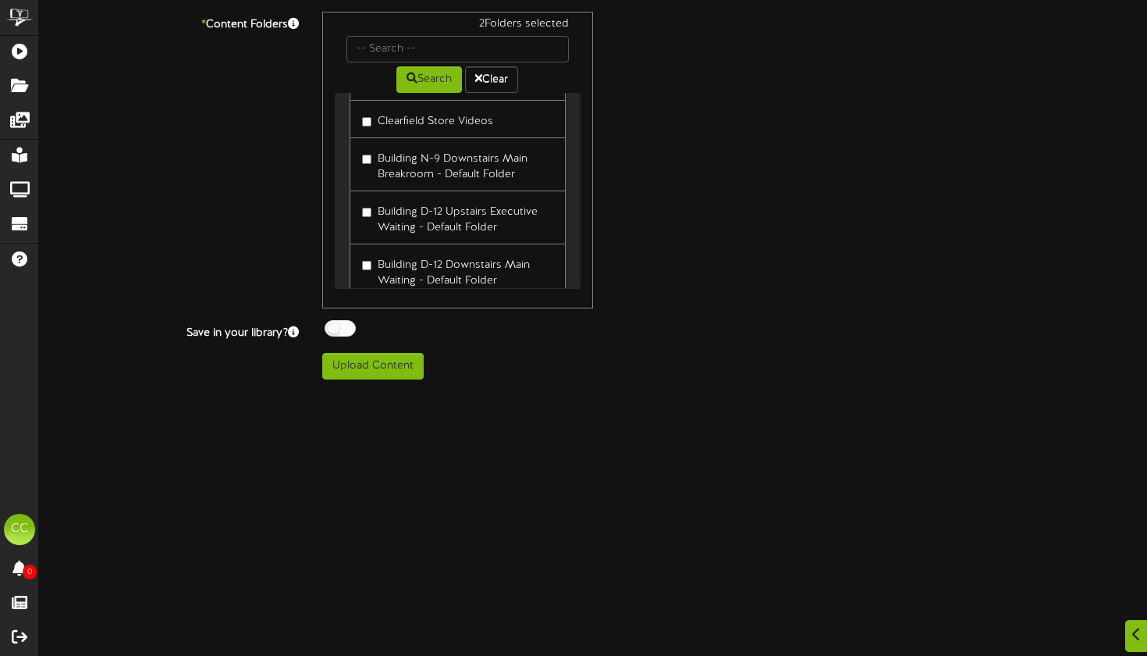
click at [350, 329] on div at bounding box center [340, 328] width 31 height 16
click at [364, 359] on button "Upload Content" at bounding box center [372, 366] width 101 height 27
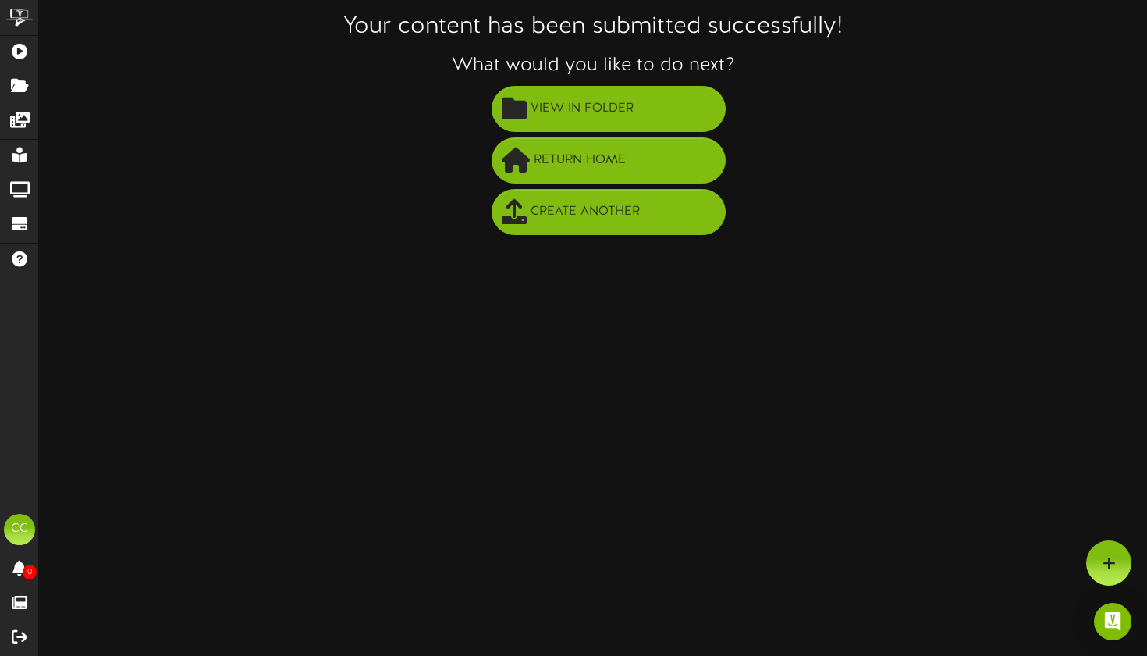
scroll to position [197, 0]
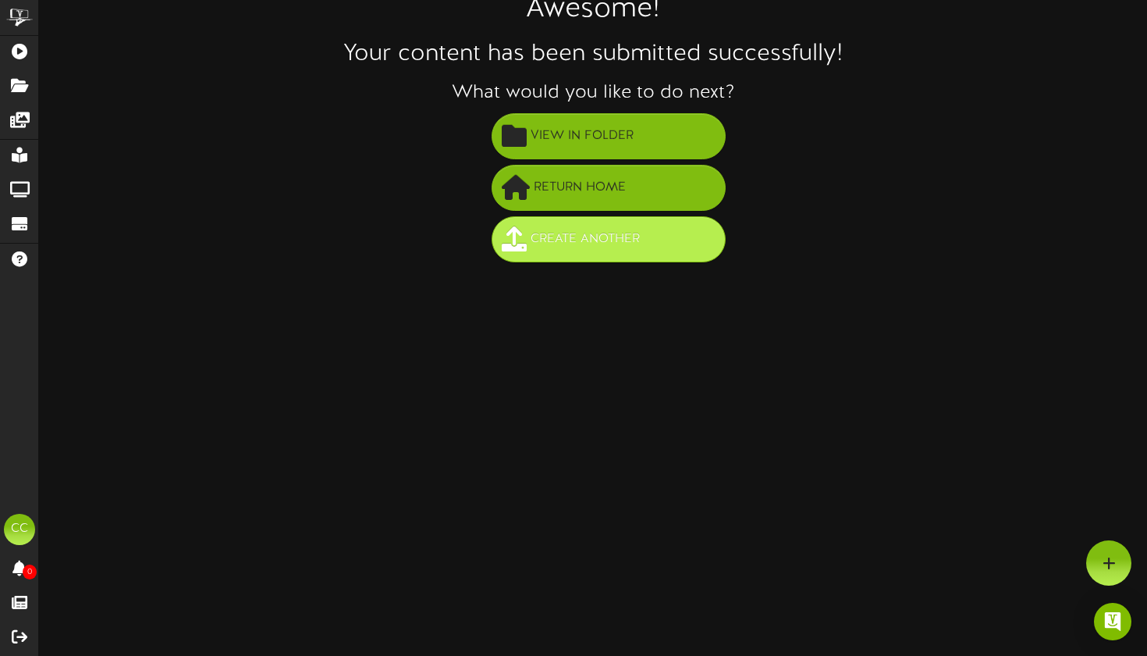
click at [535, 249] on span "Create Another" at bounding box center [585, 239] width 117 height 26
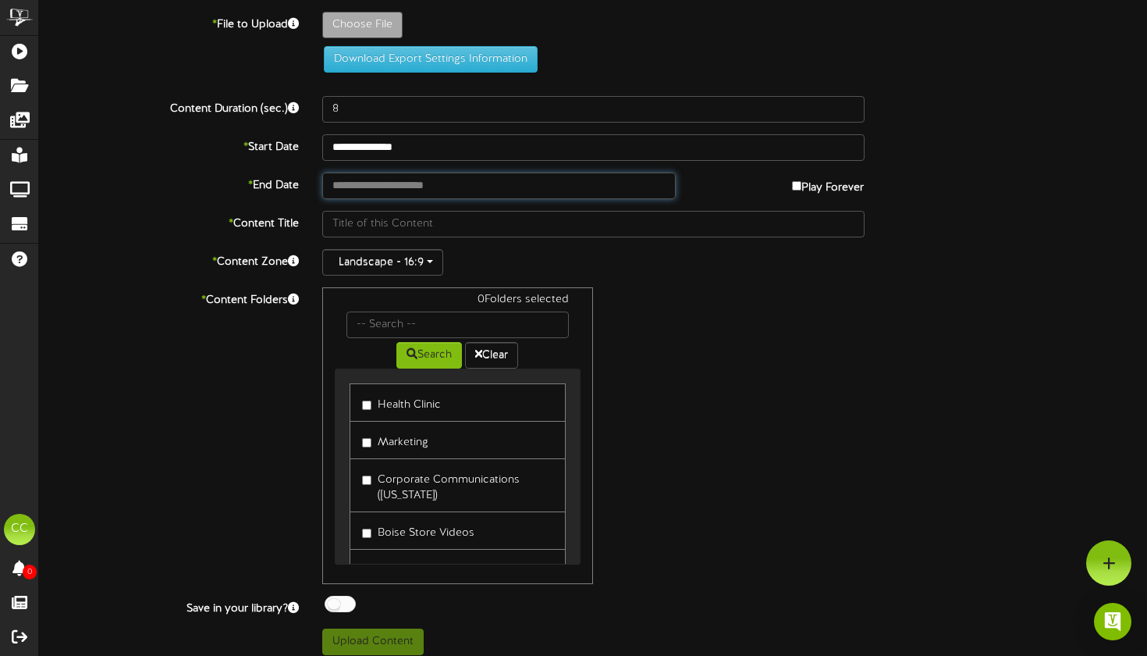
click at [520, 188] on input "text" at bounding box center [499, 186] width 354 height 27
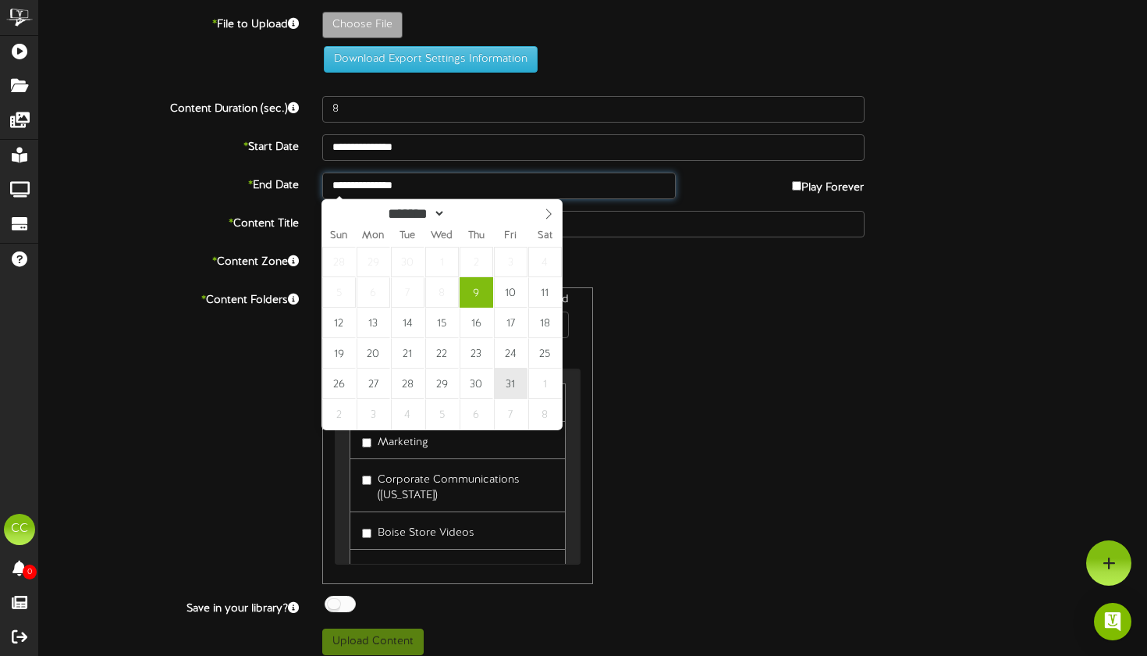
type input "**********"
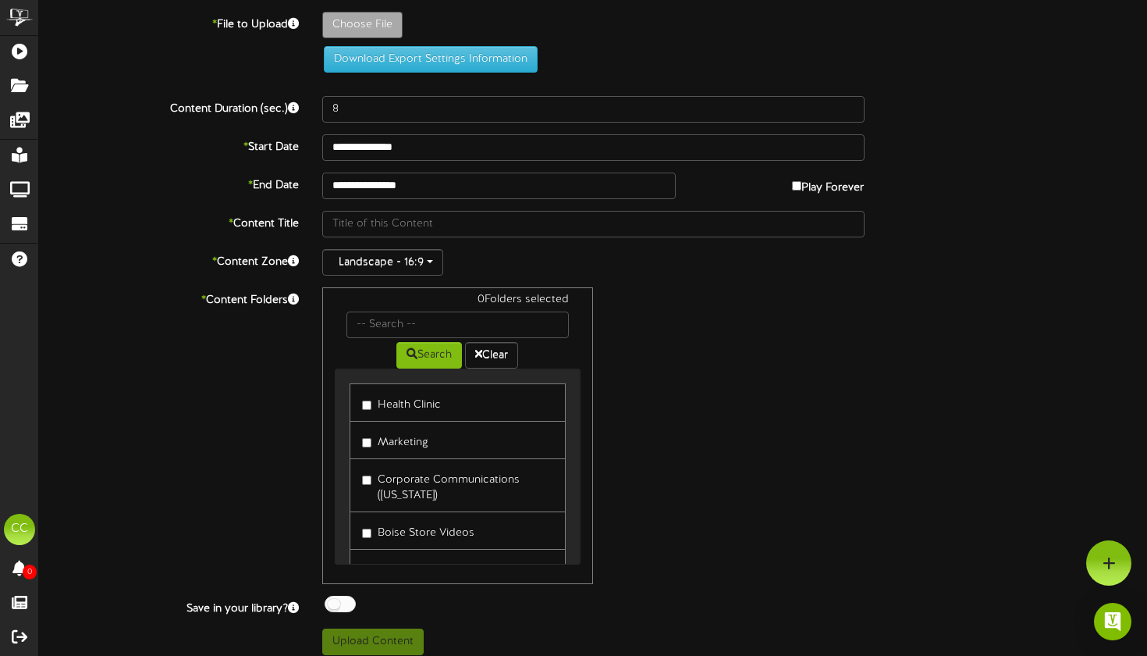
type input "**********"
type input "SPOOKYGOODDEALS-4"
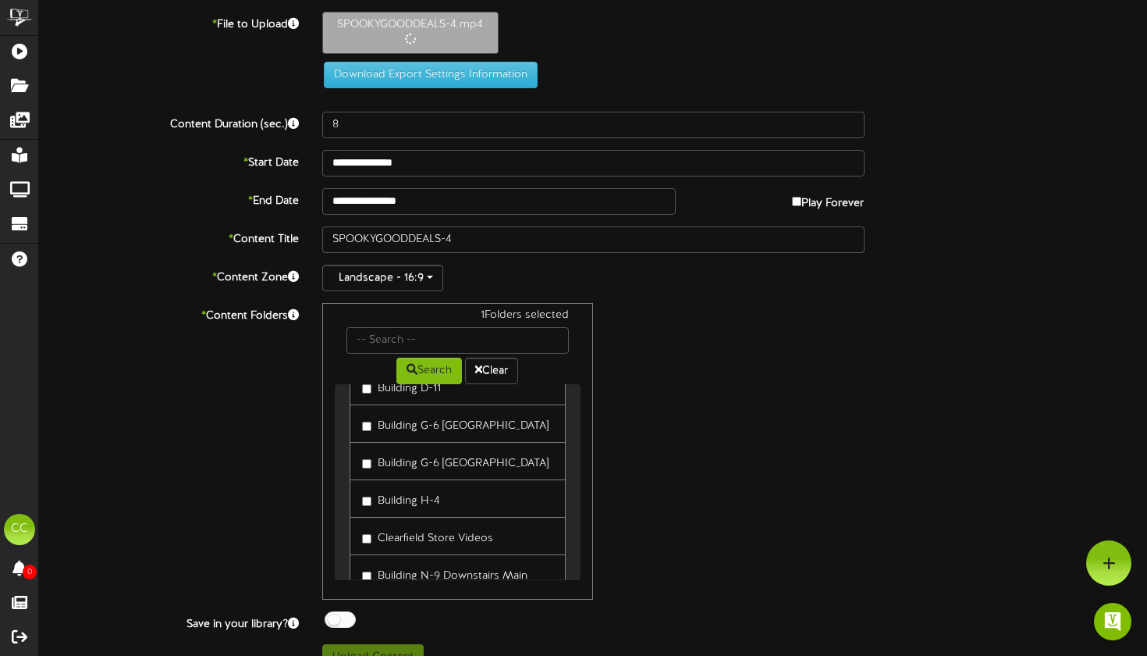
scroll to position [475, 0]
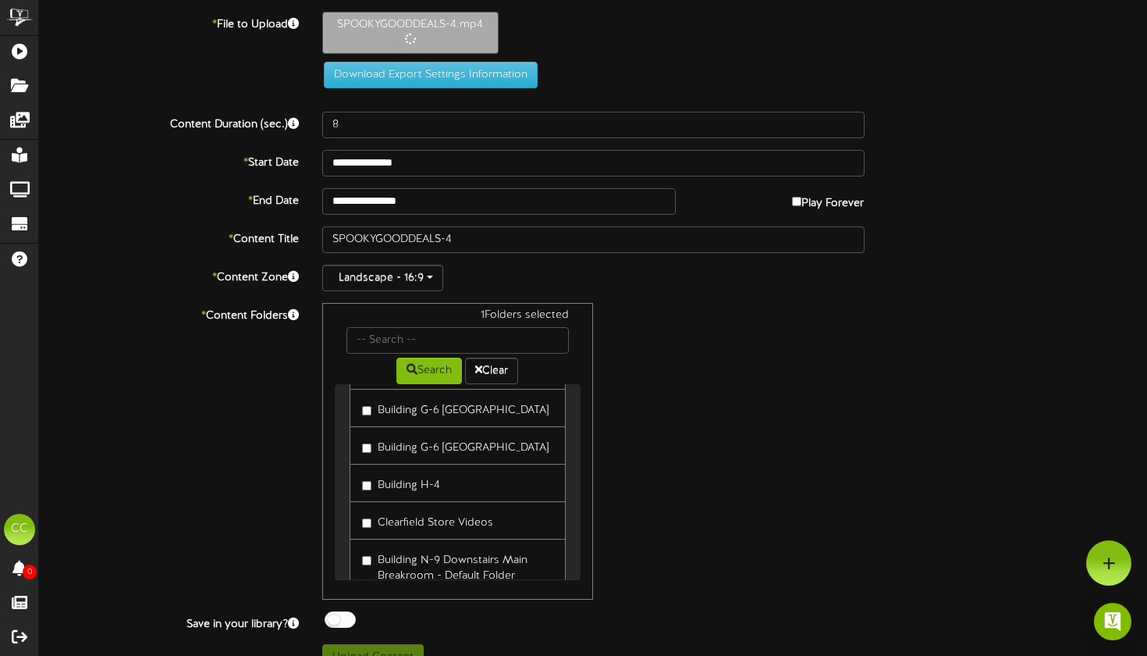
type input "26"
click at [346, 618] on div at bounding box center [340, 619] width 31 height 16
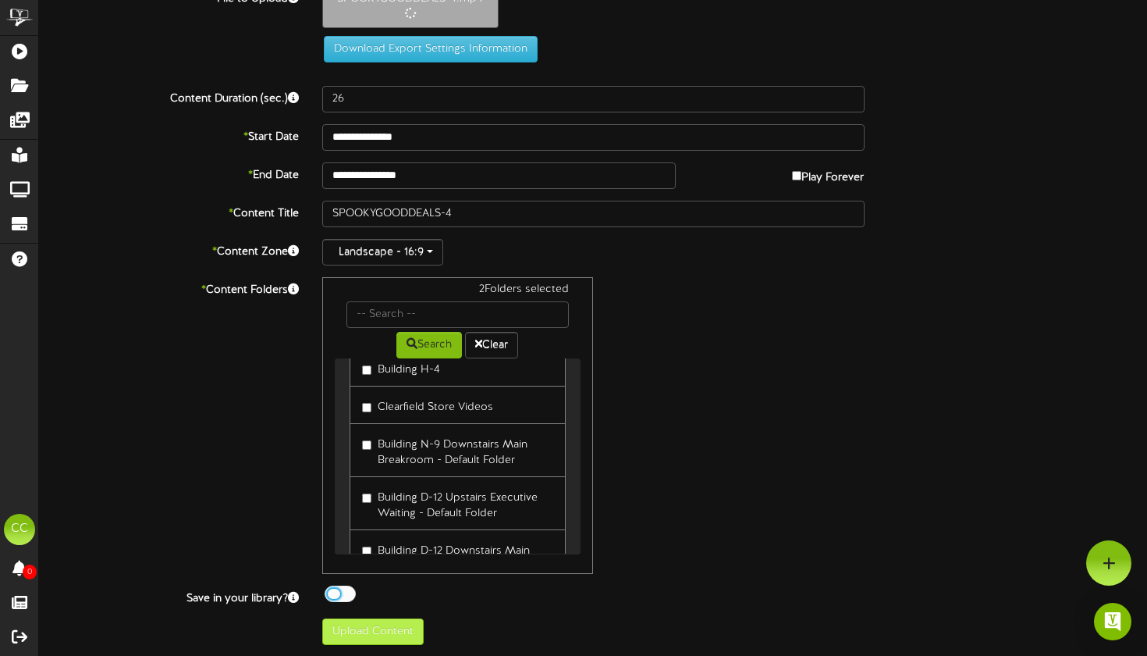
scroll to position [25, 0]
click at [395, 626] on button "Upload Content" at bounding box center [372, 632] width 101 height 27
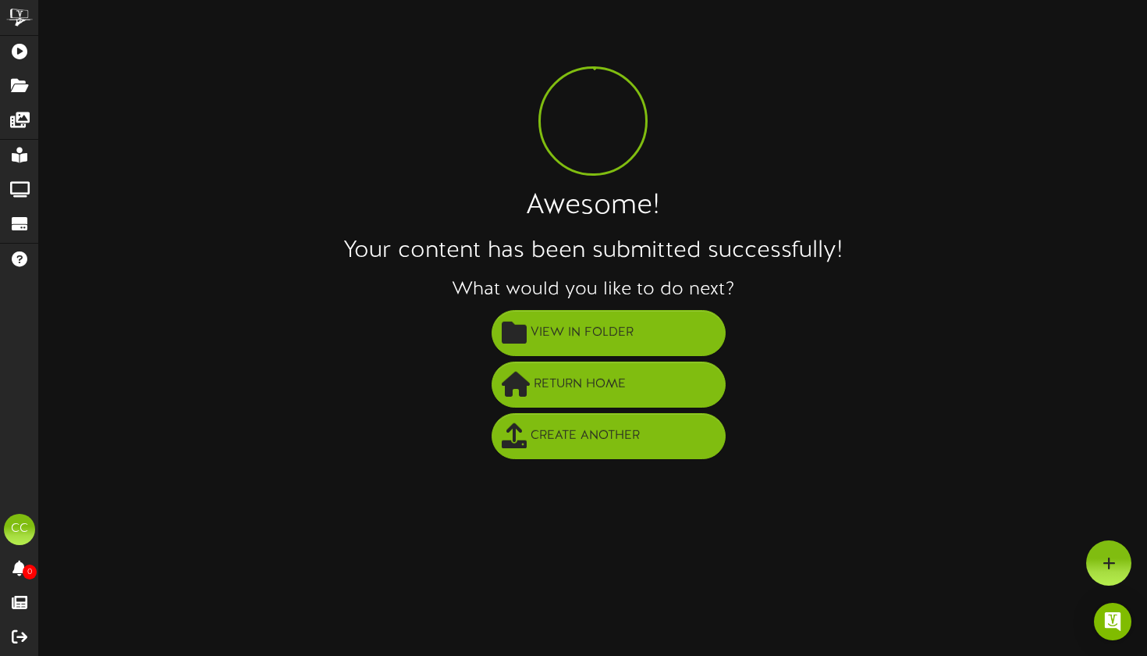
scroll to position [0, 0]
click at [560, 338] on span "View in Folder" at bounding box center [582, 333] width 111 height 26
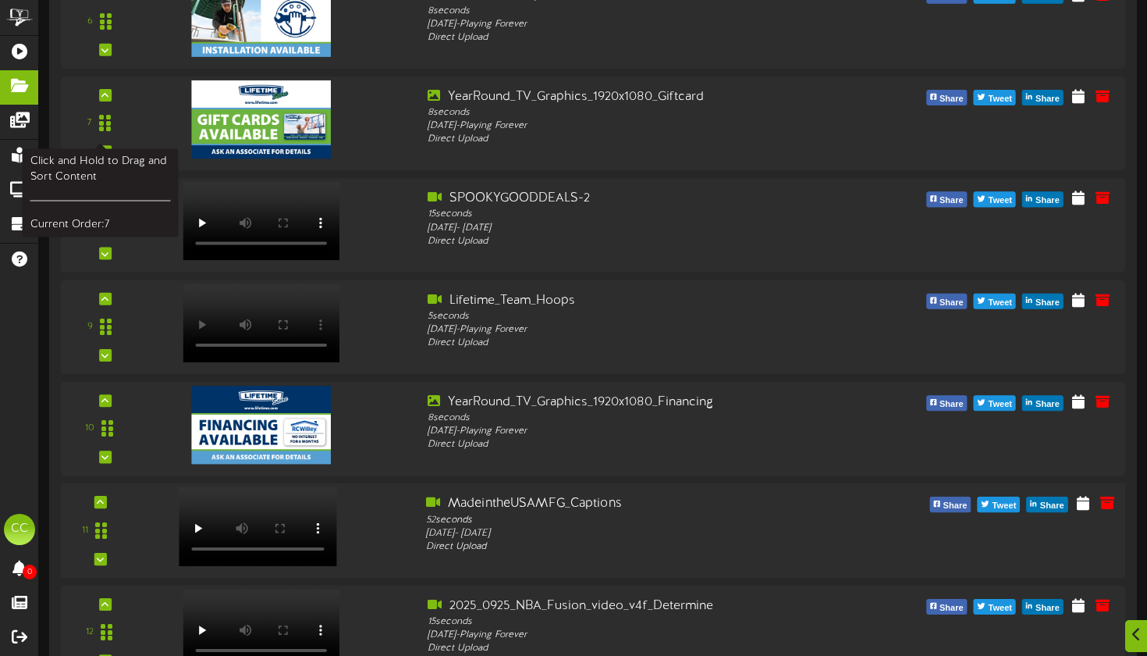
scroll to position [2503, 0]
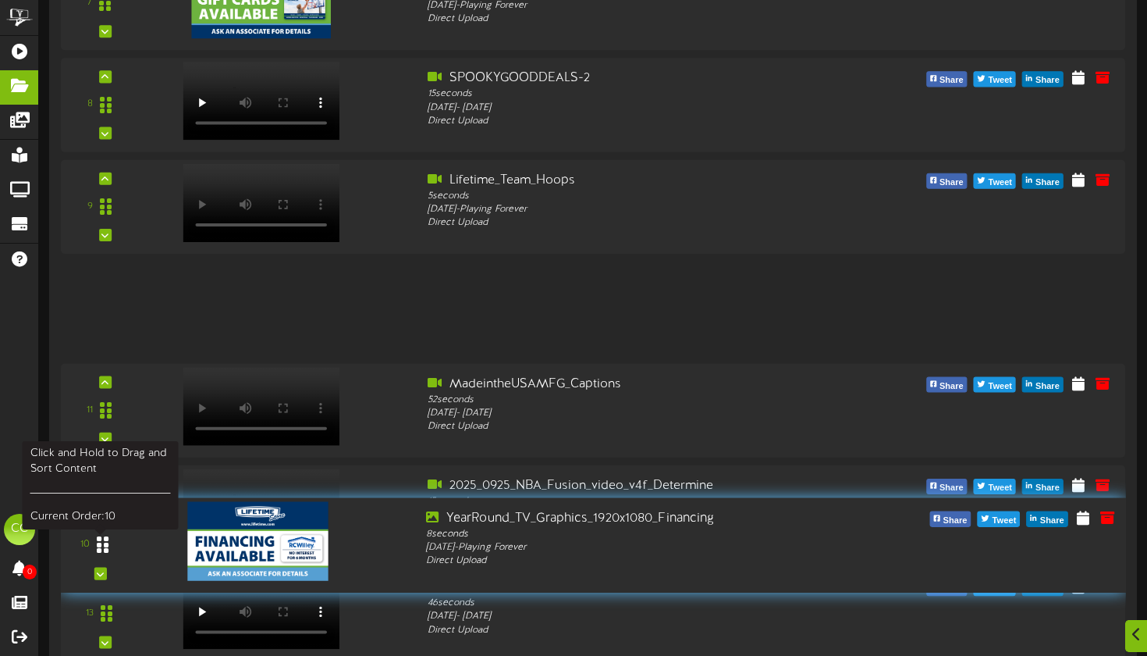
drag, startPoint x: 104, startPoint y: 329, endPoint x: 112, endPoint y: 565, distance: 235.9
click at [112, 565] on div at bounding box center [103, 545] width 36 height 40
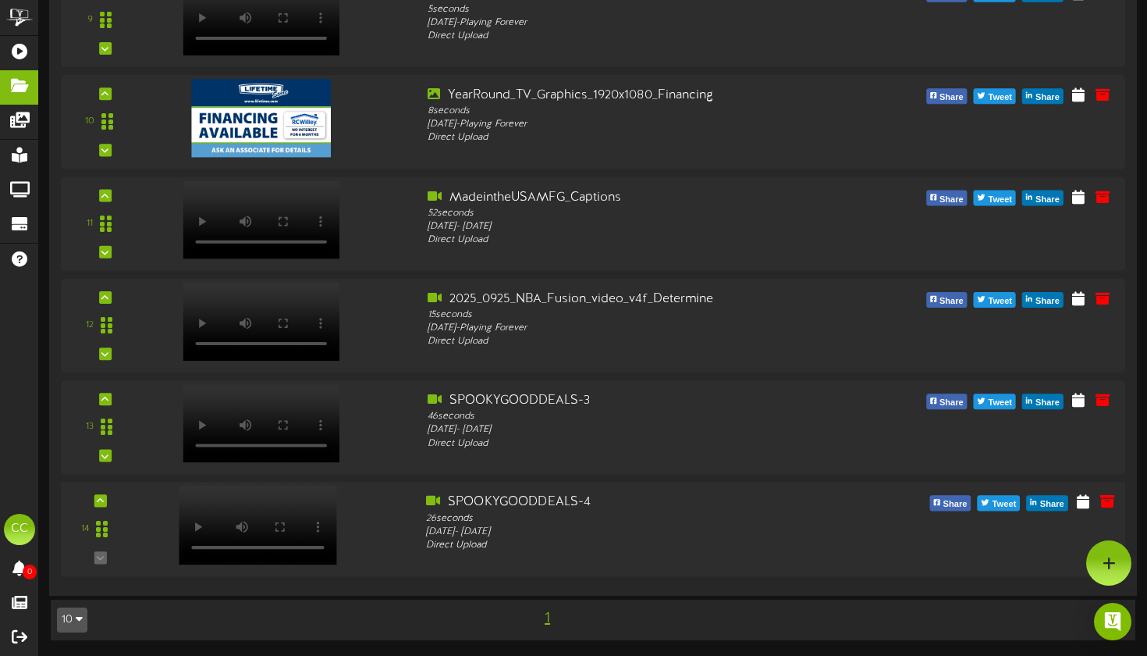
scroll to position [2703, 0]
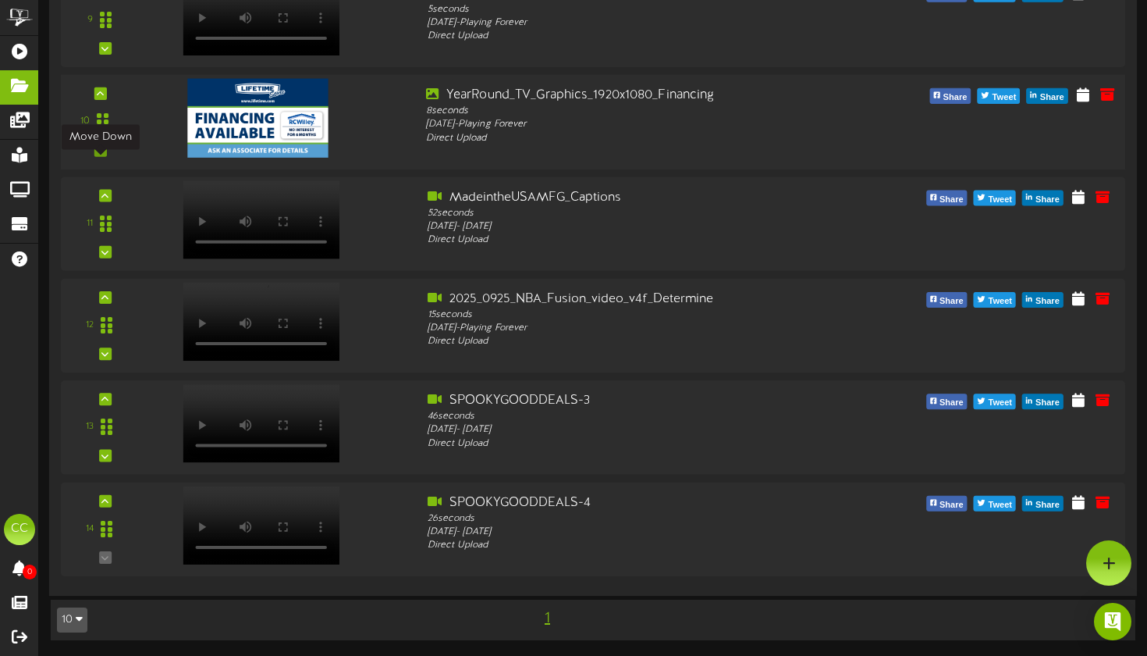
click at [102, 151] on icon at bounding box center [100, 151] width 7 height 8
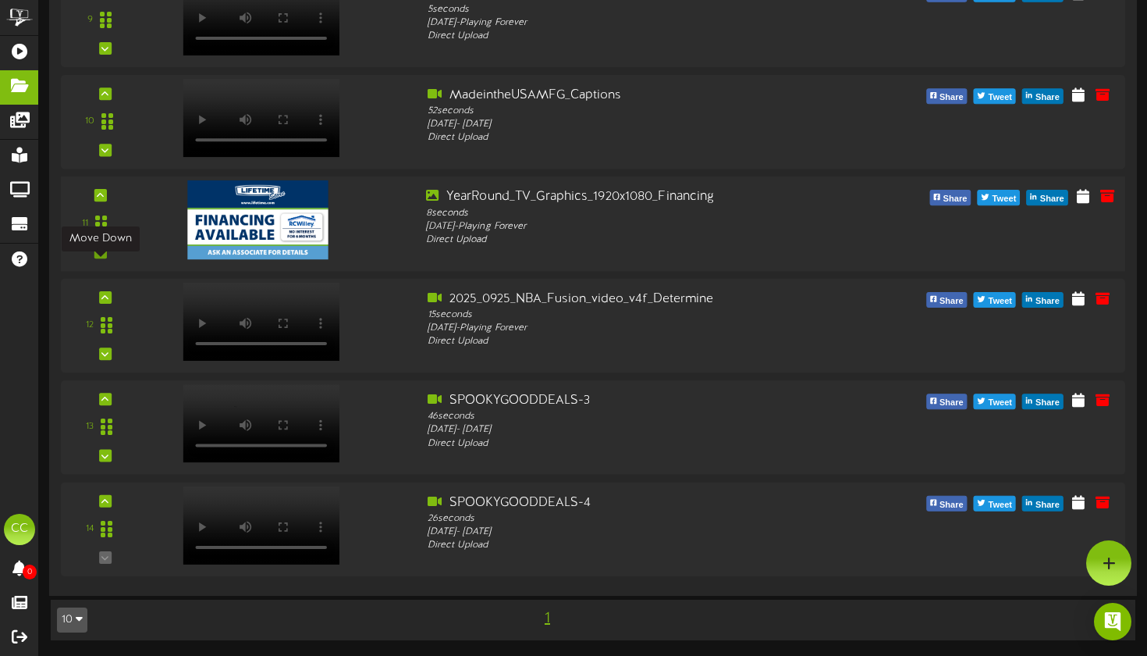
click at [101, 251] on icon at bounding box center [100, 252] width 7 height 8
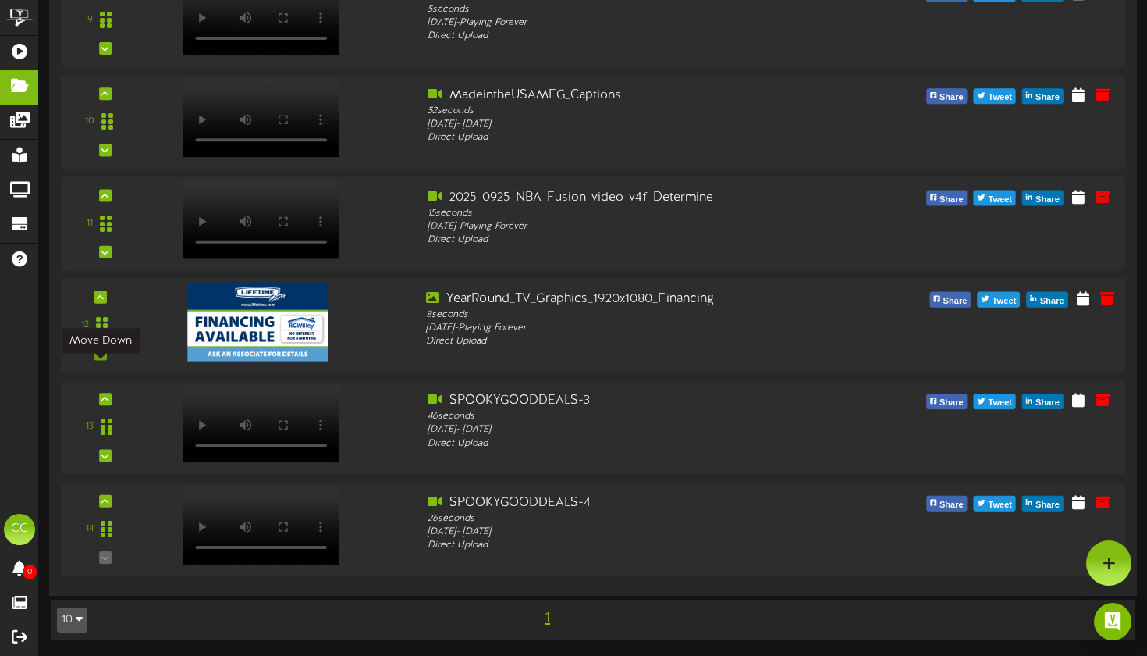
click at [98, 350] on icon at bounding box center [100, 354] width 7 height 8
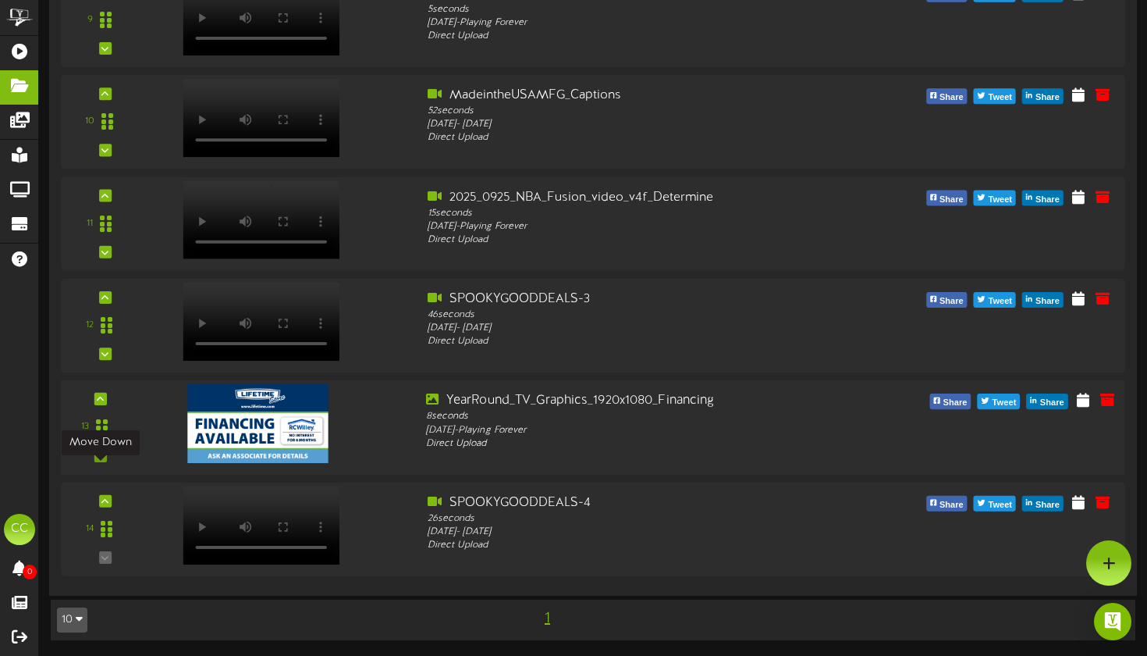
click at [106, 458] on div at bounding box center [100, 456] width 12 height 12
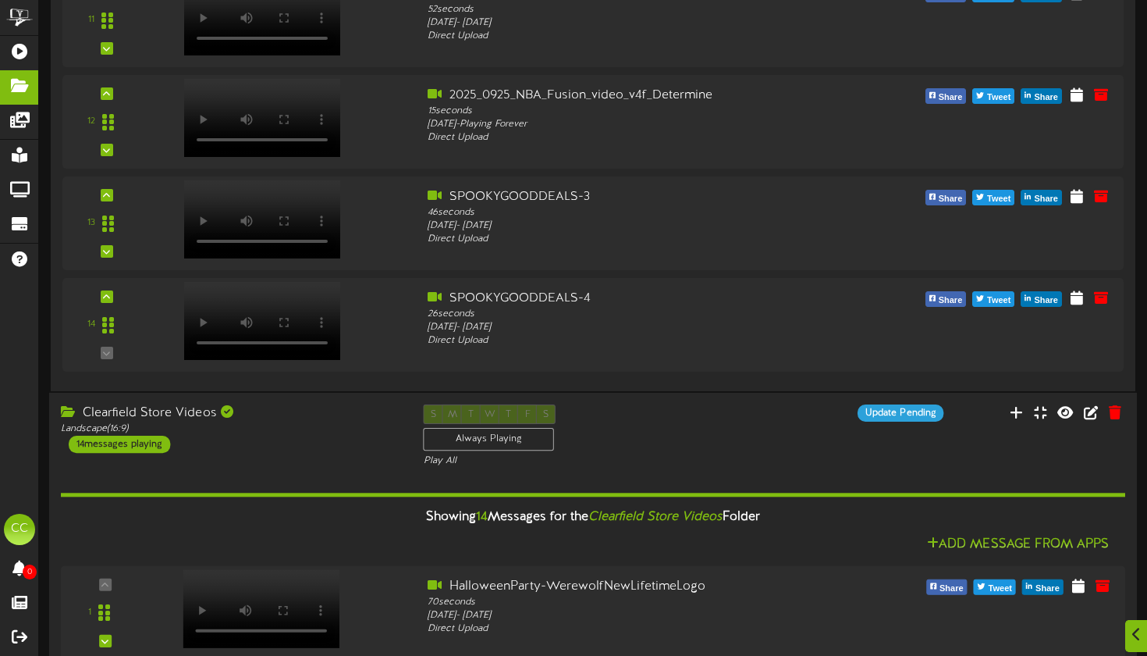
scroll to position [1310, 0]
